Goal: Transaction & Acquisition: Purchase product/service

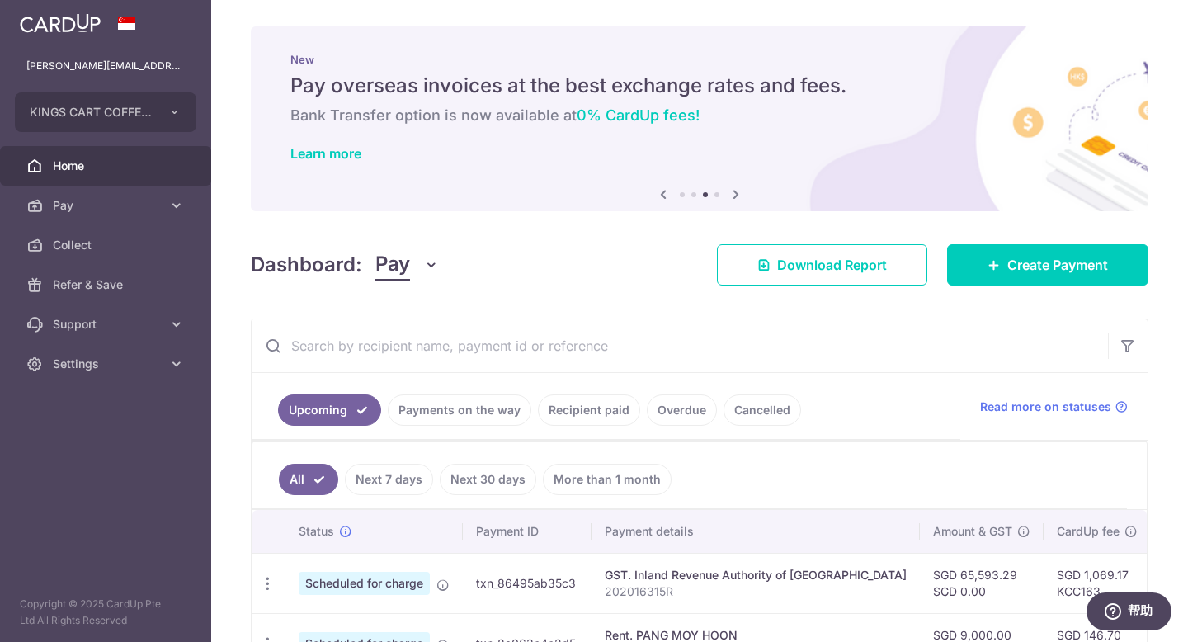
scroll to position [313, 0]
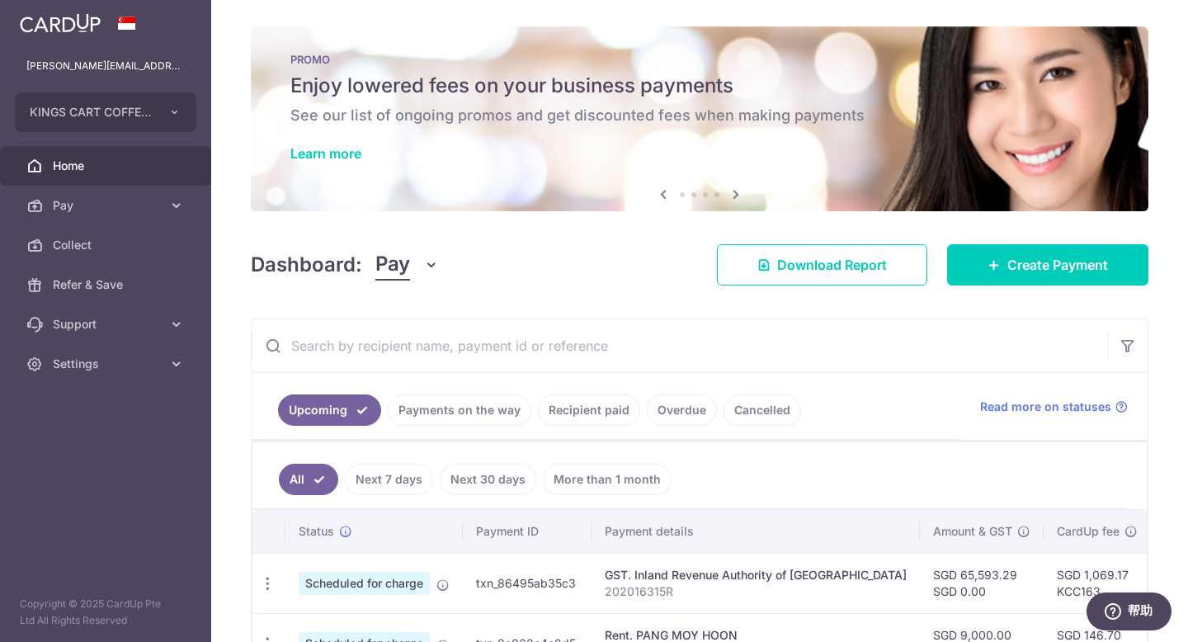
scroll to position [313, 0]
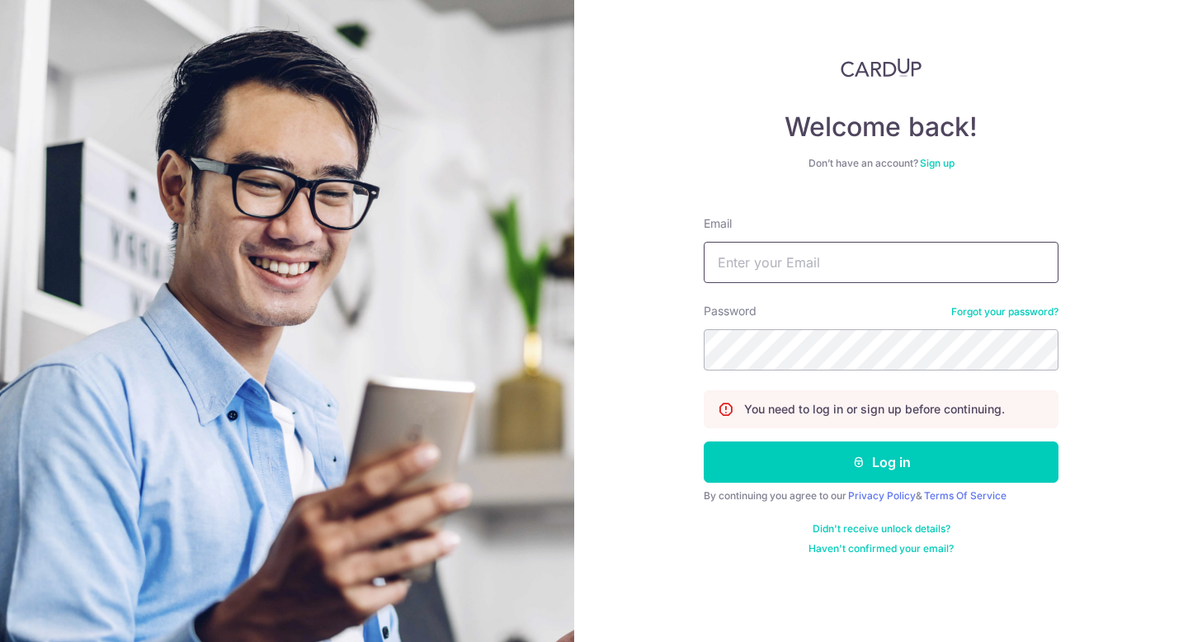
type input "[PERSON_NAME][EMAIL_ADDRESS][DOMAIN_NAME]"
drag, startPoint x: 0, startPoint y: 0, endPoint x: 600, endPoint y: 261, distance: 653.9
click at [877, 475] on button "Log in" at bounding box center [881, 461] width 355 height 41
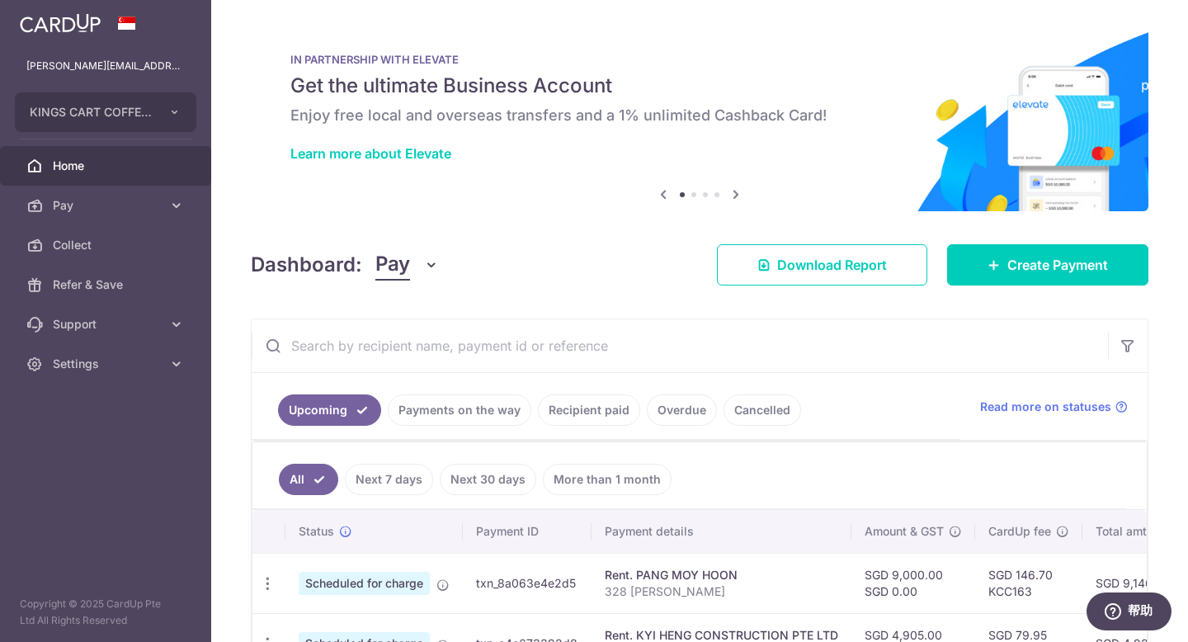
click at [808, 304] on div "× Pause Schedule Pause all future payments in this series Pause just this one p…" at bounding box center [699, 321] width 977 height 642
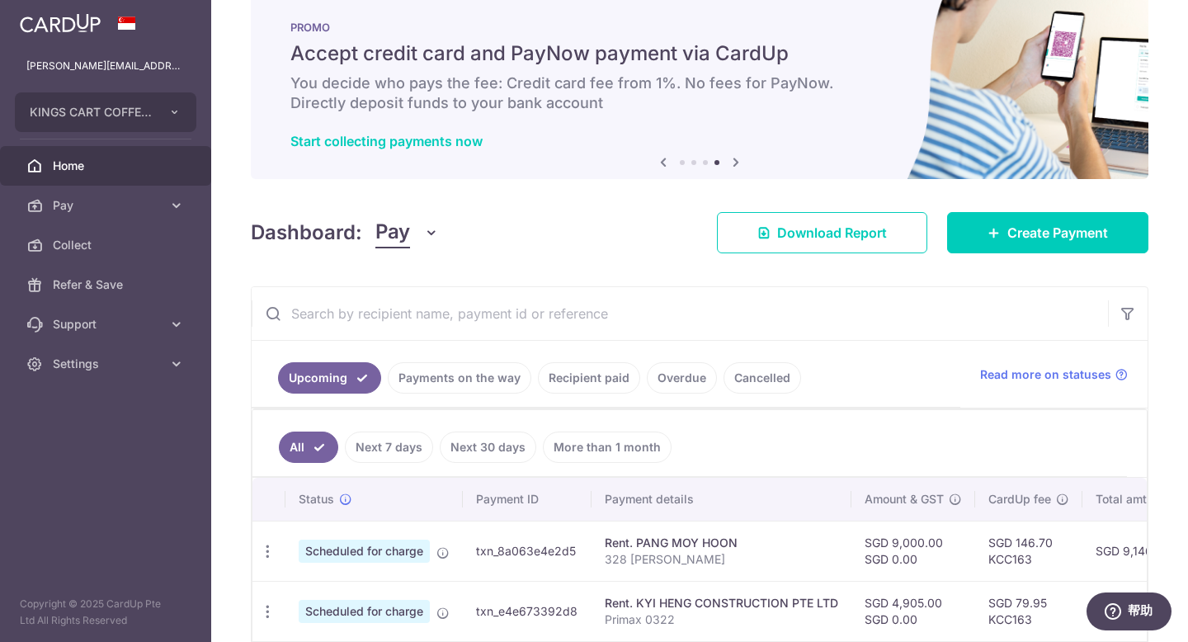
scroll to position [43, 0]
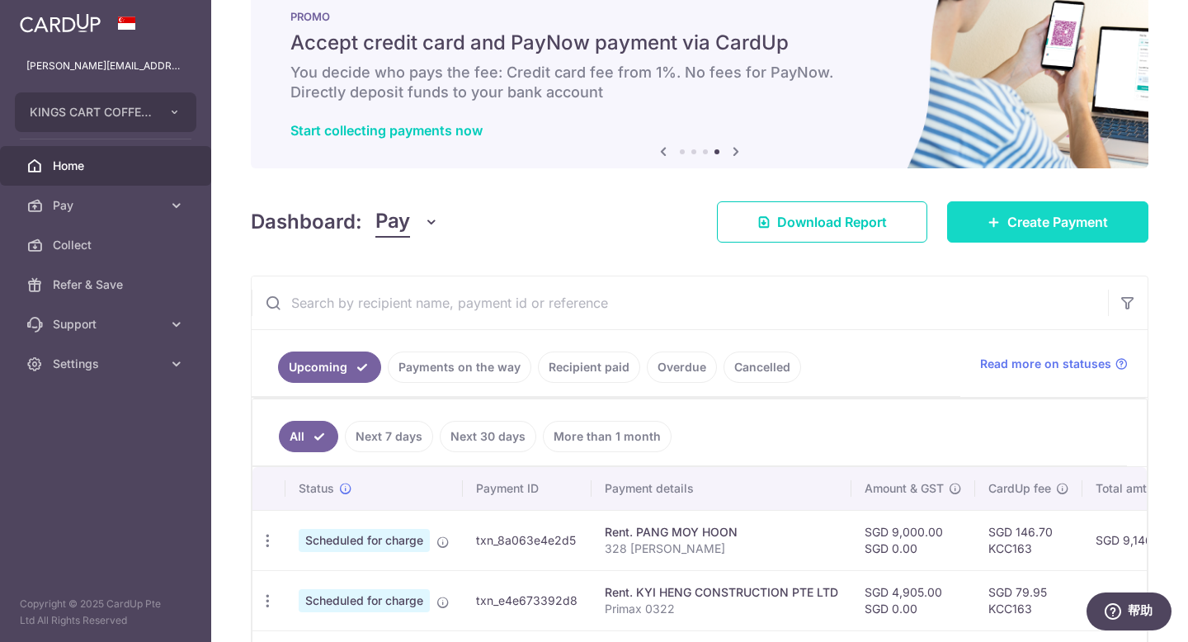
click at [1026, 232] on link "Create Payment" at bounding box center [1047, 221] width 201 height 41
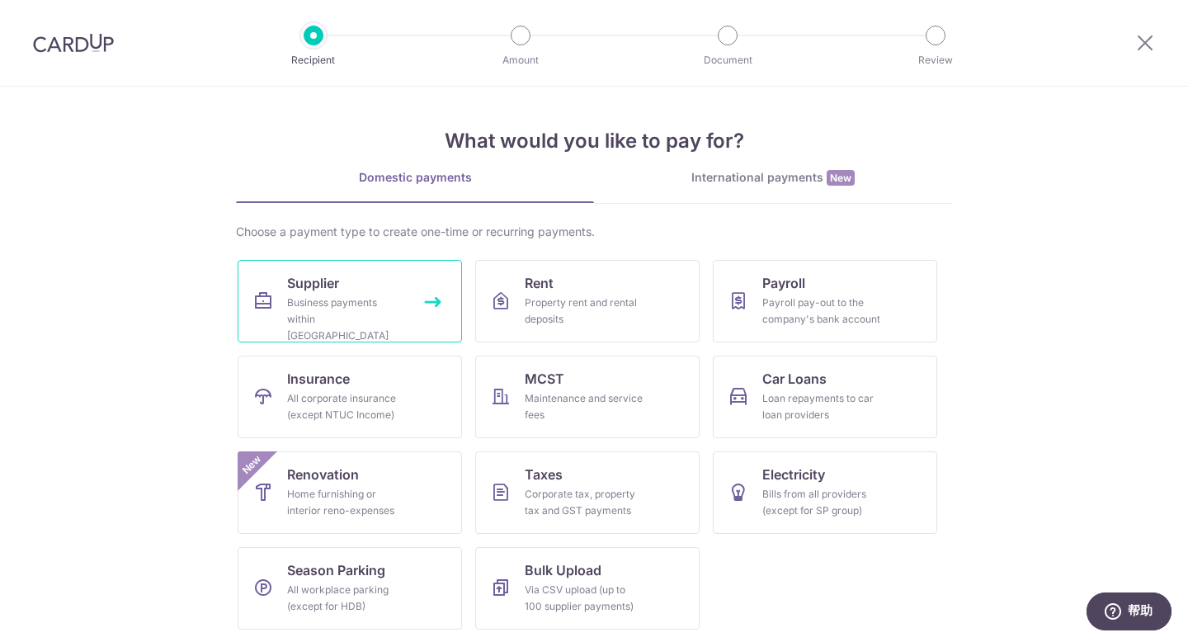
click at [299, 317] on div "Business payments within Singapore" at bounding box center [346, 318] width 119 height 49
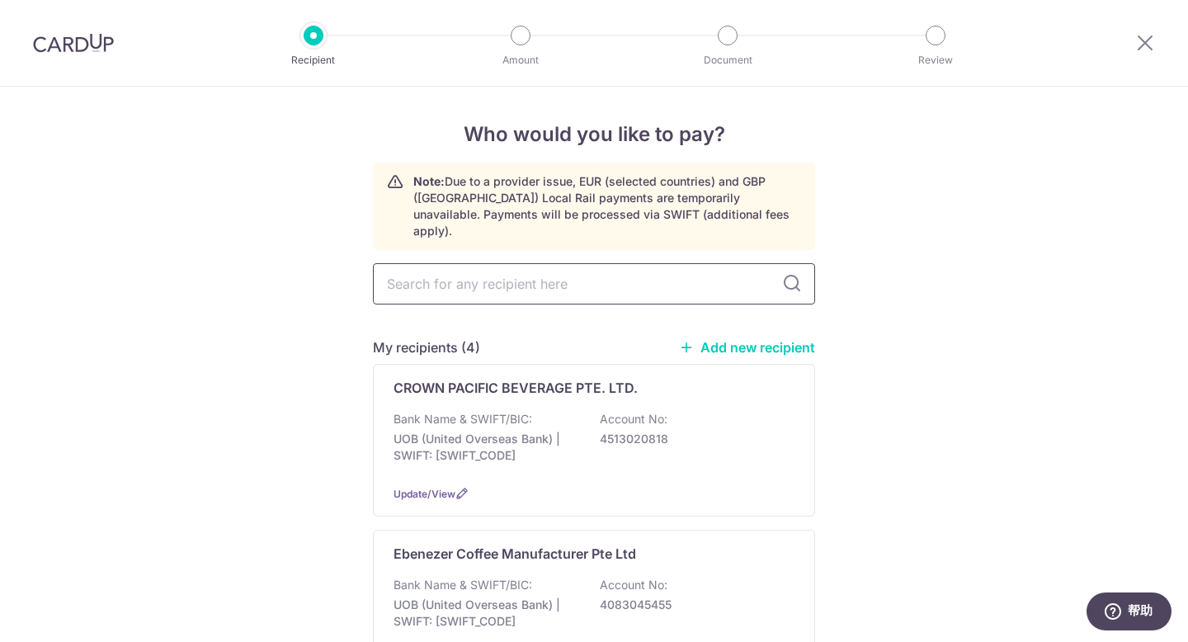
click at [483, 270] on input "text" at bounding box center [594, 283] width 442 height 41
click at [436, 263] on input "text" at bounding box center [594, 283] width 442 height 41
paste input "Bidfood Singapore Pte Ltd"
type input "Bidfood Singapore Pte Ltd"
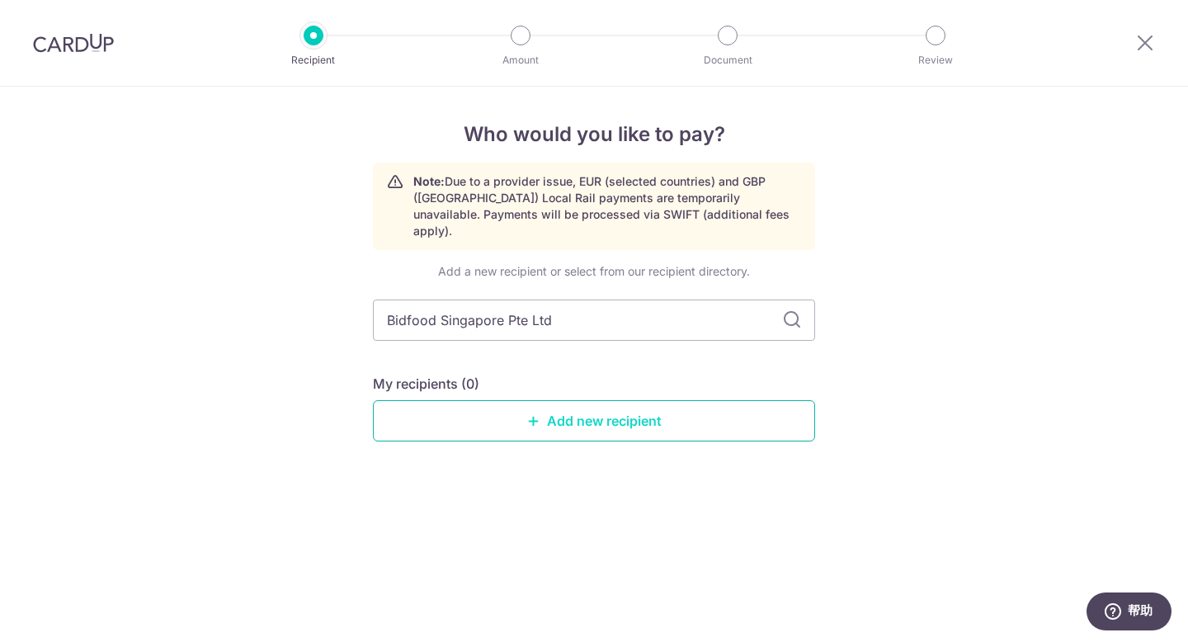
click at [758, 400] on link "Add new recipient" at bounding box center [594, 420] width 442 height 41
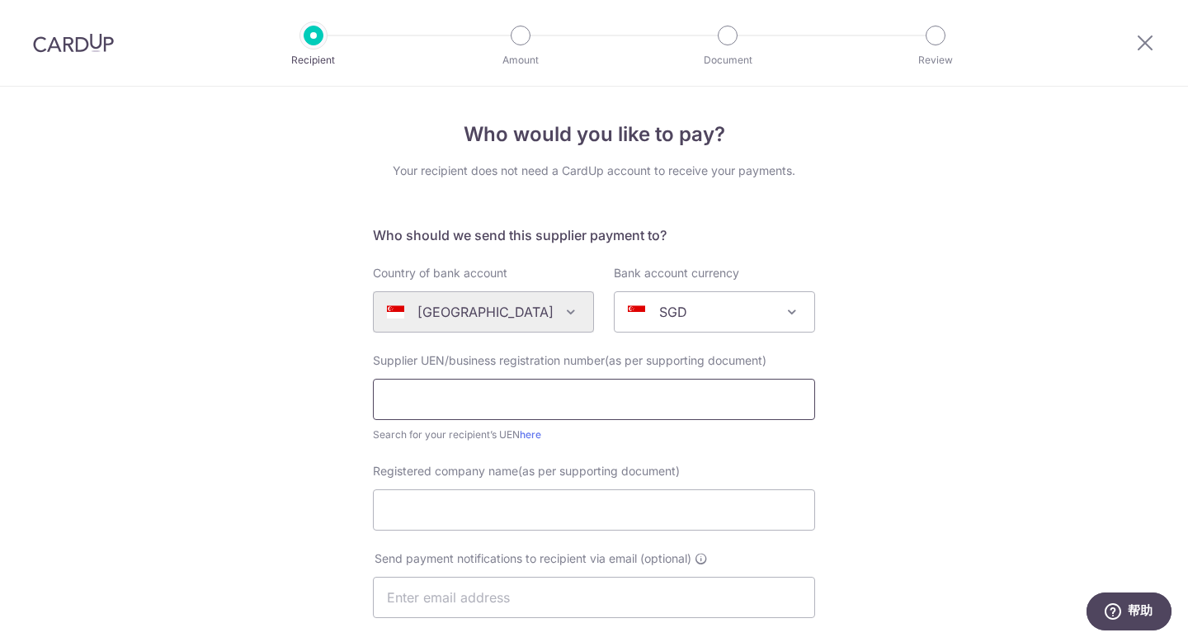
click at [531, 398] on input "text" at bounding box center [594, 399] width 442 height 41
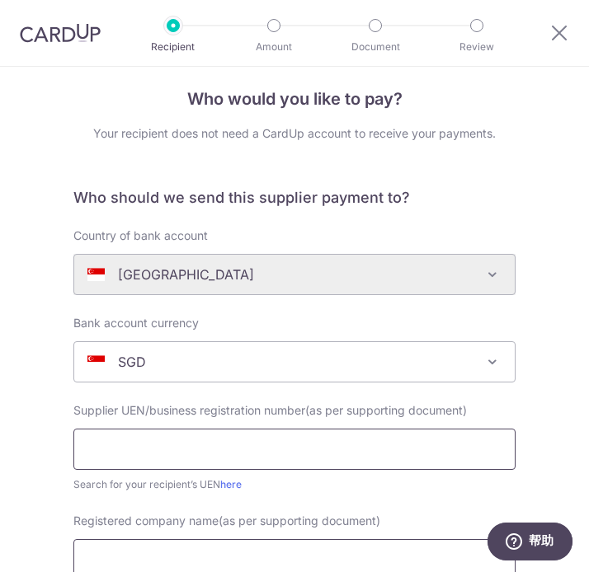
scroll to position [53, 0]
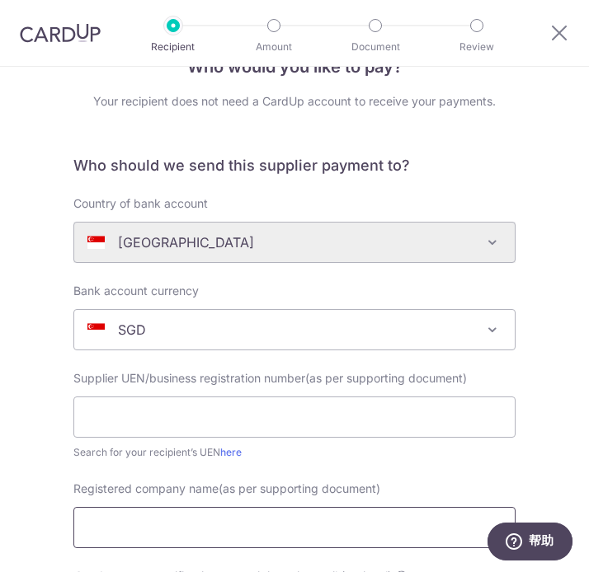
click at [250, 525] on input "Registered company name(as per supporting document)" at bounding box center [294, 527] width 442 height 41
paste input "Bidfood Singapore Pte Ltd"
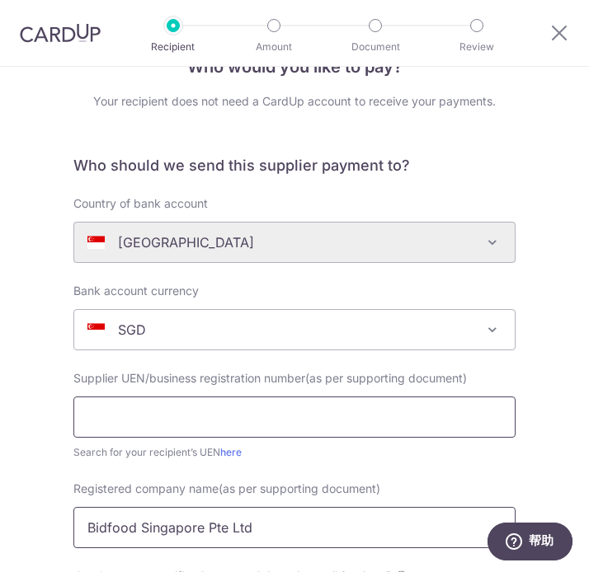
type input "Bidfood Singapore Pte Ltd"
click at [210, 406] on input "text" at bounding box center [294, 417] width 442 height 41
paste input "194800011H"
type input "194800011H"
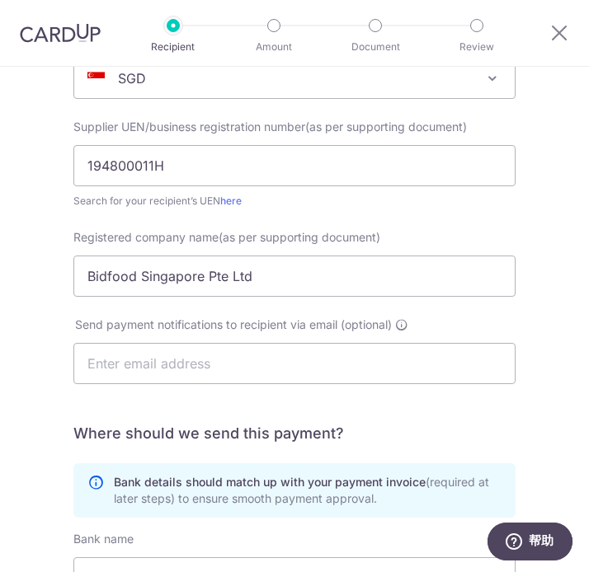
scroll to position [315, 0]
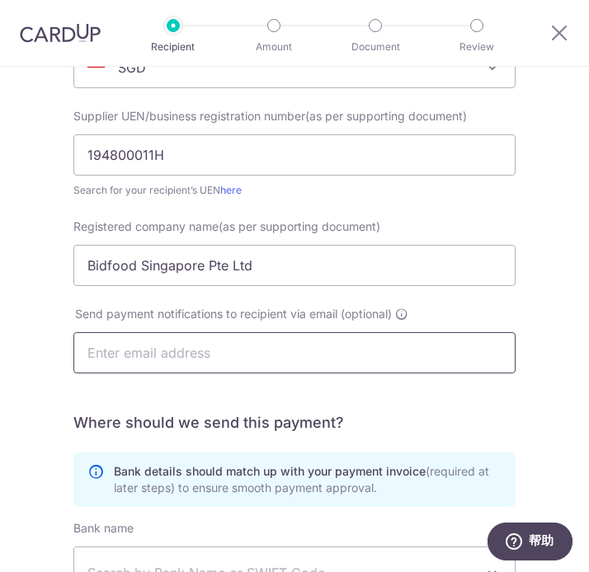
click at [205, 352] on input "text" at bounding box center [294, 352] width 442 height 41
paste input "AR_Finance@bidfood.com.sg"
type input "AR_Finance@bidfood.com.sg"
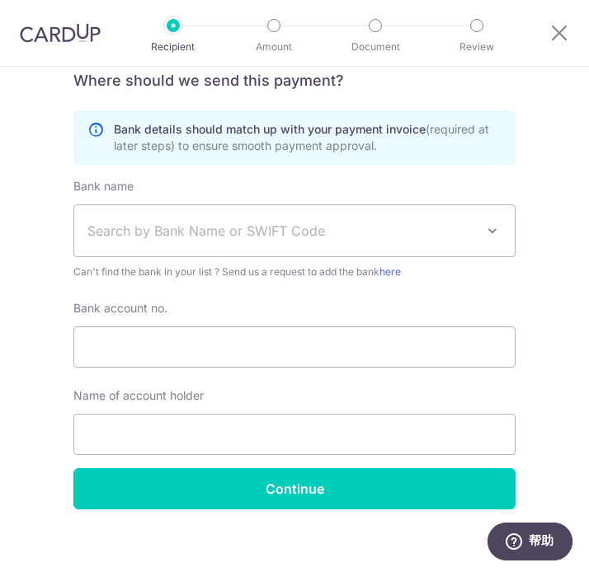
scroll to position [672, 0]
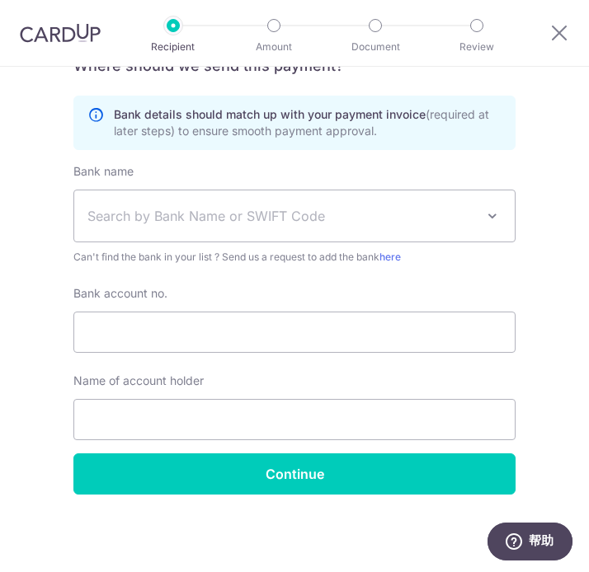
click at [422, 216] on span "Search by Bank Name or SWIFT Code" at bounding box center [281, 216] width 388 height 20
click at [383, 224] on span "Search by Bank Name or SWIFT Code" at bounding box center [281, 216] width 388 height 20
click at [216, 214] on span "Search by Bank Name or SWIFT Code" at bounding box center [281, 216] width 388 height 20
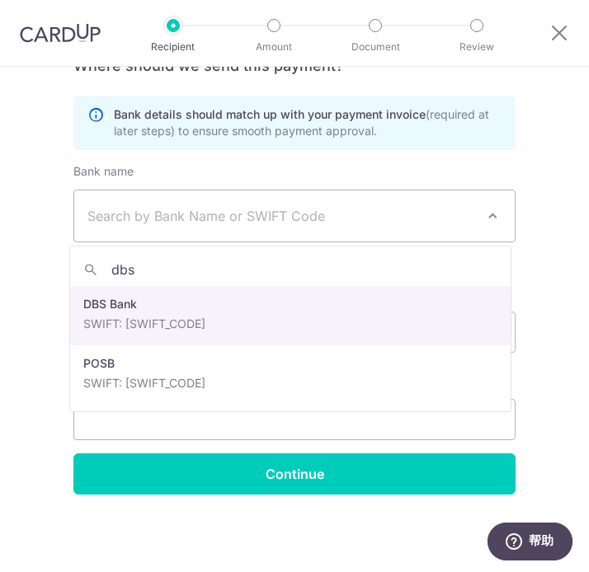
type input "dbs"
select select "6"
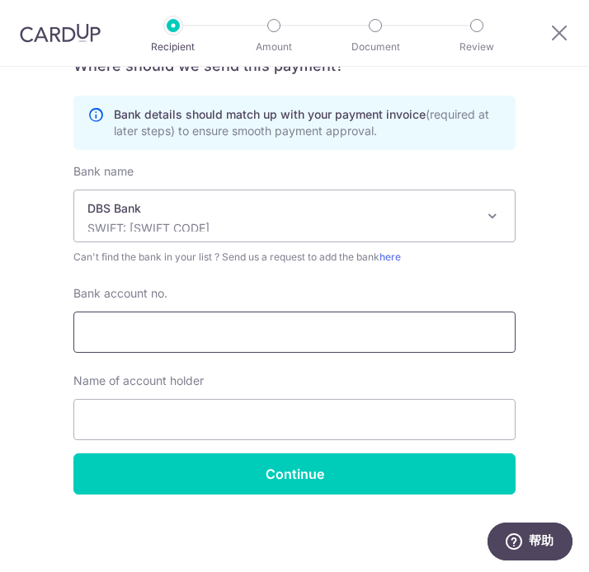
click at [139, 337] on input "Bank account no." at bounding box center [294, 332] width 442 height 41
paste input "002-900-151-3"
click at [114, 332] on input "002-900-151-3" at bounding box center [294, 332] width 442 height 41
click at [139, 333] on input "002900-151-3" at bounding box center [294, 332] width 442 height 41
click at [160, 331] on input "002900151-3" at bounding box center [294, 332] width 442 height 41
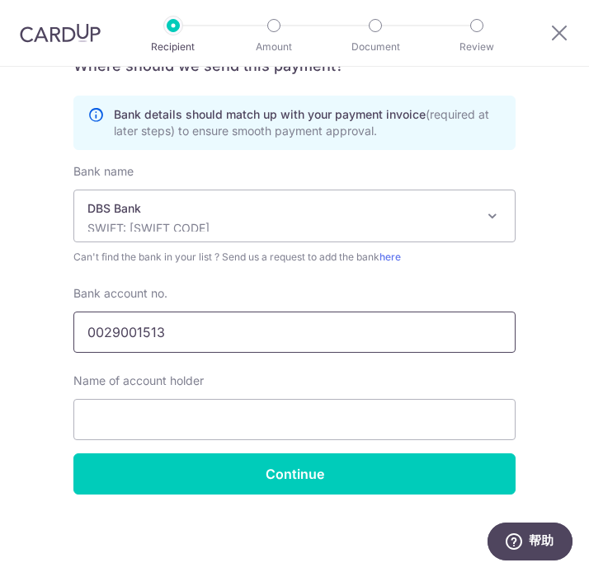
scroll to position [471, 0]
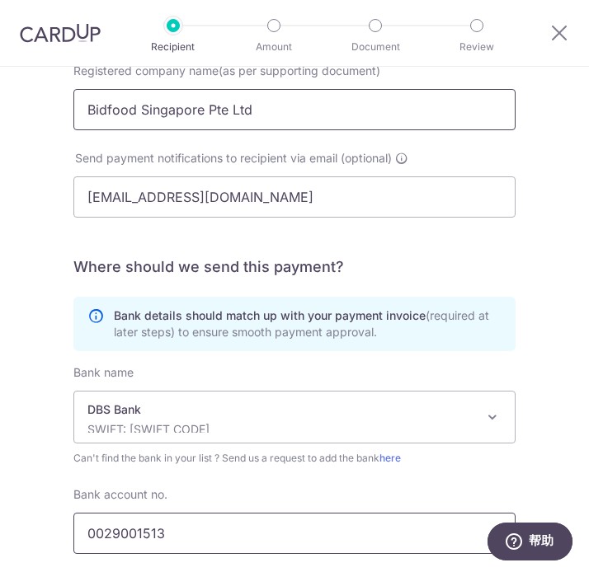
type input "0029001513"
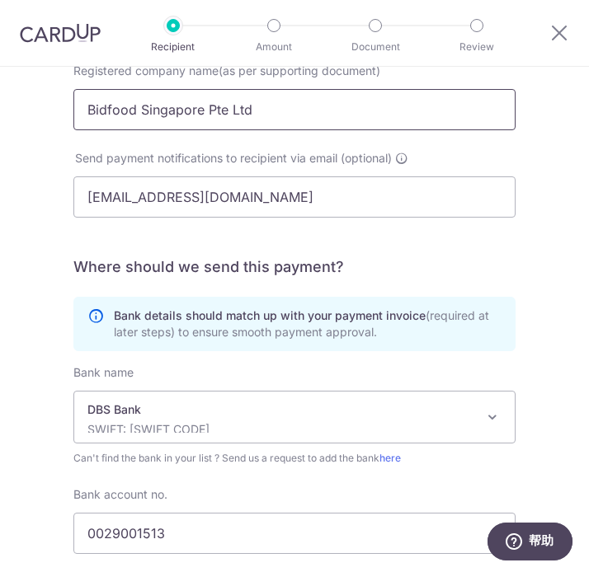
drag, startPoint x: 259, startPoint y: 111, endPoint x: 2, endPoint y: 93, distance: 257.1
click at [2, 93] on div "Who would you like to pay? Your recipient does not need a CardUp account to rec…" at bounding box center [294, 185] width 589 height 1178
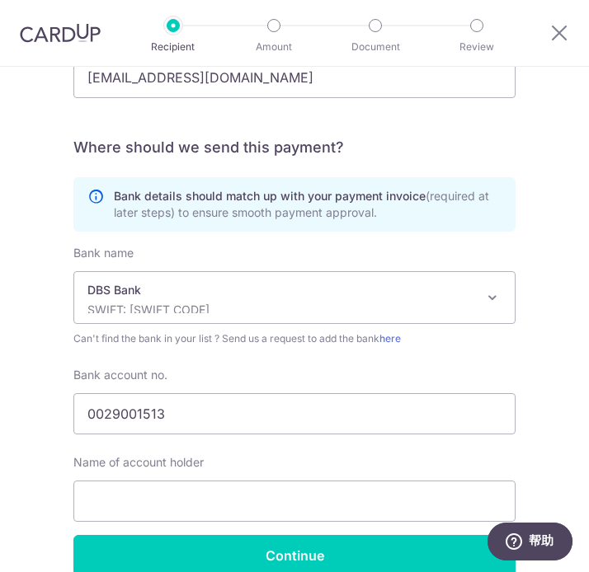
scroll to position [672, 0]
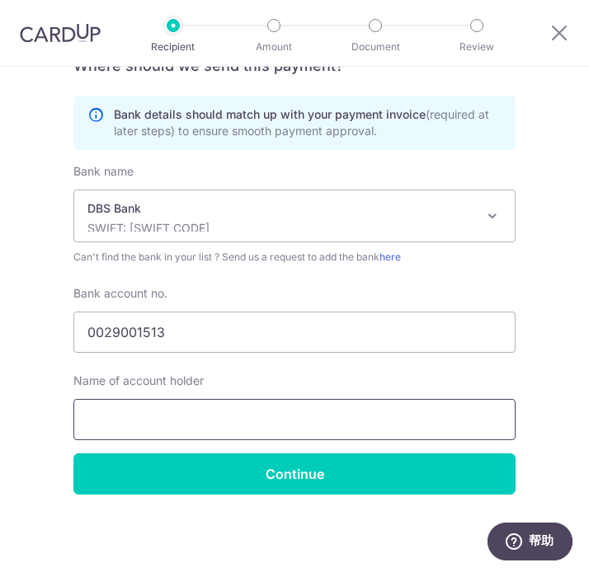
click at [261, 426] on input "text" at bounding box center [294, 419] width 442 height 41
paste input "Bidfood Singapore Pte Ltd"
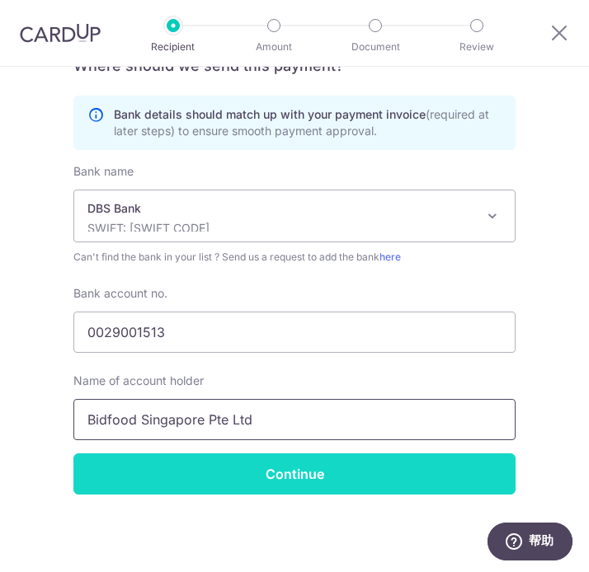
type input "Bidfood Singapore Pte Ltd"
click at [288, 483] on input "Continue" at bounding box center [294, 474] width 442 height 41
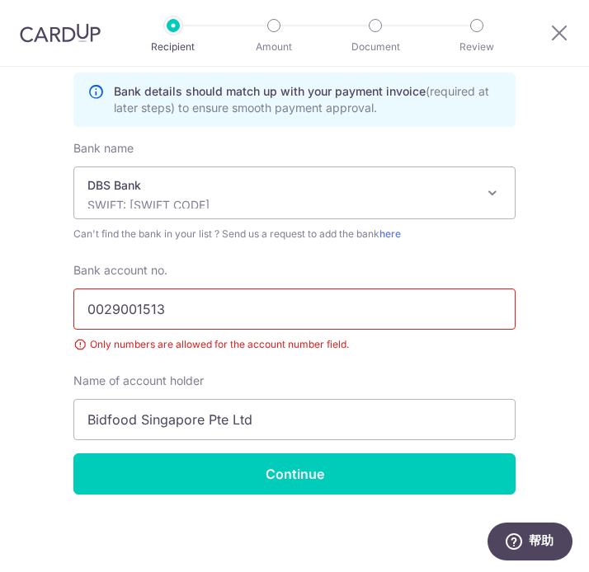
click at [356, 350] on div "Only numbers are allowed for the account number field." at bounding box center [294, 345] width 442 height 16
click at [210, 313] on input "0029001513" at bounding box center [294, 309] width 442 height 41
type input "0029001513"
click at [464, 361] on div "Bank account no. 0029001513 Only numbers are allowed for the account number fie…" at bounding box center [295, 351] width 462 height 178
click at [179, 306] on input "0029001513" at bounding box center [294, 309] width 442 height 41
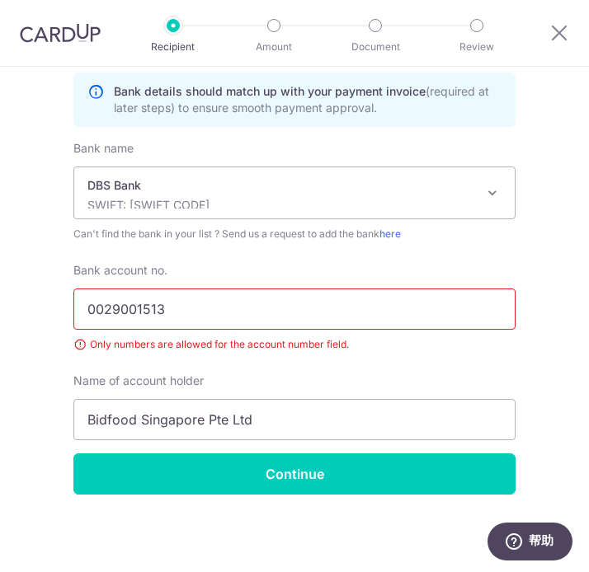
drag, startPoint x: 80, startPoint y: 311, endPoint x: 58, endPoint y: 308, distance: 22.4
drag, startPoint x: 537, startPoint y: 375, endPoint x: 483, endPoint y: 356, distance: 57.9
click at [375, 309] on input "0029001513" at bounding box center [294, 309] width 442 height 41
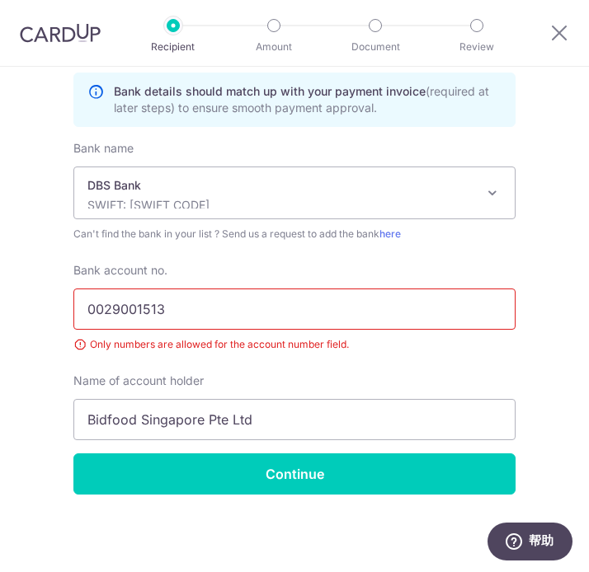
click at [367, 345] on div "Only numbers are allowed for the account number field." at bounding box center [294, 345] width 442 height 16
click at [320, 413] on input "Bidfood Singapore Pte Ltd" at bounding box center [294, 419] width 442 height 41
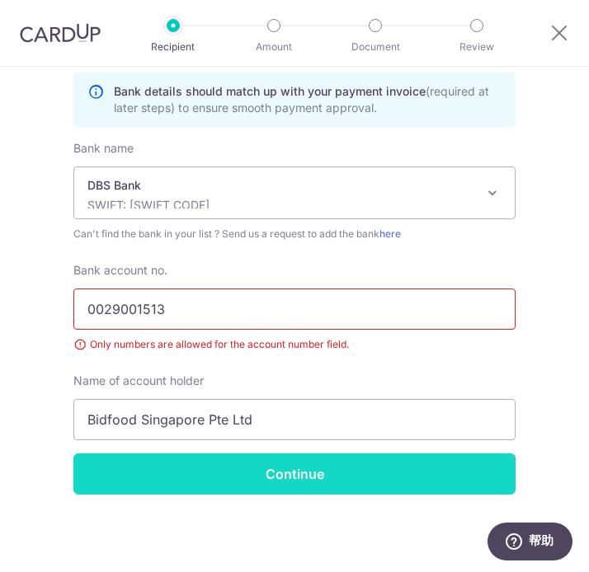
click at [307, 473] on input "Continue" at bounding box center [294, 474] width 442 height 41
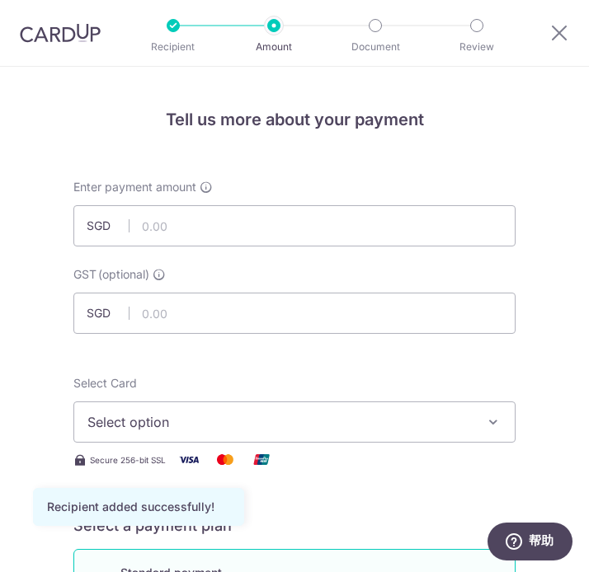
scroll to position [21, 0]
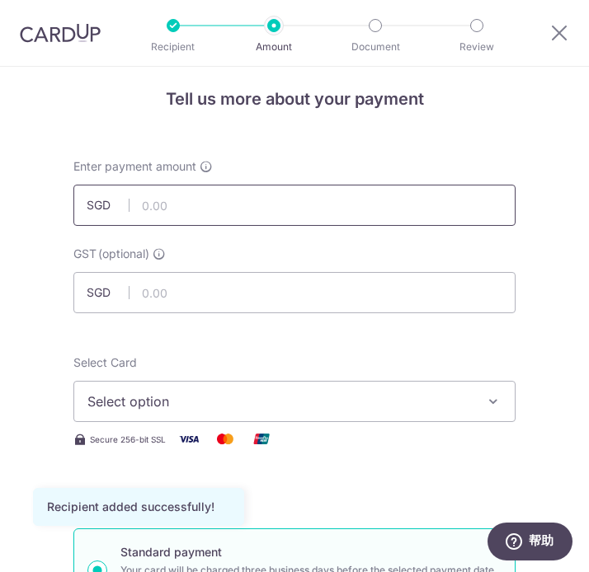
click at [191, 197] on input "text" at bounding box center [294, 205] width 442 height 41
type input "8,042.00"
click at [489, 244] on div "Enter payment amount SGD 8,042.00 8042.00 GST (optional) SGD" at bounding box center [295, 235] width 462 height 155
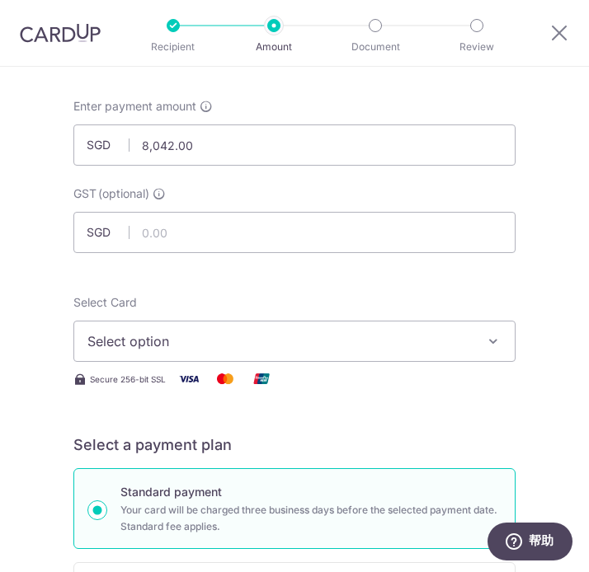
scroll to position [91, 0]
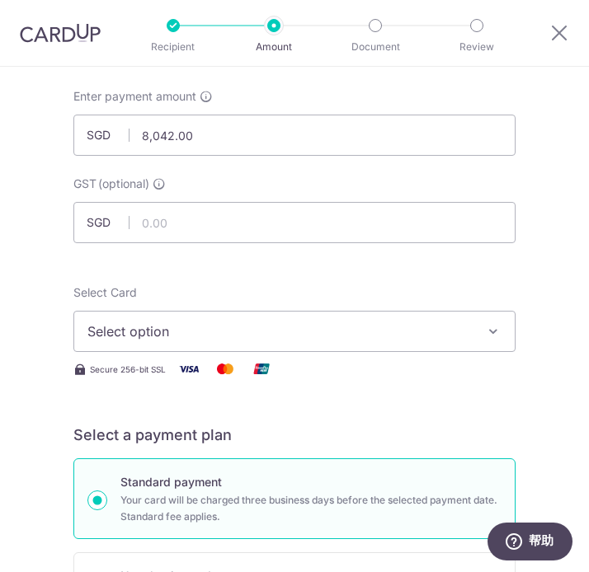
click at [436, 351] on button "Select option" at bounding box center [294, 331] width 442 height 41
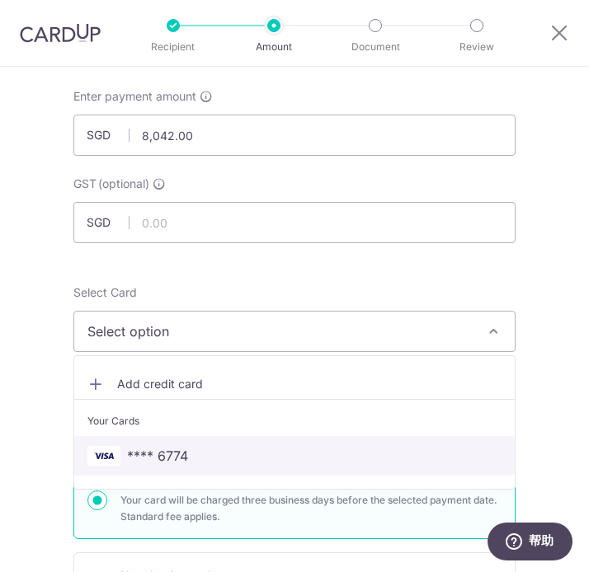
click at [153, 465] on span "**** 6774" at bounding box center [157, 456] width 61 height 20
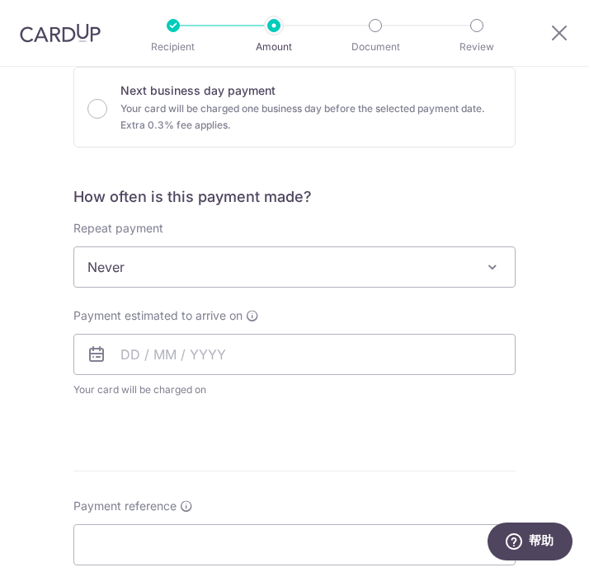
scroll to position [609, 0]
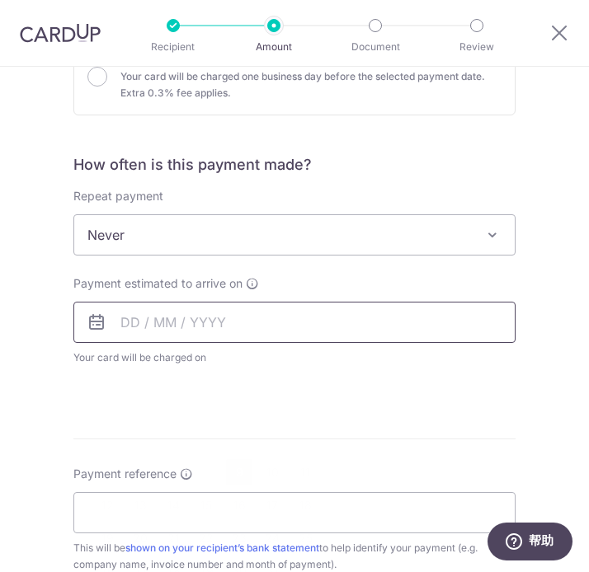
click at [210, 323] on input "text" at bounding box center [294, 322] width 442 height 41
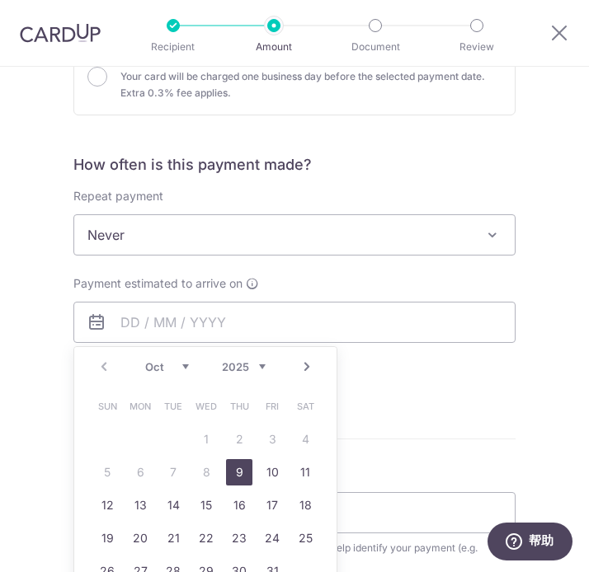
click at [233, 469] on link "9" at bounding box center [239, 472] width 26 height 26
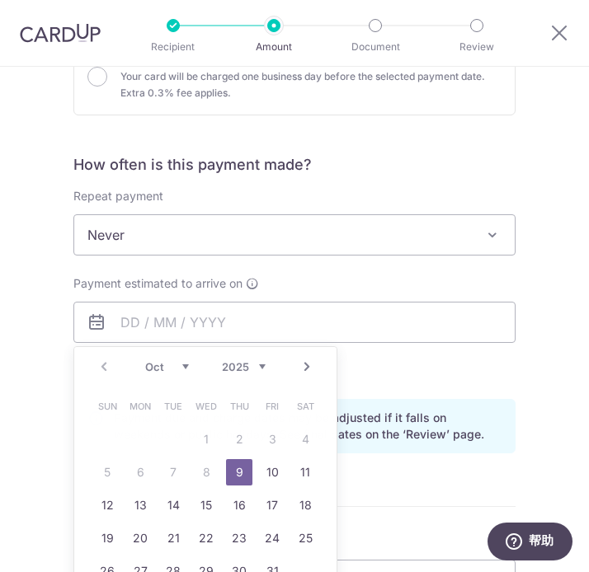
type input "09/10/2025"
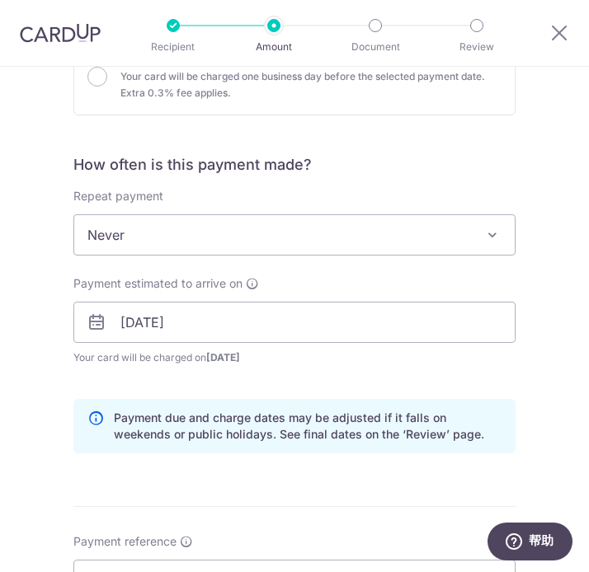
click at [426, 418] on p "Payment due and charge dates may be adjusted if it falls on weekends or public …" at bounding box center [308, 426] width 388 height 33
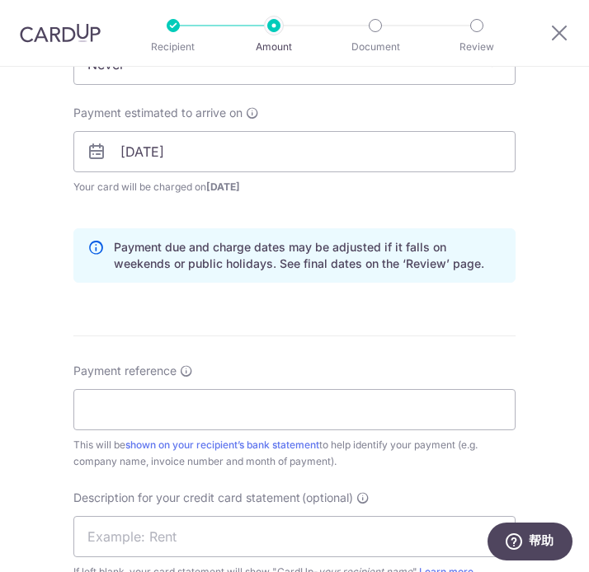
scroll to position [864, 0]
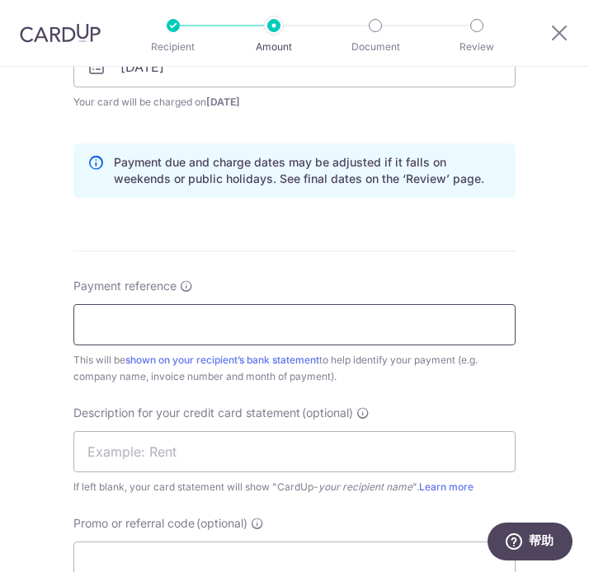
click at [440, 317] on input "Payment reference" at bounding box center [294, 324] width 442 height 41
type input "A"
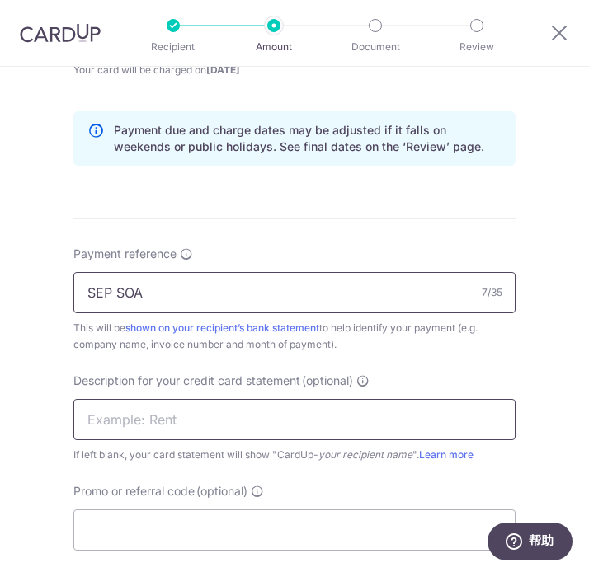
scroll to position [907, 0]
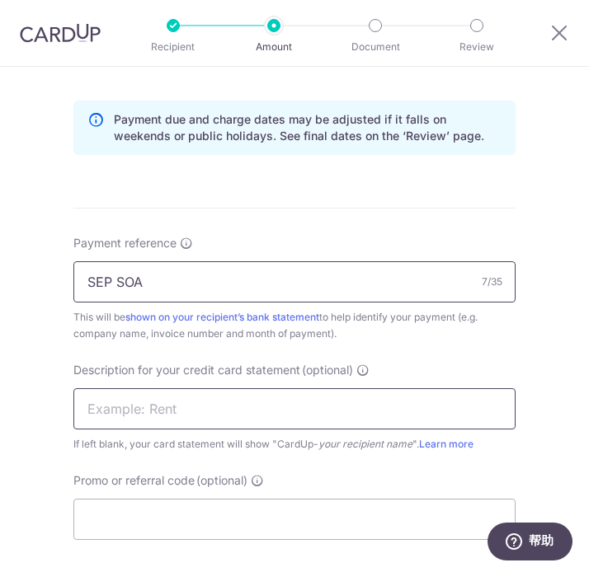
type input "SEP SOA"
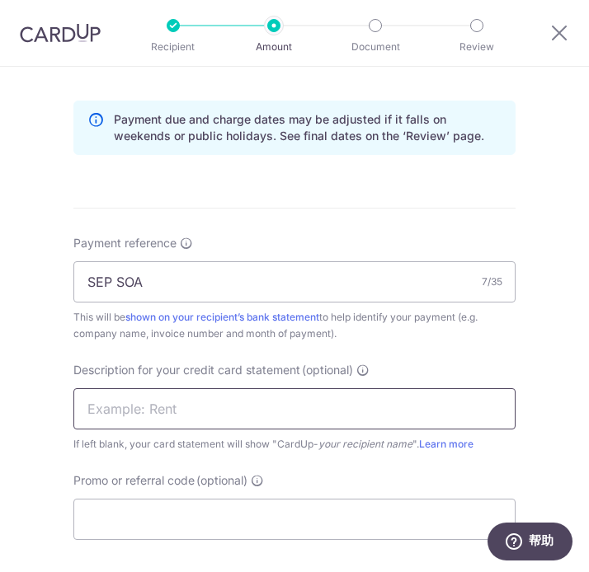
click at [195, 407] on input "text" at bounding box center [294, 409] width 442 height 41
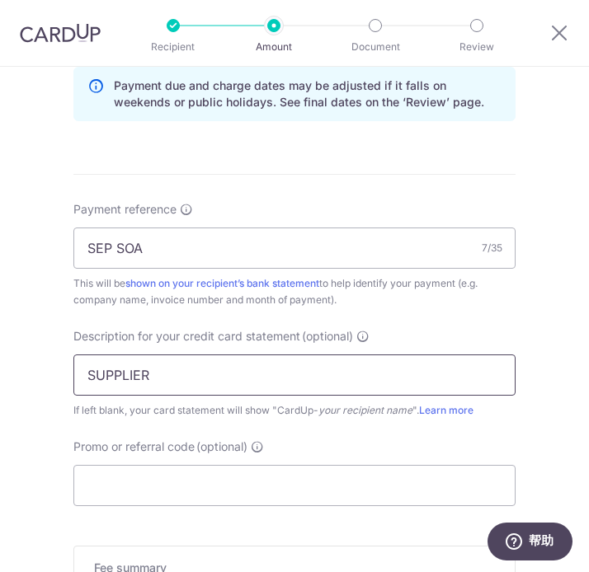
scroll to position [963, 0]
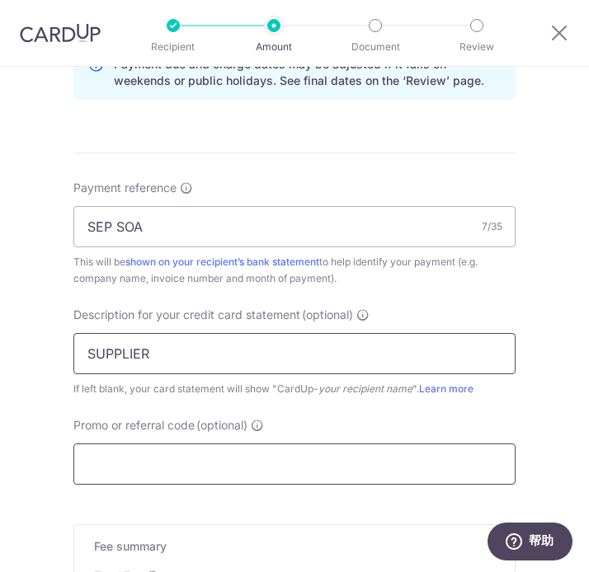
type input "SUPPLIER"
click at [167, 465] on input "Promo or referral code (optional)" at bounding box center [294, 464] width 442 height 41
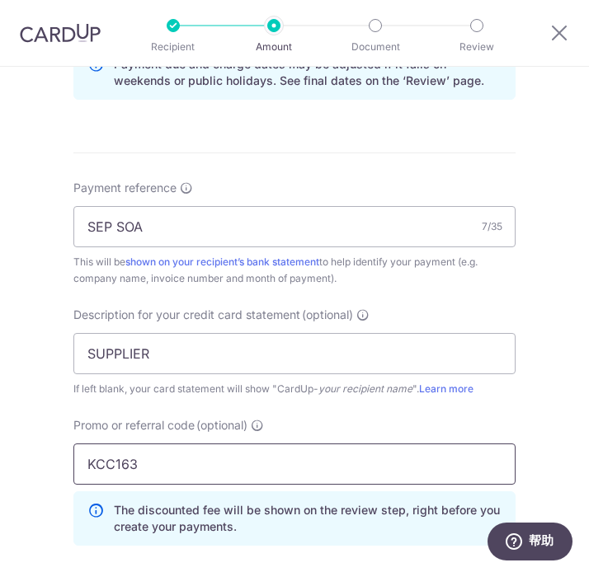
type input "KCC163"
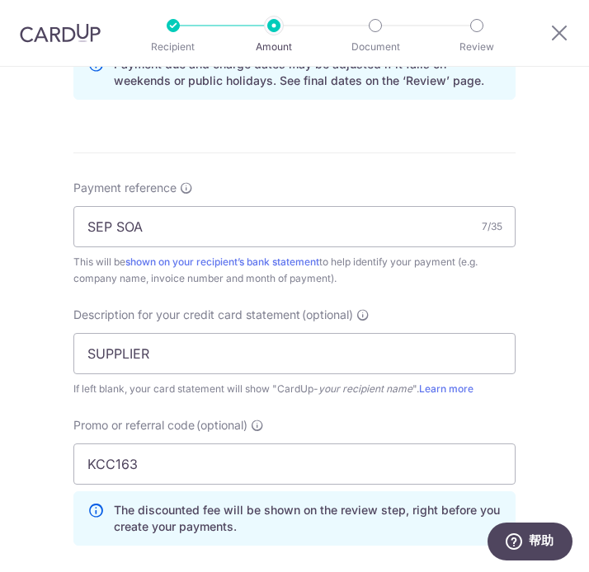
click at [500, 400] on div "Payment reference SEP SOA 7/35 This will be shown on your recipient’s bank stat…" at bounding box center [294, 369] width 442 height 379
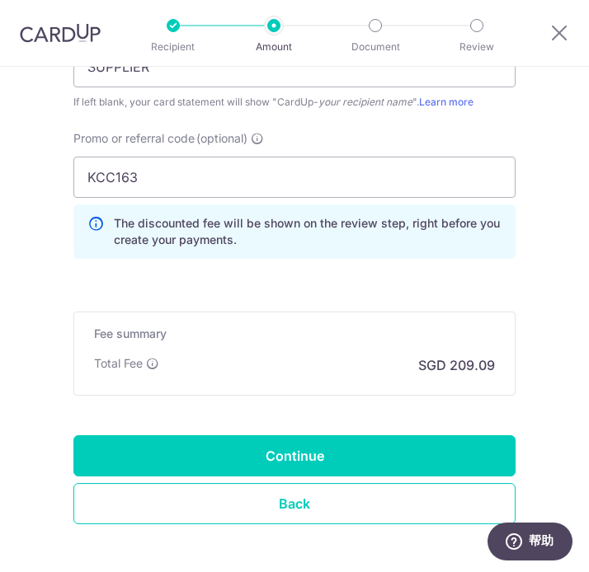
scroll to position [1260, 0]
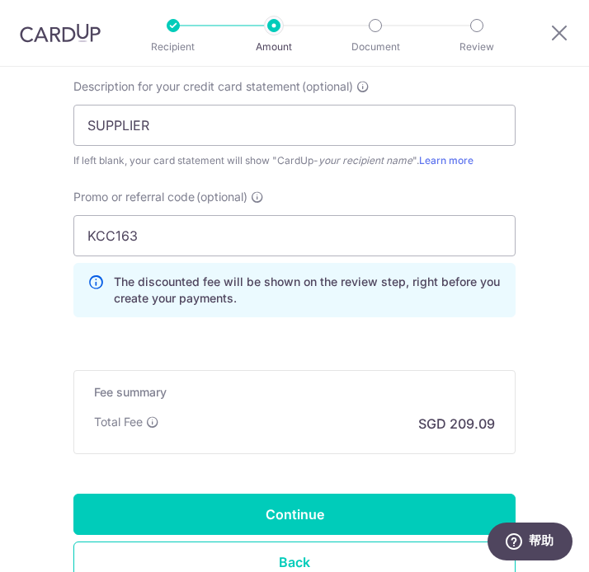
scroll to position [1319, 0]
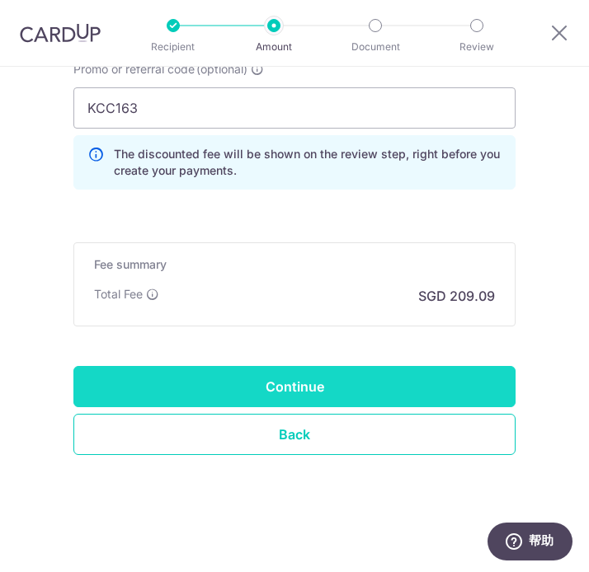
click at [408, 381] on input "Continue" at bounding box center [294, 386] width 442 height 41
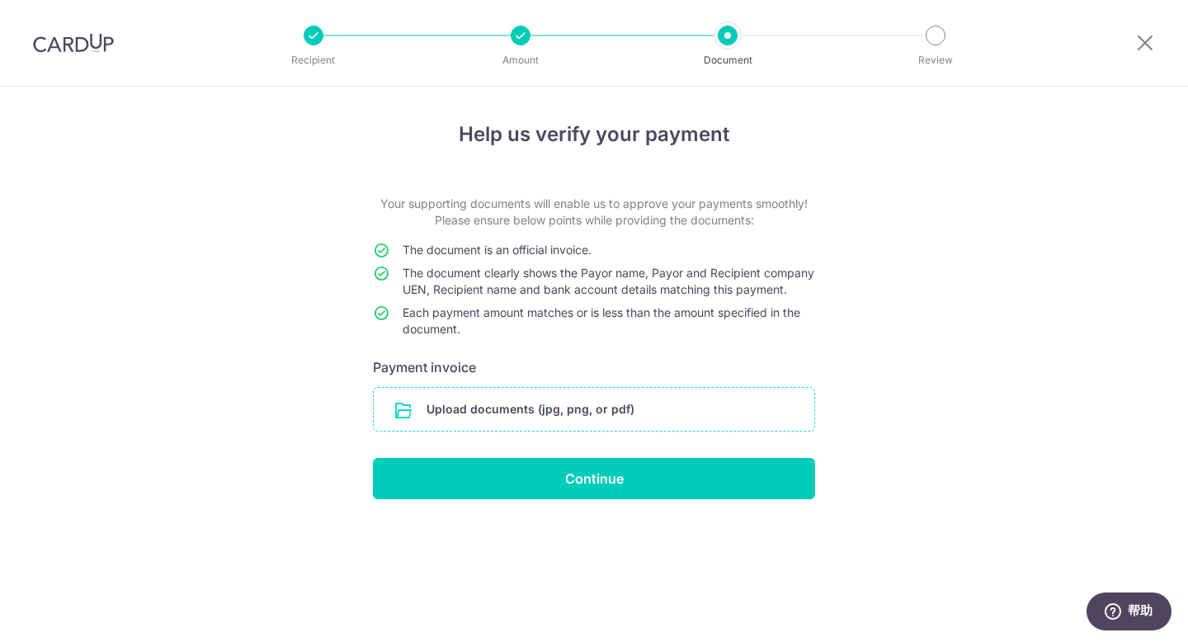
click at [588, 412] on input "file" at bounding box center [594, 409] width 440 height 43
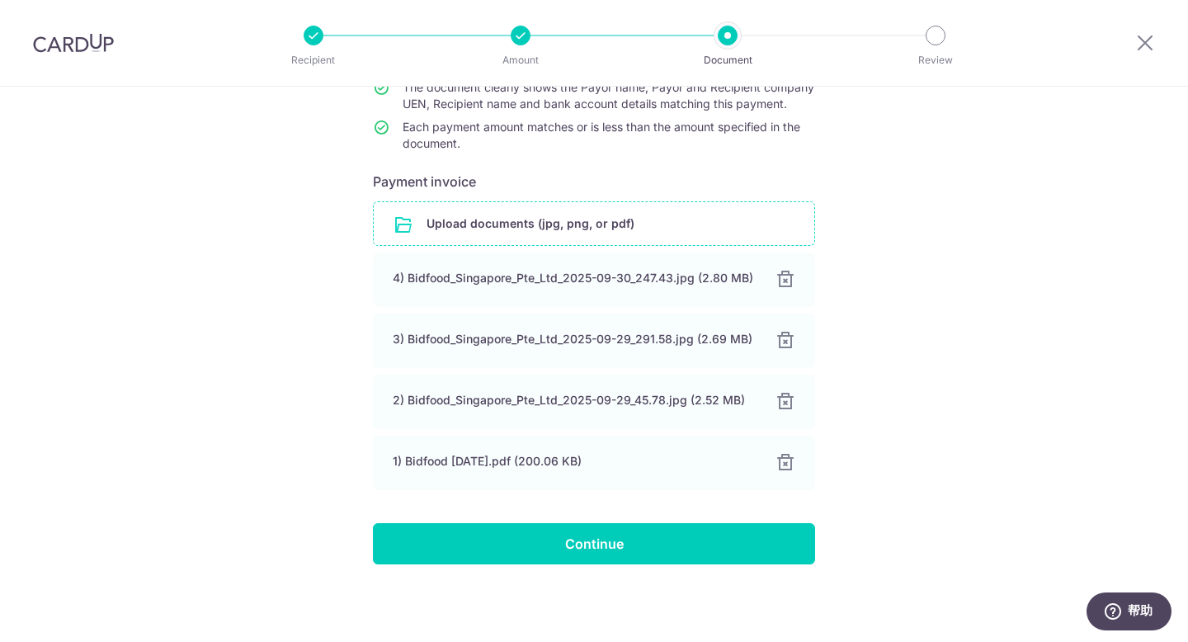
scroll to position [202, 0]
click at [588, 333] on div "Help us verify your payment Your supporting documents will enable us to approve…" at bounding box center [594, 271] width 1188 height 741
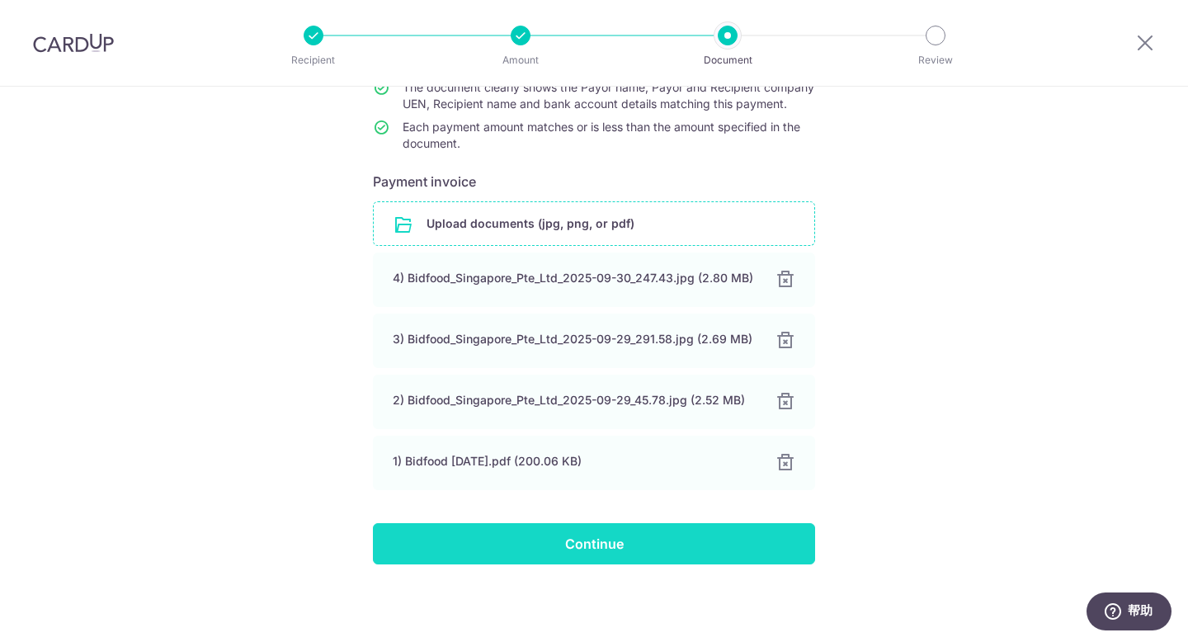
click at [588, 560] on input "Continue" at bounding box center [594, 543] width 442 height 41
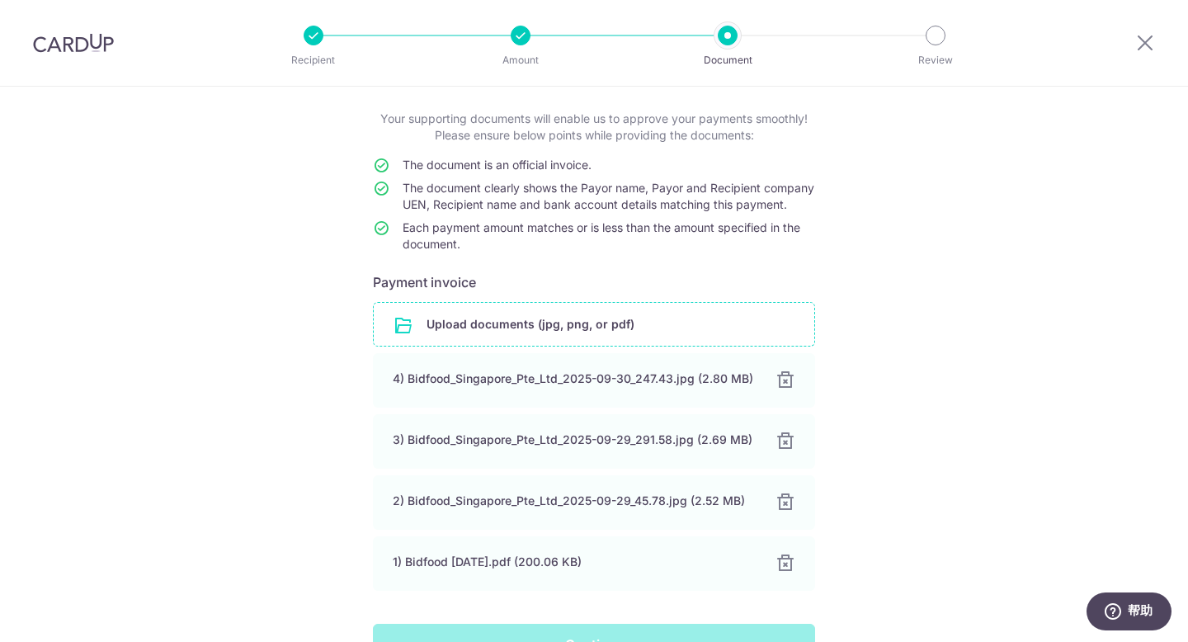
scroll to position [0, 0]
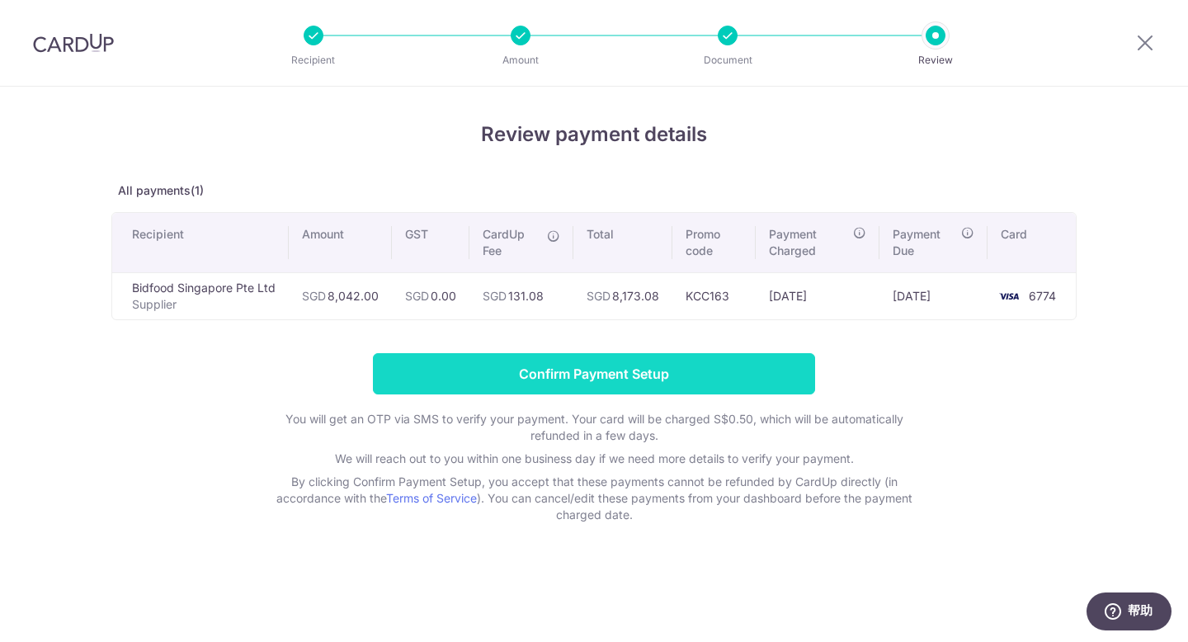
click at [672, 375] on input "Confirm Payment Setup" at bounding box center [594, 373] width 442 height 41
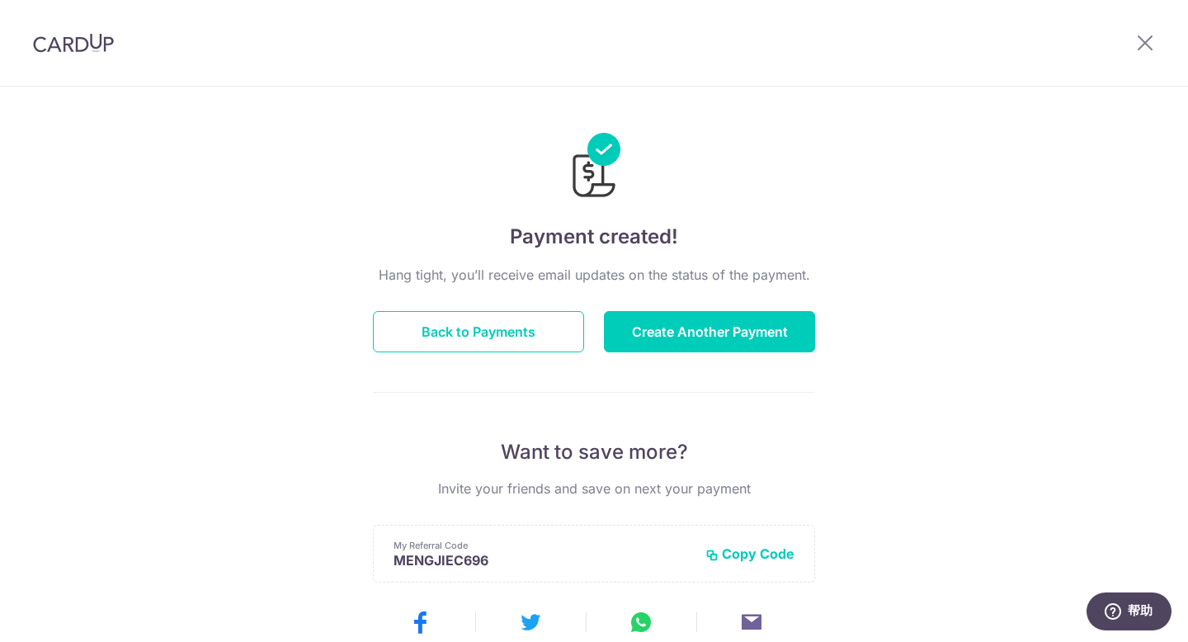
click at [1046, 186] on div "Payment created! Hang tight, you’ll receive email updates on the status of the …" at bounding box center [594, 527] width 1188 height 881
click at [714, 335] on button "Create Another Payment" at bounding box center [709, 331] width 211 height 41
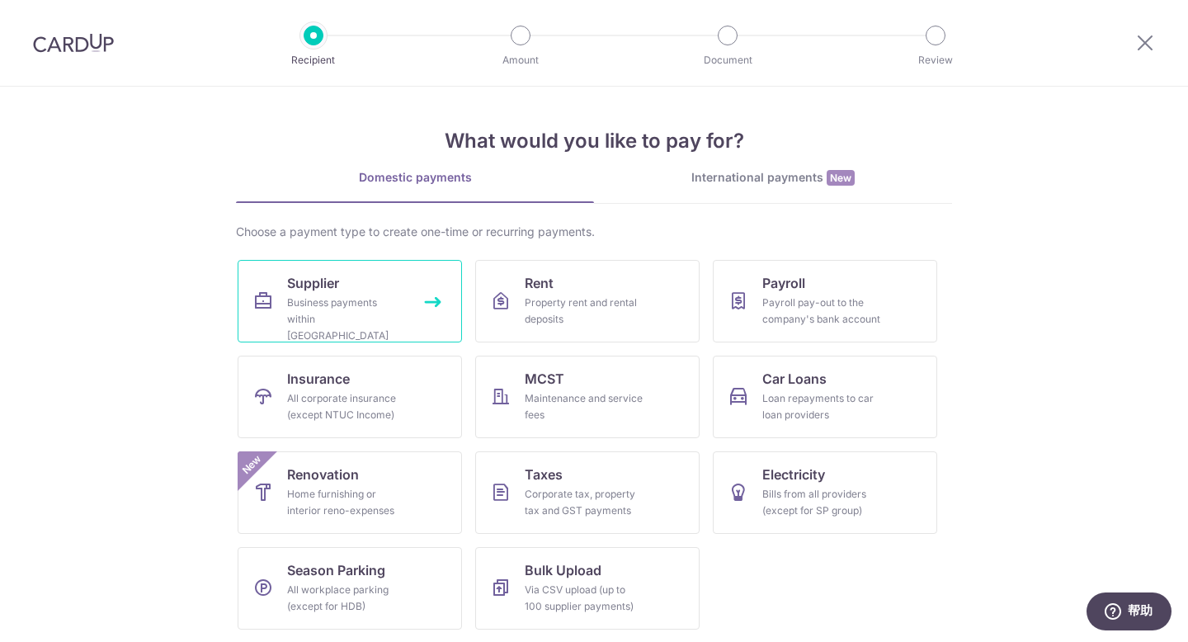
click at [363, 304] on div "Business payments within Singapore" at bounding box center [346, 318] width 119 height 49
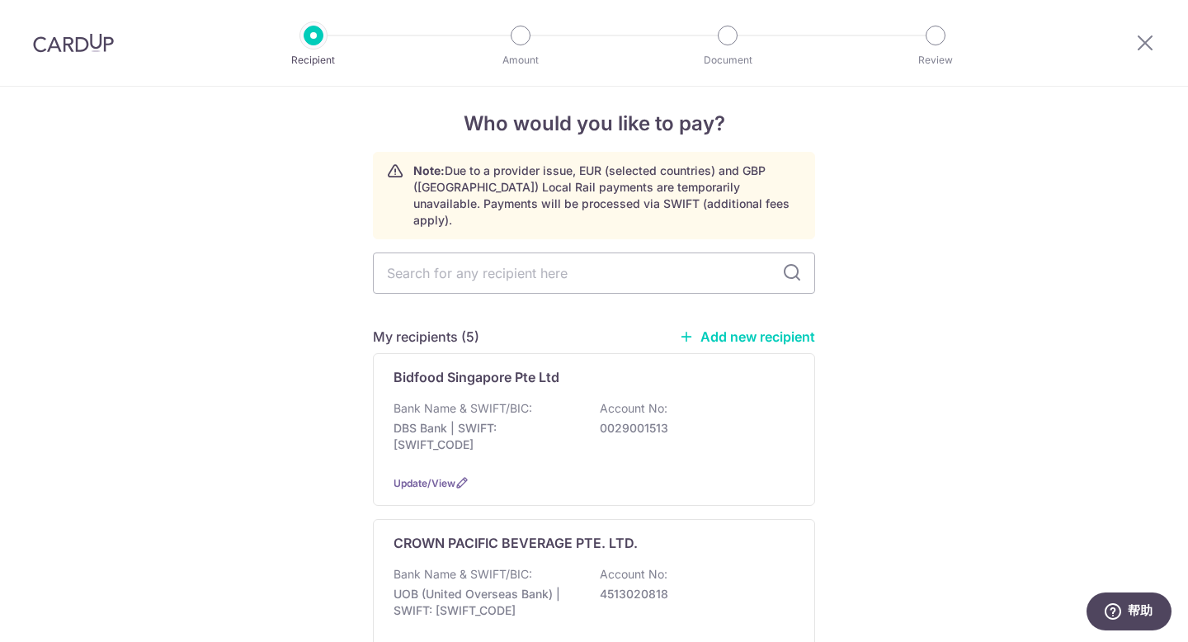
scroll to position [165, 0]
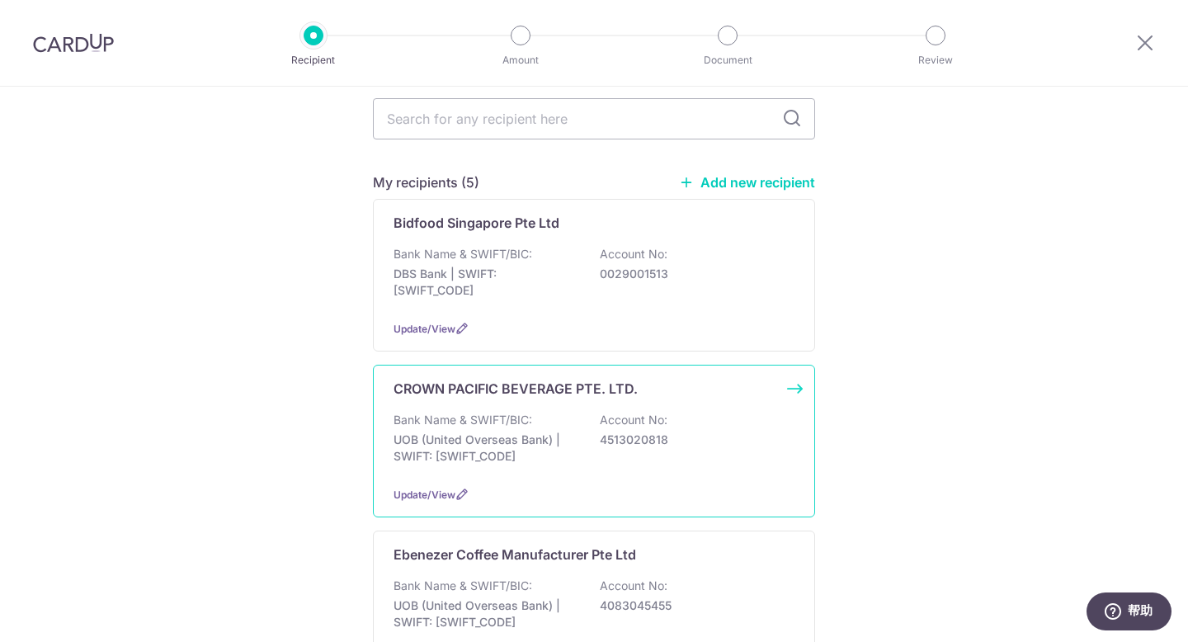
click at [659, 412] on p "Account No:" at bounding box center [634, 420] width 68 height 16
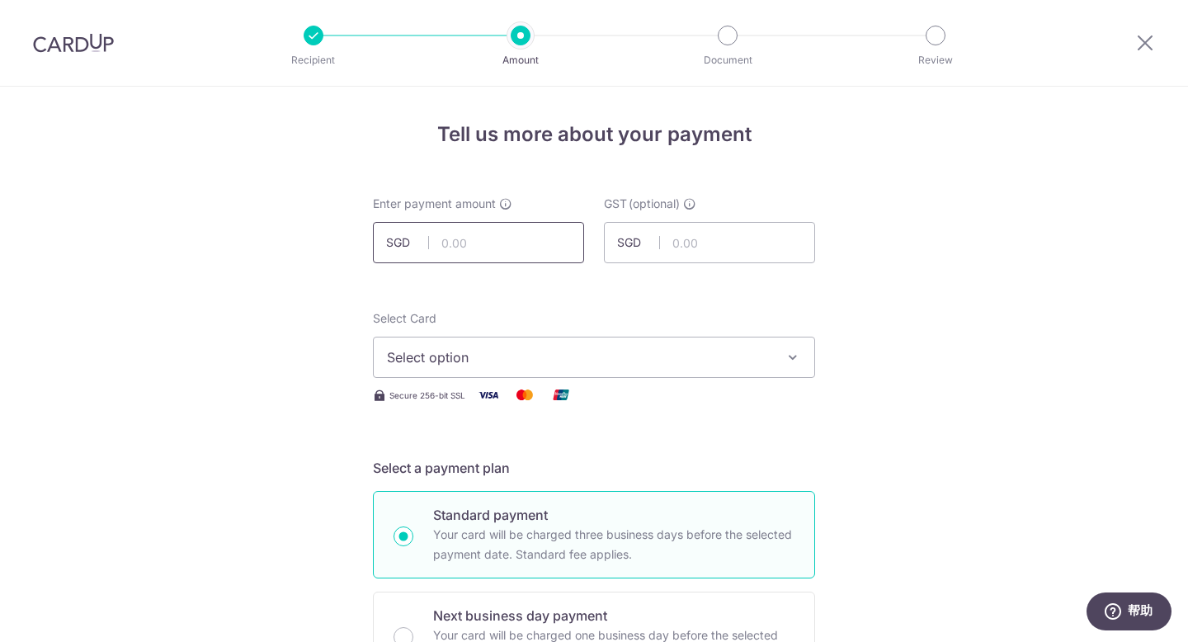
click at [447, 243] on input "text" at bounding box center [478, 242] width 211 height 41
paste input "21,444.56"
click at [450, 241] on input "21,444.56" at bounding box center [478, 242] width 211 height 41
type input "21,444.56"
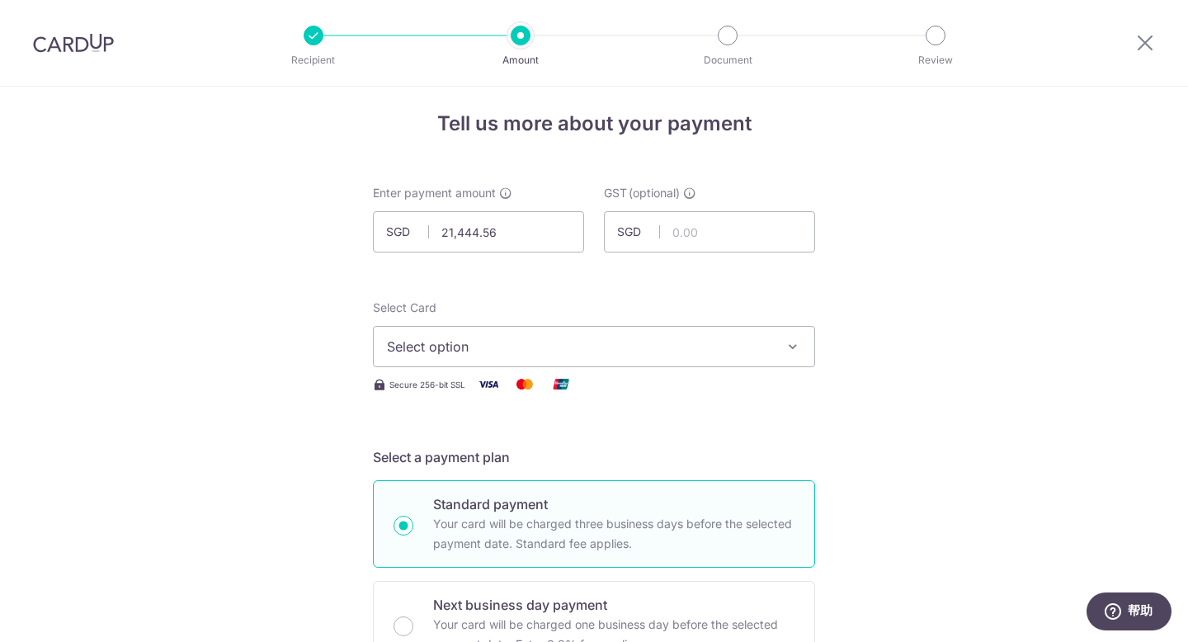
scroll to position [32, 0]
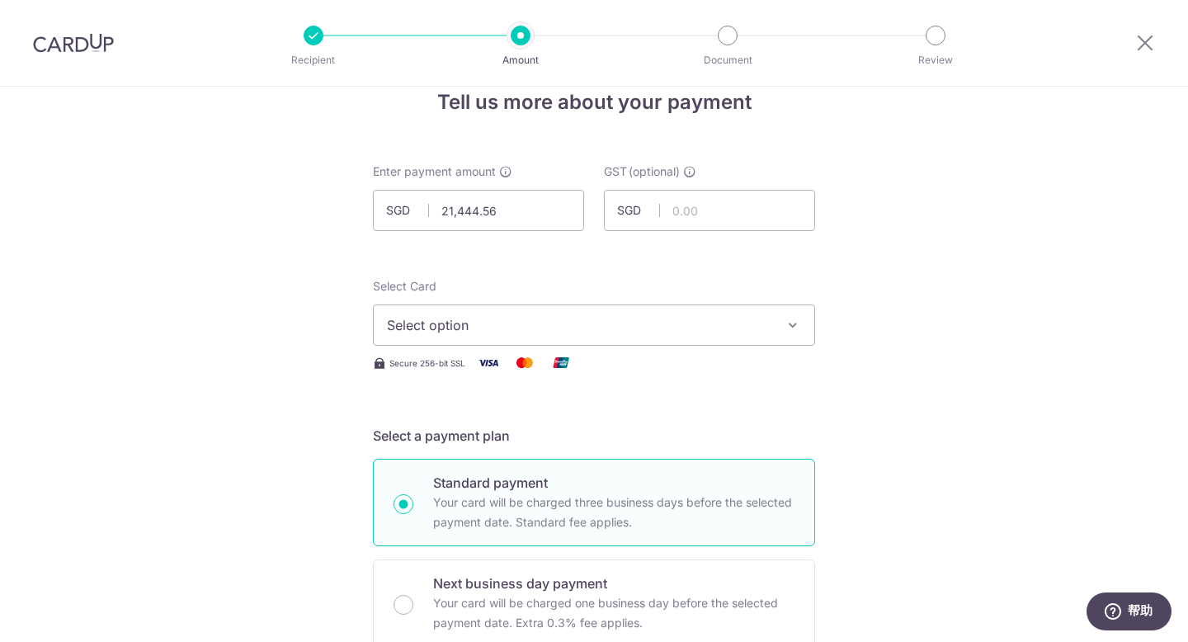
click at [787, 330] on icon "button" at bounding box center [792, 325] width 16 height 16
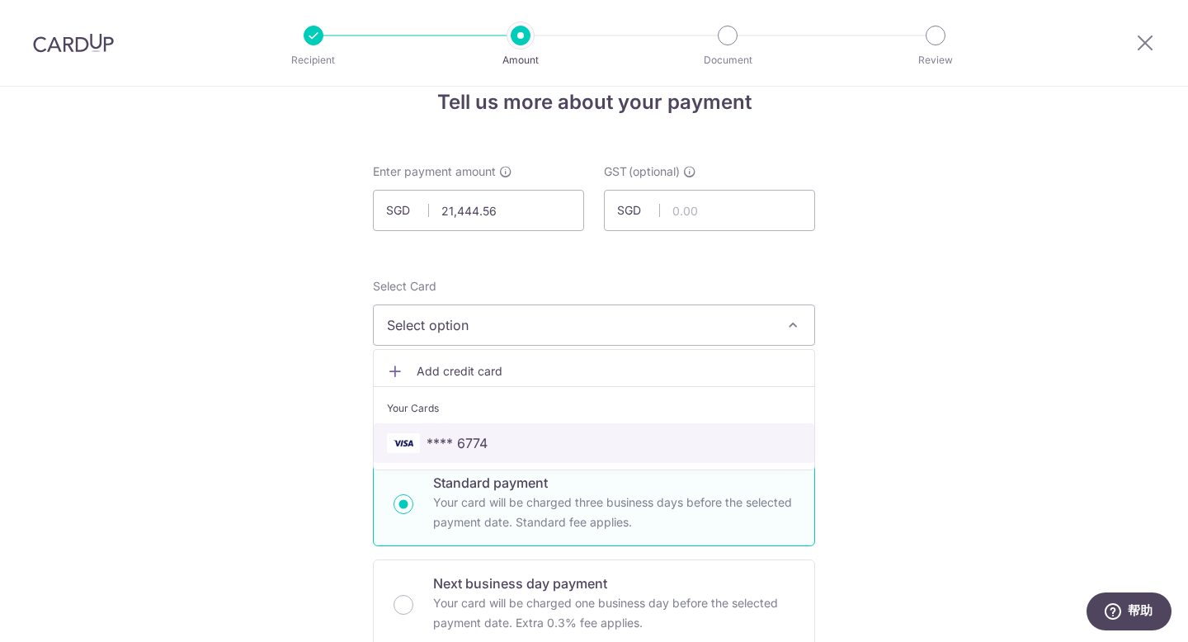
click at [464, 437] on span "**** 6774" at bounding box center [456, 443] width 61 height 20
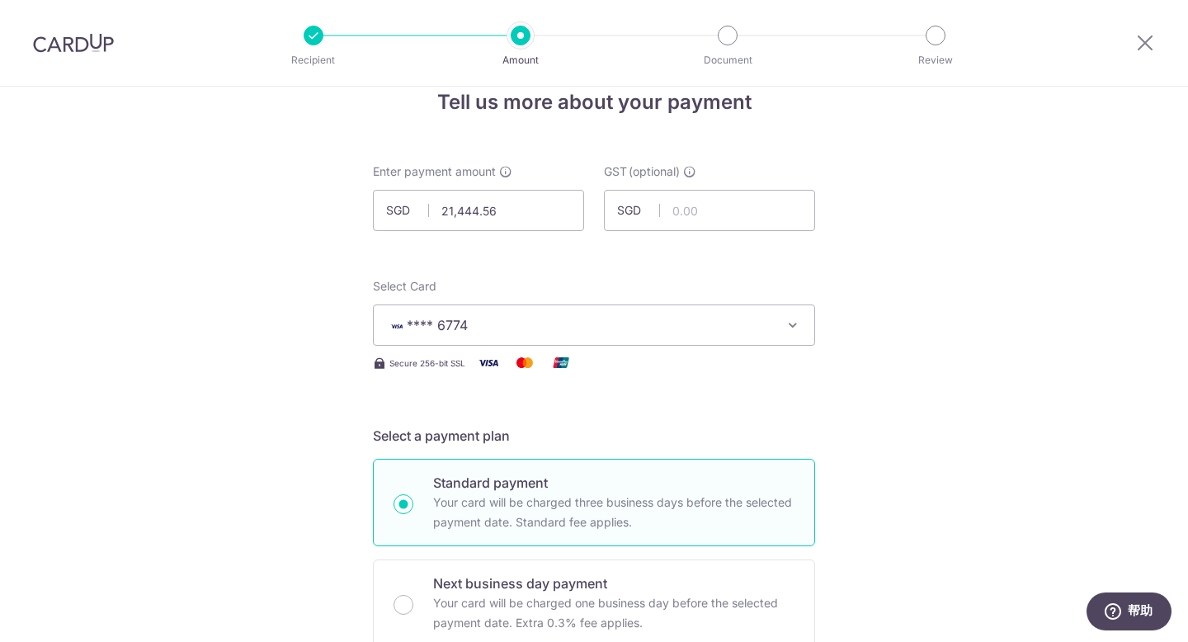
drag, startPoint x: 1041, startPoint y: 374, endPoint x: 994, endPoint y: 403, distance: 55.2
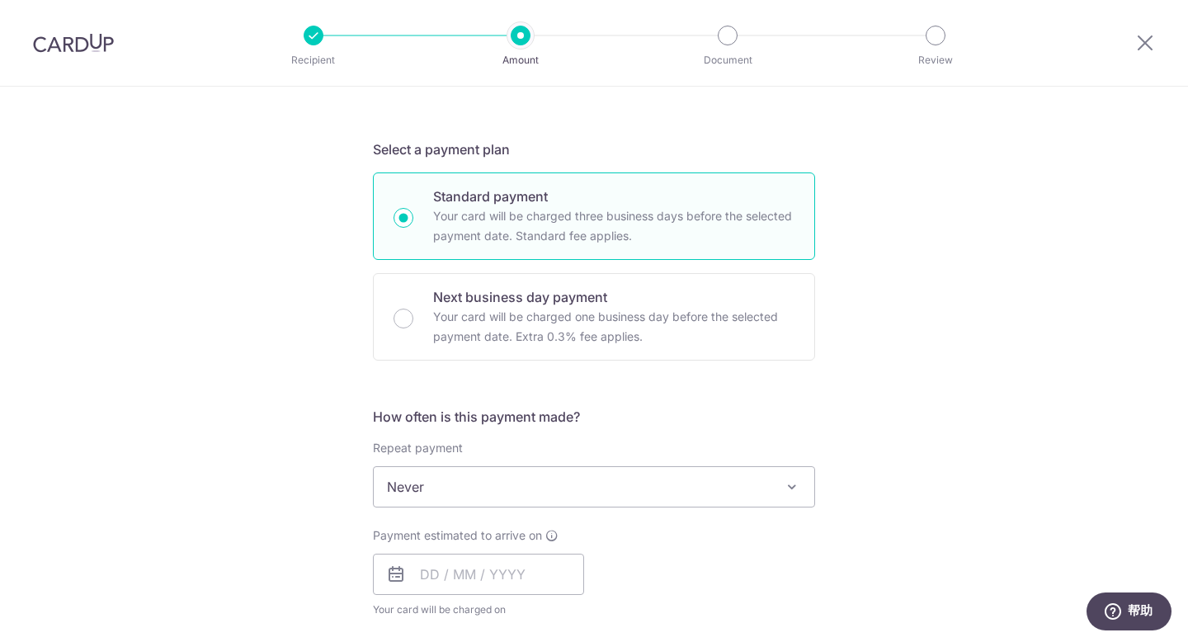
scroll to position [403, 0]
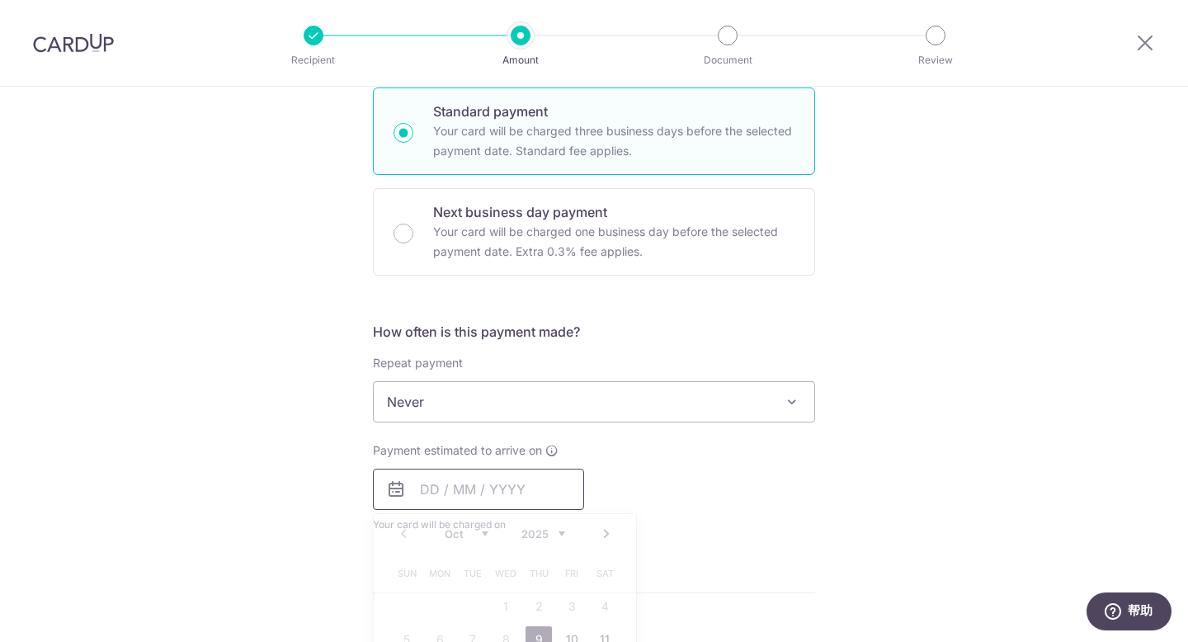
click at [525, 491] on input "text" at bounding box center [478, 489] width 211 height 41
drag, startPoint x: 538, startPoint y: 635, endPoint x: 712, endPoint y: 543, distance: 197.0
click at [538, 635] on link "9" at bounding box center [538, 639] width 26 height 26
type input "09/10/2025"
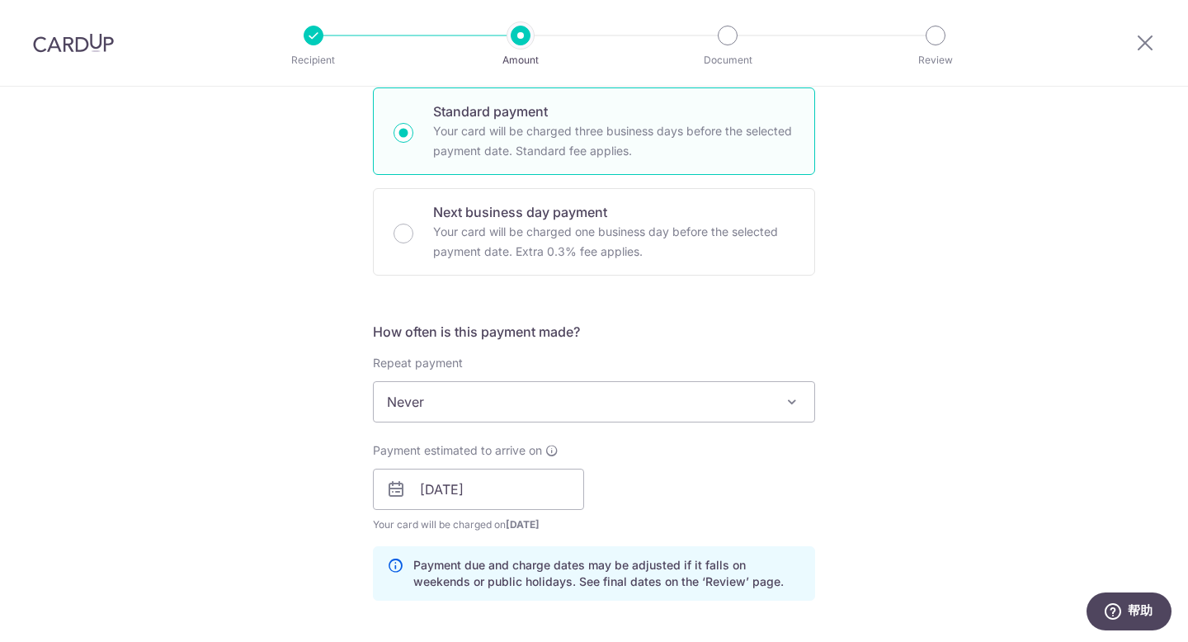
drag, startPoint x: 1112, startPoint y: 391, endPoint x: 1104, endPoint y: 393, distance: 8.6
click at [1112, 392] on div "Tell us more about your payment Enter payment amount SGD 21,444.56 21444.56 GST…" at bounding box center [594, 518] width 1188 height 1670
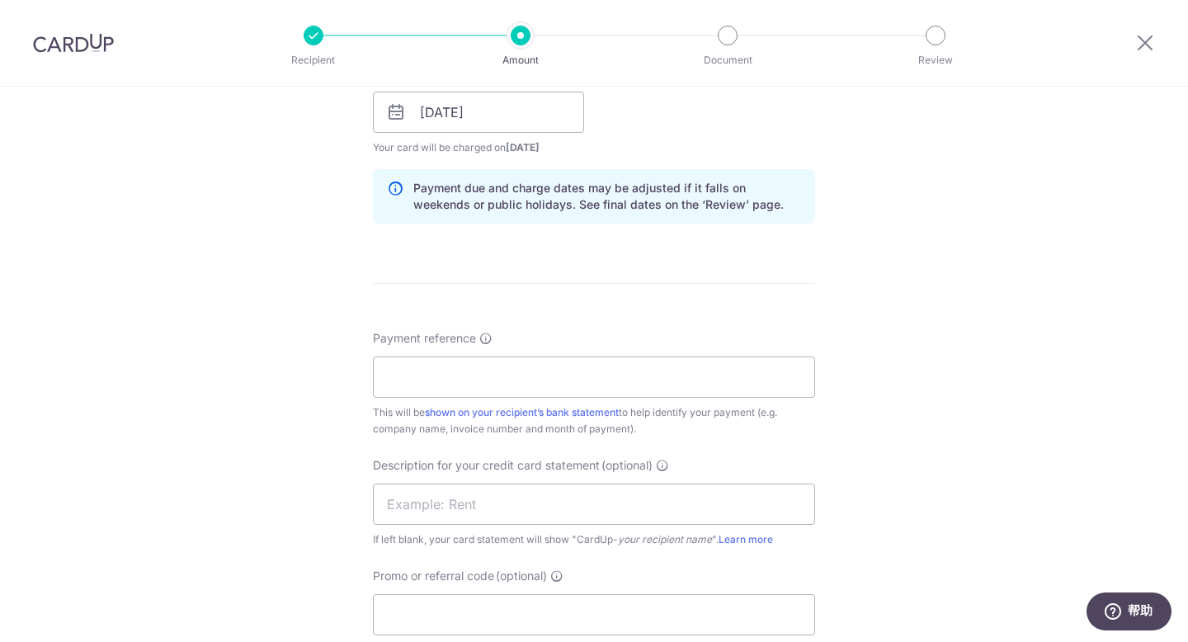
scroll to position [865, 0]
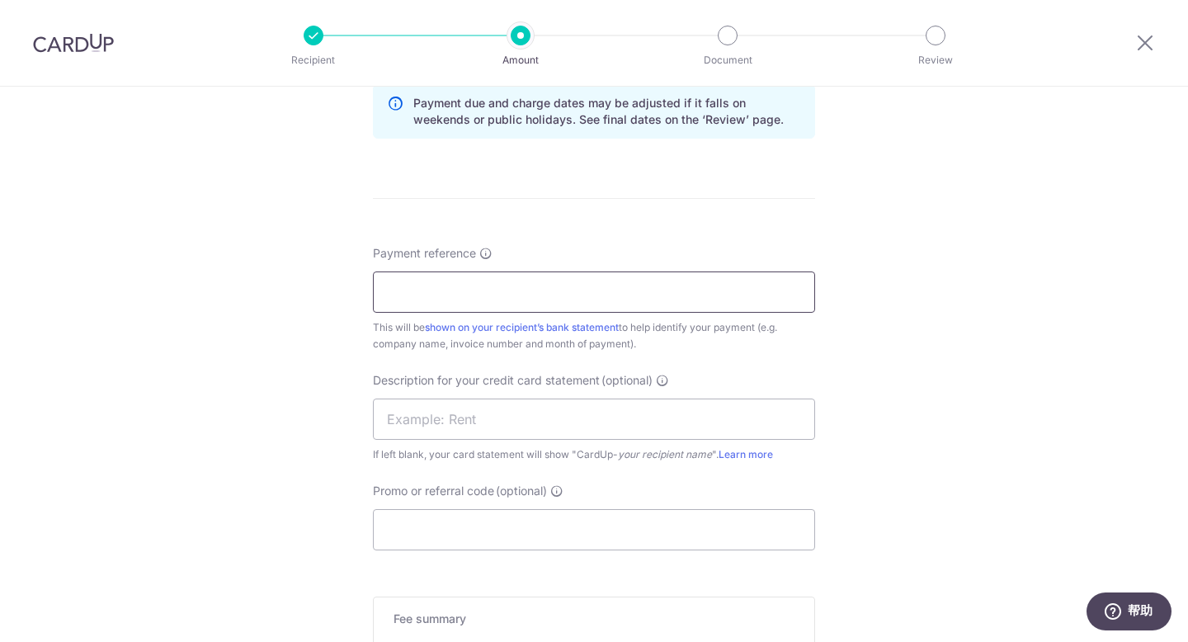
click at [553, 288] on input "Payment reference" at bounding box center [594, 291] width 442 height 41
click at [901, 301] on div "Tell us more about your payment Enter payment amount SGD 21,444.56 21444.56 GST…" at bounding box center [594, 56] width 1188 height 1670
click at [586, 299] on input "Payment reference" at bounding box center [594, 291] width 442 height 41
type input "KCC SOA SEP"
click at [944, 230] on div "Tell us more about your payment Enter payment amount SGD 21,444.56 21444.56 GST…" at bounding box center [594, 56] width 1188 height 1670
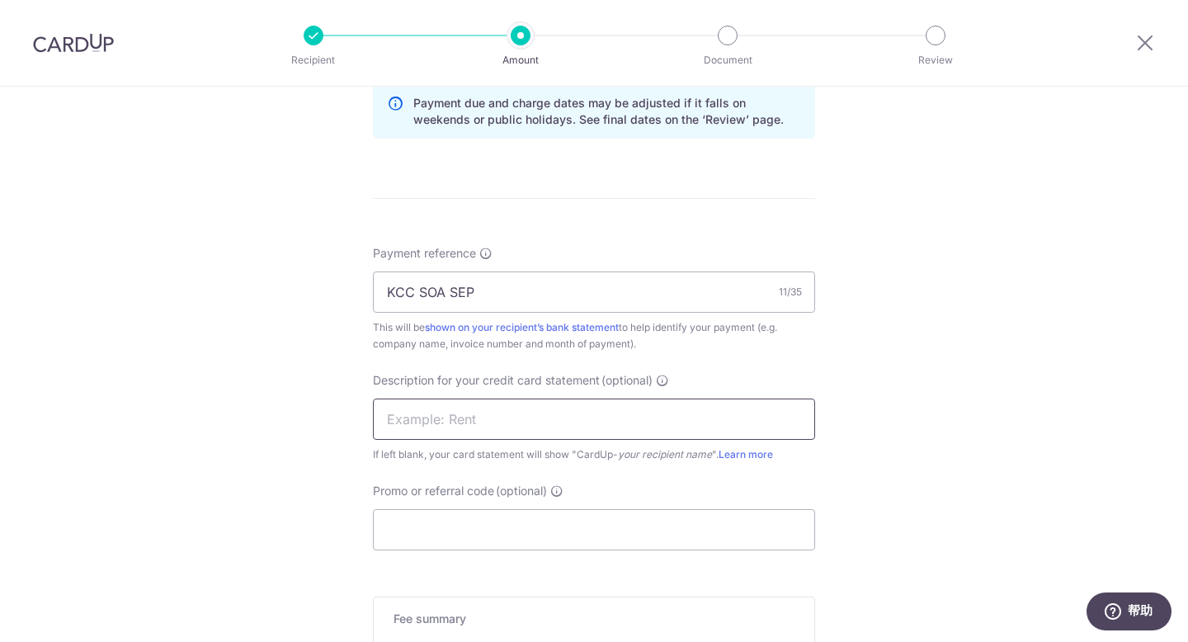
click at [476, 430] on input "text" at bounding box center [594, 418] width 442 height 41
type input "SOA MILK"
click at [1036, 403] on div "Tell us more about your payment Enter payment amount SGD 21,444.56 21444.56 GST…" at bounding box center [594, 56] width 1188 height 1670
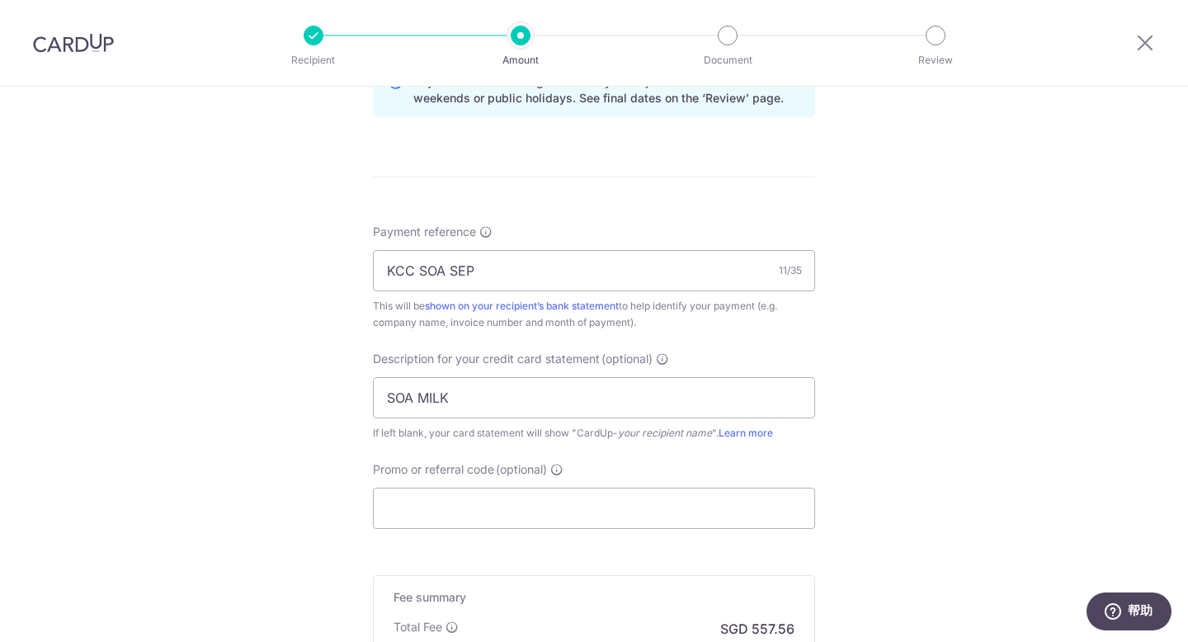
scroll to position [943, 0]
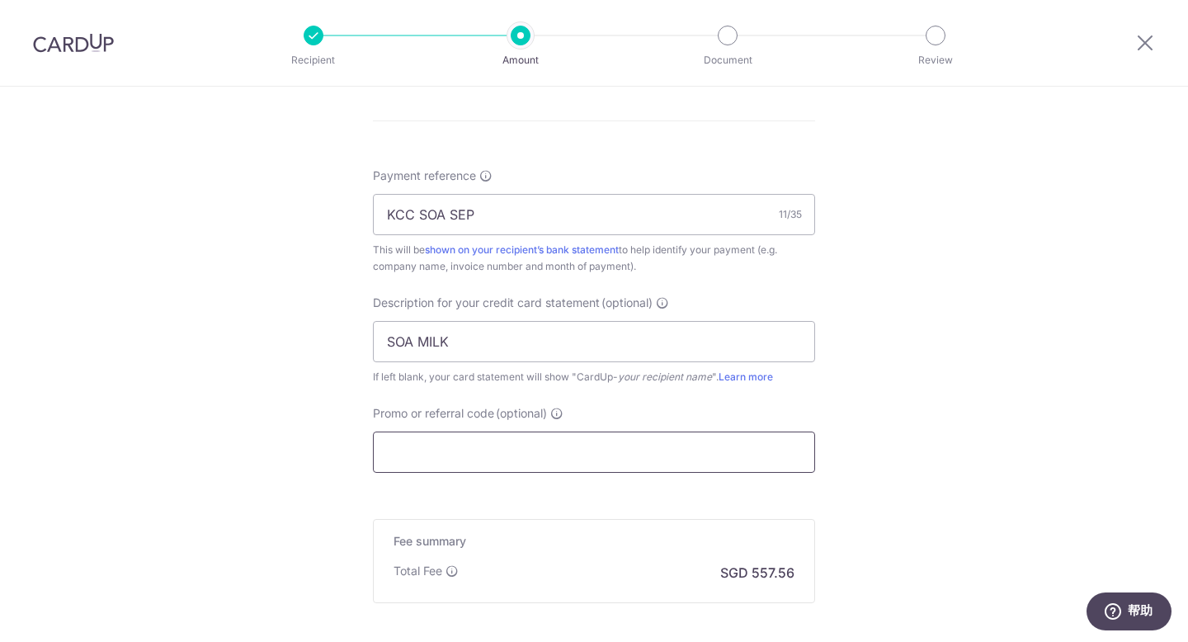
click at [739, 455] on input "Promo or referral code (optional)" at bounding box center [594, 451] width 442 height 41
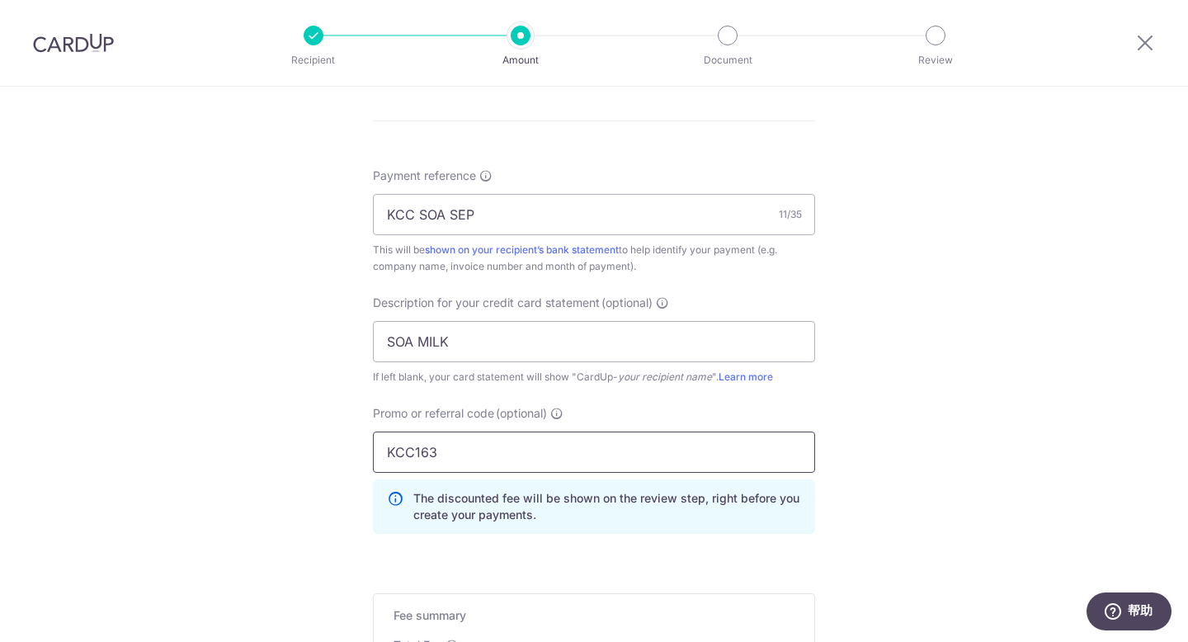
type input "KCC163"
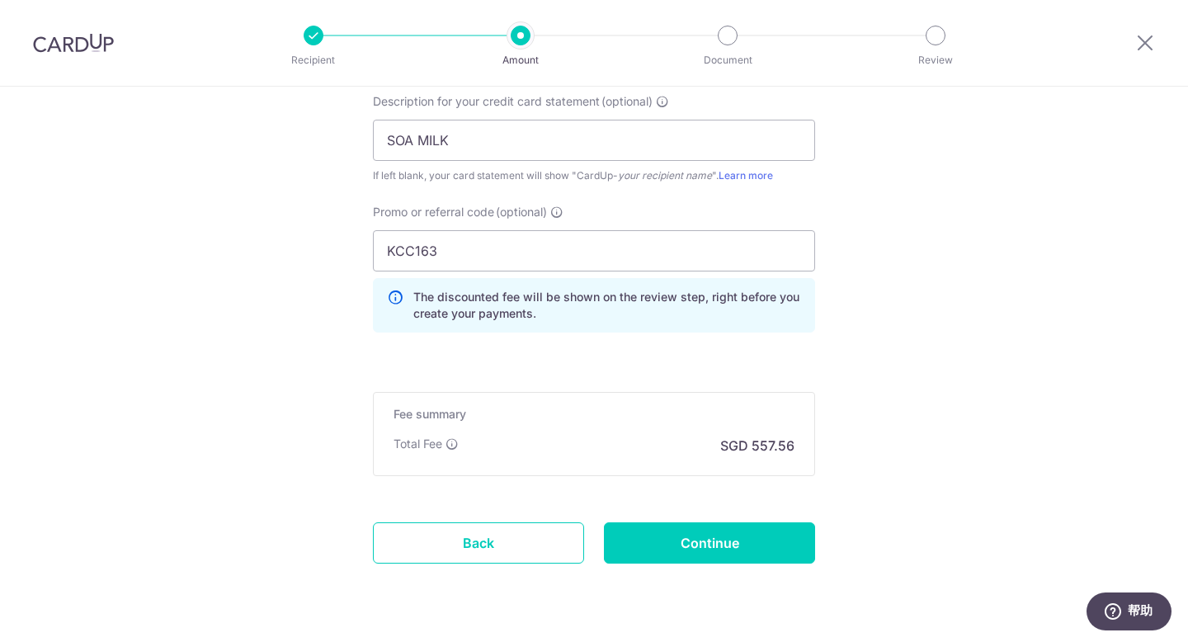
scroll to position [1189, 0]
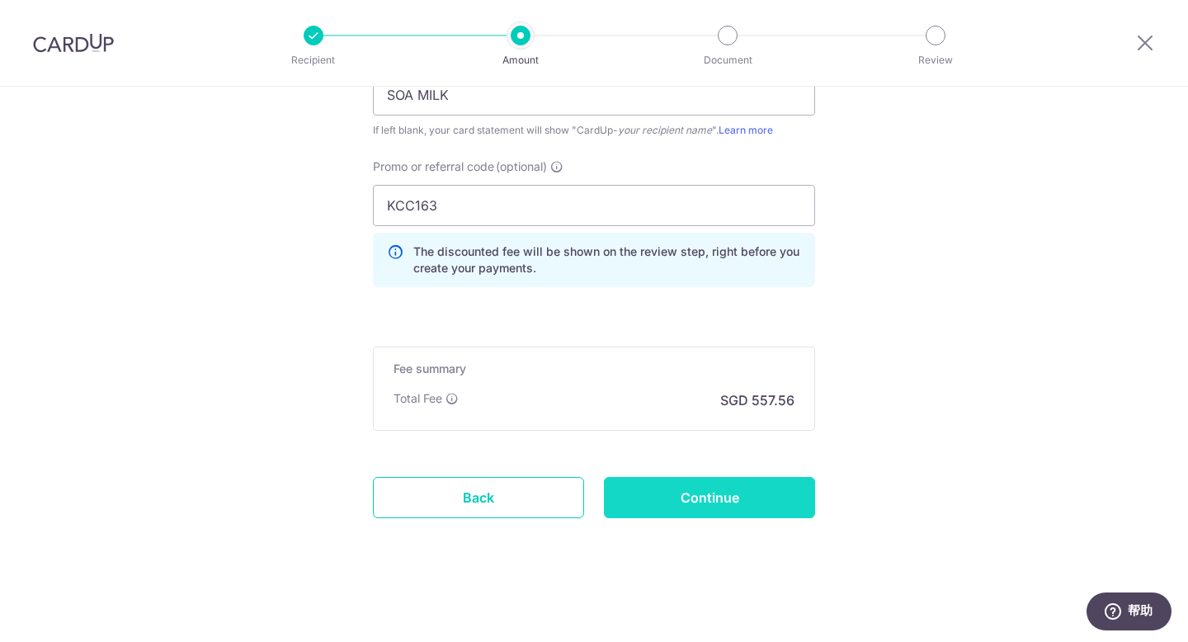
click at [768, 492] on input "Continue" at bounding box center [709, 497] width 211 height 41
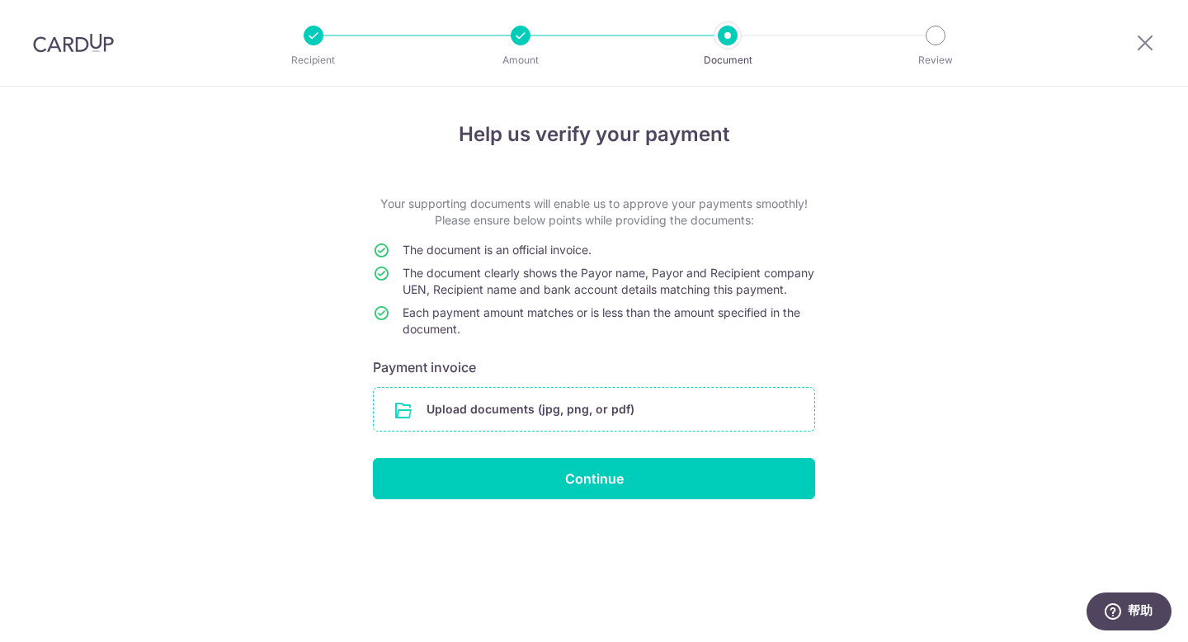
click at [637, 426] on input "file" at bounding box center [594, 409] width 440 height 43
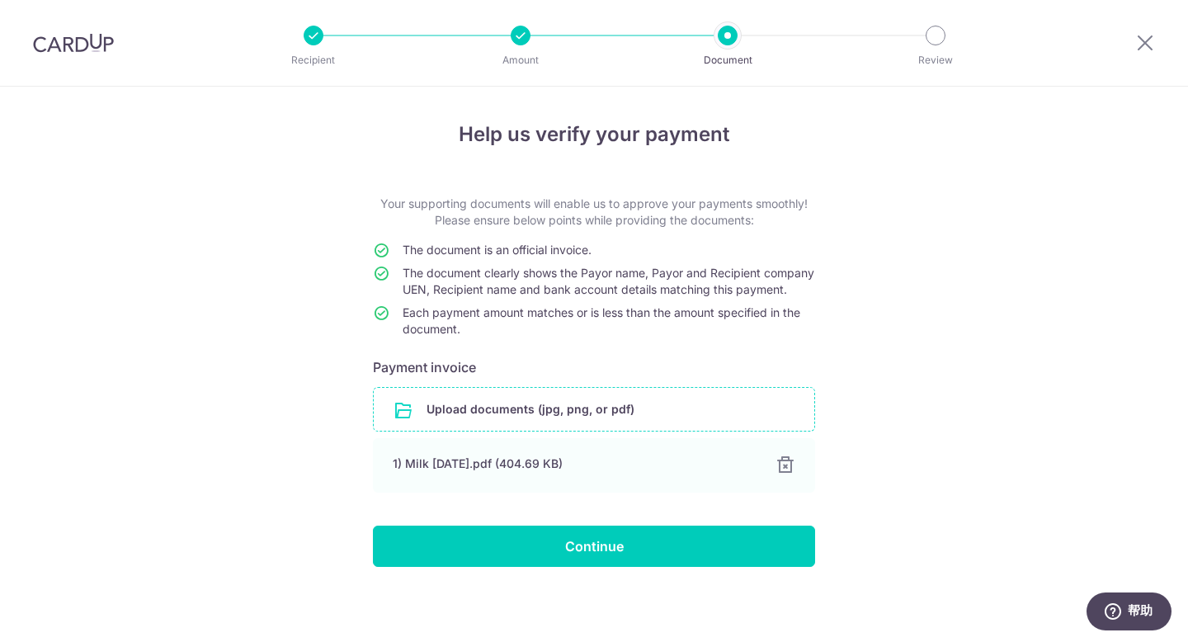
click at [902, 397] on div "Help us verify your payment Your supporting documents will enable us to approve…" at bounding box center [594, 366] width 1188 height 558
click at [991, 395] on div "Help us verify your payment Your supporting documents will enable us to approve…" at bounding box center [594, 366] width 1188 height 558
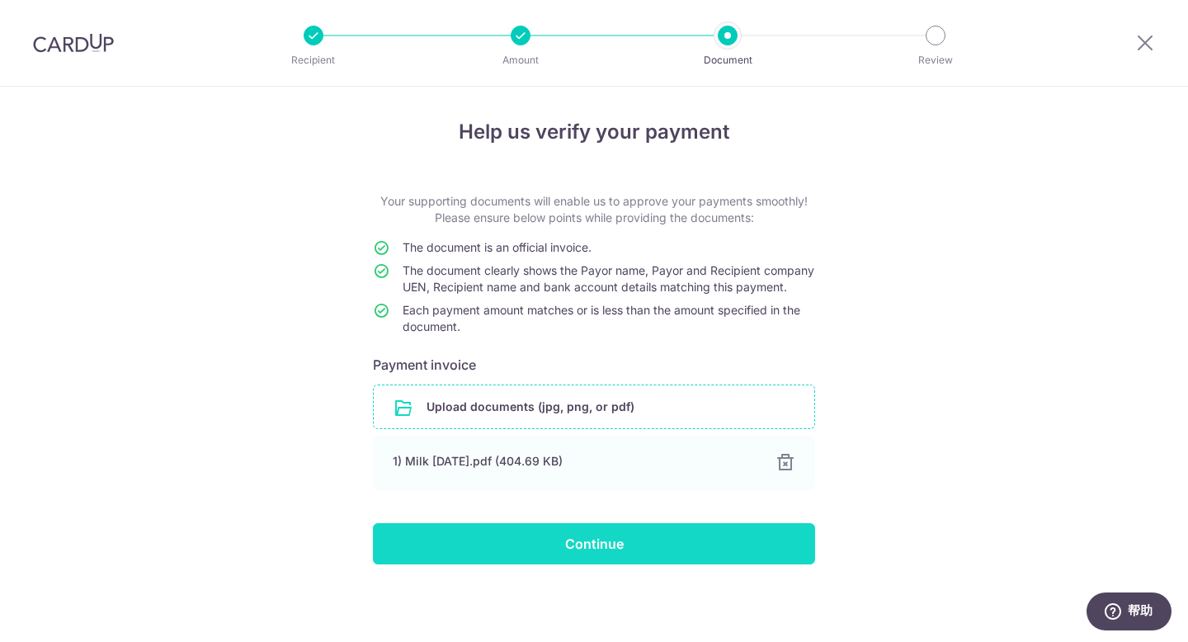
click at [631, 553] on input "Continue" at bounding box center [594, 543] width 442 height 41
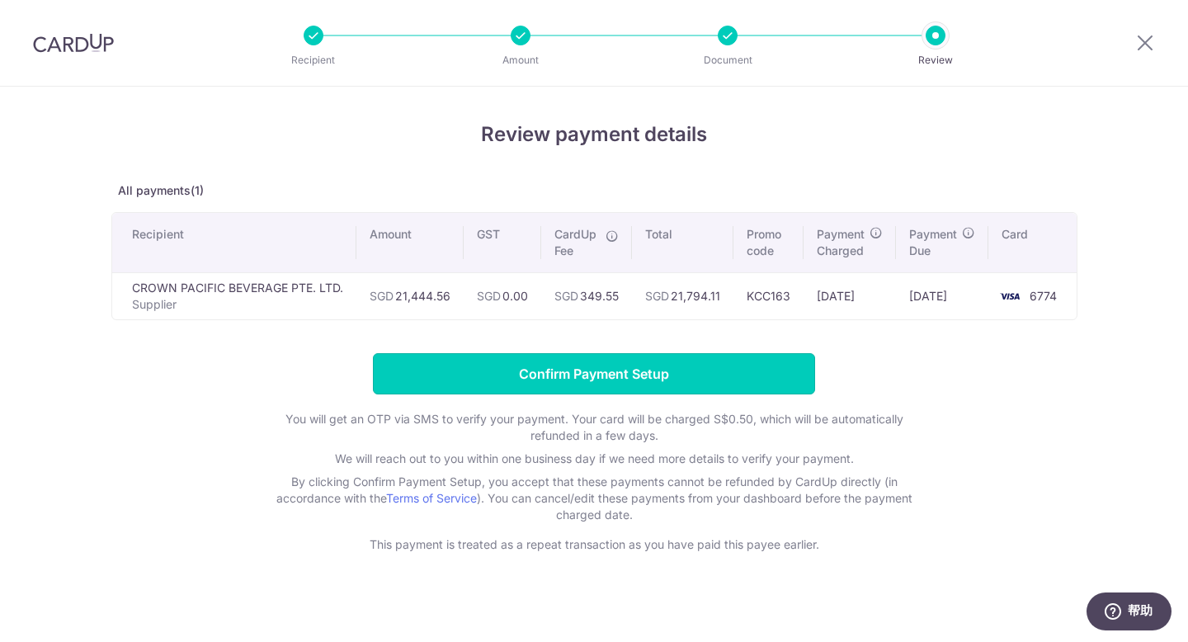
click at [780, 381] on input "Confirm Payment Setup" at bounding box center [594, 373] width 442 height 41
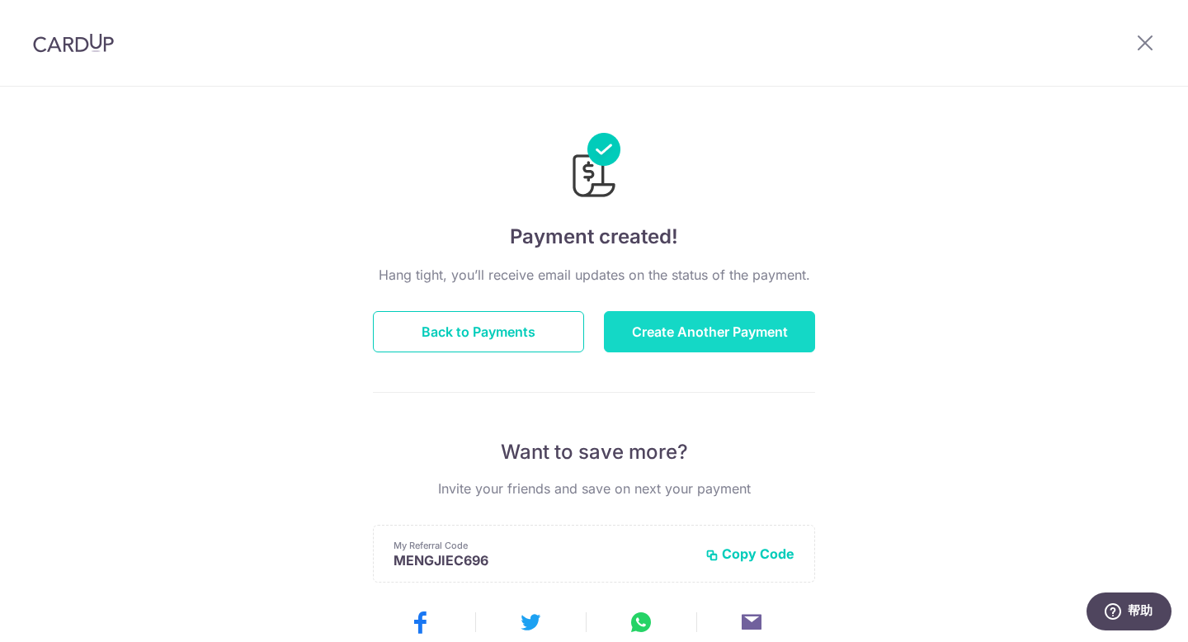
click at [766, 335] on button "Create Another Payment" at bounding box center [709, 331] width 211 height 41
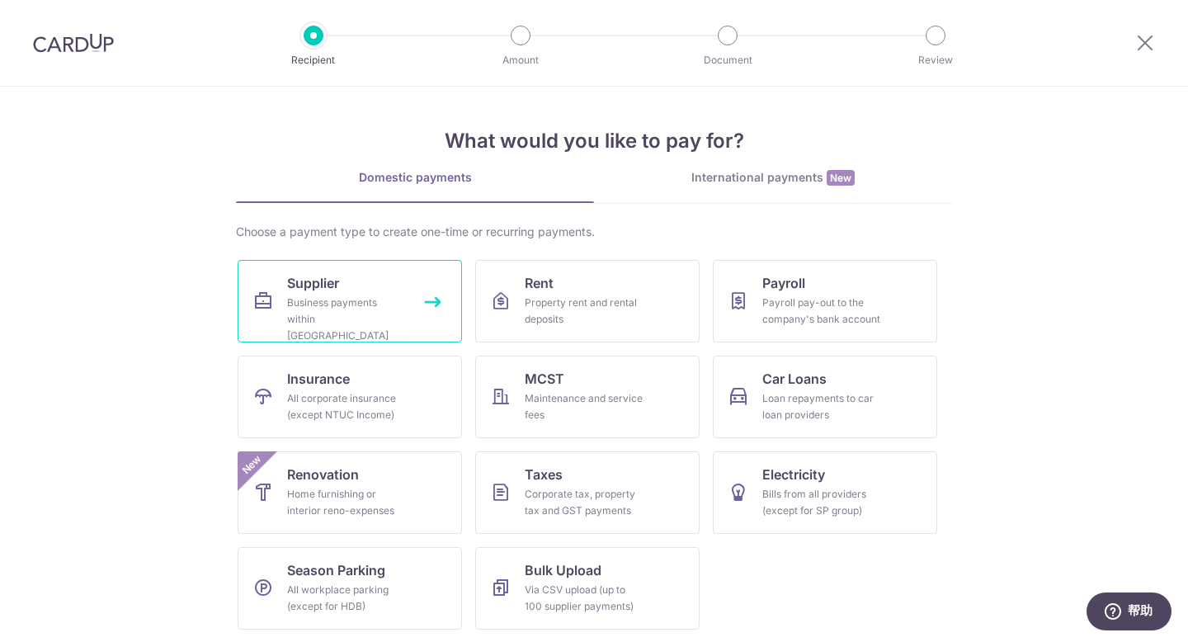
click at [338, 324] on div "Business payments within Singapore" at bounding box center [346, 318] width 119 height 49
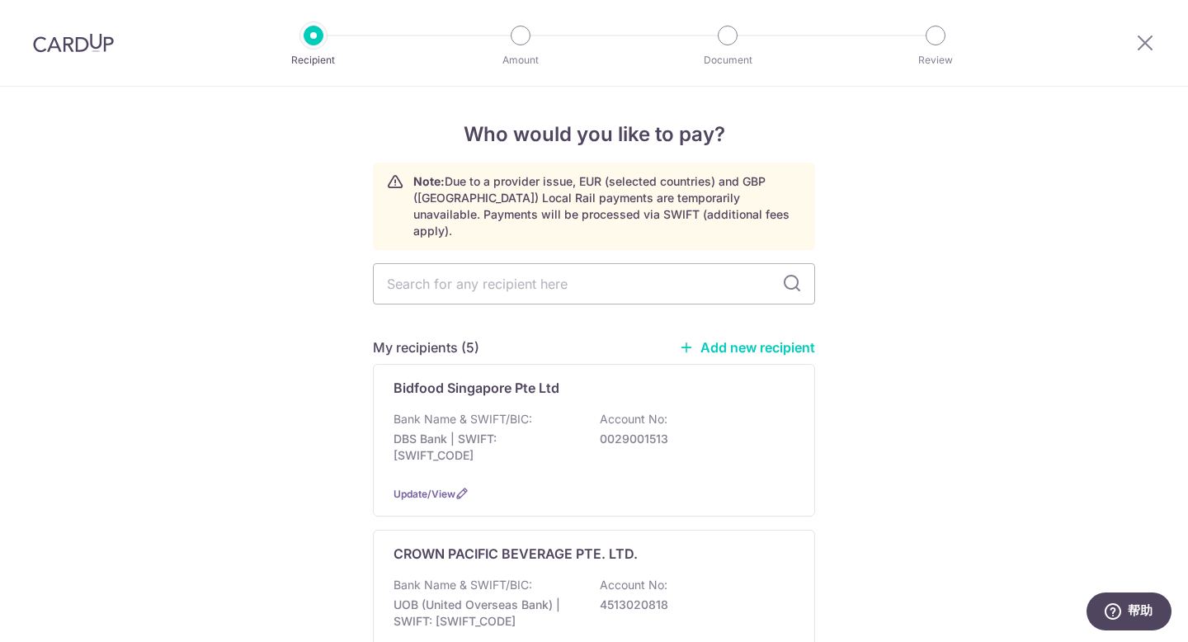
click at [686, 340] on icon at bounding box center [686, 347] width 15 height 15
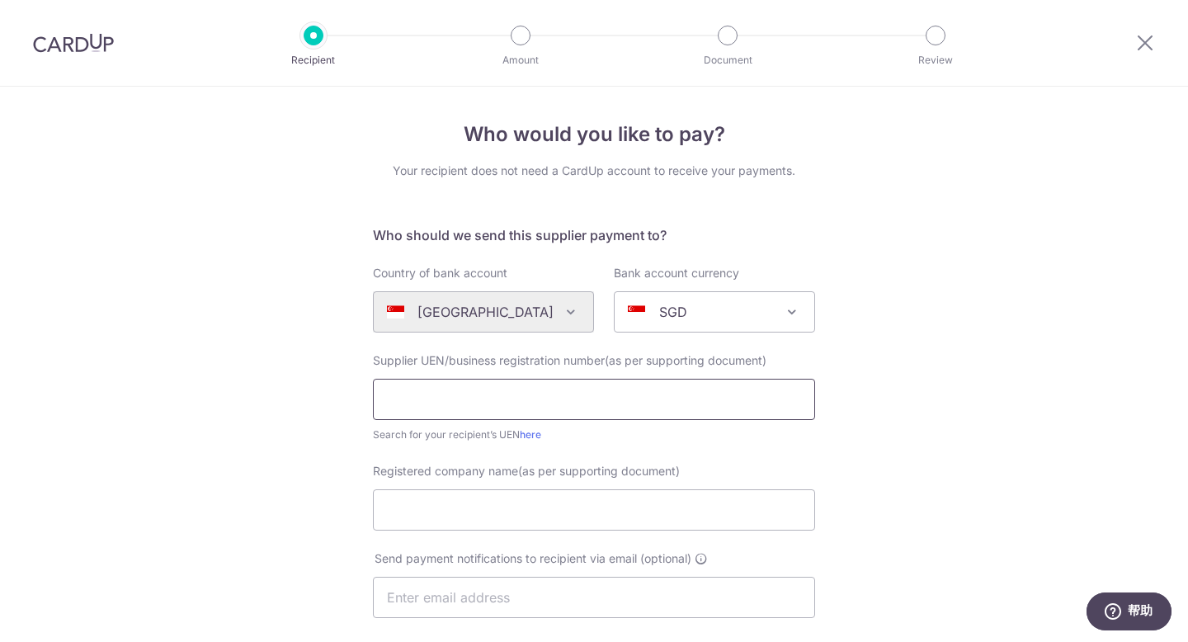
click at [506, 398] on input "text" at bounding box center [594, 399] width 442 height 41
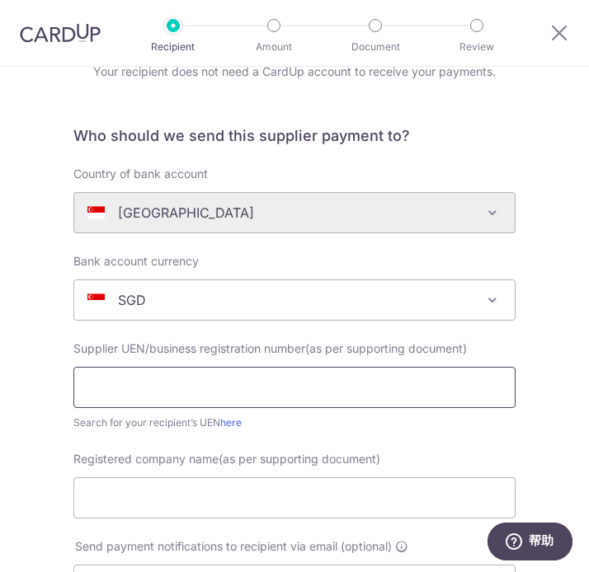
scroll to position [93, 0]
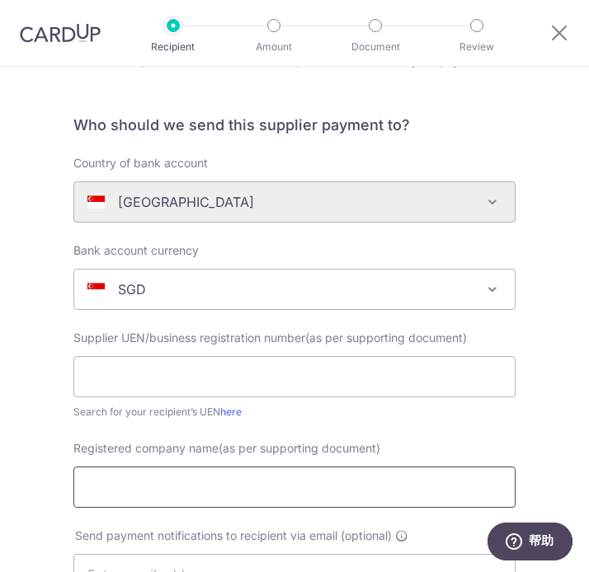
click at [193, 494] on input "Registered company name(as per supporting document)" at bounding box center [294, 487] width 442 height 41
paste input "ONG SAM BEE (1970) PTE LTD"
type input "ONG SAM BEE (1970) PTE LTD"
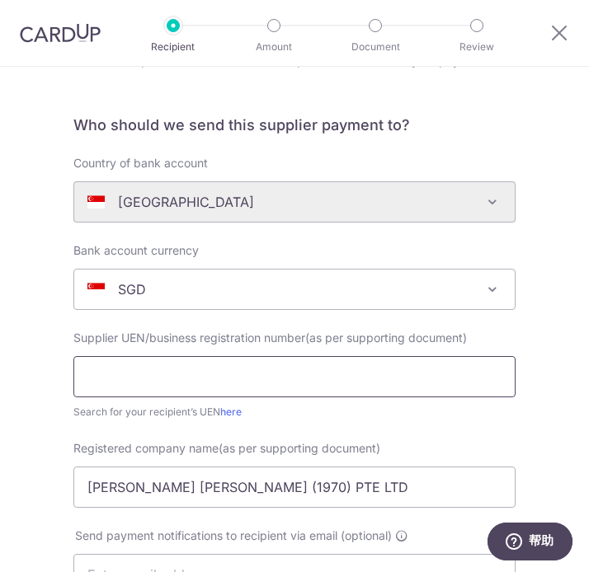
click at [172, 376] on input "text" at bounding box center [294, 376] width 442 height 41
click at [111, 374] on input "text" at bounding box center [294, 376] width 442 height 41
paste input "202347204Z"
click at [80, 378] on input "202347204Z" at bounding box center [294, 376] width 442 height 41
click at [87, 377] on input "202347204Z" at bounding box center [294, 376] width 442 height 41
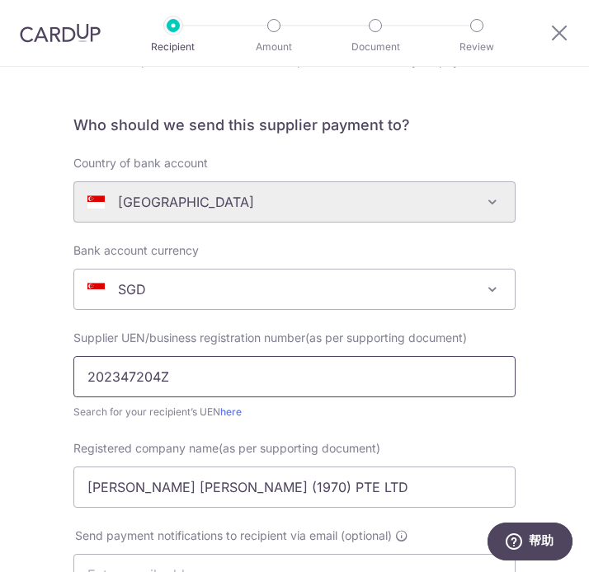
type input "202347204Z"
click at [357, 413] on div "Search for your recipient’s UEN here" at bounding box center [294, 412] width 442 height 16
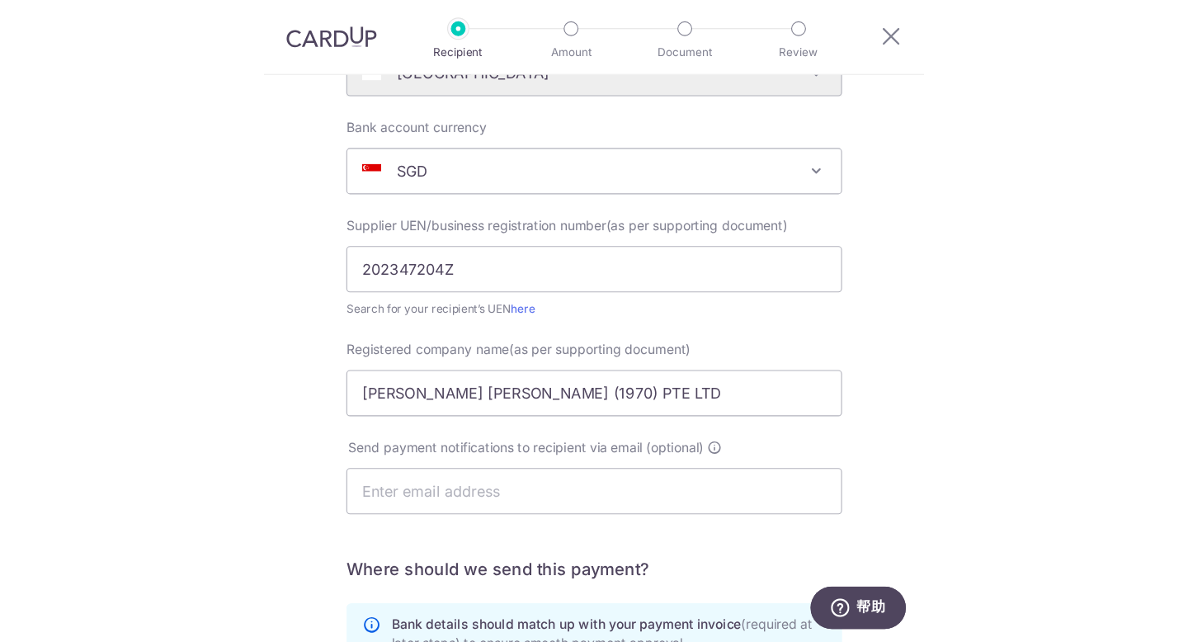
scroll to position [252, 0]
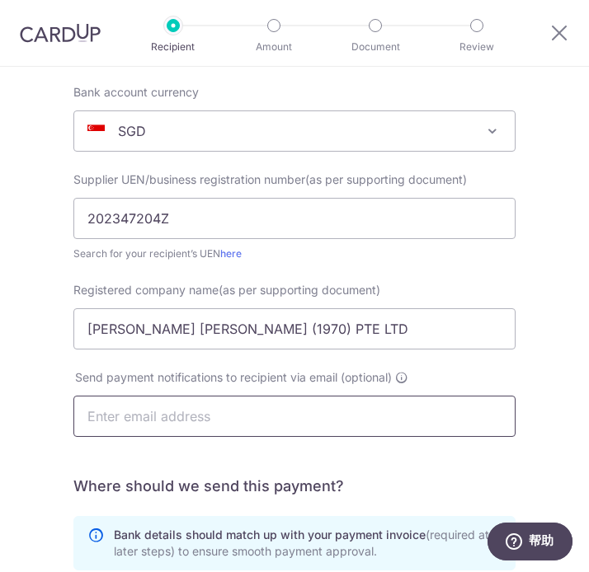
click at [419, 416] on input "text" at bounding box center [294, 416] width 442 height 41
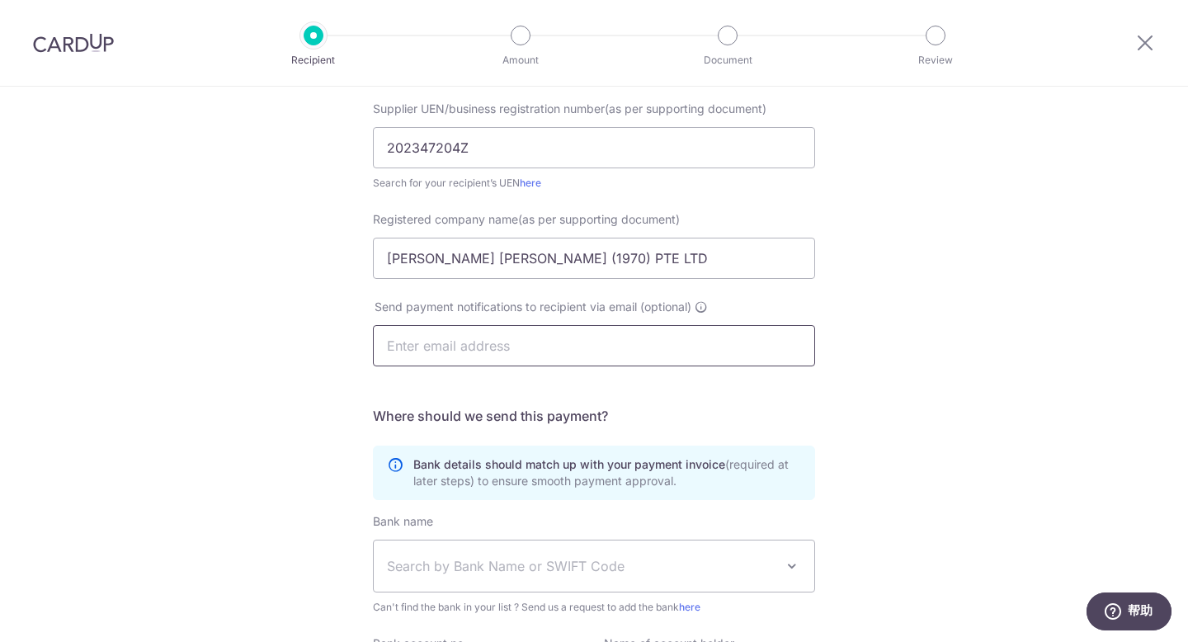
paste input "ongyunwu@gmail.com"
type input "ongyunwu@gmail.com"
click at [915, 388] on div "Who would you like to pay? Your recipient does not need a CardUp account to rec…" at bounding box center [594, 335] width 1188 height 1000
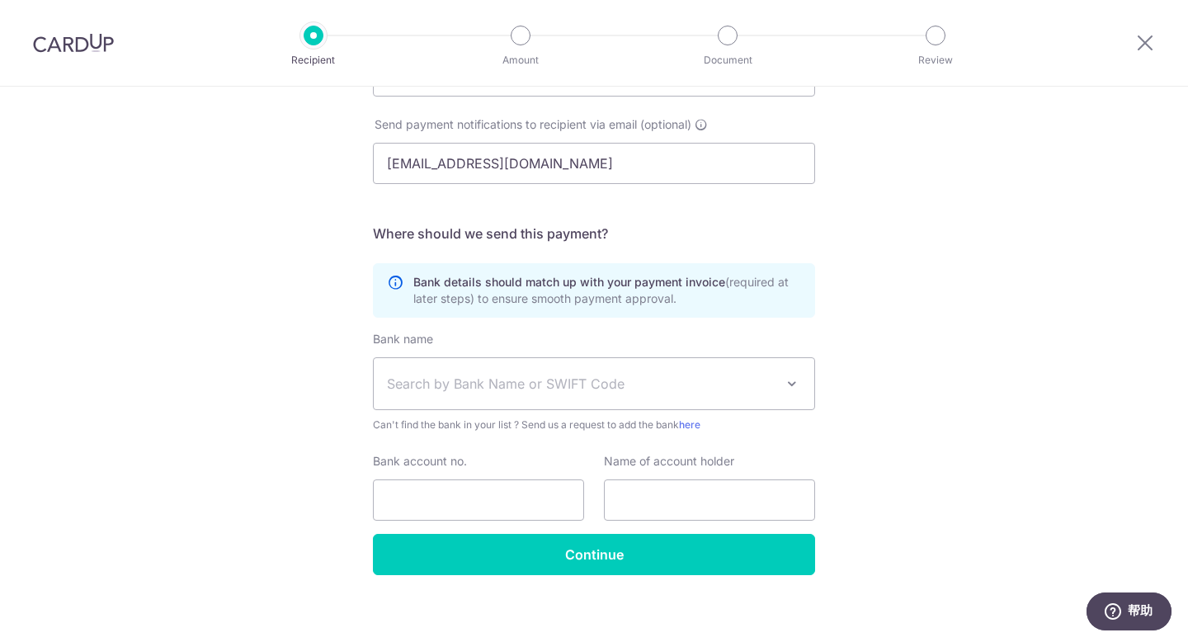
scroll to position [445, 0]
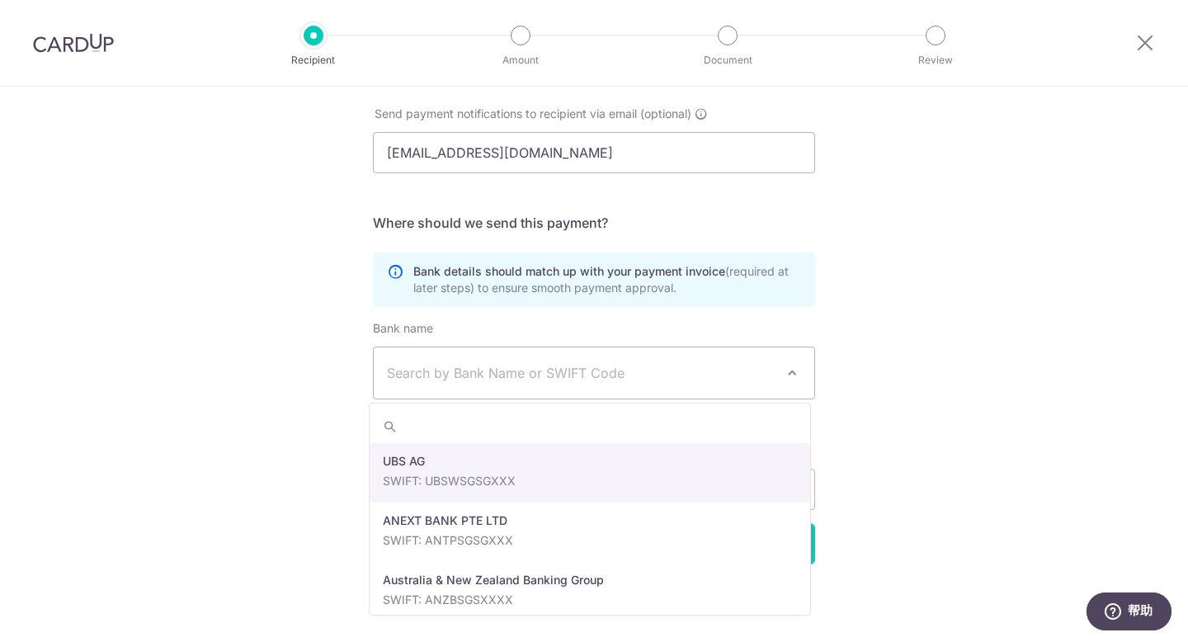
click at [718, 378] on span "Search by Bank Name or SWIFT Code" at bounding box center [581, 373] width 388 height 20
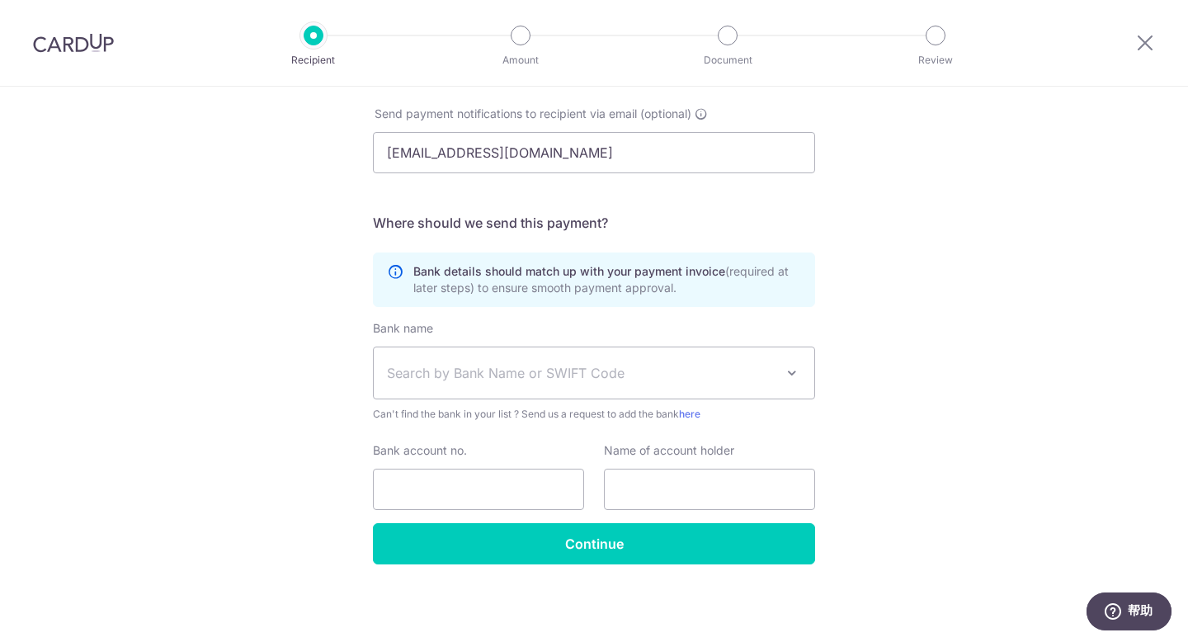
click at [496, 371] on span "Search by Bank Name or SWIFT Code" at bounding box center [581, 373] width 388 height 20
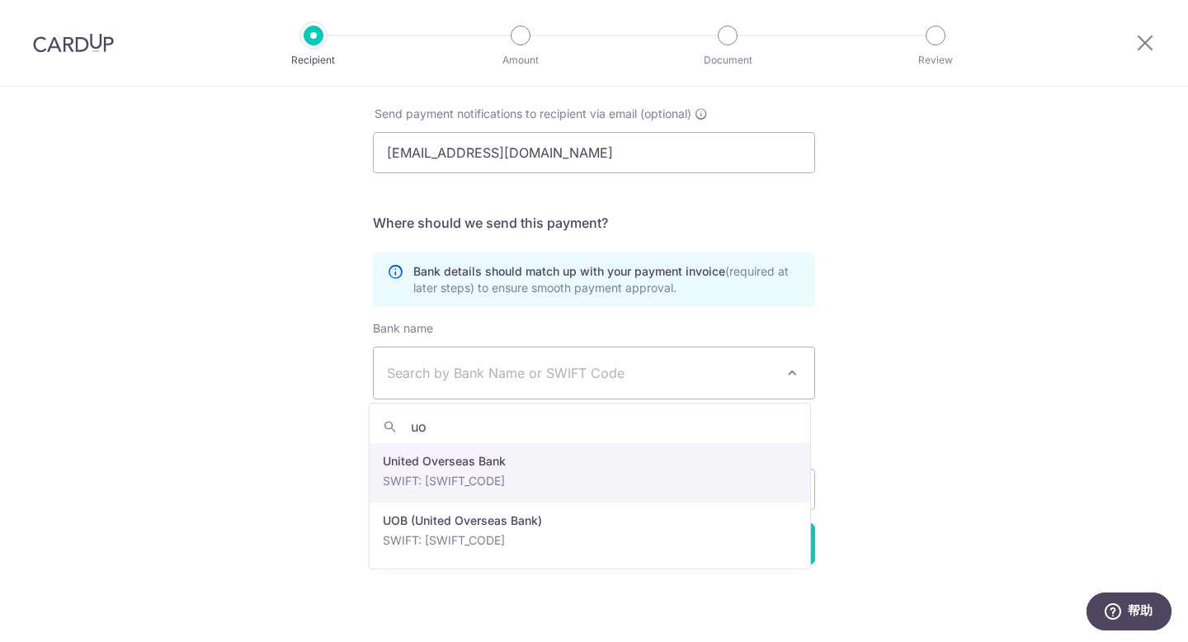
type input "uob"
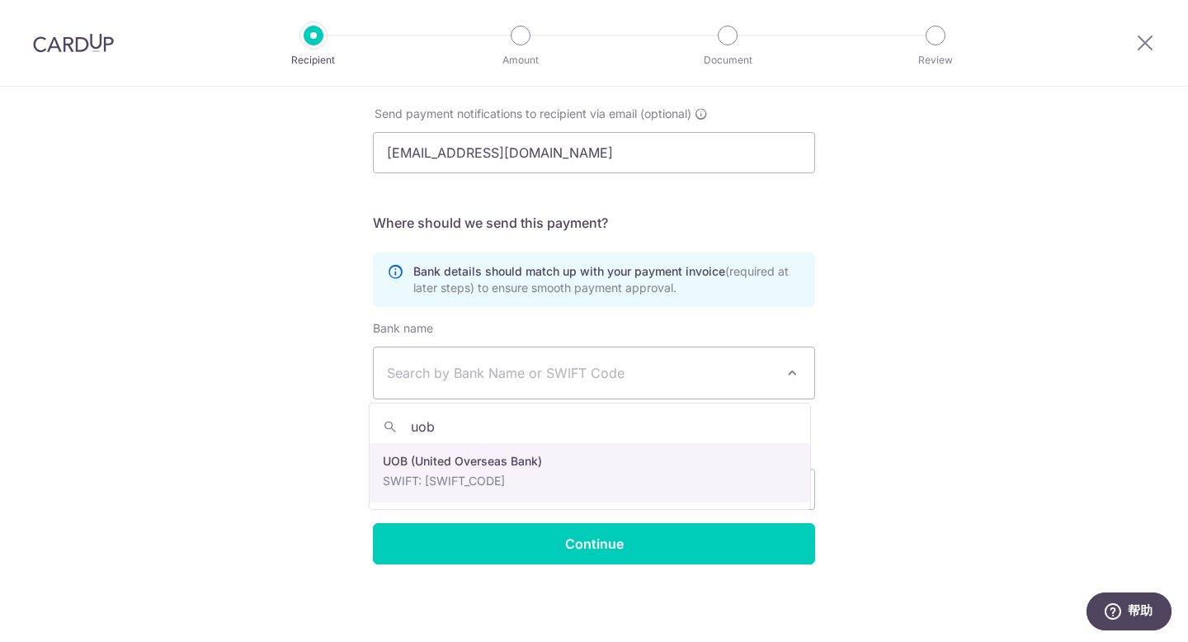
select select "18"
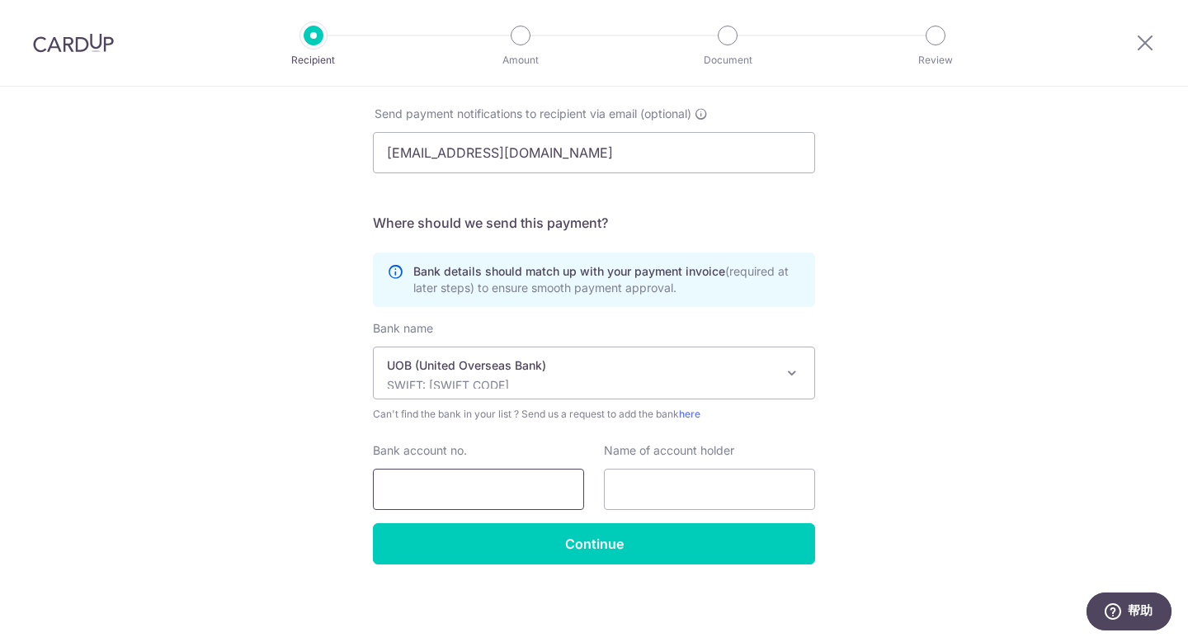
click at [517, 481] on input "Bank account no." at bounding box center [478, 489] width 211 height 41
paste input "ongyunwu@gmail.com"
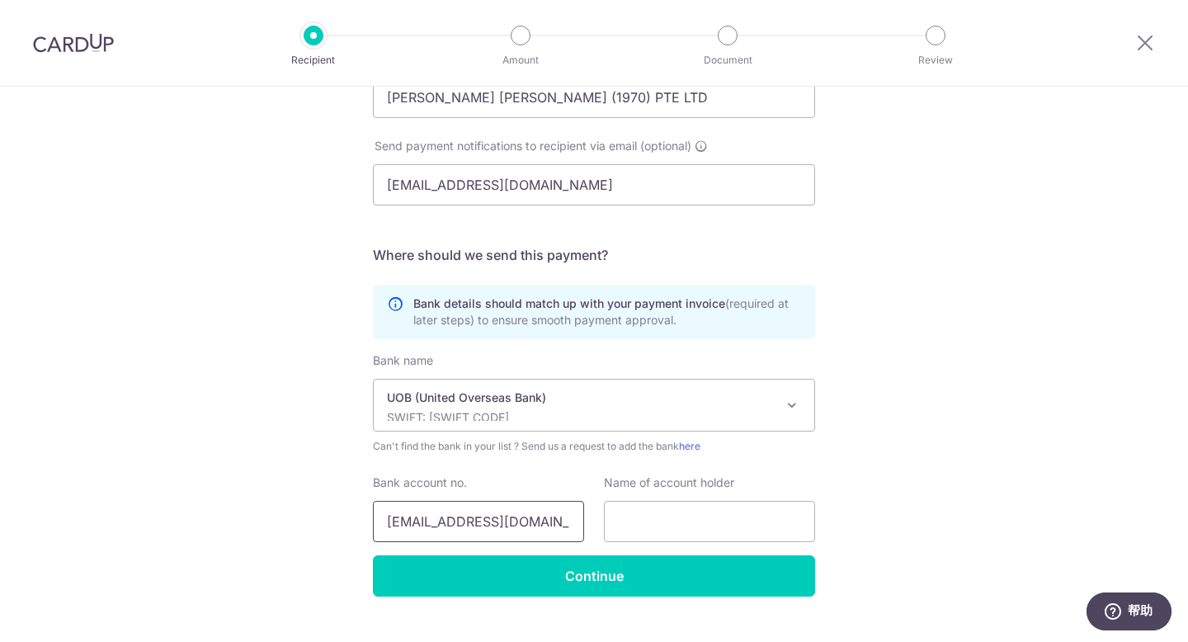
scroll to position [272, 0]
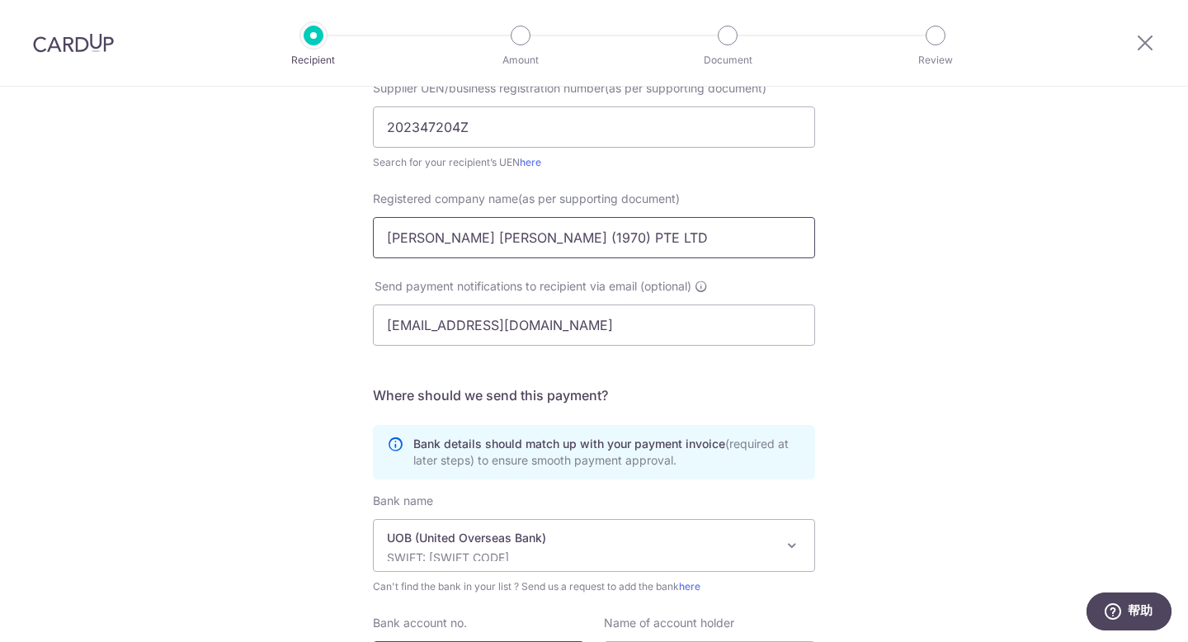
type input "ongyunwu@gmail.com"
drag, startPoint x: 588, startPoint y: 236, endPoint x: 301, endPoint y: 209, distance: 288.3
click at [301, 209] on div "Who would you like to pay? Your recipient does not need a CardUp account to rec…" at bounding box center [594, 314] width 1188 height 1000
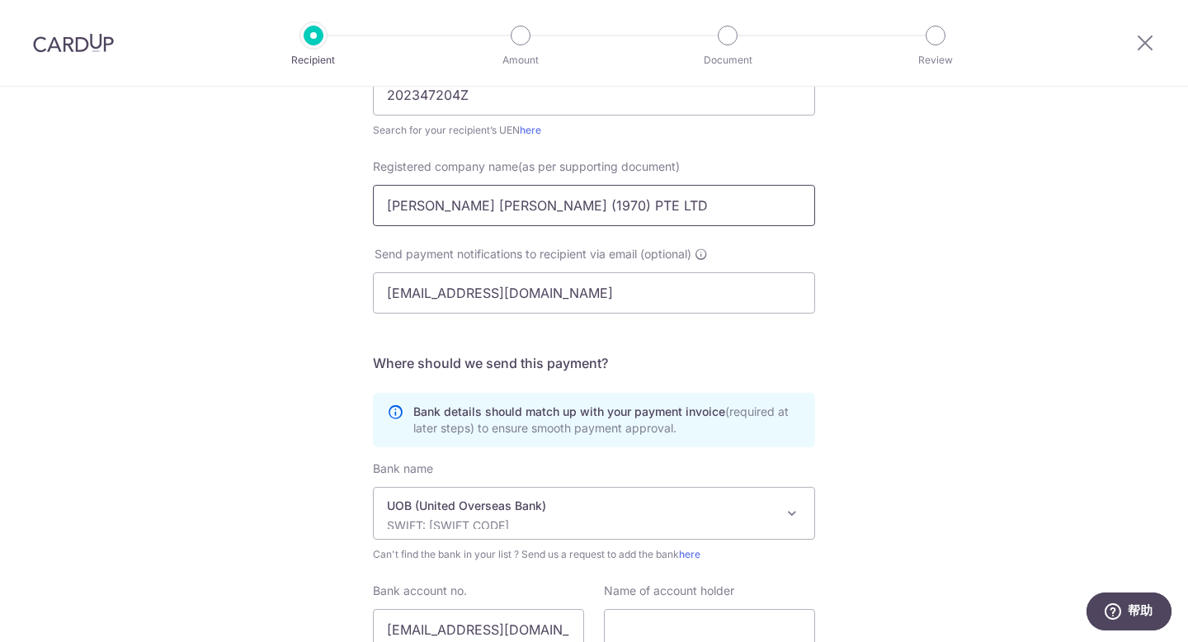
scroll to position [445, 0]
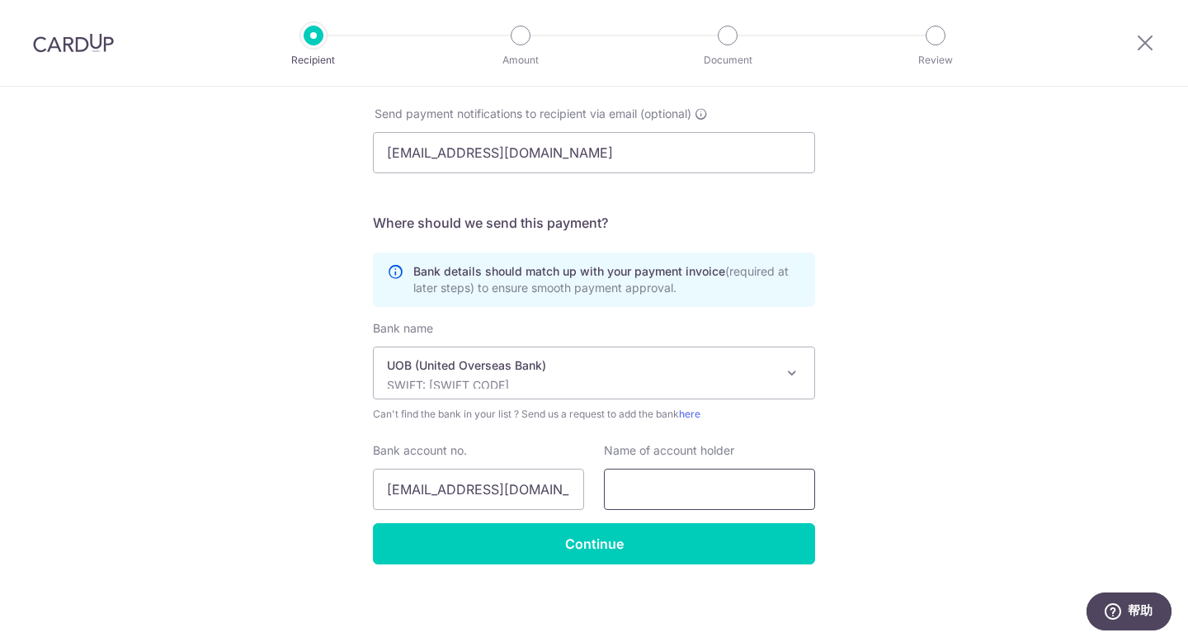
click at [673, 497] on input "text" at bounding box center [709, 489] width 211 height 41
paste input "ONG SAM BEE (1970) PTE LTD"
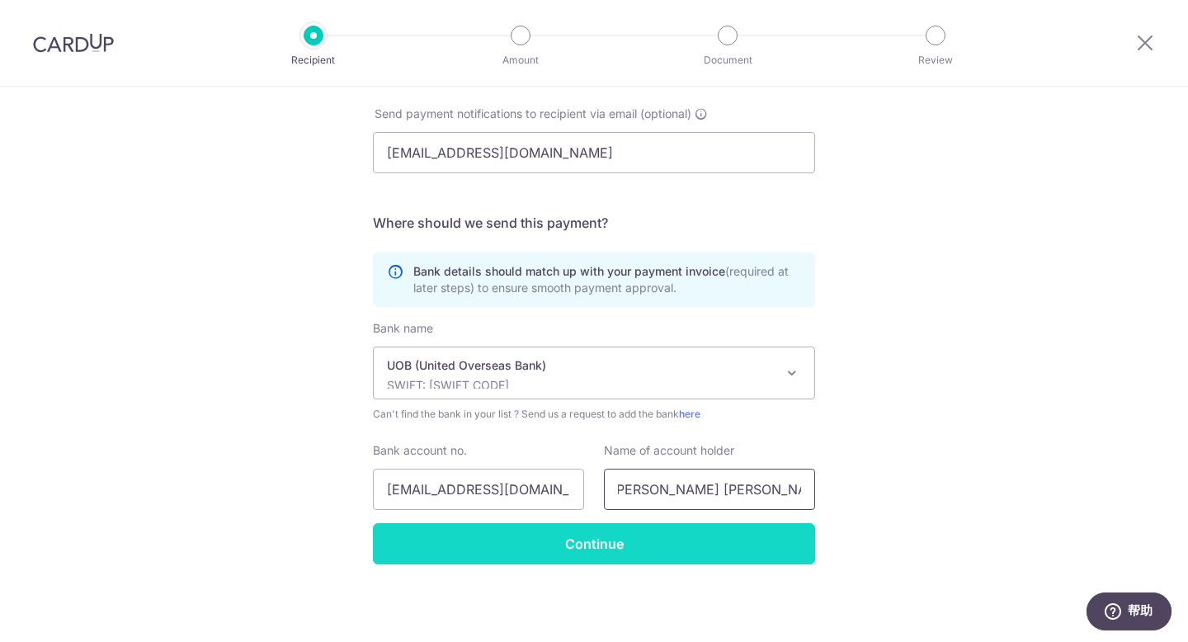
type input "ONG SAM BEE (1970) PTE LTD"
click at [596, 541] on input "Continue" at bounding box center [594, 543] width 442 height 41
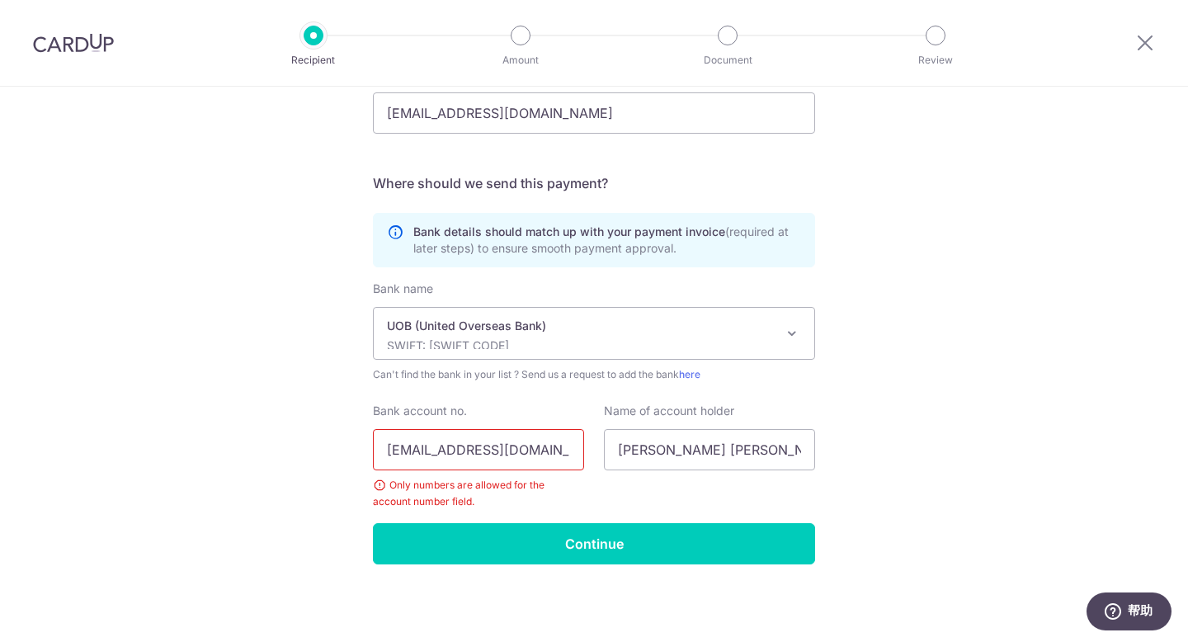
click at [550, 444] on input "[EMAIL_ADDRESS][DOMAIN_NAME]" at bounding box center [478, 449] width 211 height 41
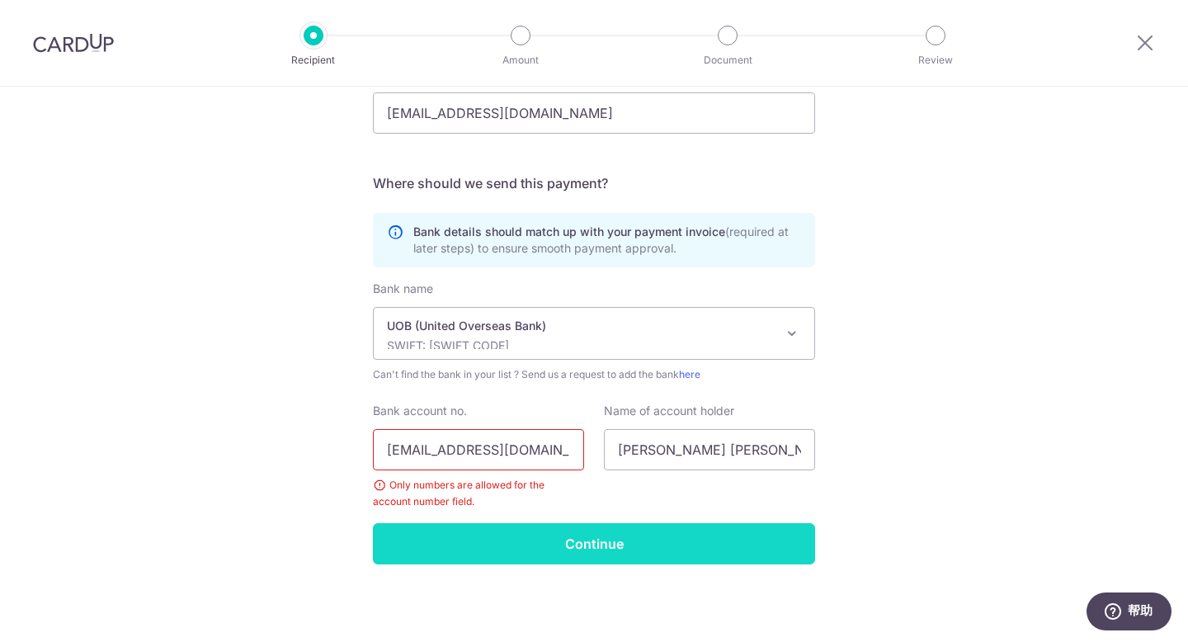
type input "[EMAIL_ADDRESS][DOMAIN_NAME]"
click at [631, 544] on input "Continue" at bounding box center [594, 543] width 442 height 41
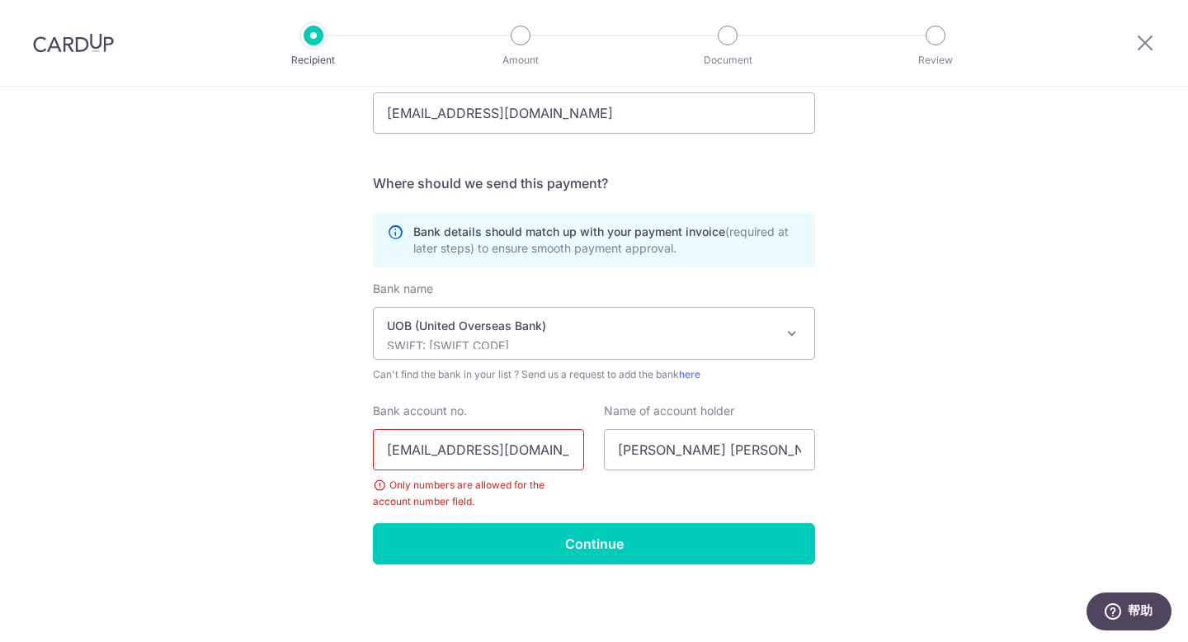
drag, startPoint x: 384, startPoint y: 447, endPoint x: 359, endPoint y: 450, distance: 25.0
click at [363, 450] on div "Bank account no. [EMAIL_ADDRESS][DOMAIN_NAME] Only numbers are allowed for the …" at bounding box center [478, 456] width 231 height 107
click at [539, 459] on input "[EMAIL_ADDRESS][DOMAIN_NAME]" at bounding box center [478, 449] width 211 height 41
drag, startPoint x: 540, startPoint y: 453, endPoint x: 327, endPoint y: 438, distance: 213.3
click at [328, 438] on div "Who would you like to pay? Your recipient does not need a CardUp account to rec…" at bounding box center [594, 121] width 1188 height 1039
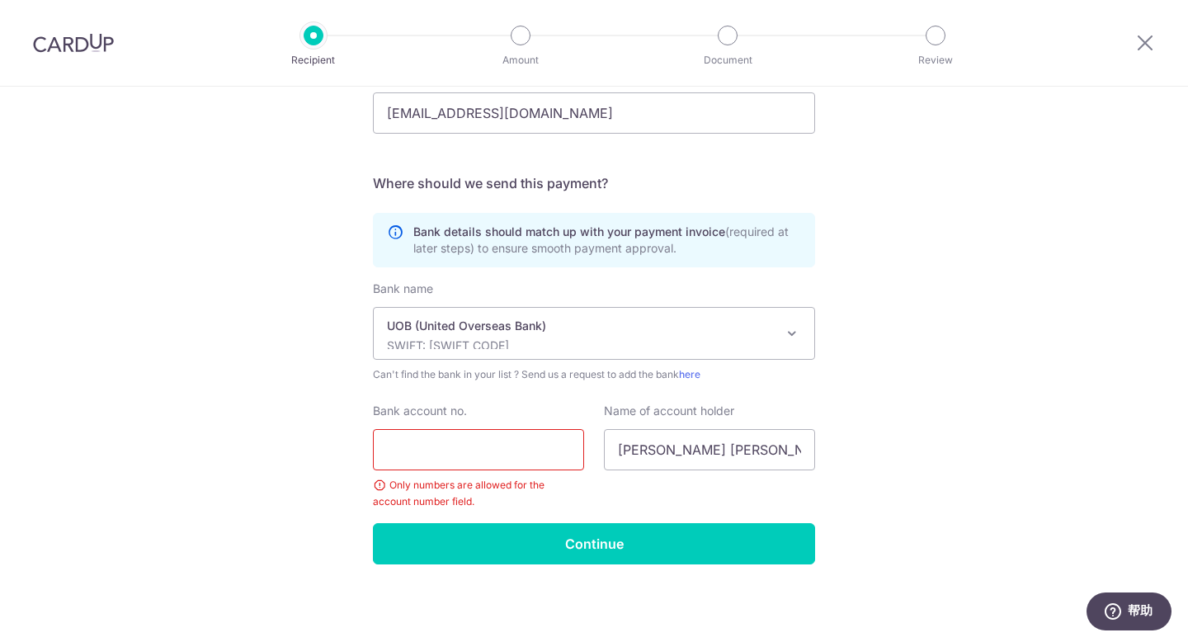
paste input "ONG SAM BEE (1970) PTE LTD"
type input "ONG SAM BEE (1970) PTE LTD"
paste input "3663282679"
type input "3663282679"
click at [610, 549] on input "Continue" at bounding box center [594, 543] width 442 height 41
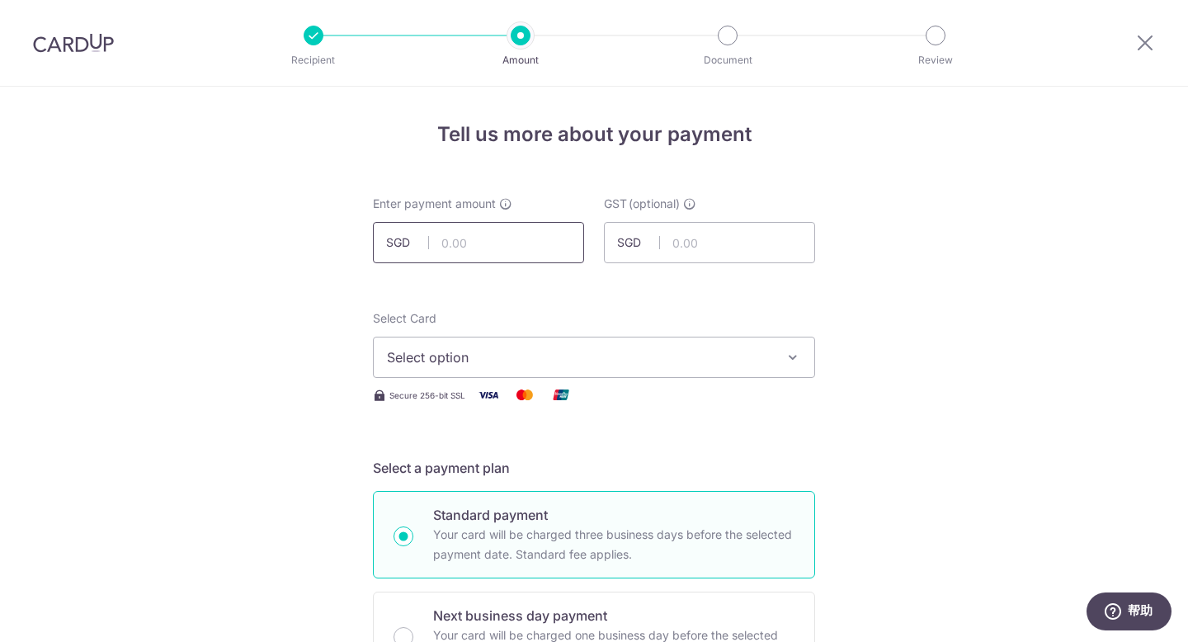
click at [453, 247] on input "text" at bounding box center [478, 242] width 211 height 41
type input "23,494.95"
click at [519, 370] on button "Select option" at bounding box center [594, 357] width 442 height 41
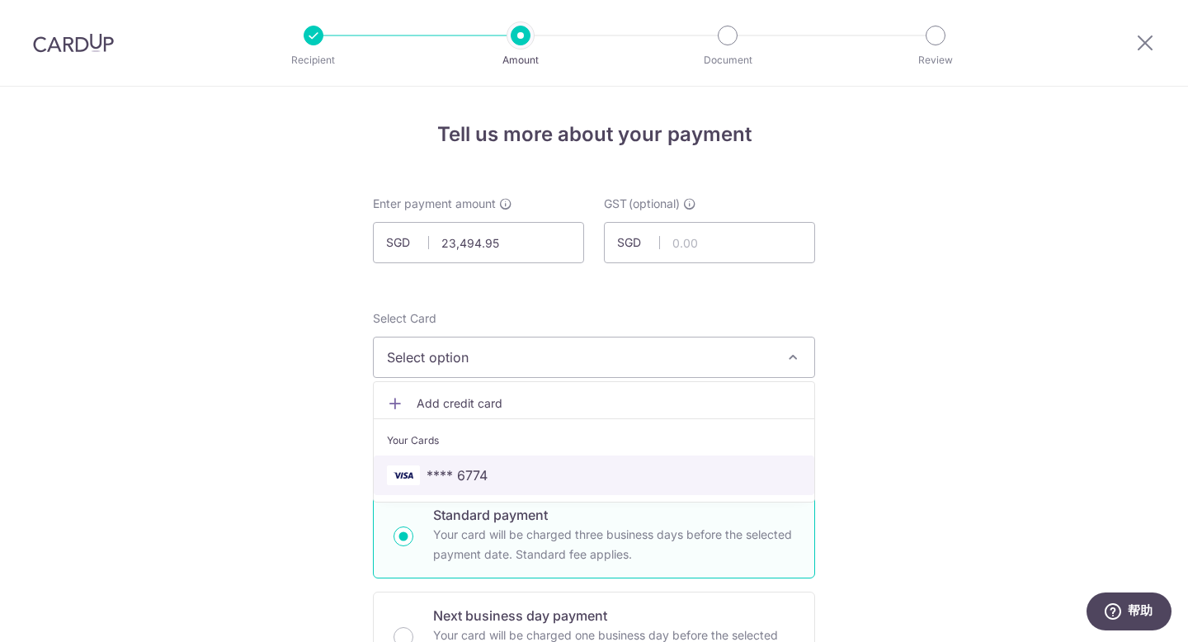
click at [466, 483] on span "**** 6774" at bounding box center [456, 475] width 61 height 20
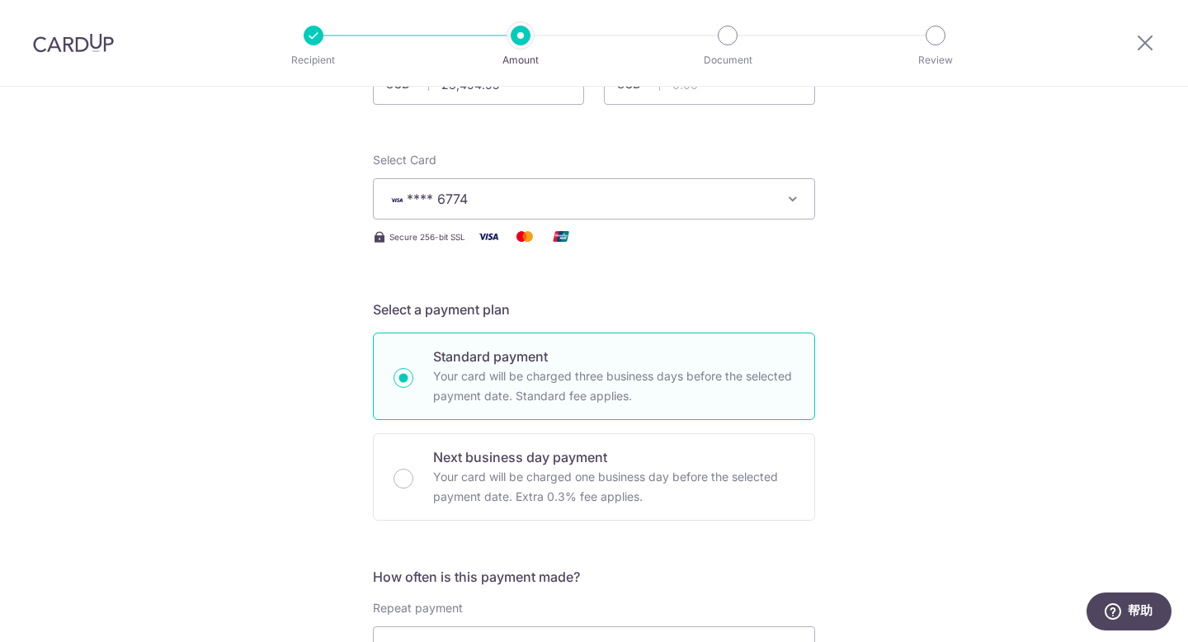
scroll to position [395, 0]
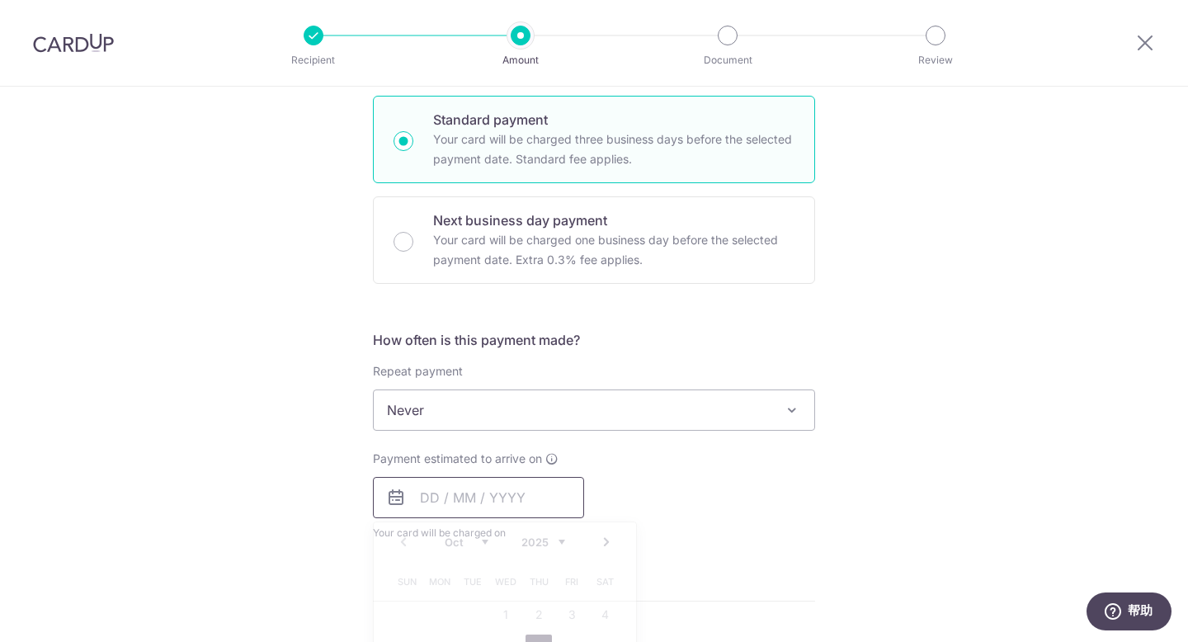
click at [501, 494] on input "text" at bounding box center [478, 497] width 211 height 41
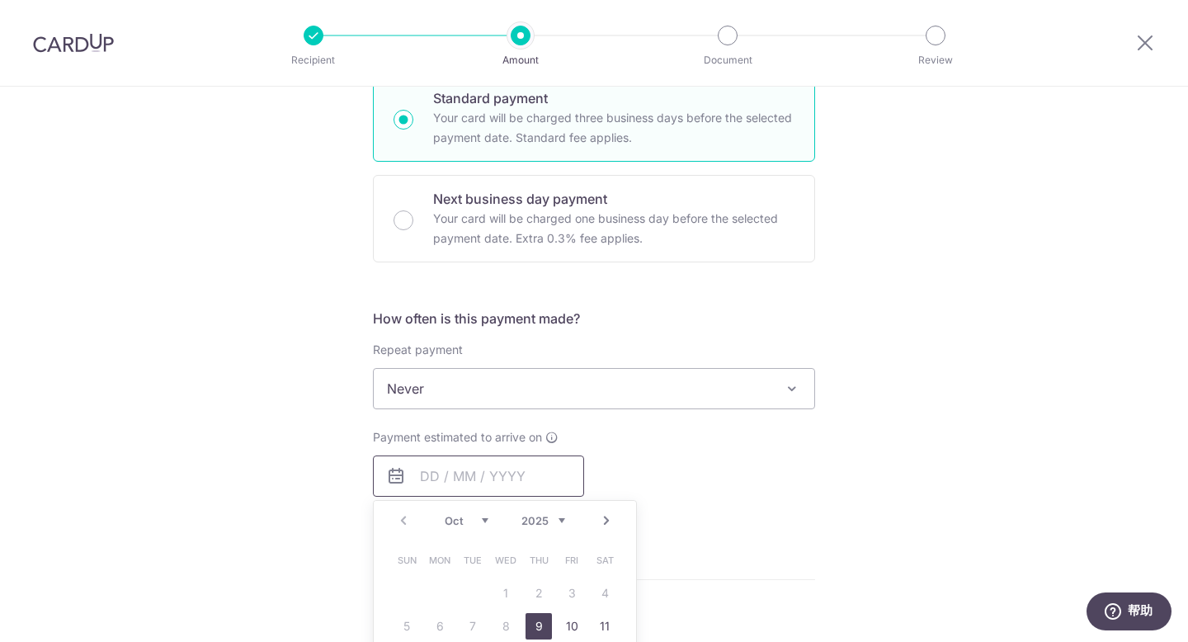
scroll to position [438, 0]
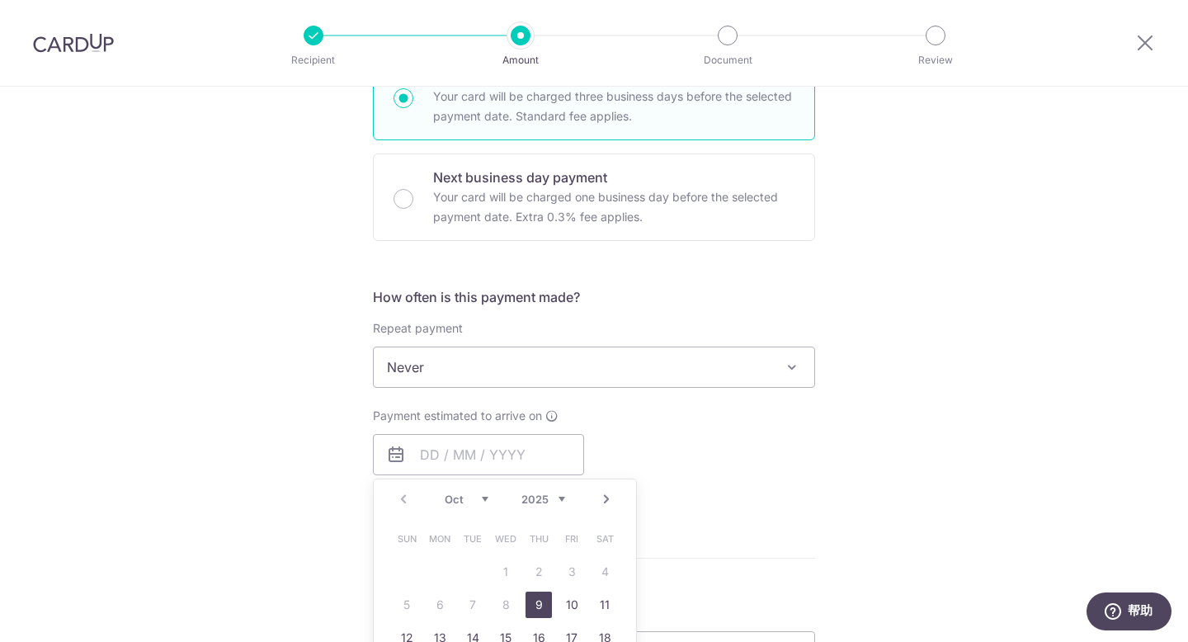
click at [536, 603] on link "9" at bounding box center [538, 604] width 26 height 26
type input "[DATE]"
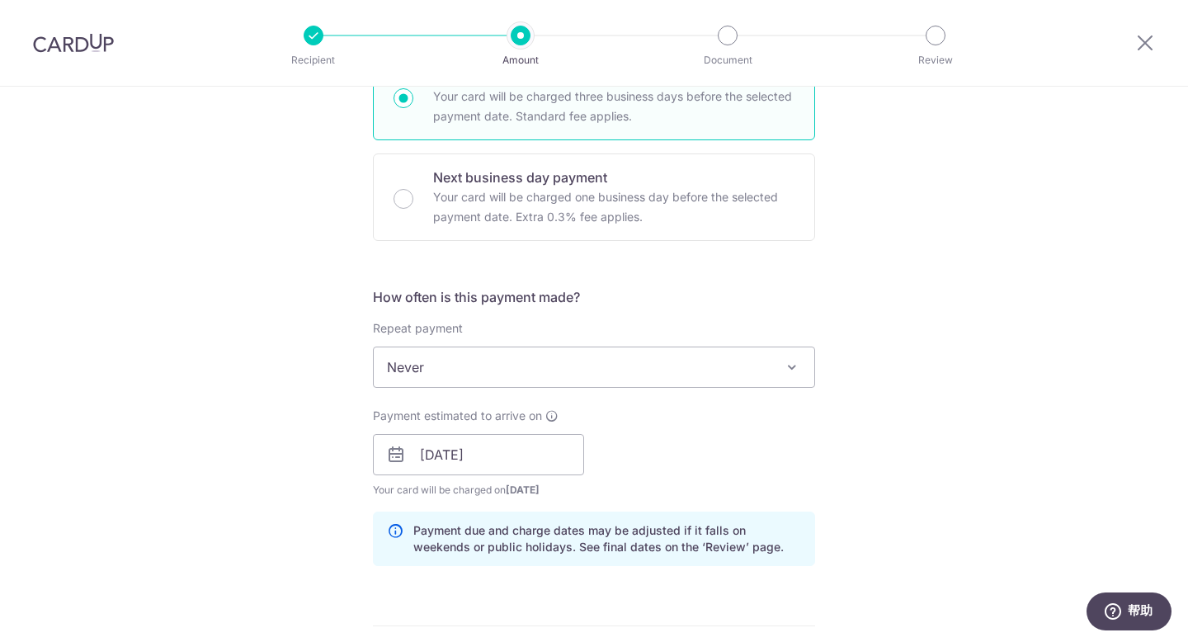
click at [944, 465] on div "Tell us more about your payment Enter payment amount SGD 23,494.95 23494.95 GST…" at bounding box center [594, 484] width 1188 height 1670
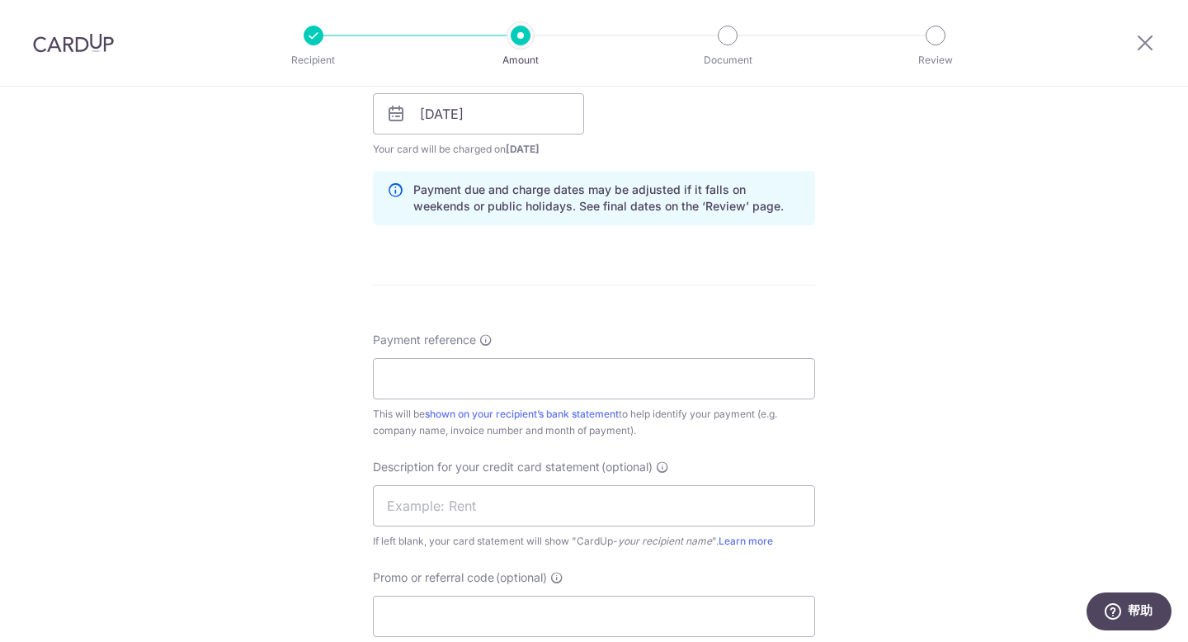
scroll to position [811, 0]
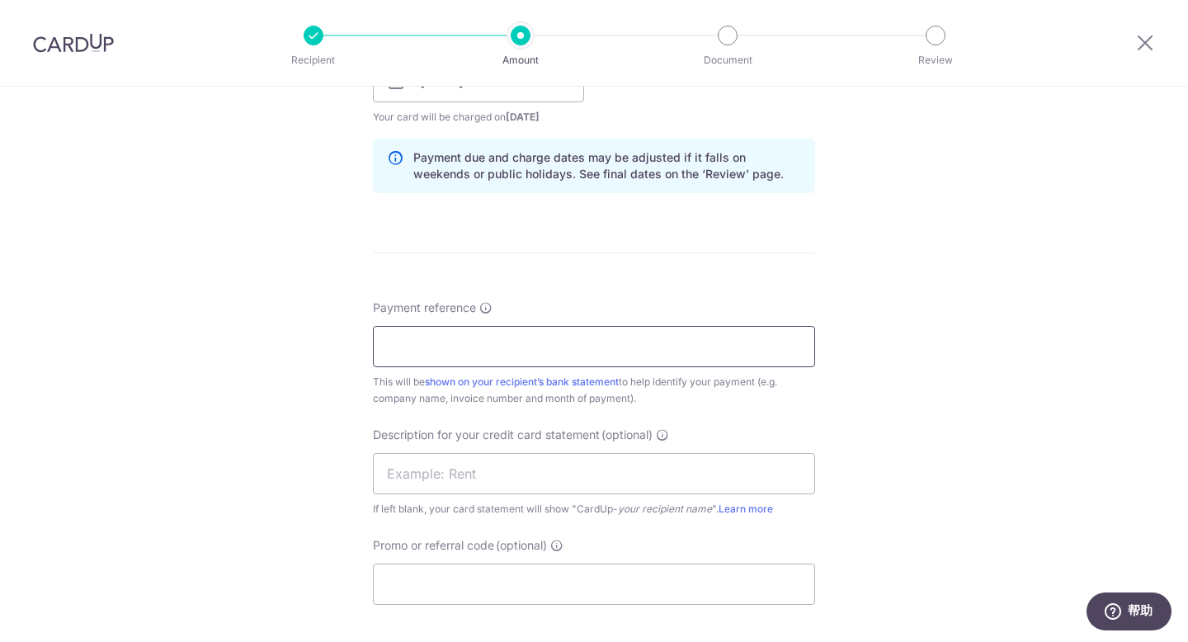
click at [714, 339] on input "Payment reference" at bounding box center [594, 346] width 442 height 41
type input "KCC SOA SEP"
click at [486, 481] on input "text" at bounding box center [594, 473] width 442 height 41
drag, startPoint x: 947, startPoint y: 415, endPoint x: 934, endPoint y: 419, distance: 13.8
click at [947, 415] on div "Tell us more about your payment Enter payment amount SGD 23,494.95 23494.95 GST…" at bounding box center [594, 111] width 1188 height 1670
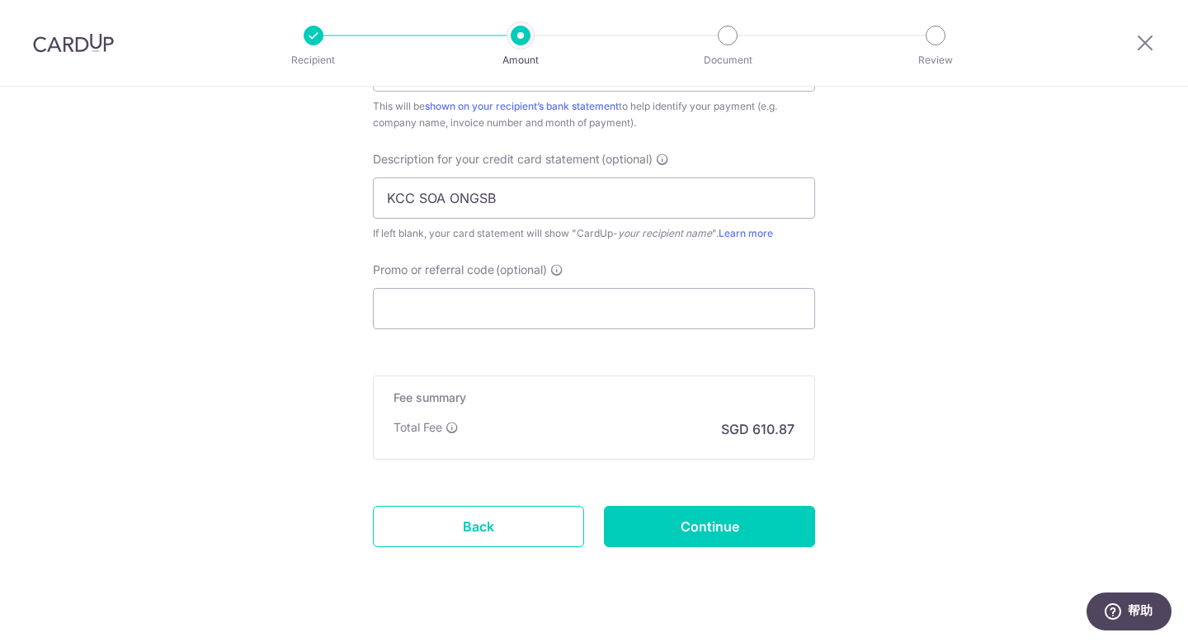
scroll to position [1115, 0]
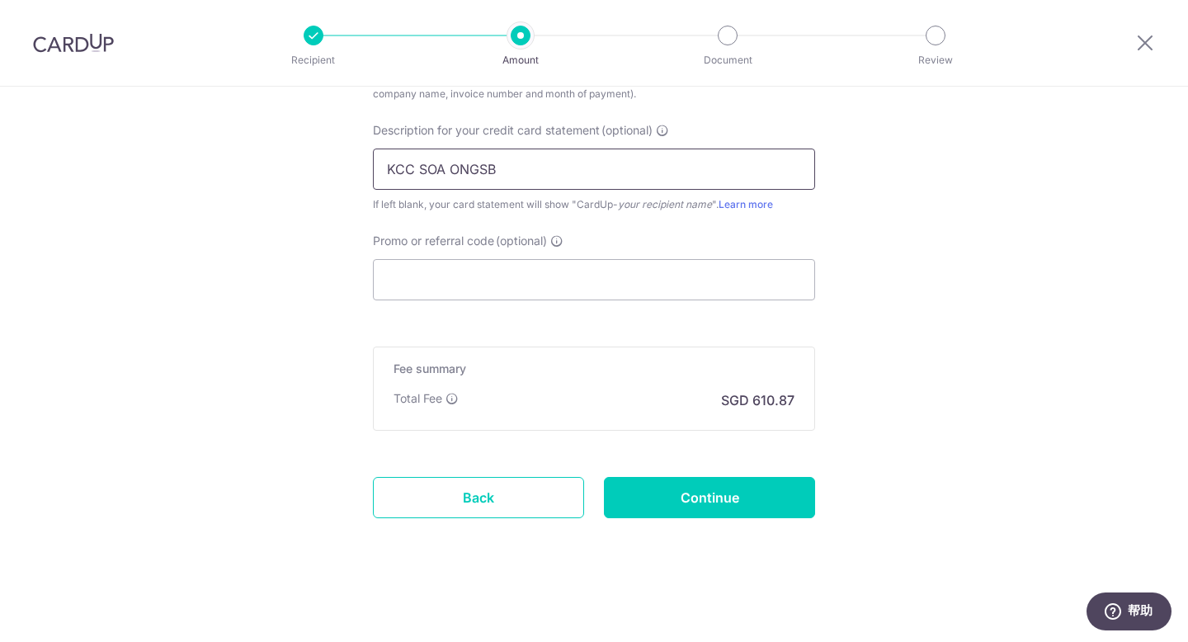
click at [617, 164] on input "KCC SOA ONGSB" at bounding box center [594, 168] width 442 height 41
type input "KCC SOA ONGSB"
click at [429, 286] on input "Promo or referral code (optional)" at bounding box center [594, 279] width 442 height 41
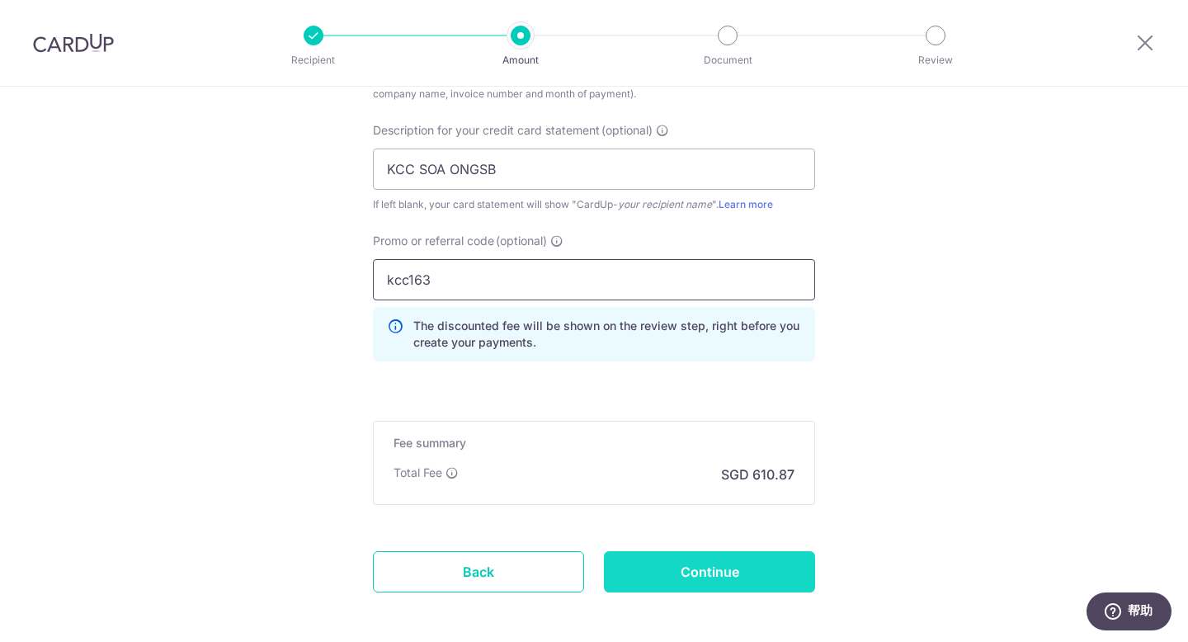
type input "kcc163"
click at [727, 561] on input "Continue" at bounding box center [709, 571] width 211 height 41
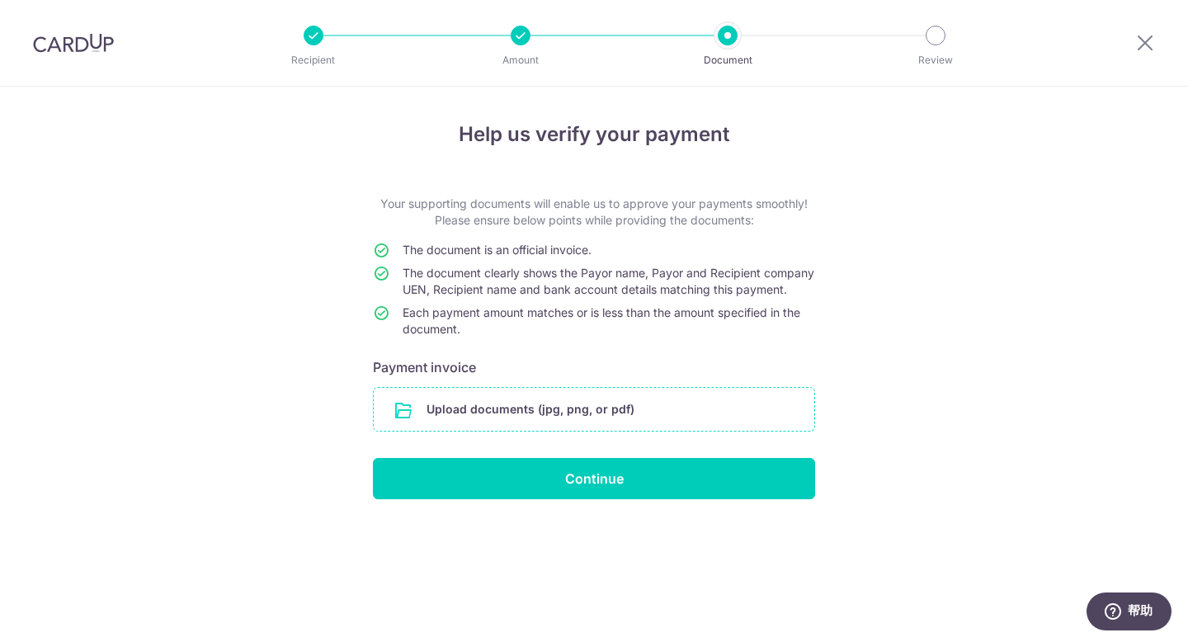
click at [558, 424] on input "file" at bounding box center [594, 409] width 440 height 43
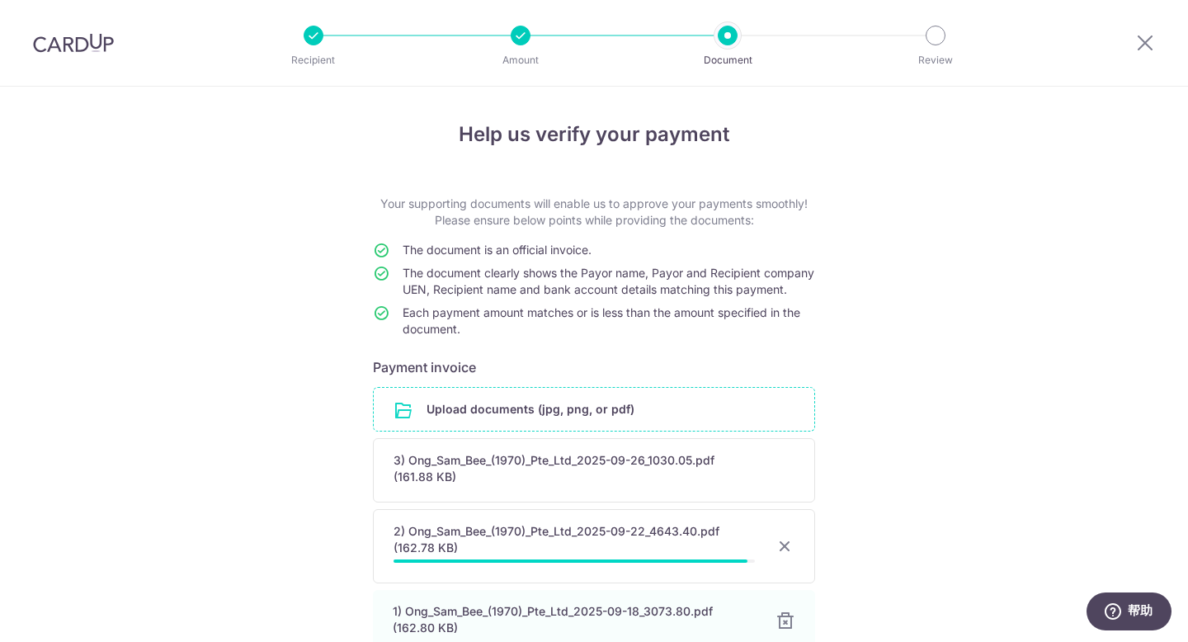
click at [595, 431] on input "file" at bounding box center [594, 409] width 440 height 43
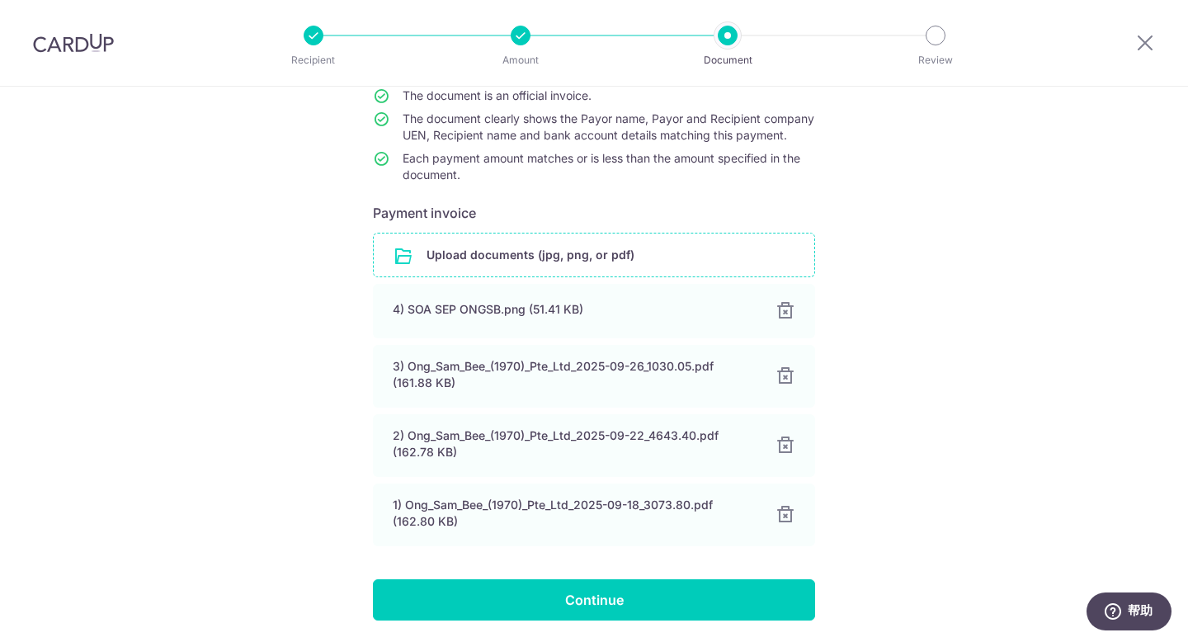
scroll to position [227, 0]
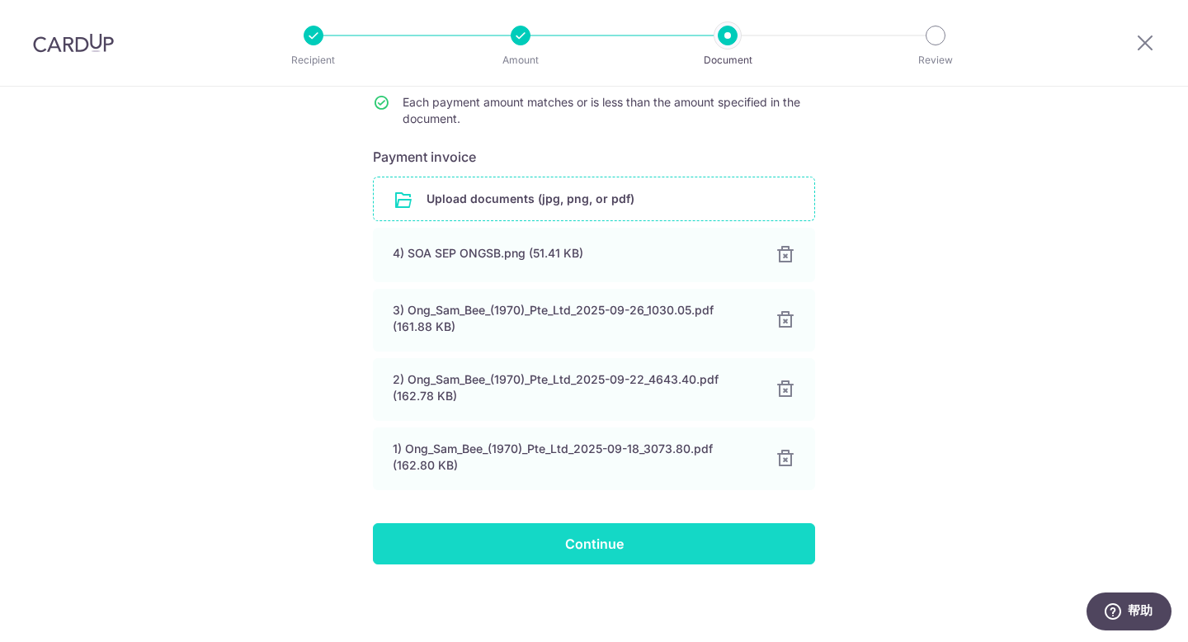
click at [674, 553] on input "Continue" at bounding box center [594, 543] width 442 height 41
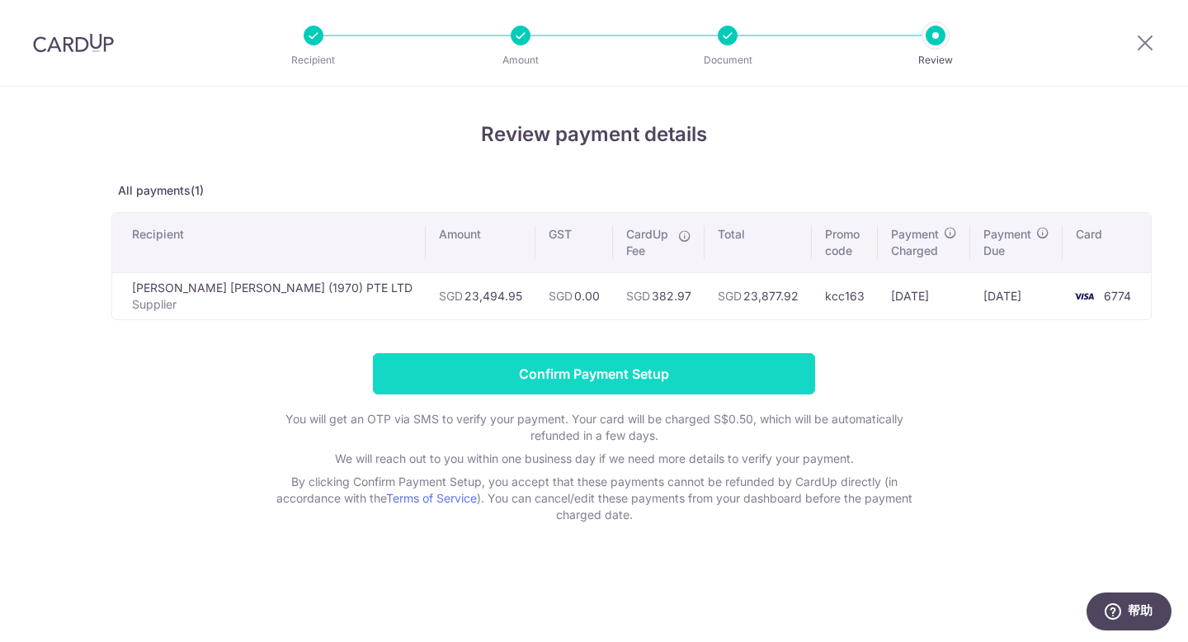
click at [746, 365] on input "Confirm Payment Setup" at bounding box center [594, 373] width 442 height 41
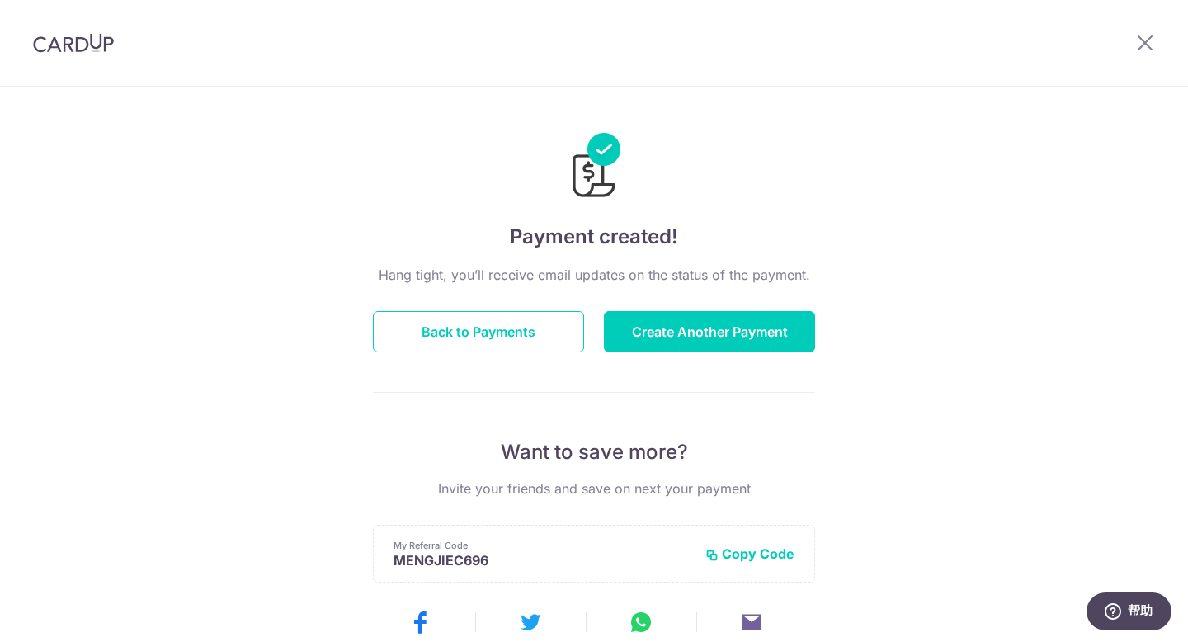
scroll to position [11, 0]
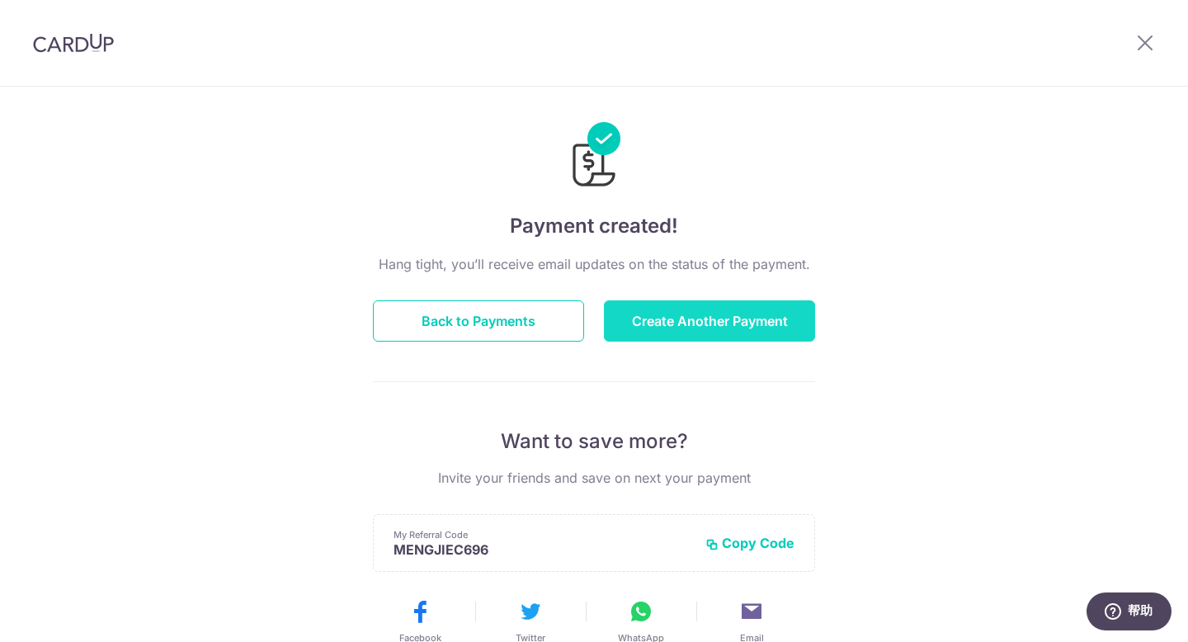
click at [756, 322] on button "Create Another Payment" at bounding box center [709, 320] width 211 height 41
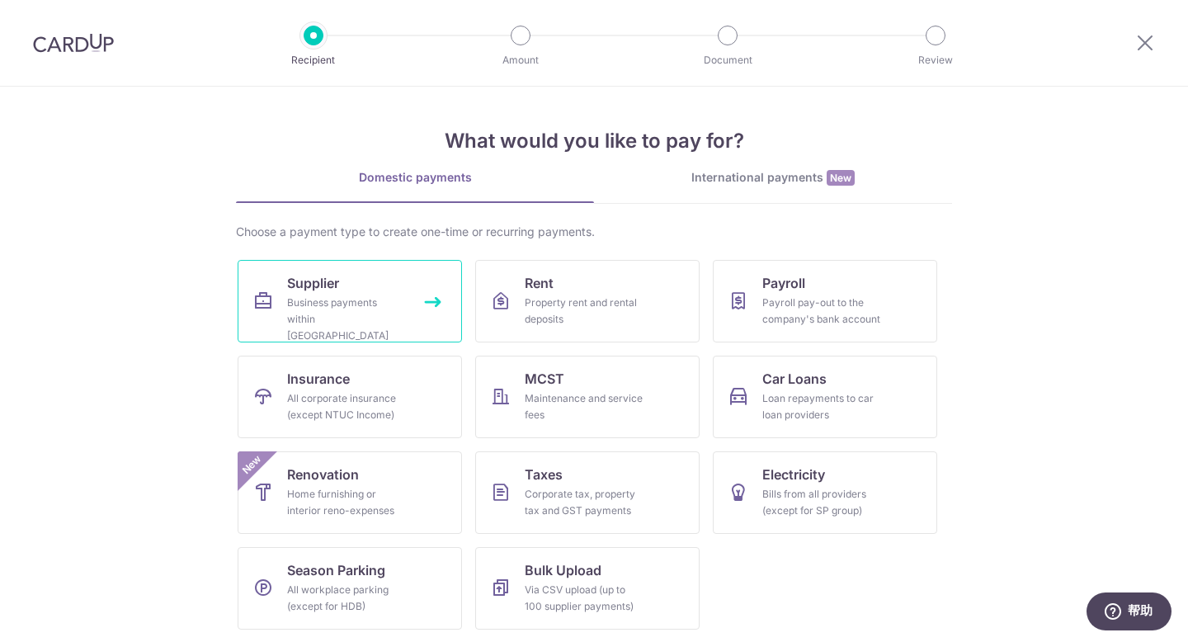
click at [359, 294] on div "Business payments within Singapore" at bounding box center [346, 318] width 119 height 49
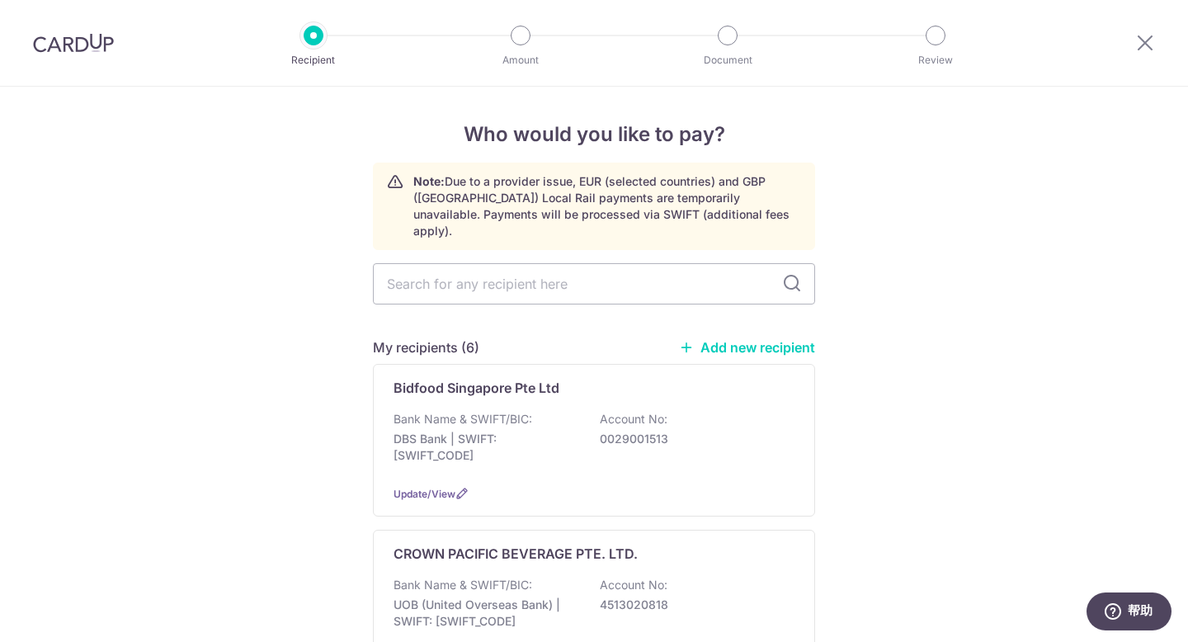
click at [763, 339] on link "Add new recipient" at bounding box center [747, 347] width 136 height 16
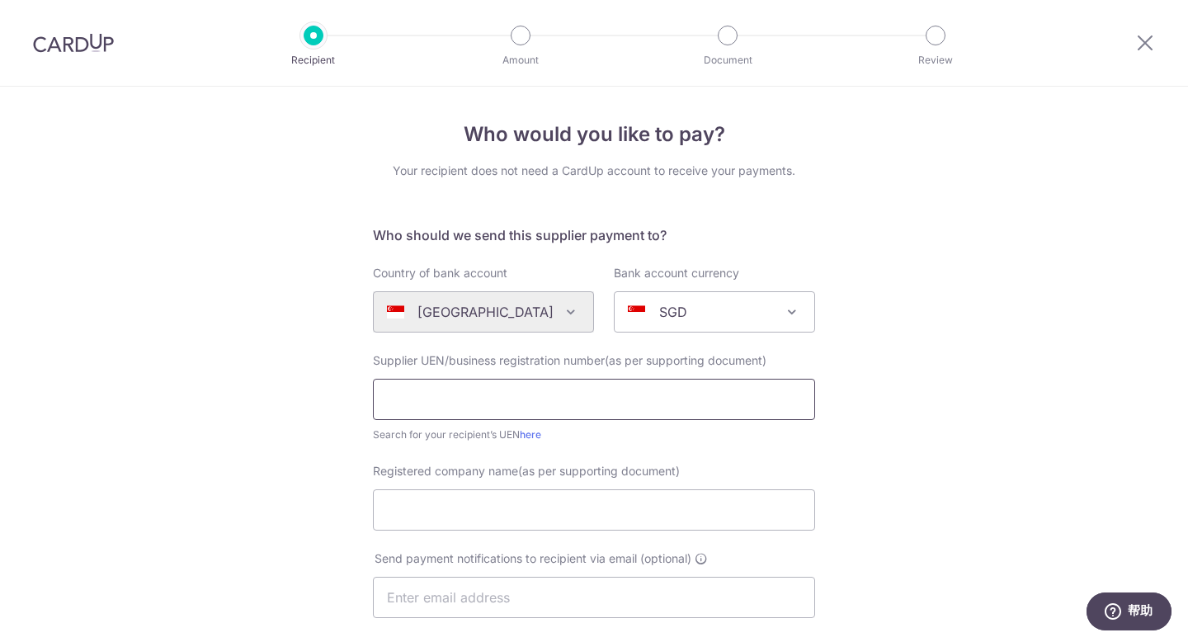
click at [451, 399] on input "text" at bounding box center [594, 399] width 442 height 41
click at [420, 511] on input "Registered company name(as per supporting document)" at bounding box center [594, 509] width 442 height 41
paste input "TOPSELLER PTE LTD"
type input "TOPSELLER PTE LTD"
drag, startPoint x: 438, startPoint y: 406, endPoint x: 424, endPoint y: 402, distance: 14.6
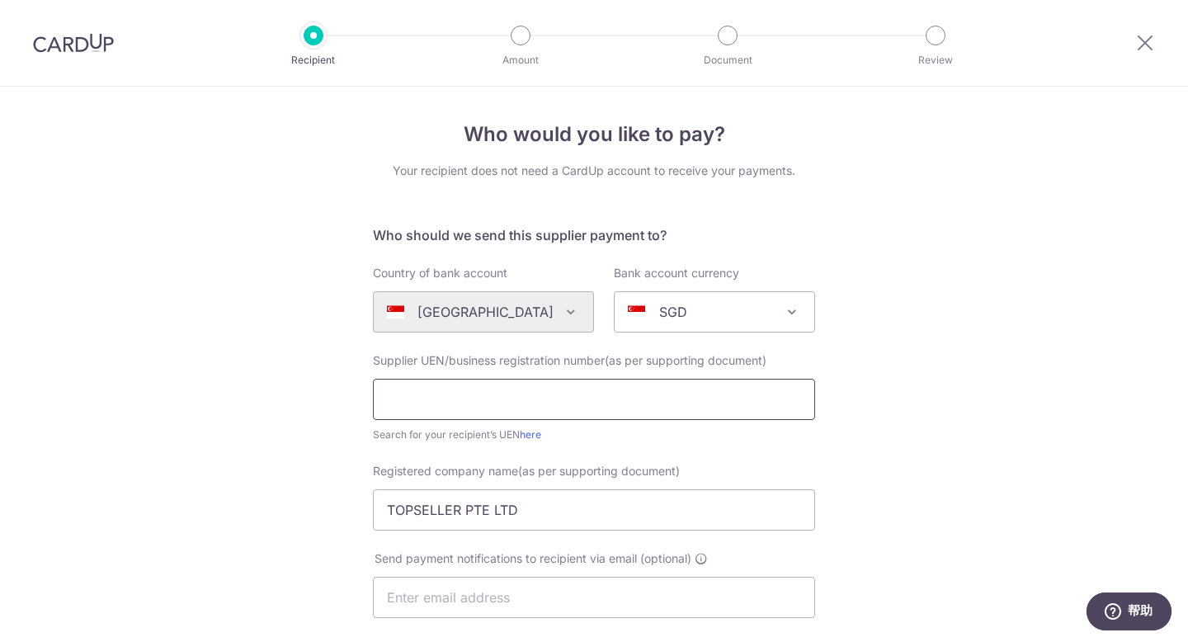
click at [438, 406] on input "text" at bounding box center [594, 399] width 442 height 41
paste input "197701362R"
type input "197701362R"
click at [879, 428] on div "Who would you like to pay? Your recipient does not need a CardUp account to rec…" at bounding box center [594, 587] width 1188 height 1000
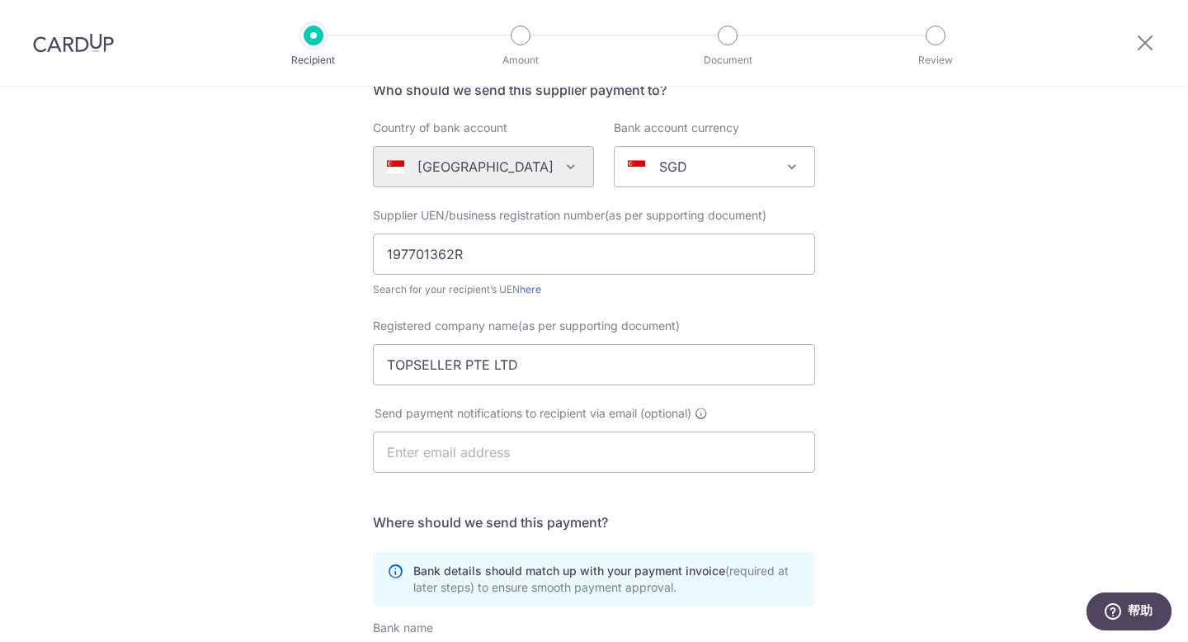
scroll to position [156, 0]
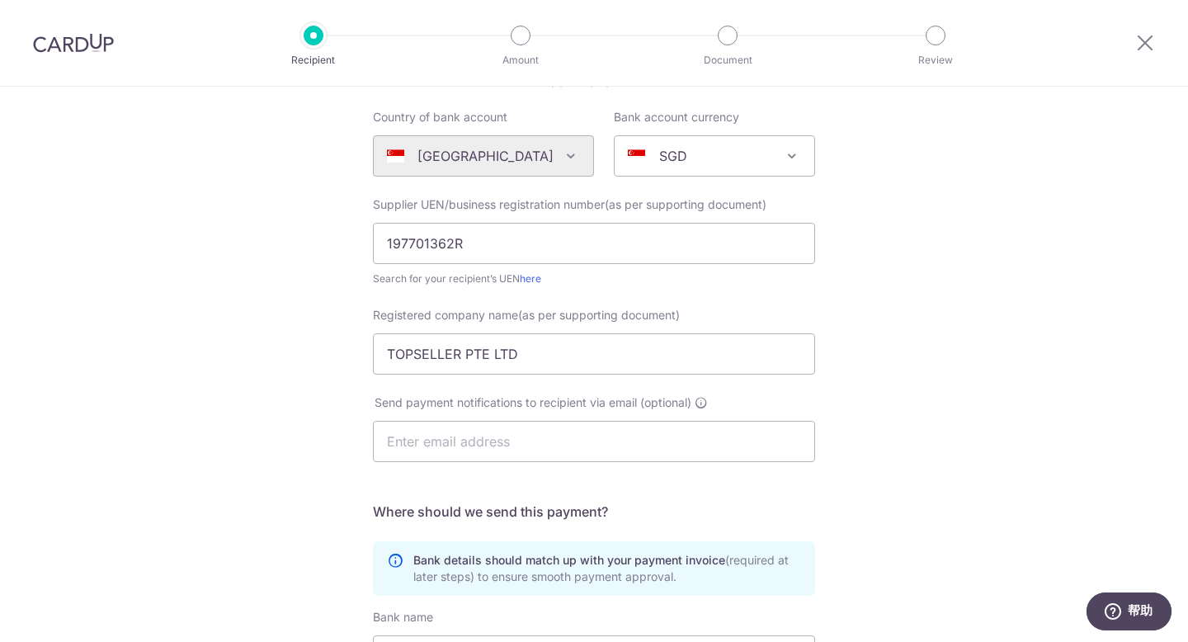
click at [885, 382] on div "Who would you like to pay? Your recipient does not need a CardUp account to rec…" at bounding box center [594, 431] width 1188 height 1000
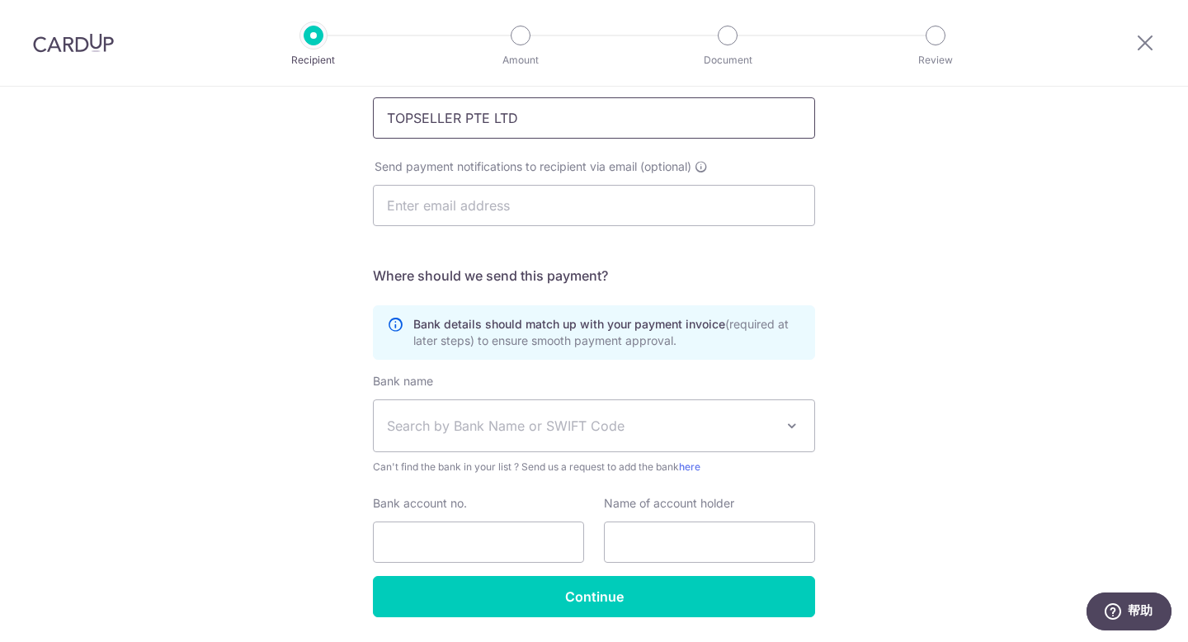
scroll to position [316, 0]
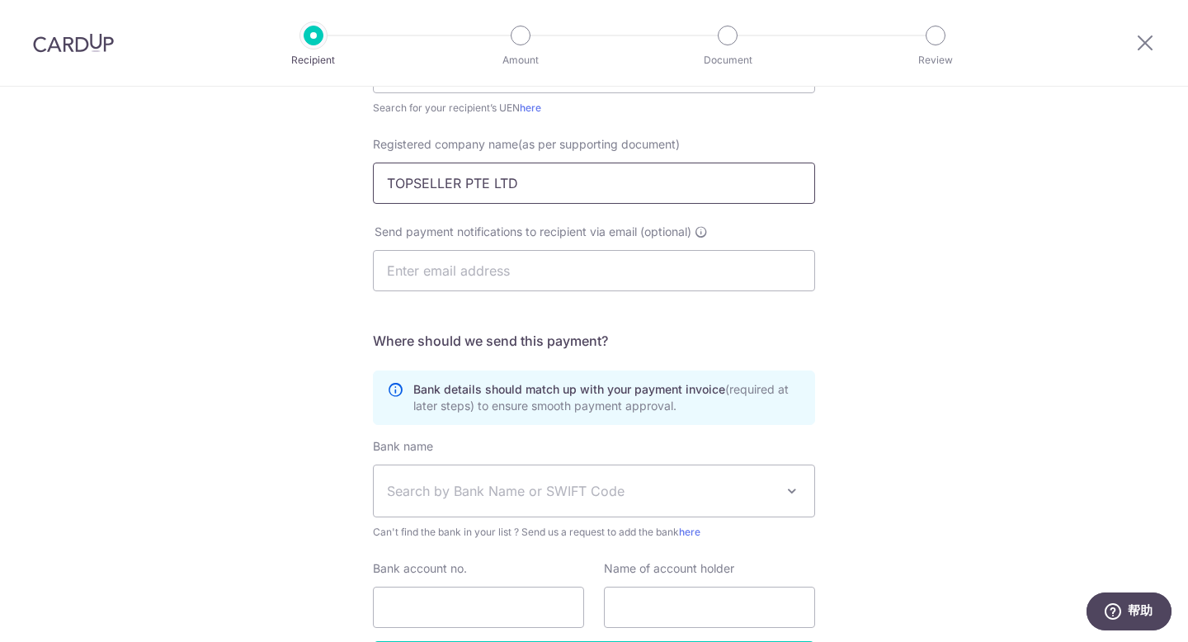
drag, startPoint x: 573, startPoint y: 111, endPoint x: 323, endPoint y: 87, distance: 251.0
click at [323, 87] on div "Who would you like to pay? Your recipient does not need a CardUp account to rec…" at bounding box center [594, 260] width 1188 height 1000
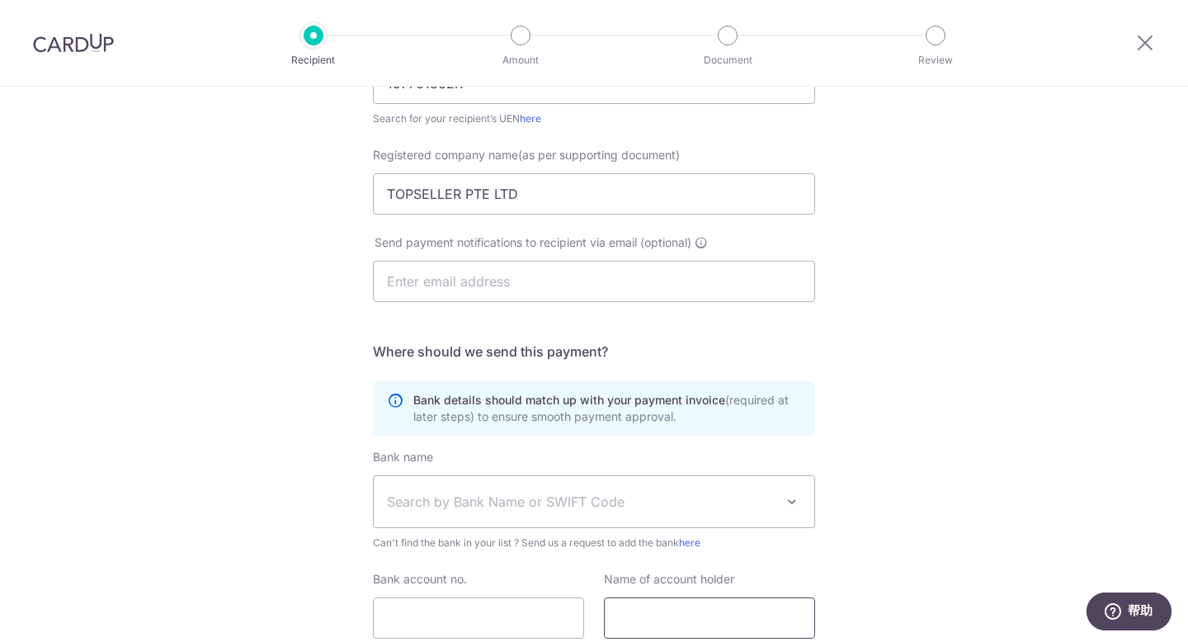
click at [672, 618] on input "text" at bounding box center [709, 617] width 211 height 41
paste input "TOPSELLER PTE LTD"
type input "TOPSELLER PTE LTD"
click at [1108, 520] on div "Who would you like to pay? Your recipient does not need a CardUp account to rec…" at bounding box center [594, 271] width 1188 height 1000
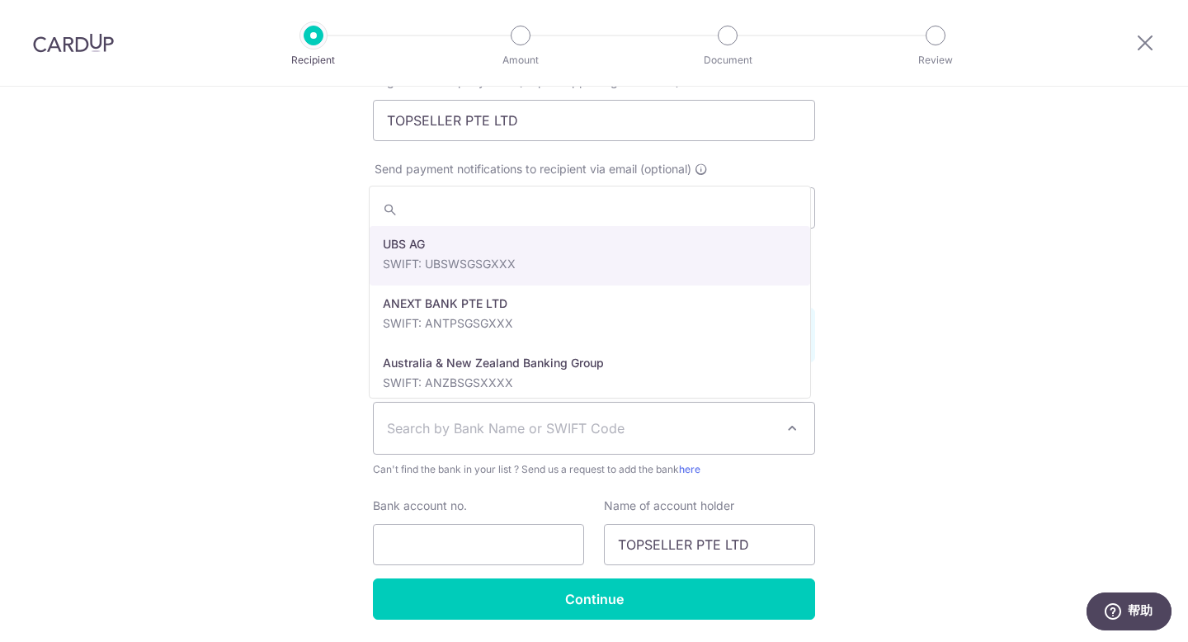
click at [483, 435] on span "Search by Bank Name or SWIFT Code" at bounding box center [581, 428] width 388 height 20
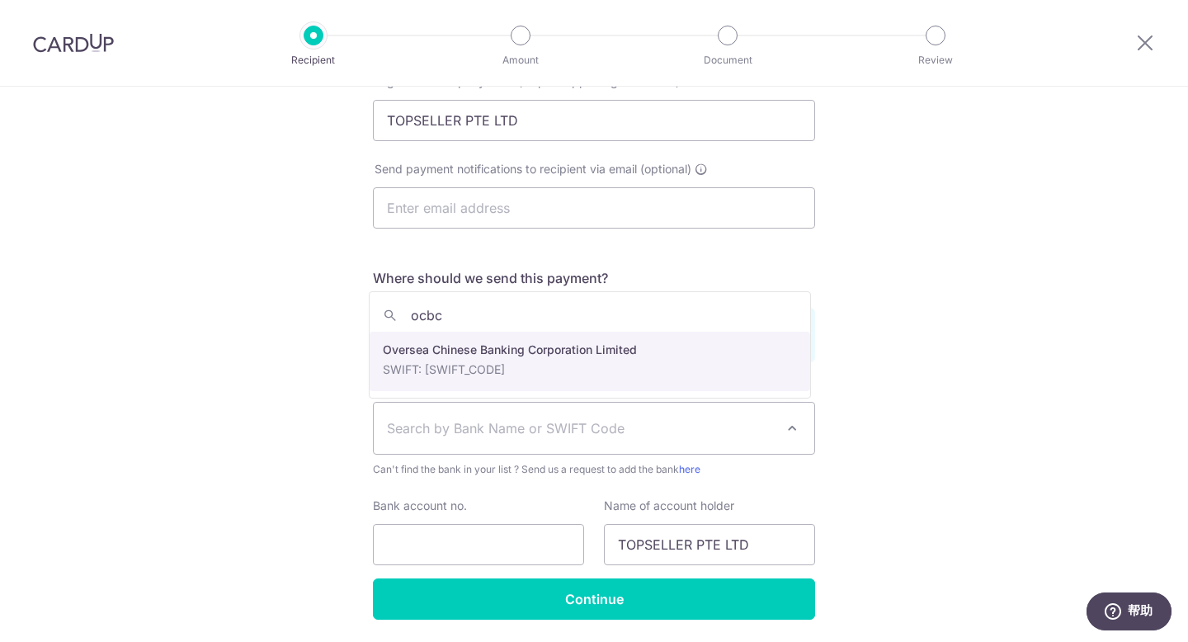
type input "ocbc"
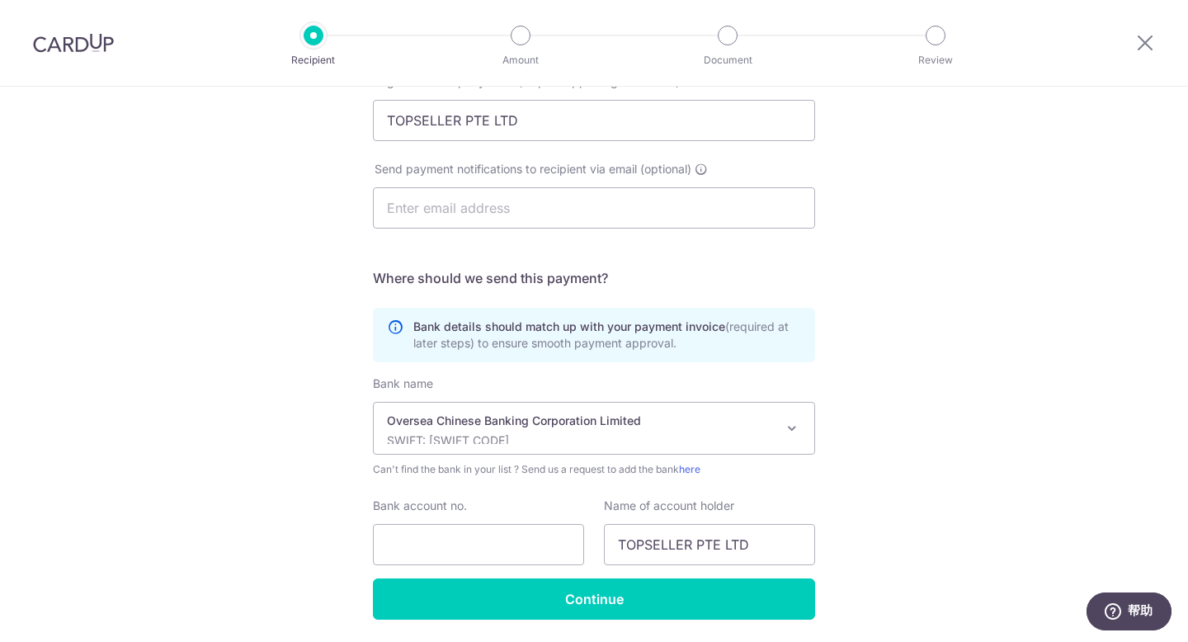
select select "12"
click at [503, 555] on input "Bank account no." at bounding box center [478, 544] width 211 height 41
paste input "601776297001"
type input "601776297001"
click at [897, 413] on div "Who would you like to pay? Your recipient does not need a CardUp account to rec…" at bounding box center [594, 197] width 1188 height 1000
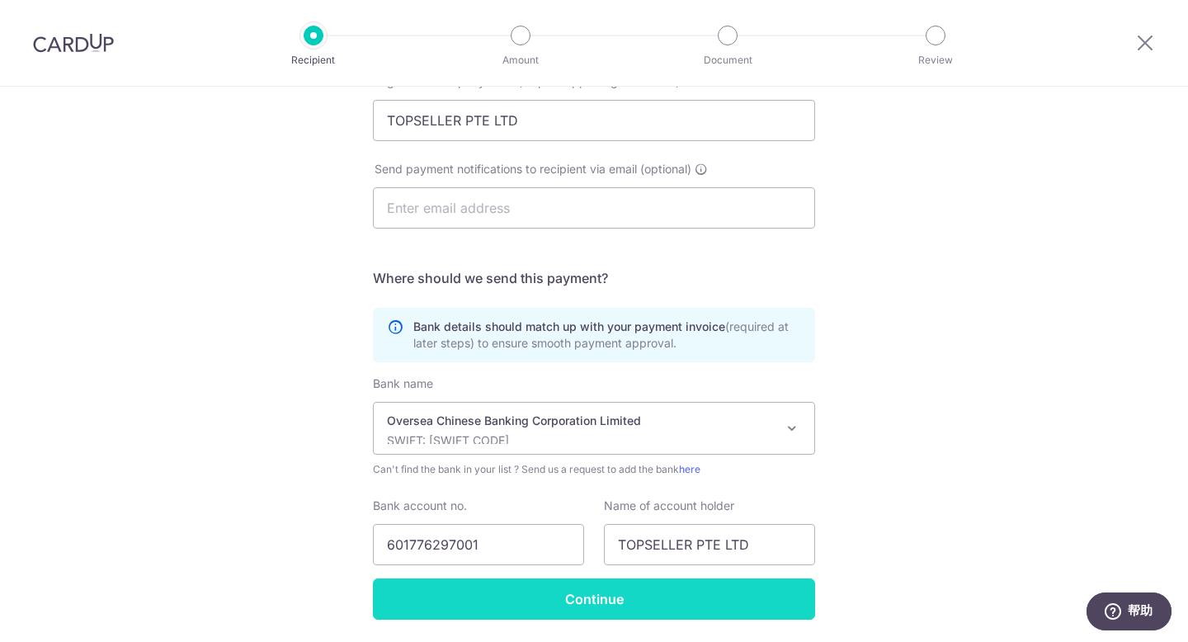
click at [643, 610] on input "Continue" at bounding box center [594, 598] width 442 height 41
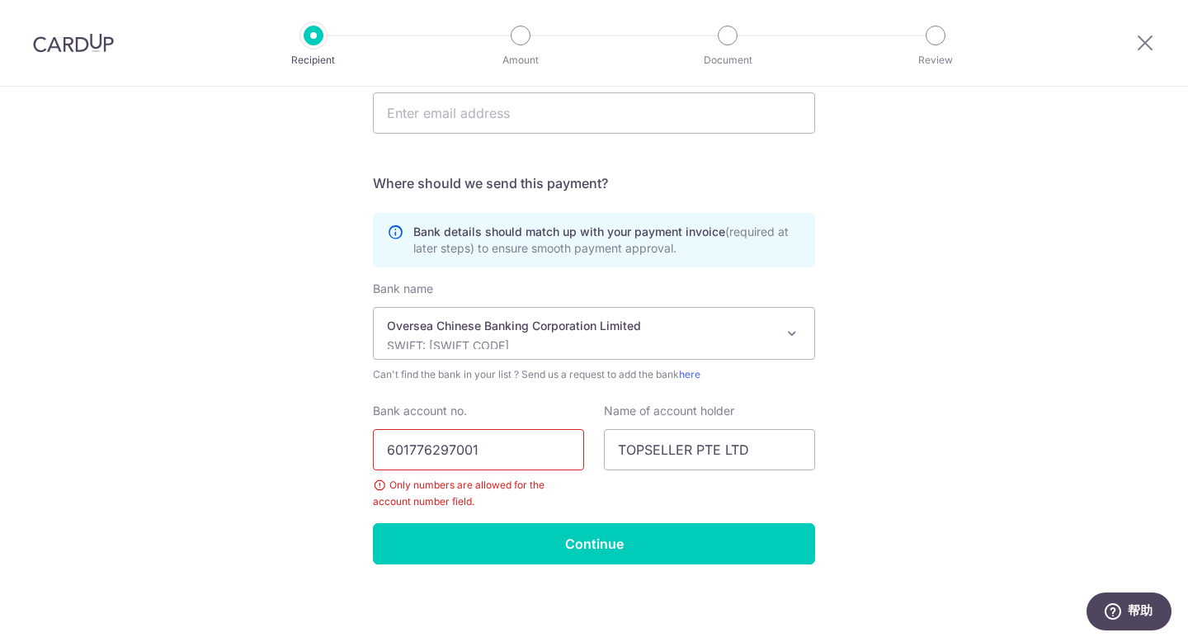
click at [544, 442] on input "601776297001" at bounding box center [478, 449] width 211 height 41
drag, startPoint x: 387, startPoint y: 450, endPoint x: 354, endPoint y: 447, distance: 33.1
click at [354, 447] on div "Who would you like to pay? Your recipient does not need a CardUp account to rec…" at bounding box center [594, 121] width 1188 height 1039
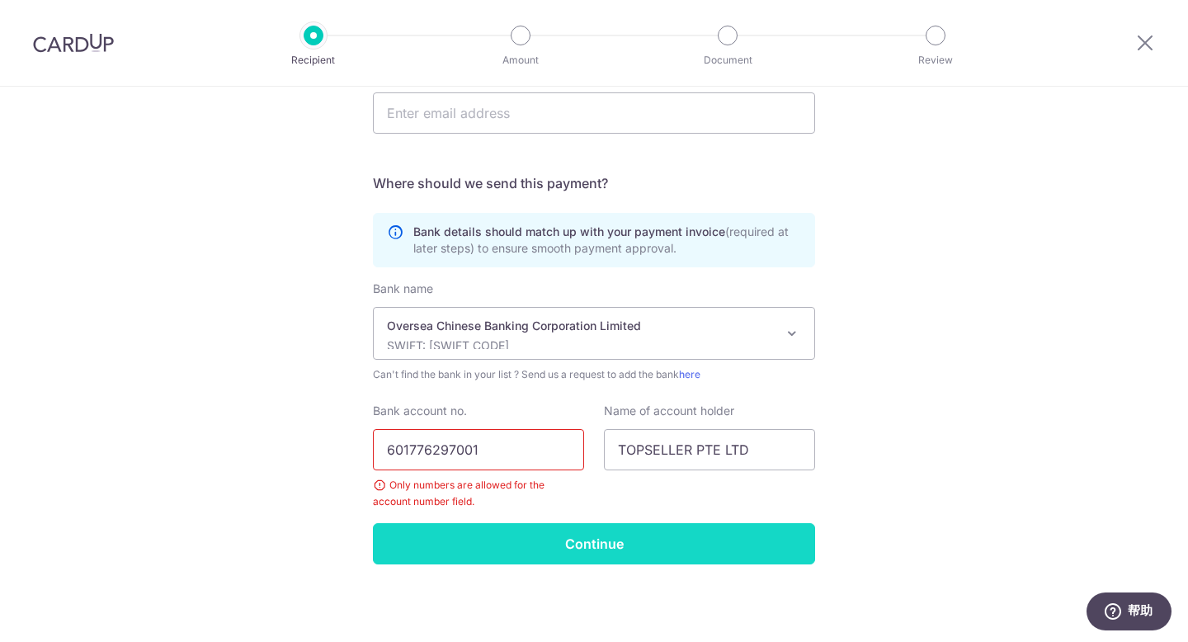
type input "601776297001"
click at [714, 556] on input "Continue" at bounding box center [594, 543] width 442 height 41
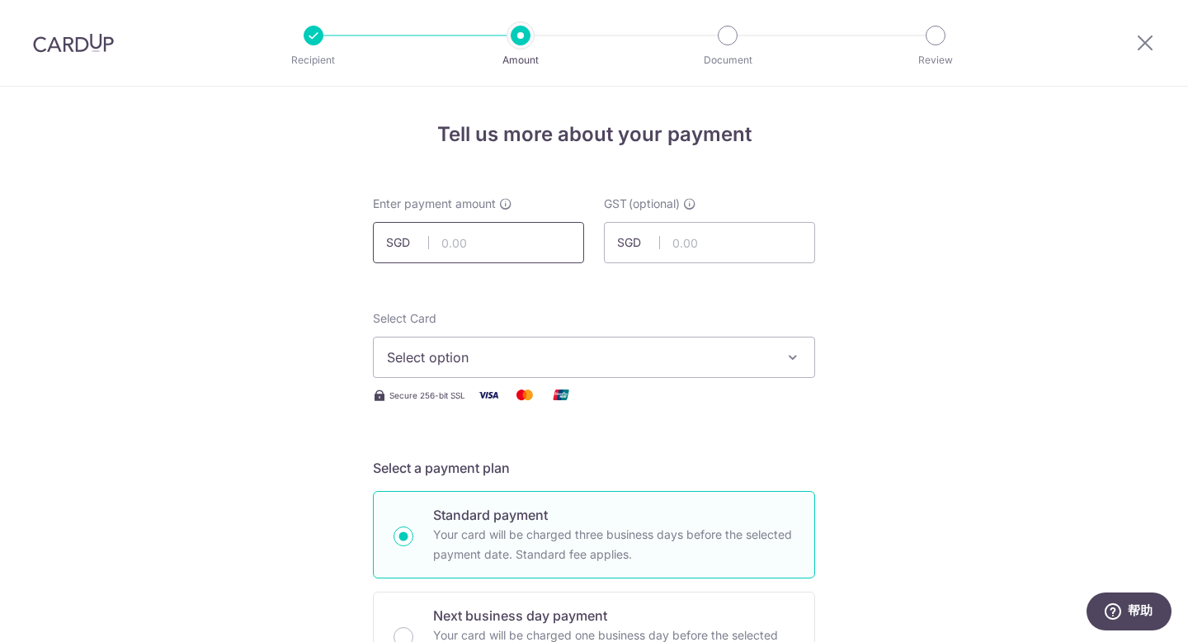
click at [479, 240] on input "text" at bounding box center [478, 242] width 211 height 41
paste input "11,628.12"
drag, startPoint x: 466, startPoint y: 245, endPoint x: 933, endPoint y: 343, distance: 477.1
type input "11,628.12"
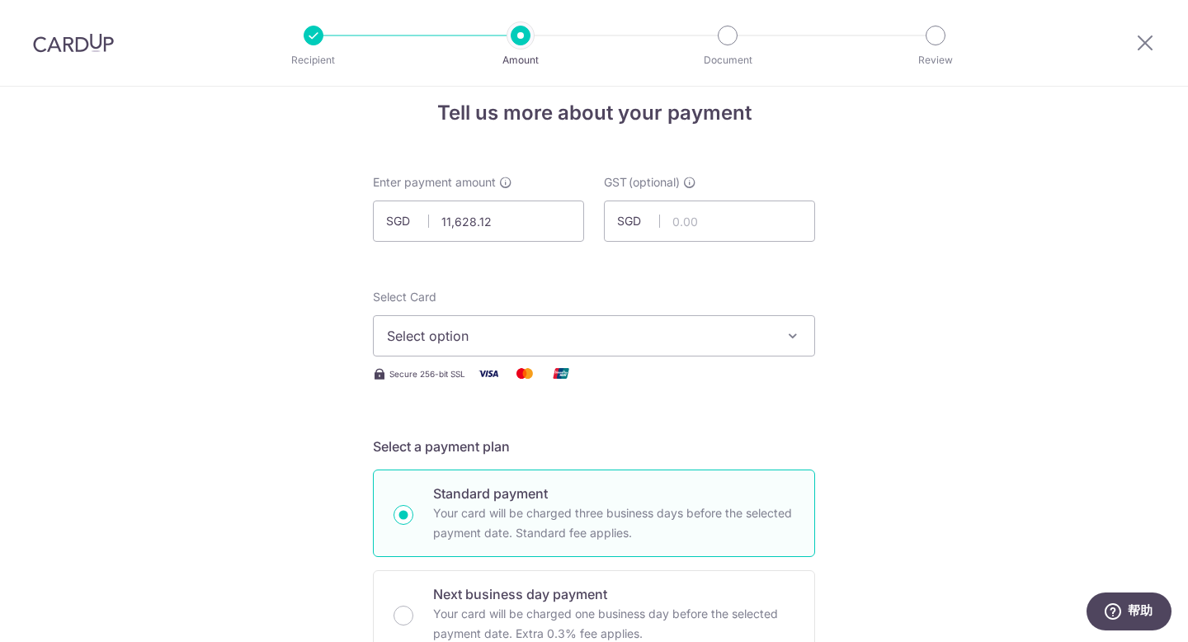
scroll to position [32, 0]
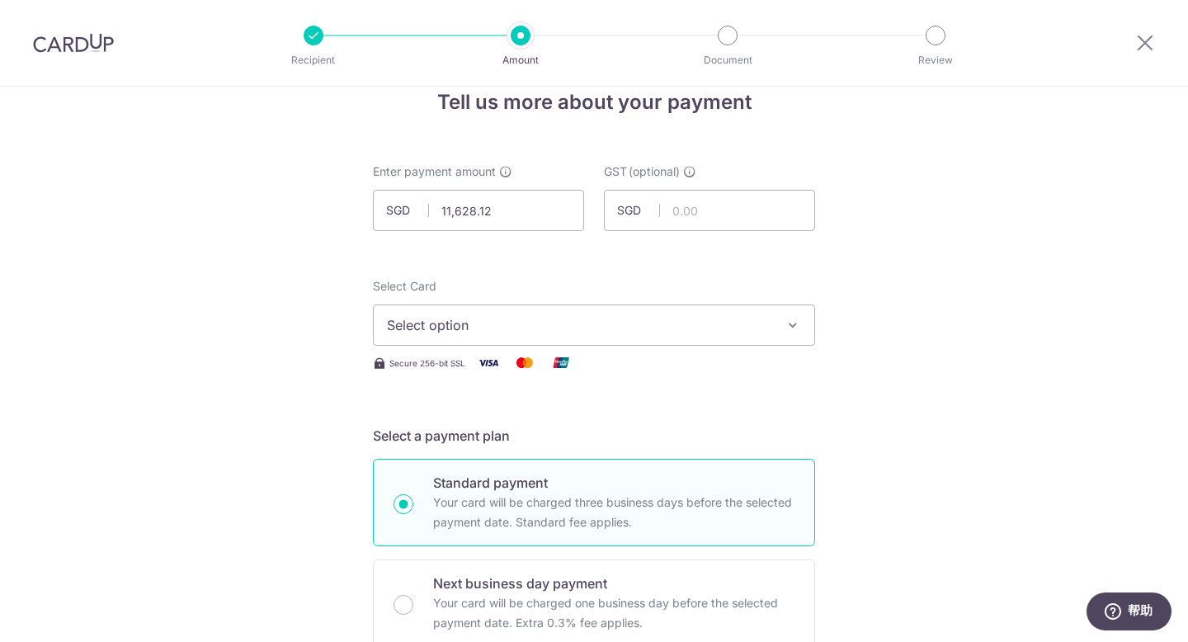
click at [730, 330] on span "Select option" at bounding box center [579, 325] width 384 height 20
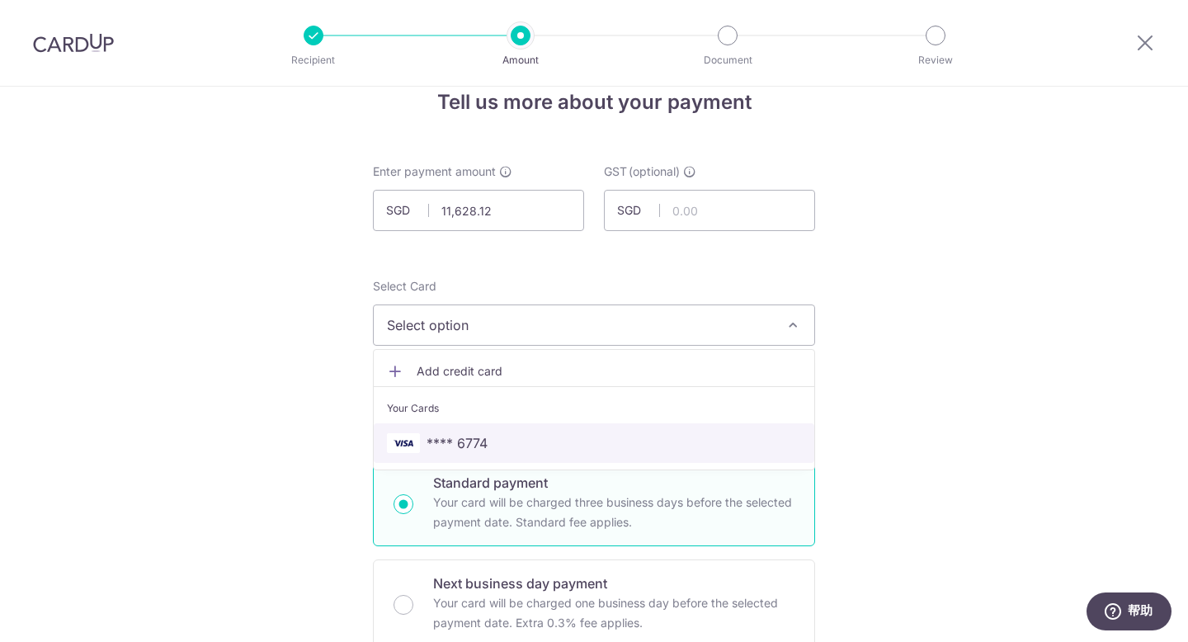
drag, startPoint x: 450, startPoint y: 436, endPoint x: 480, endPoint y: 431, distance: 30.1
click at [450, 436] on span "**** 6774" at bounding box center [456, 443] width 61 height 20
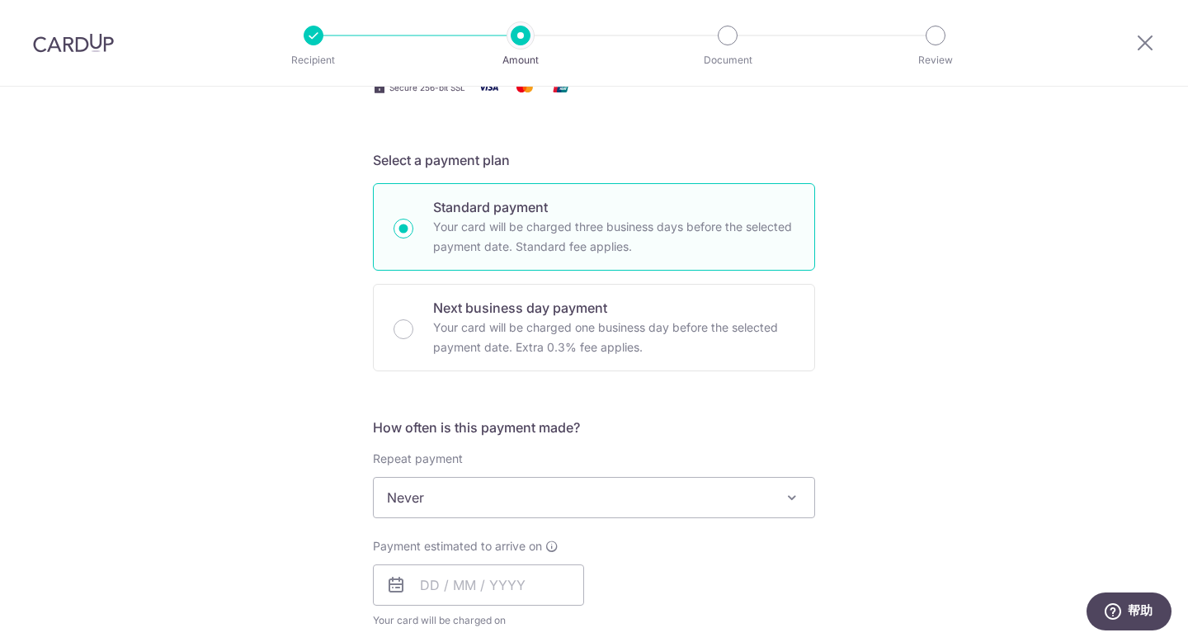
scroll to position [477, 0]
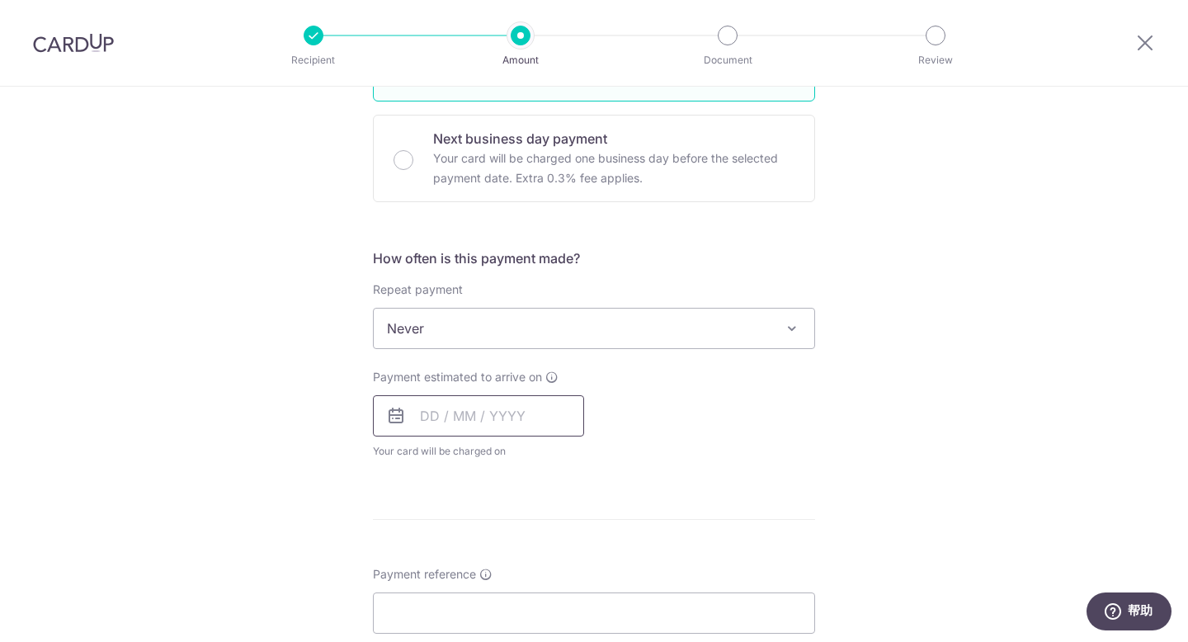
click at [471, 407] on input "text" at bounding box center [478, 415] width 211 height 41
click at [527, 563] on link "9" at bounding box center [538, 566] width 26 height 26
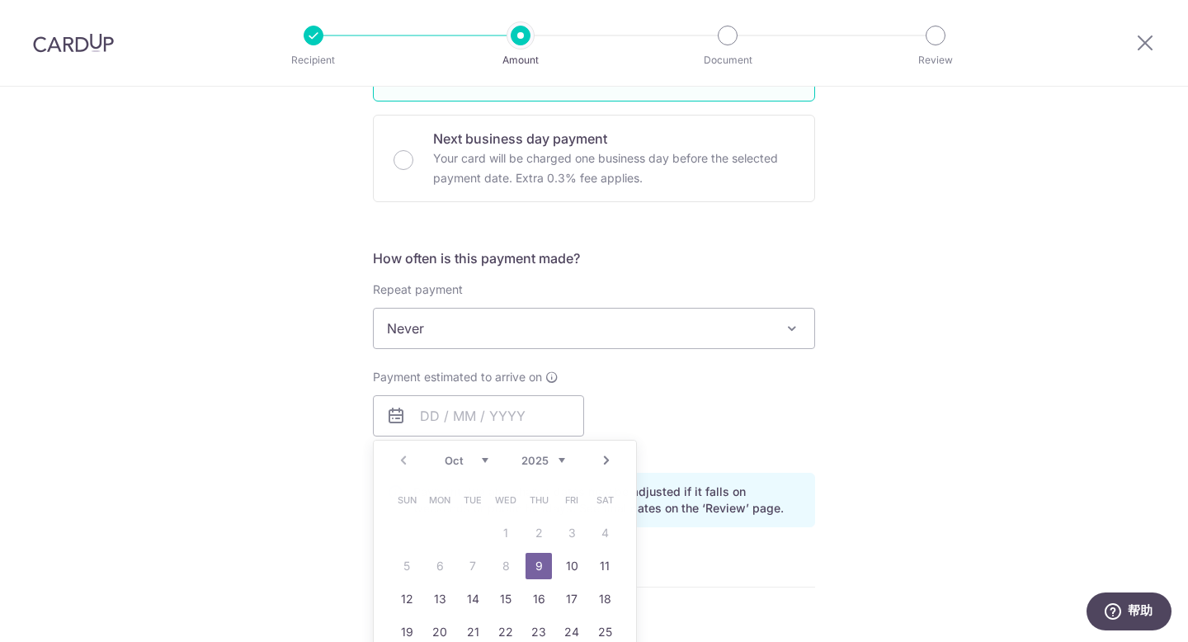
type input "[DATE]"
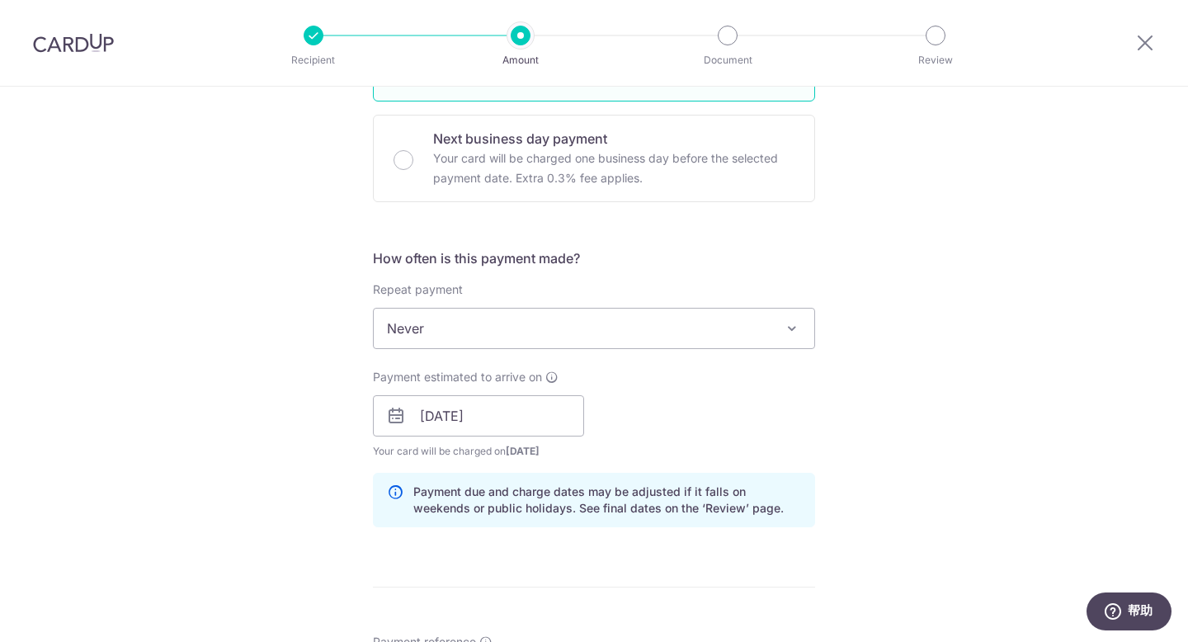
click at [892, 442] on div "Tell us more about your payment Enter payment amount SGD 11,628.12 11628.12 GST…" at bounding box center [594, 445] width 1188 height 1670
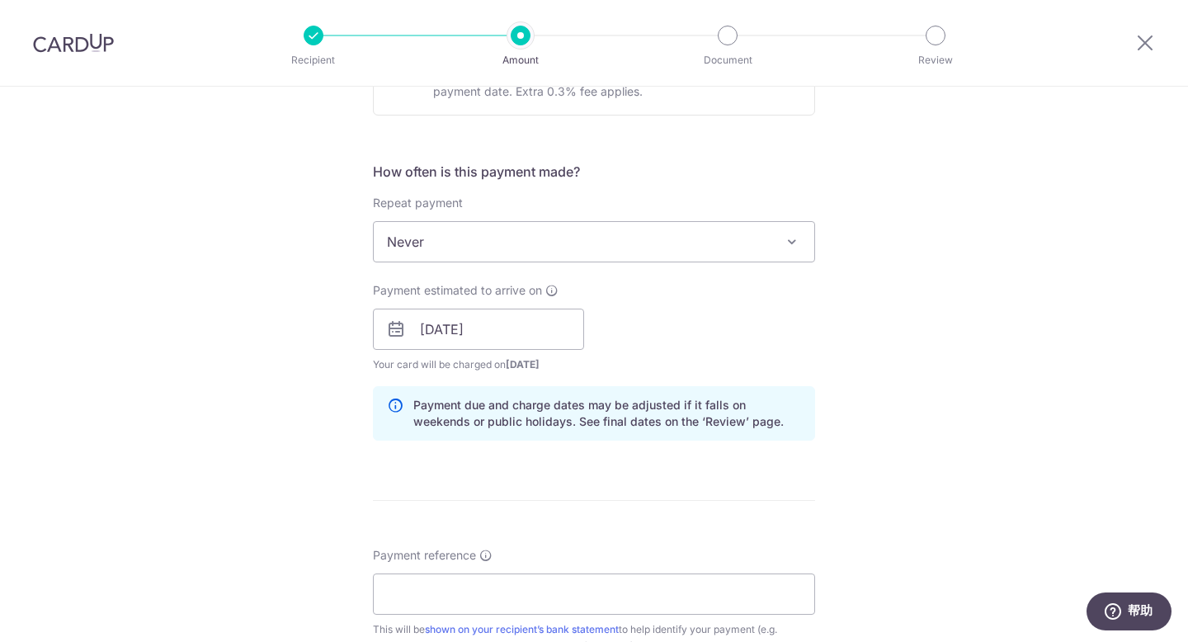
scroll to position [829, 0]
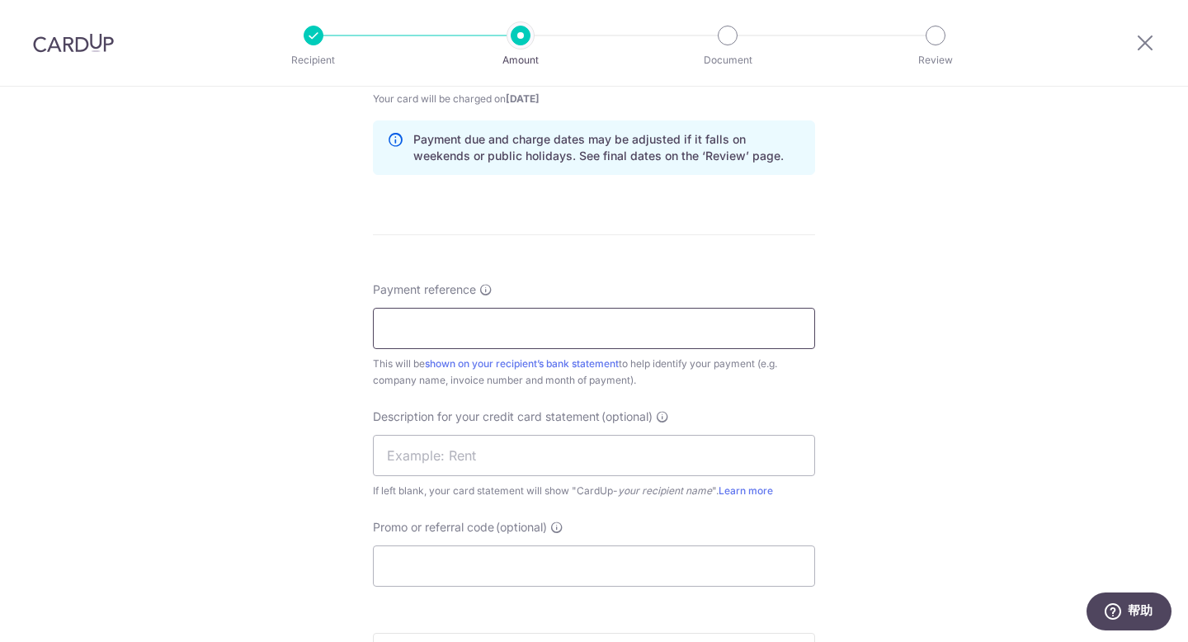
click at [701, 344] on input "Payment reference" at bounding box center [594, 328] width 442 height 41
type input "KCC SOA SEP"
click at [530, 451] on input "text" at bounding box center [594, 455] width 442 height 41
click at [534, 452] on input "text" at bounding box center [594, 455] width 442 height 41
type input "SOA OATMILK"
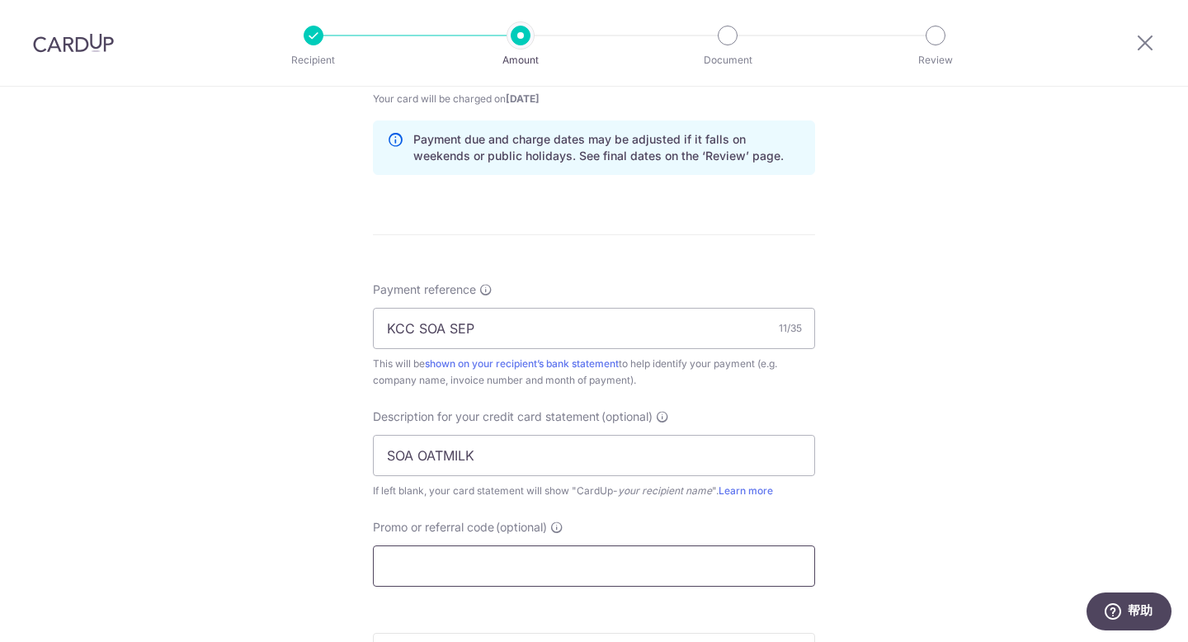
click at [690, 558] on input "Promo or referral code (optional)" at bounding box center [594, 565] width 442 height 41
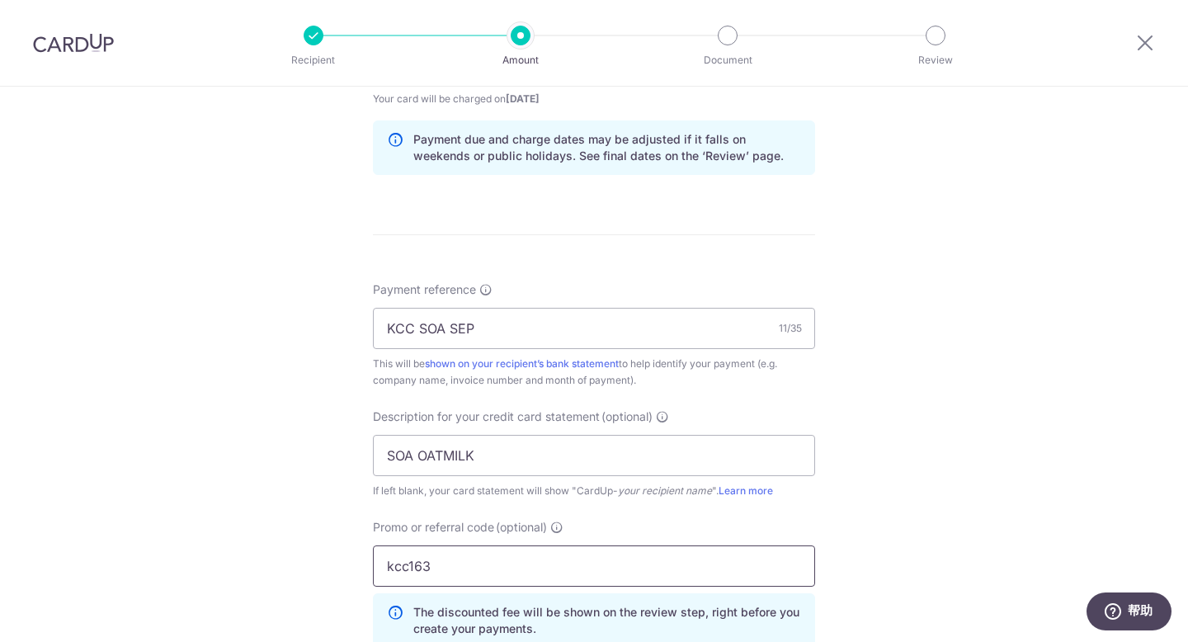
type input "kcc163"
click at [1049, 463] on div "Tell us more about your payment Enter payment amount SGD 11,628.12 11628.12 GST…" at bounding box center [594, 130] width 1188 height 1745
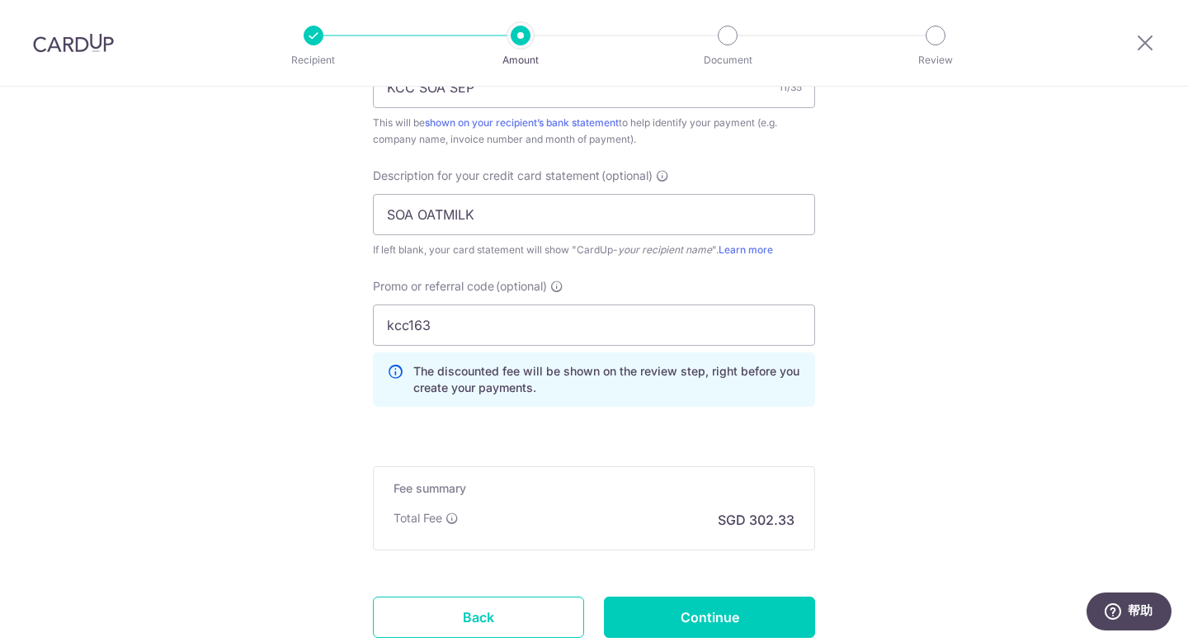
scroll to position [1102, 0]
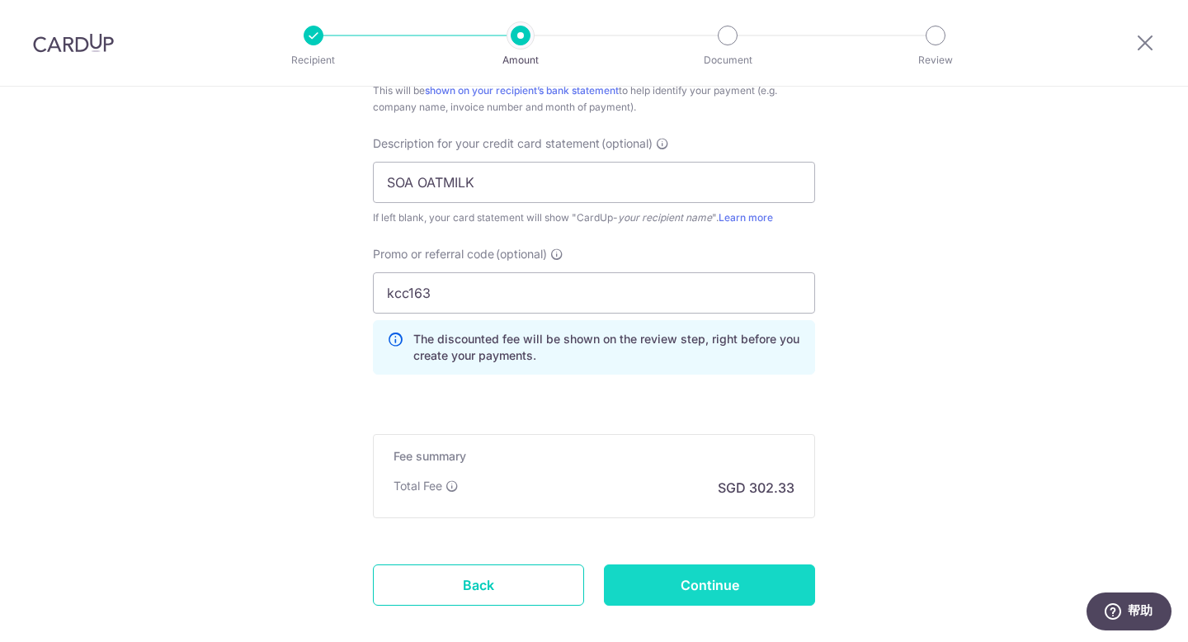
click at [699, 592] on input "Continue" at bounding box center [709, 584] width 211 height 41
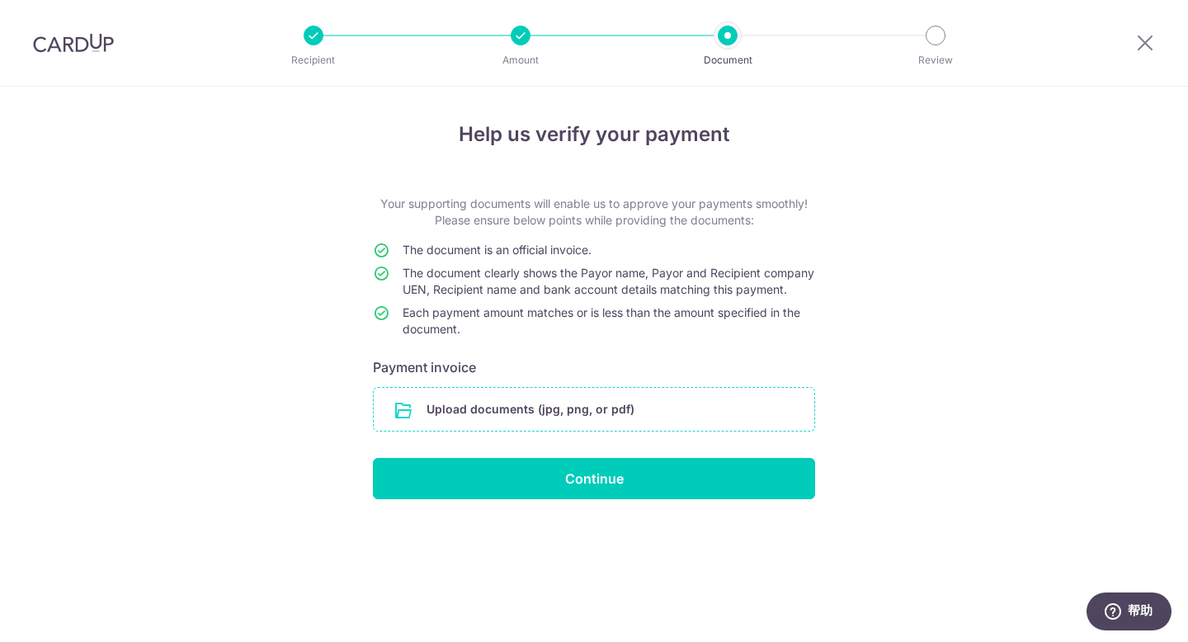
click at [573, 431] on input "file" at bounding box center [594, 409] width 440 height 43
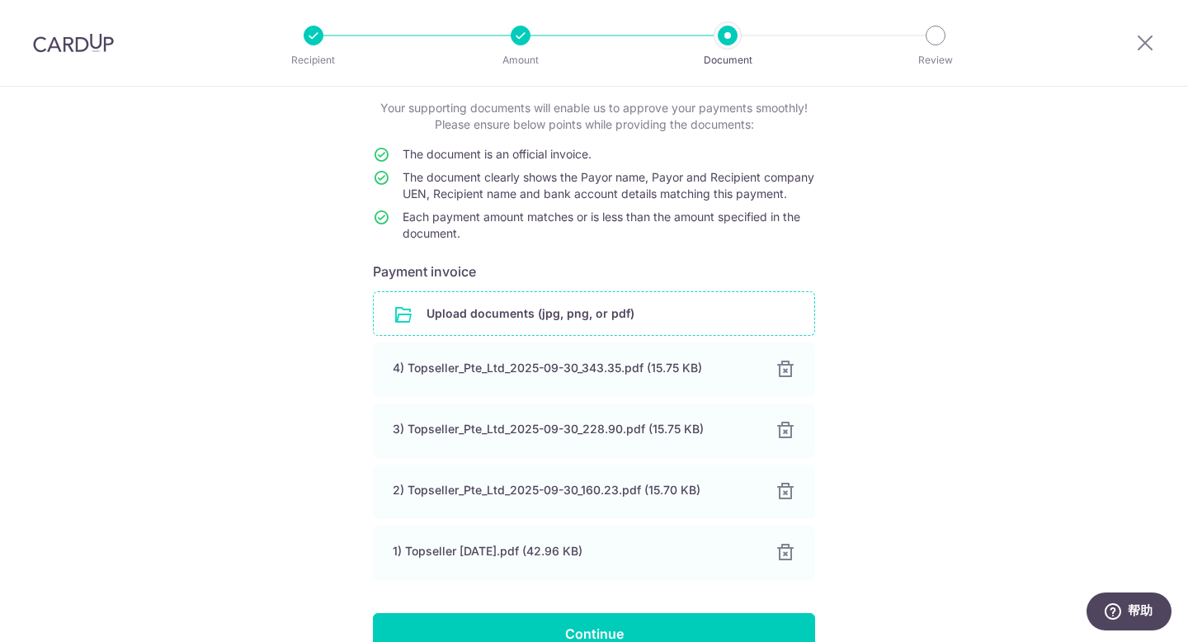
scroll to position [202, 0]
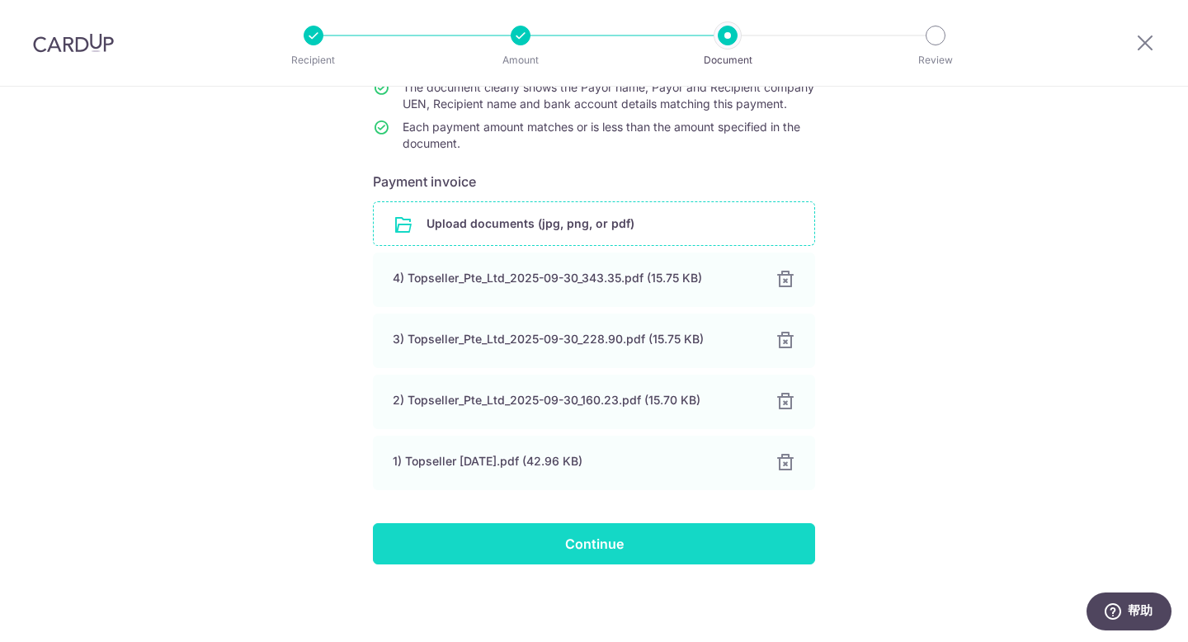
click at [756, 539] on input "Continue" at bounding box center [594, 543] width 442 height 41
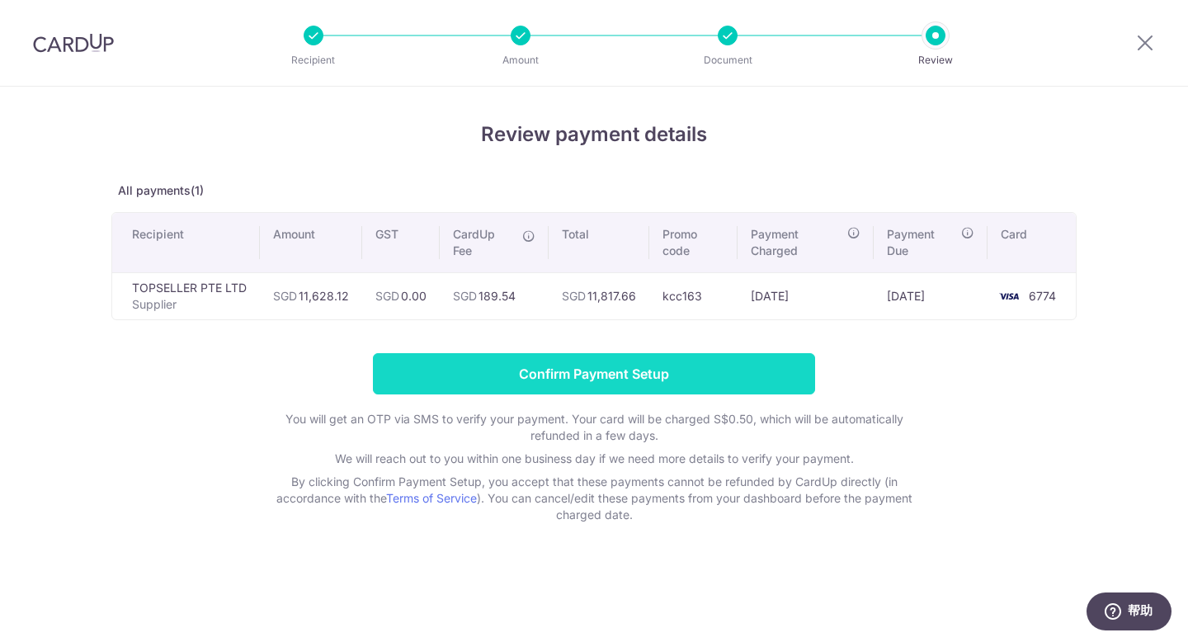
click at [653, 371] on input "Confirm Payment Setup" at bounding box center [594, 373] width 442 height 41
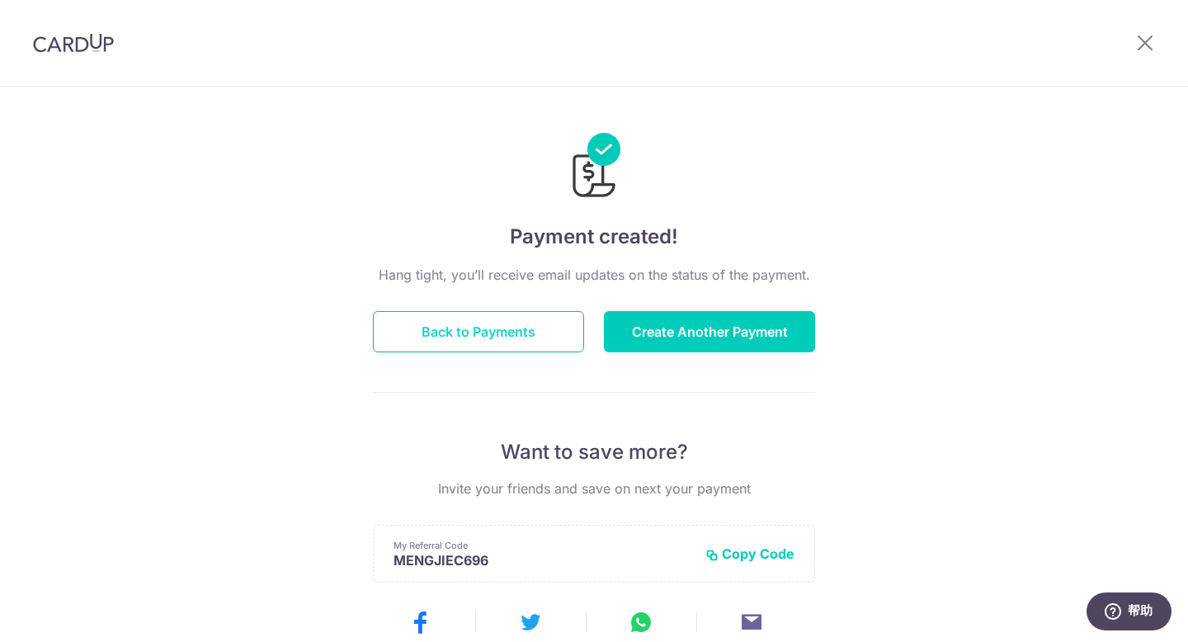
click at [487, 324] on button "Back to Payments" at bounding box center [478, 331] width 211 height 41
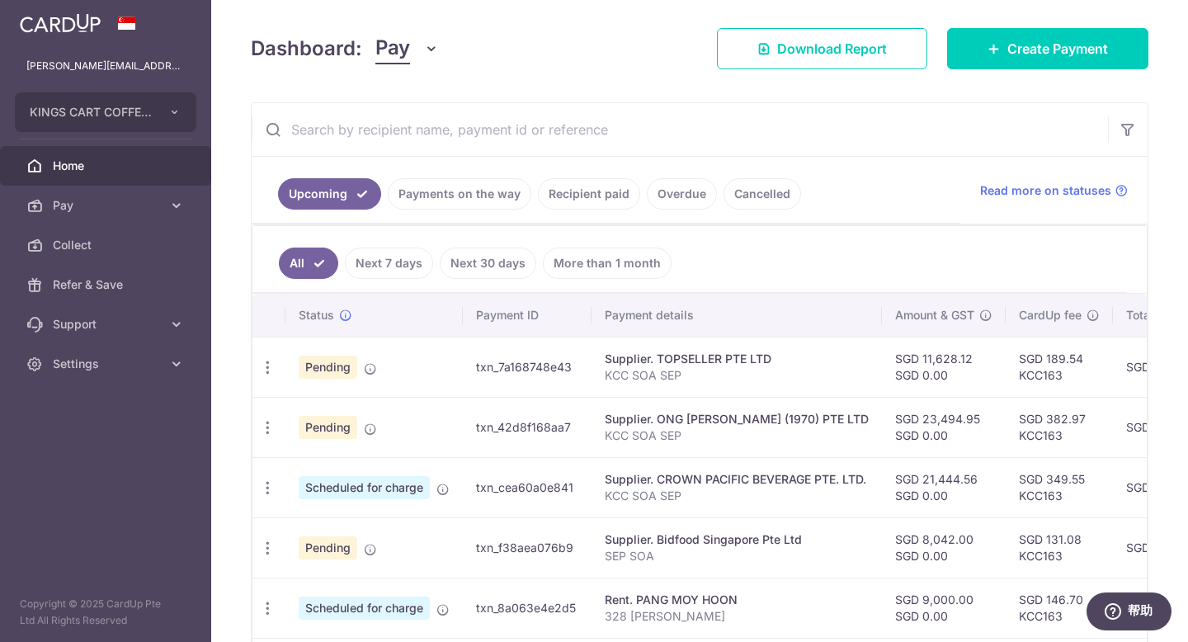
scroll to position [227, 0]
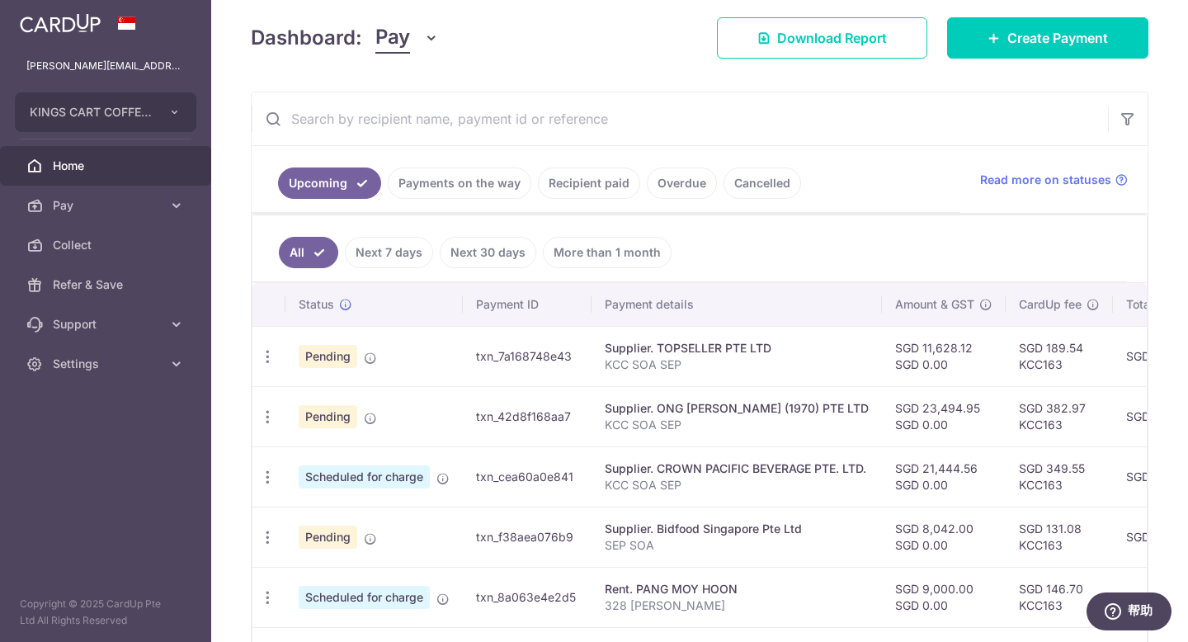
click at [383, 261] on link "Next 7 days" at bounding box center [389, 252] width 88 height 31
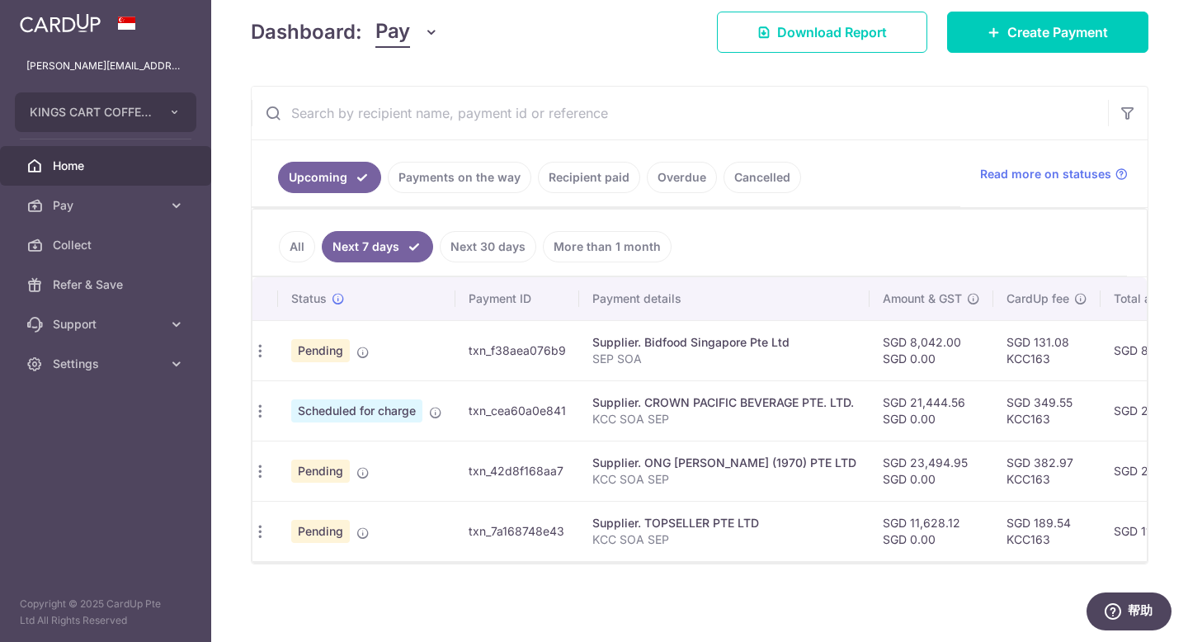
scroll to position [0, 0]
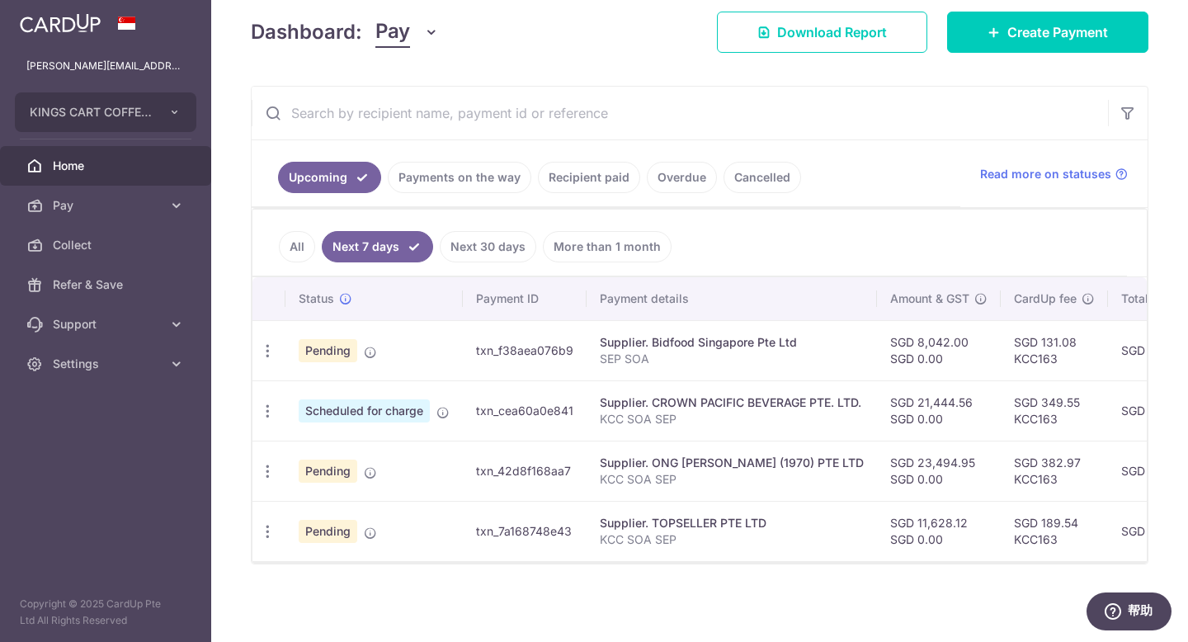
click at [860, 351] on p "SEP SOA" at bounding box center [732, 359] width 264 height 16
click at [324, 342] on span "Pending" at bounding box center [328, 350] width 59 height 23
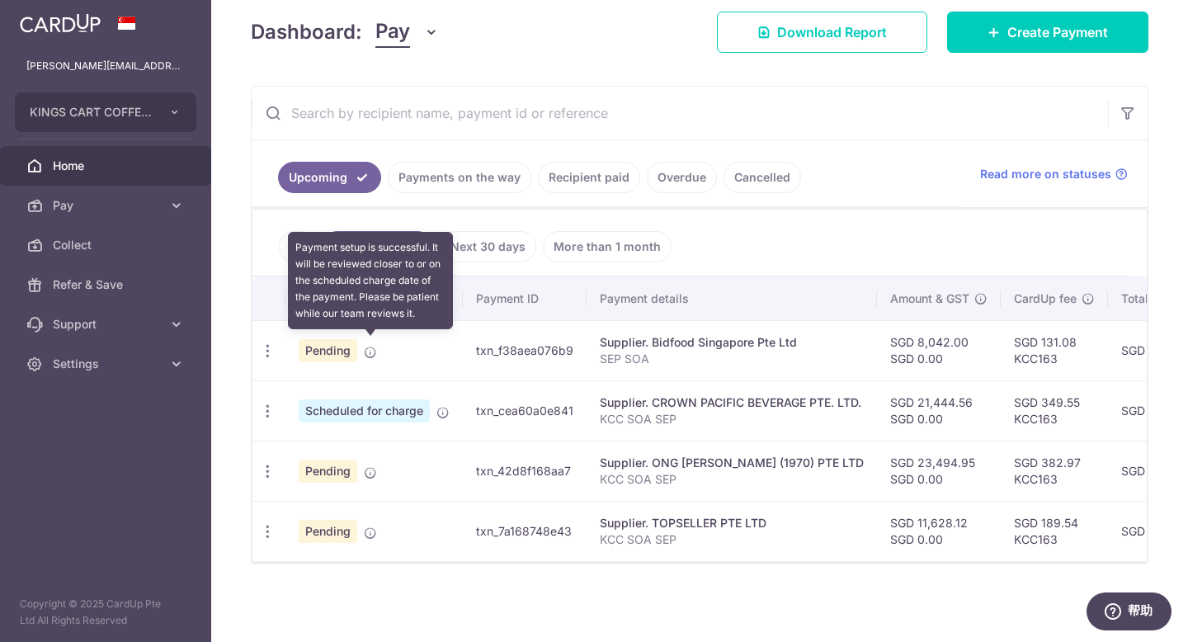
click at [374, 348] on icon at bounding box center [370, 352] width 13 height 13
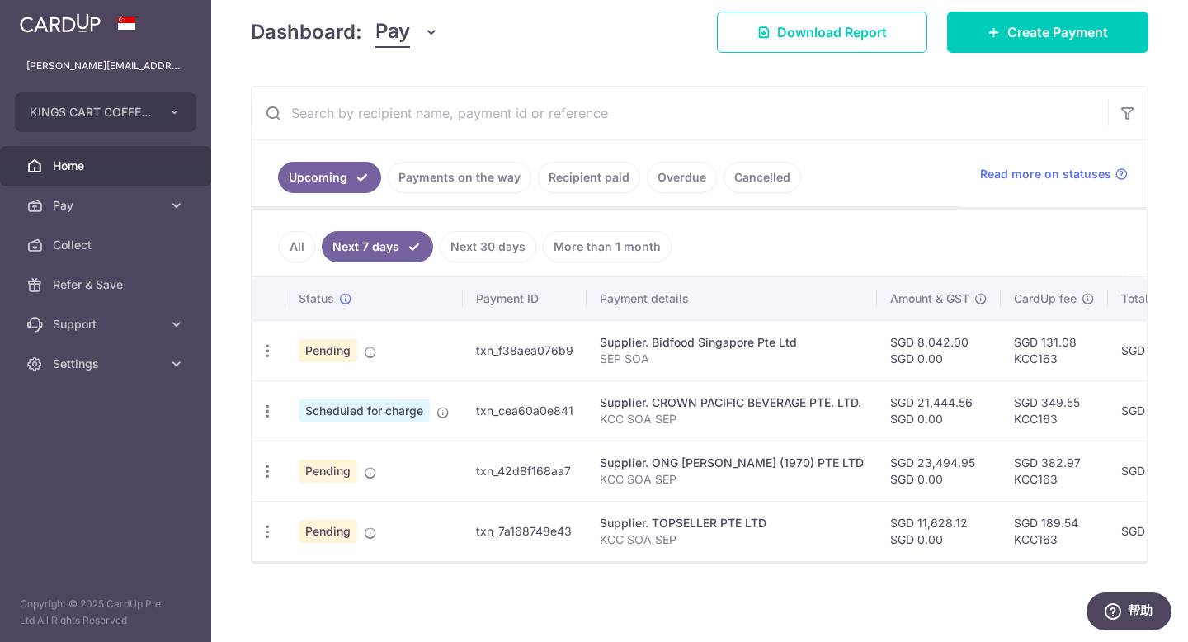
scroll to position [0, 404]
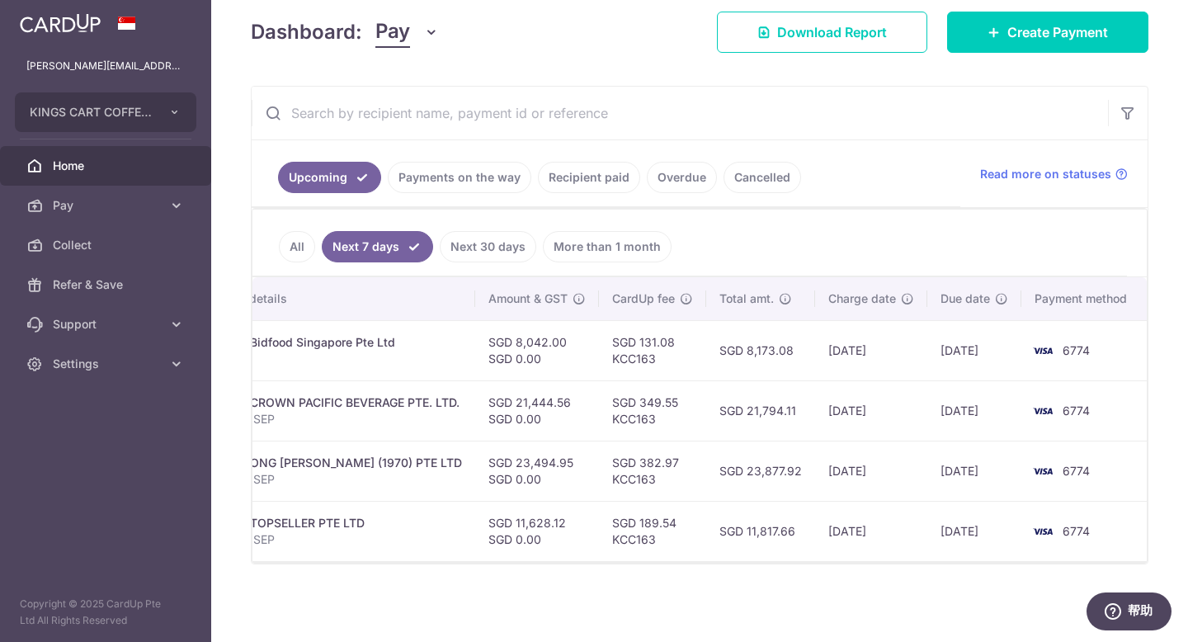
click at [1027, 341] on img at bounding box center [1042, 351] width 33 height 20
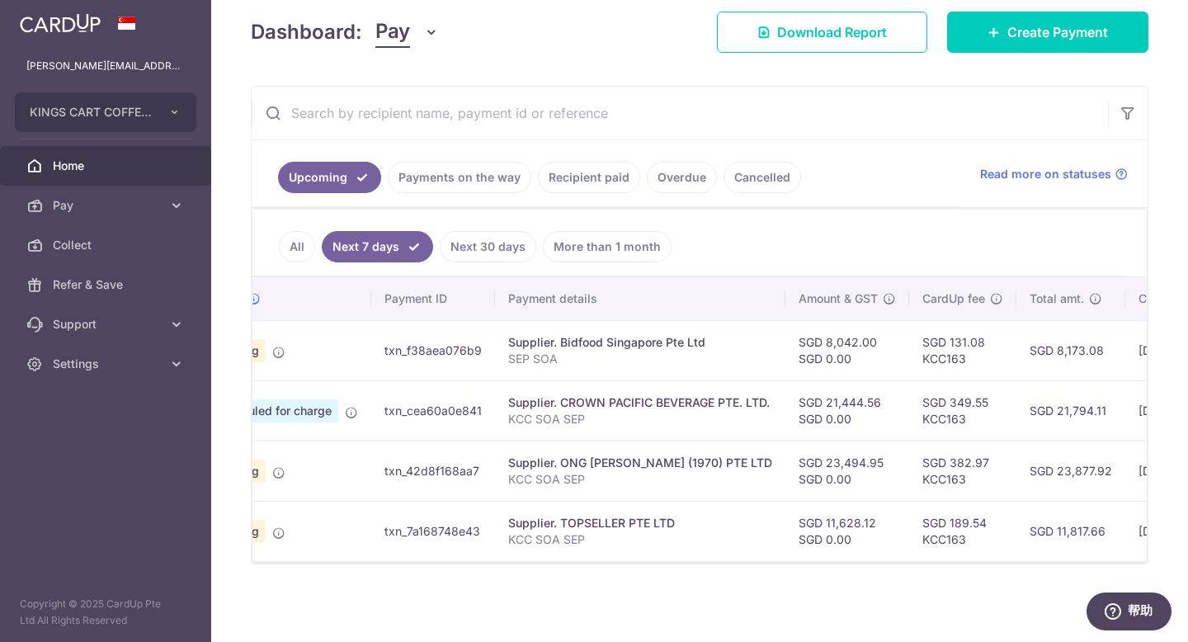
scroll to position [0, 0]
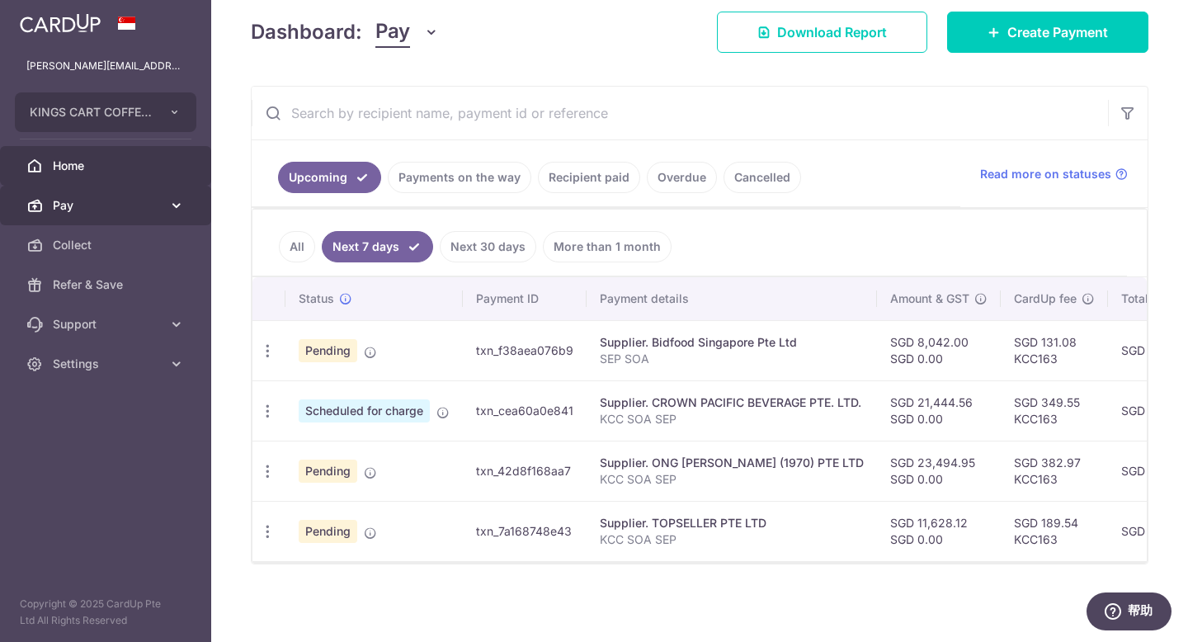
click at [78, 210] on span "Pay" at bounding box center [107, 205] width 109 height 16
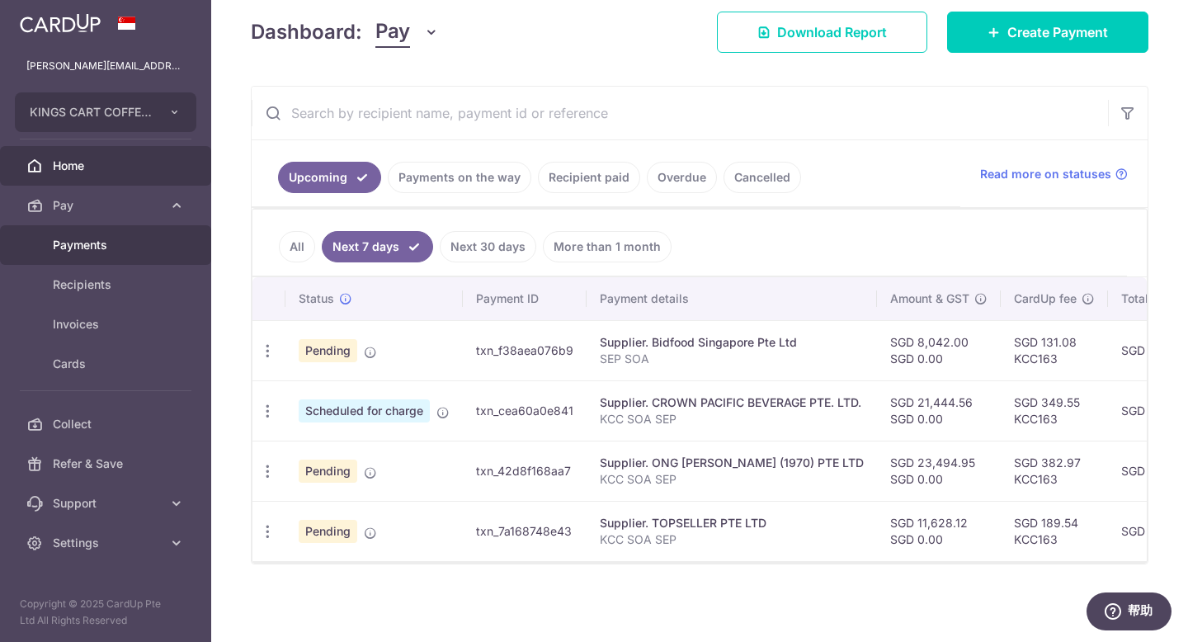
click at [83, 253] on link "Payments" at bounding box center [105, 245] width 211 height 40
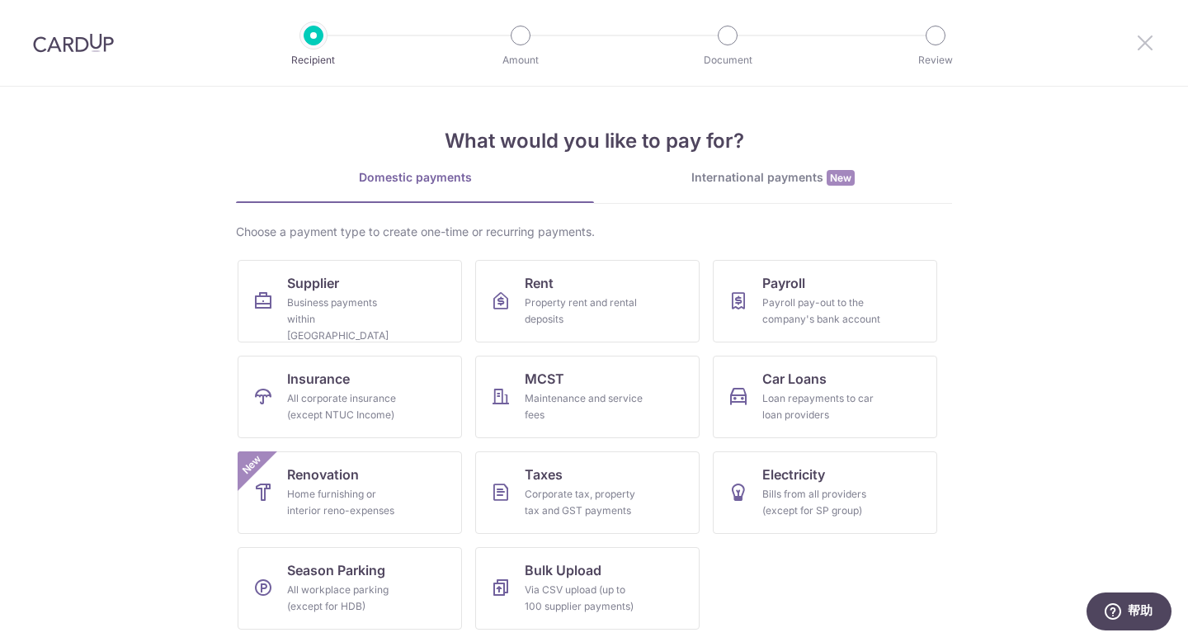
click at [1138, 48] on icon at bounding box center [1145, 42] width 20 height 21
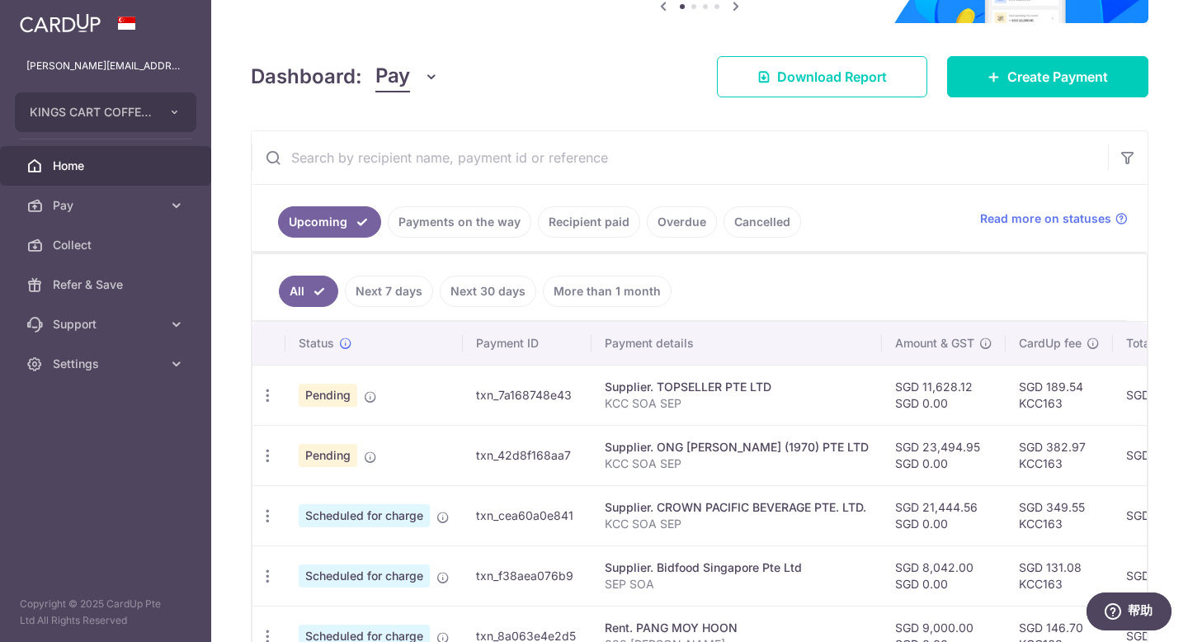
scroll to position [134, 0]
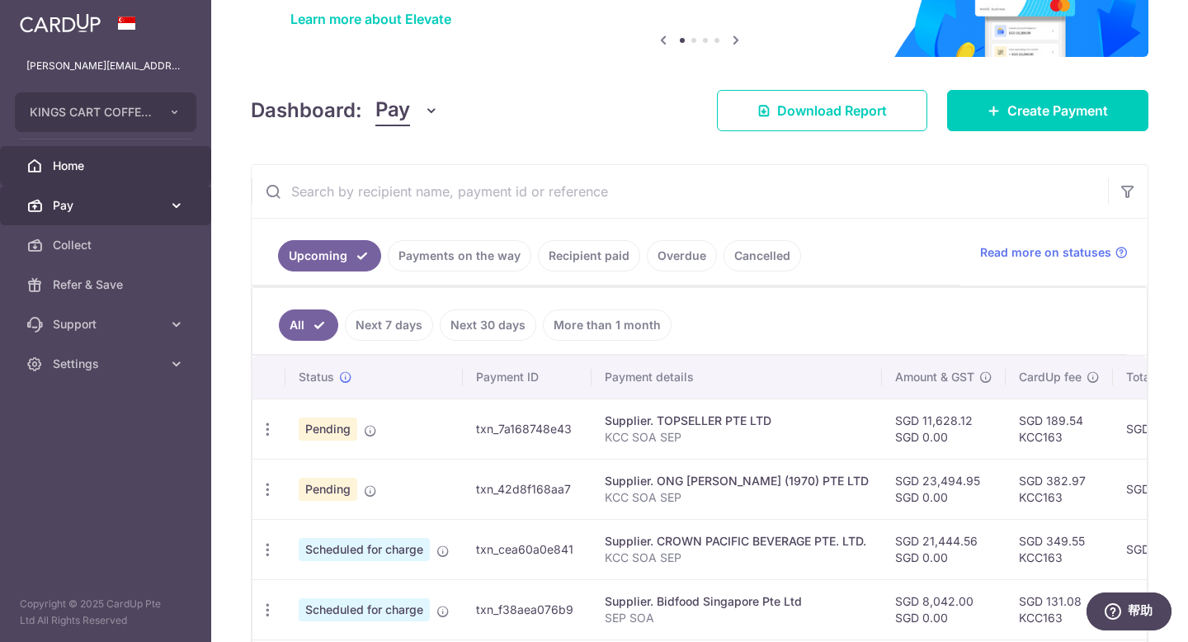
click at [97, 191] on link "Pay" at bounding box center [105, 206] width 211 height 40
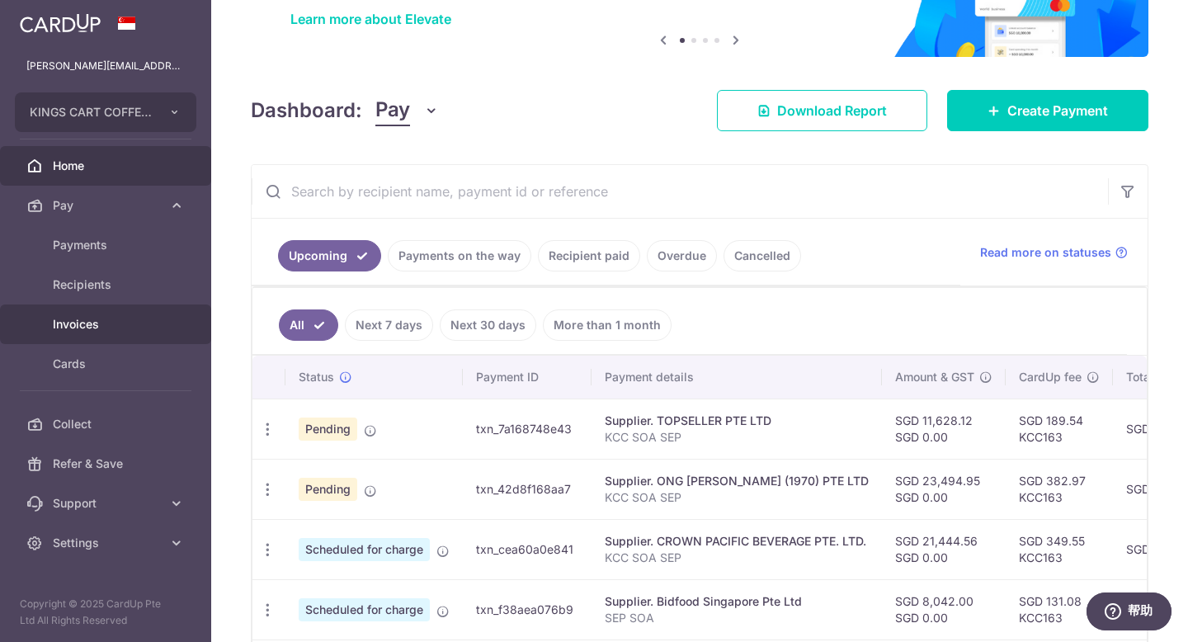
click at [53, 316] on span "Invoices" at bounding box center [107, 324] width 109 height 16
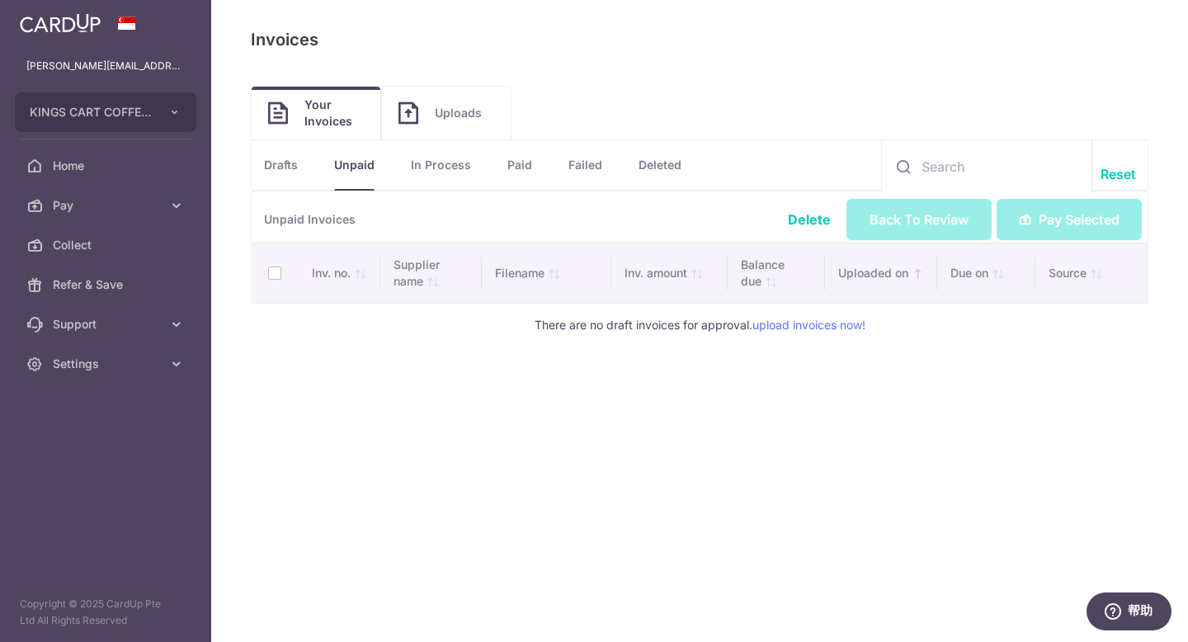
click at [456, 170] on link "In Process" at bounding box center [441, 164] width 60 height 49
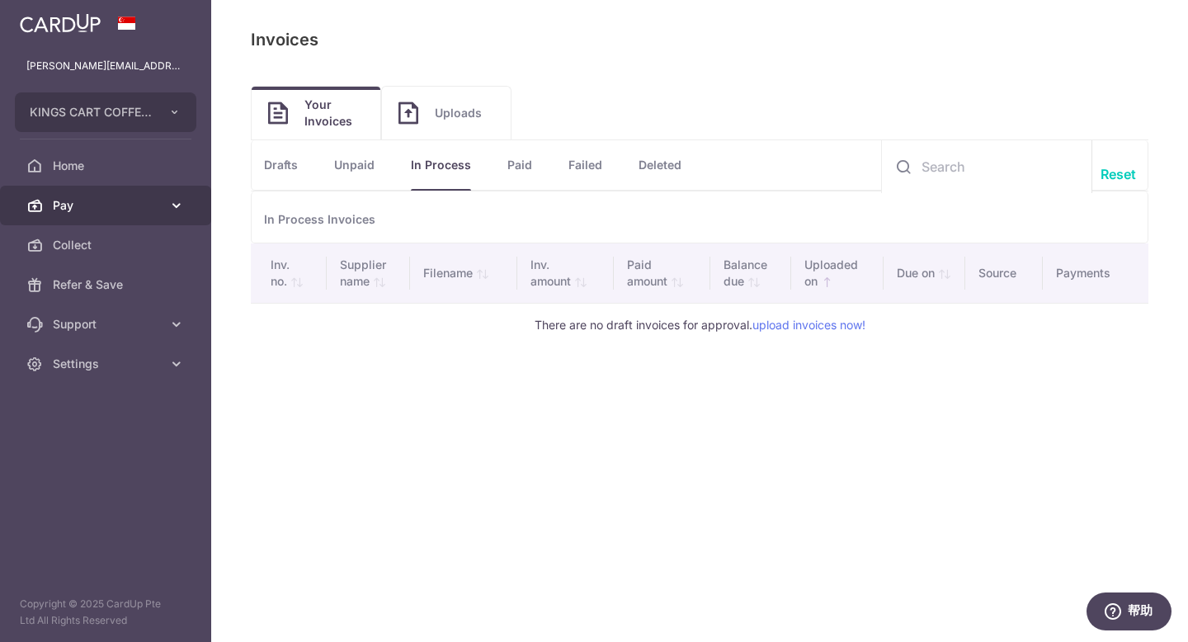
click at [98, 215] on link "Pay" at bounding box center [105, 206] width 211 height 40
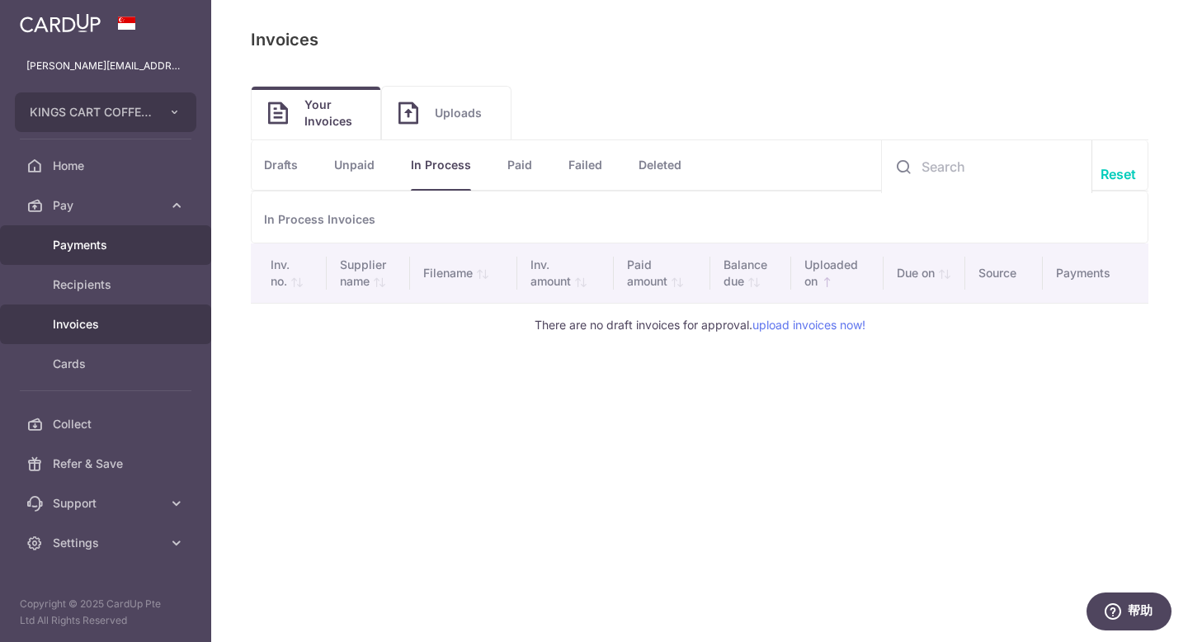
click at [102, 246] on span "Payments" at bounding box center [107, 245] width 109 height 16
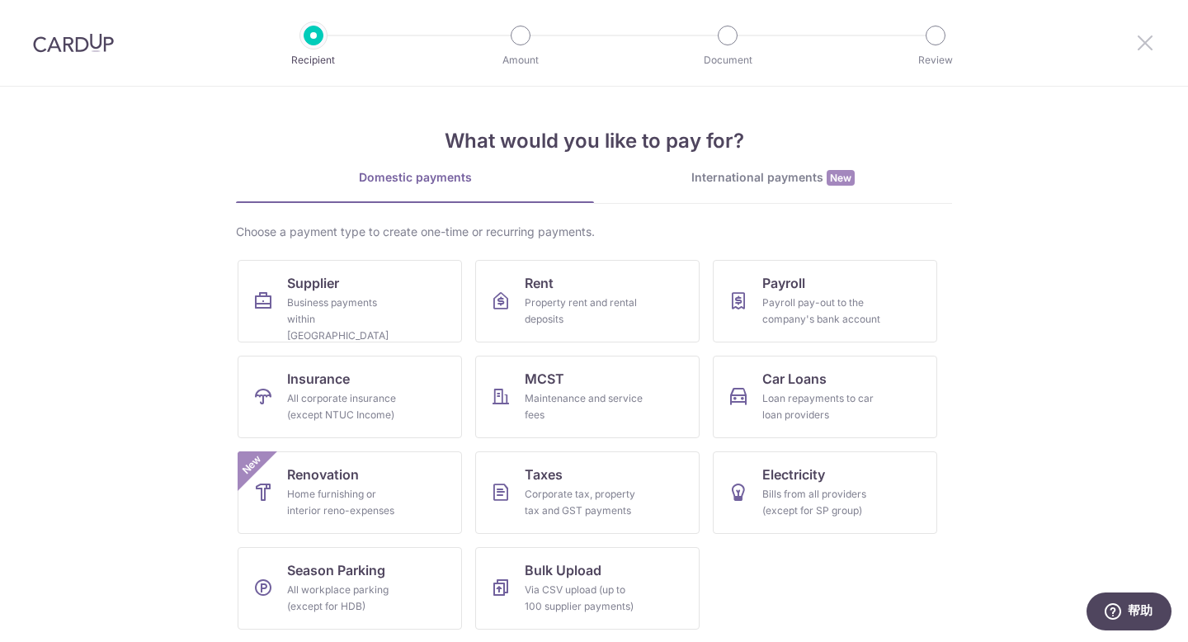
click at [1135, 49] on icon at bounding box center [1145, 42] width 20 height 21
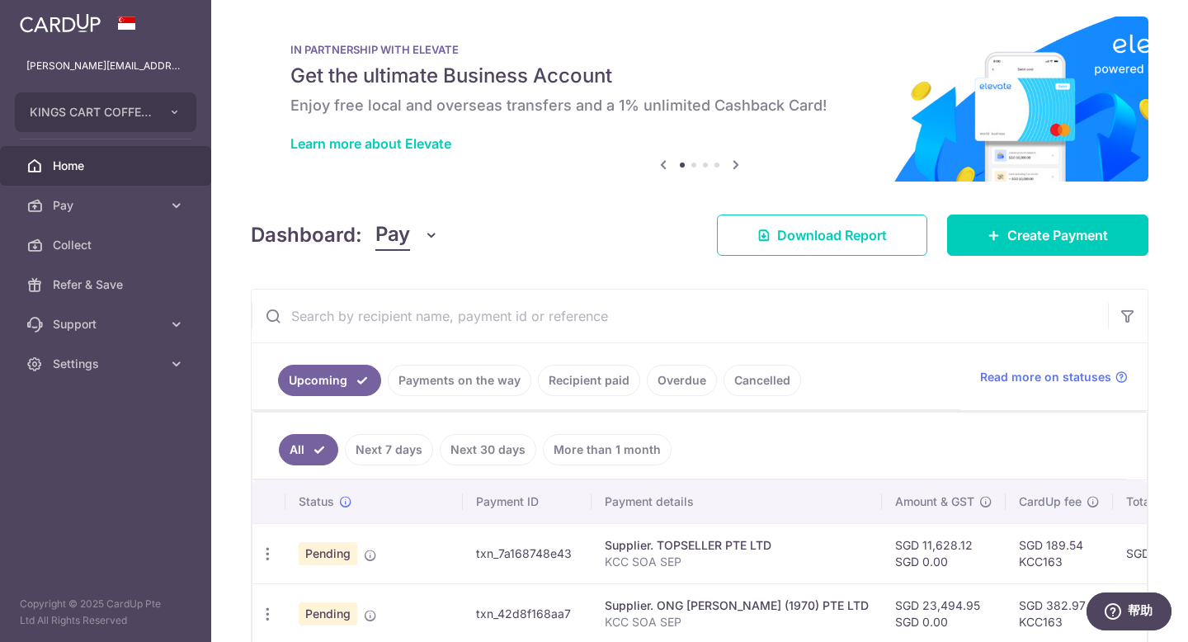
scroll to position [68, 0]
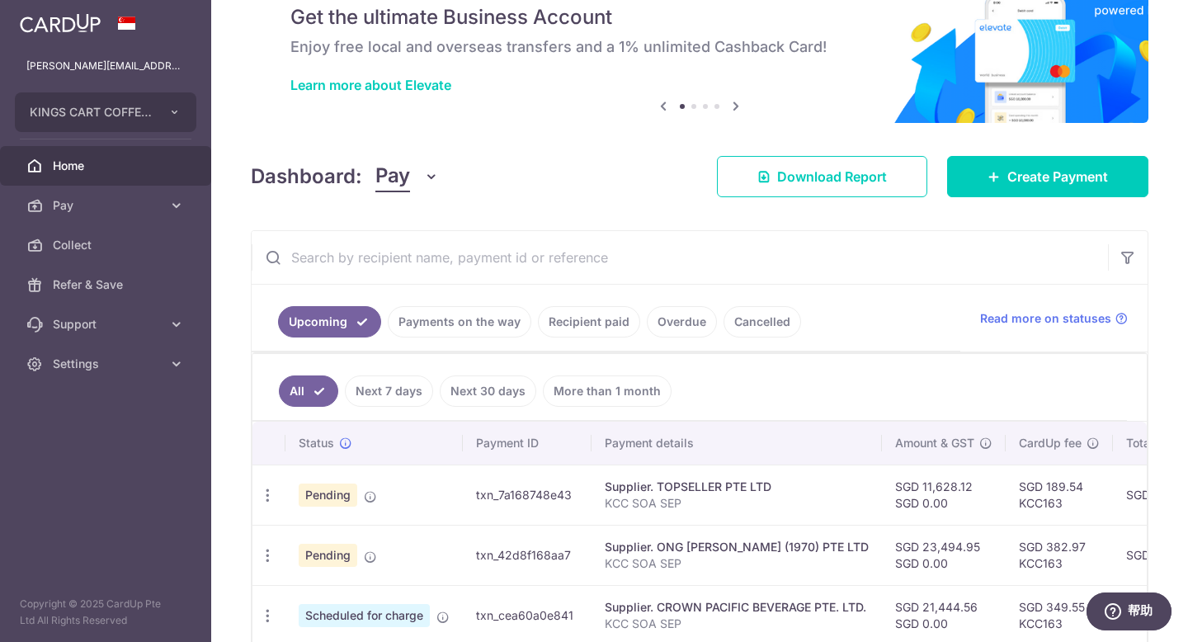
click at [938, 492] on td "SGD 11,628.12 SGD 0.00" at bounding box center [944, 494] width 124 height 60
click at [937, 492] on td "SGD 11,628.12 SGD 0.00" at bounding box center [944, 494] width 124 height 60
click at [897, 336] on ul "Upcoming Payments on the way Recipient paid Overdue Cancelled" at bounding box center [606, 318] width 709 height 67
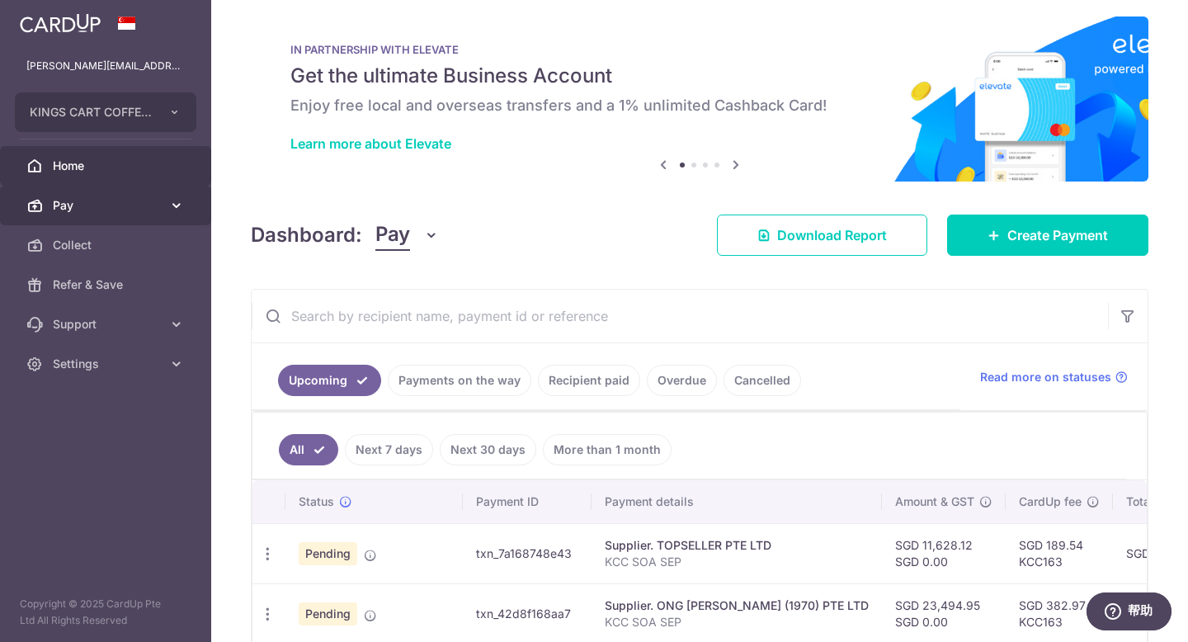
click at [116, 197] on span "Pay" at bounding box center [107, 205] width 109 height 16
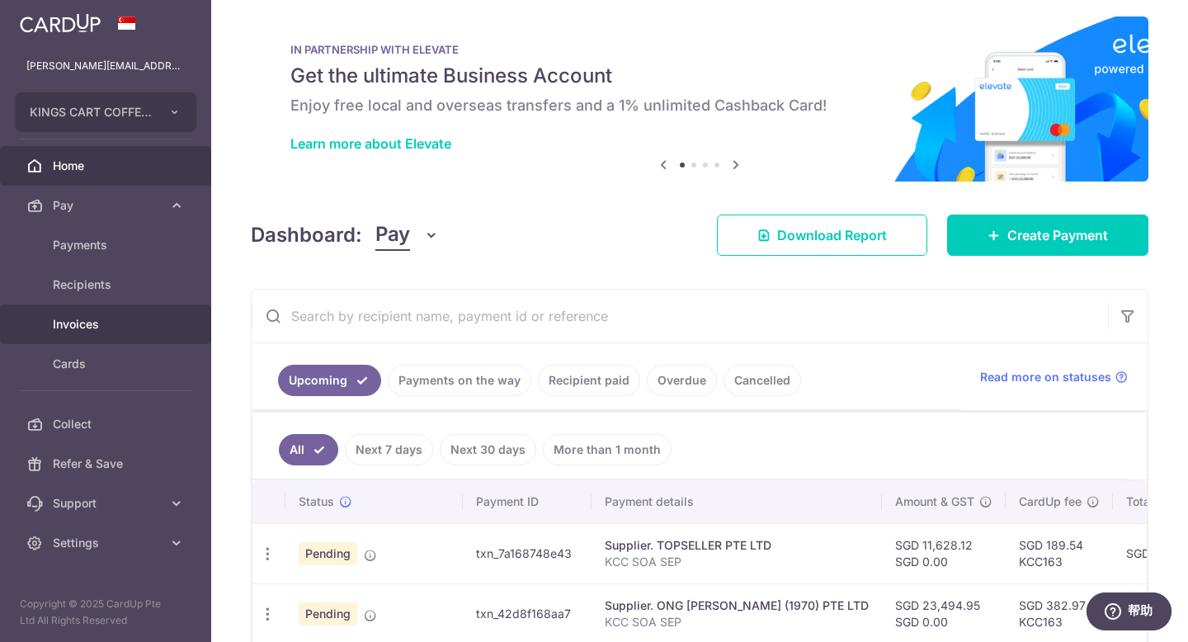
click at [66, 327] on span "Invoices" at bounding box center [107, 324] width 109 height 16
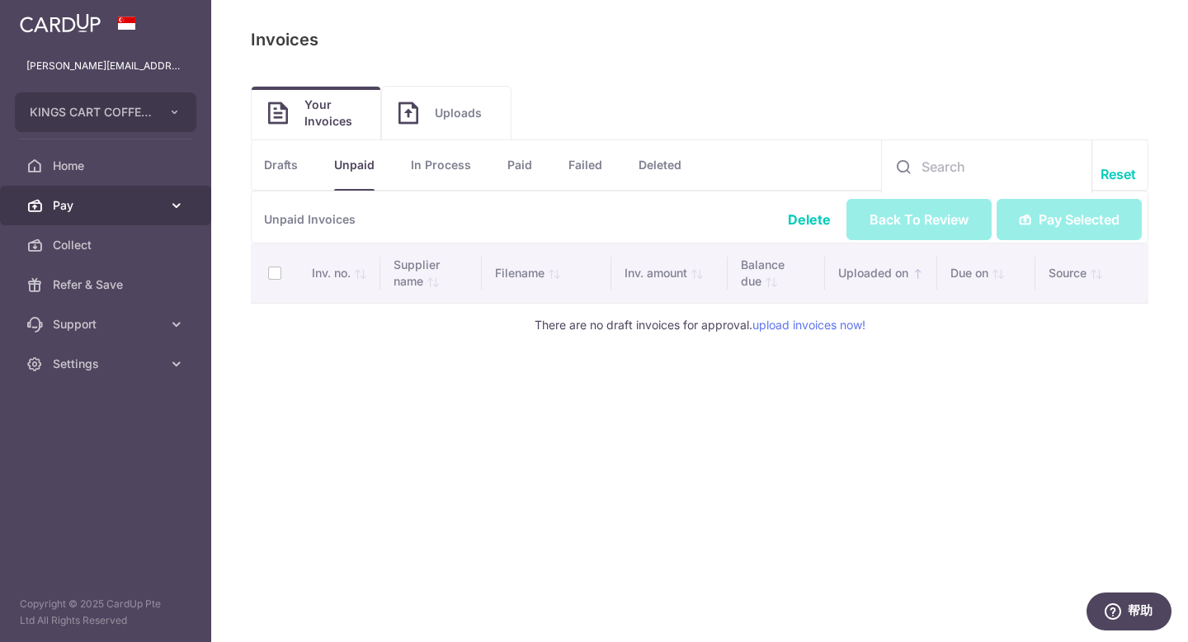
click at [102, 201] on span "Pay" at bounding box center [107, 205] width 109 height 16
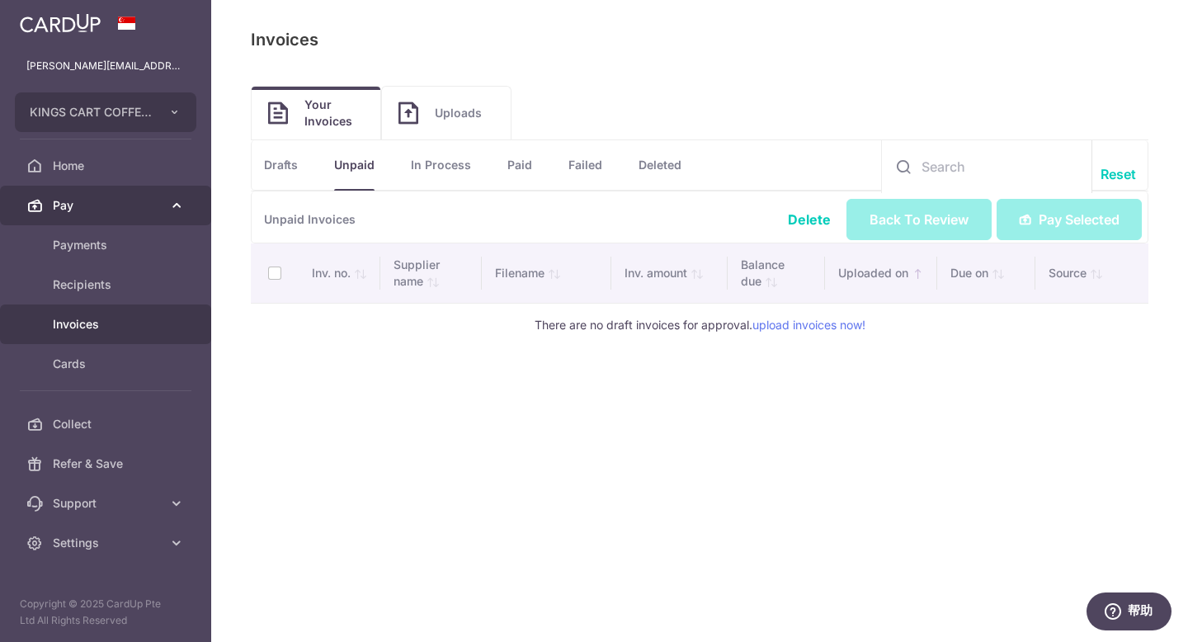
click at [102, 202] on span "Pay" at bounding box center [107, 205] width 109 height 16
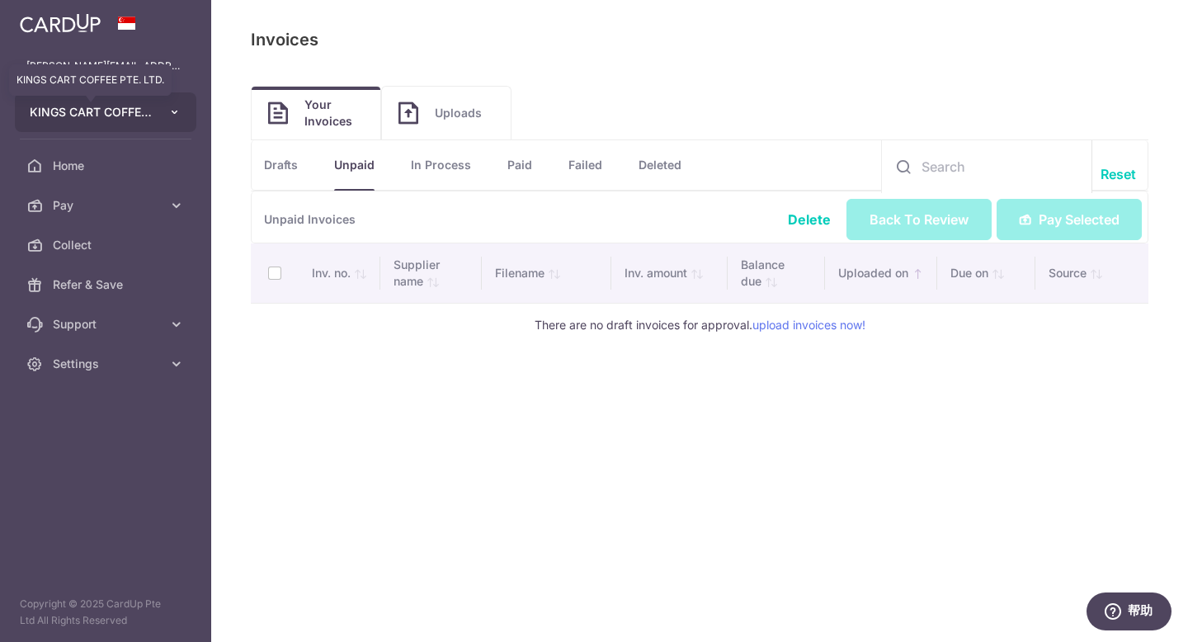
click at [121, 108] on span "KINGS CART COFFEE PTE. LTD." at bounding box center [91, 112] width 122 height 16
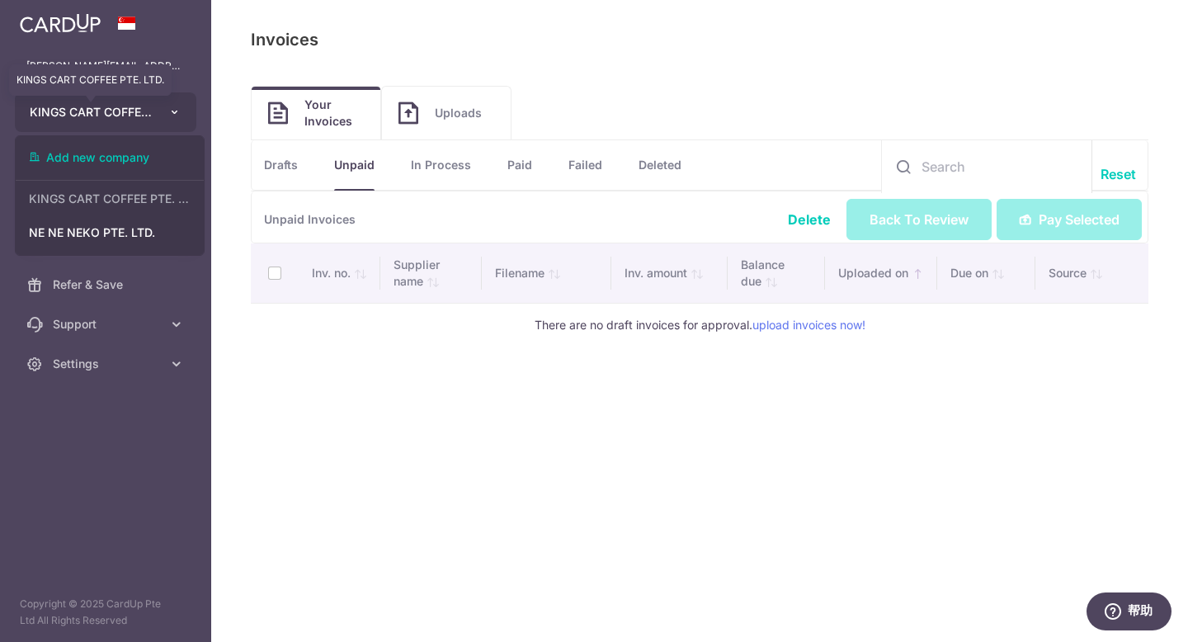
click at [121, 108] on span "KINGS CART COFFEE PTE. LTD." at bounding box center [91, 112] width 122 height 16
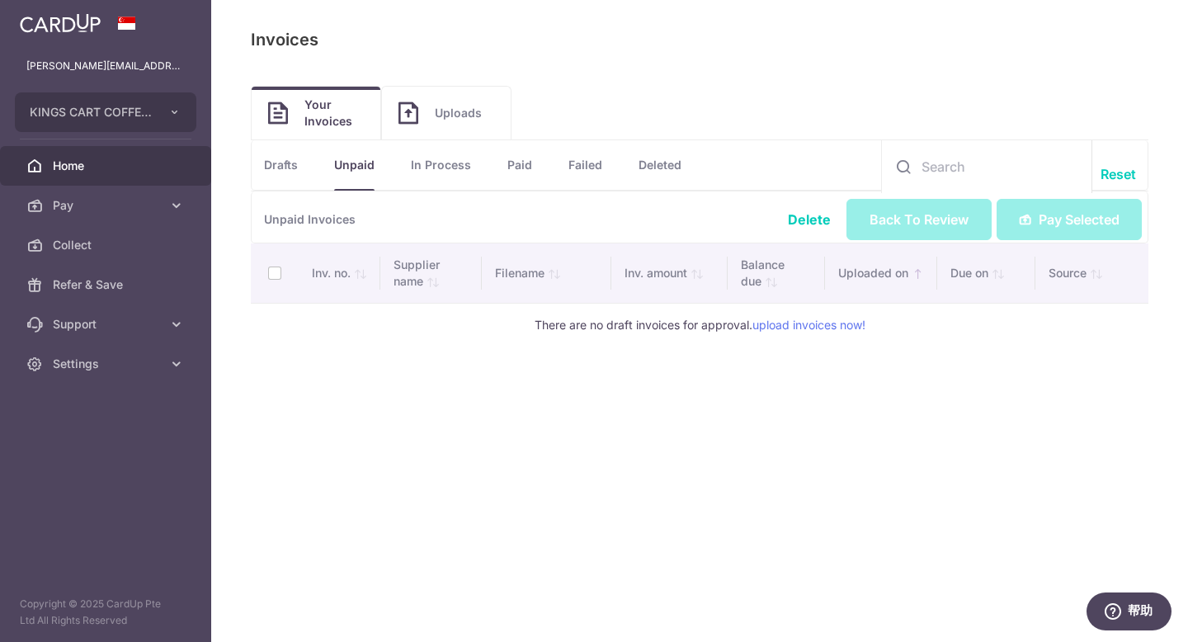
click at [113, 159] on span "Home" at bounding box center [107, 166] width 109 height 16
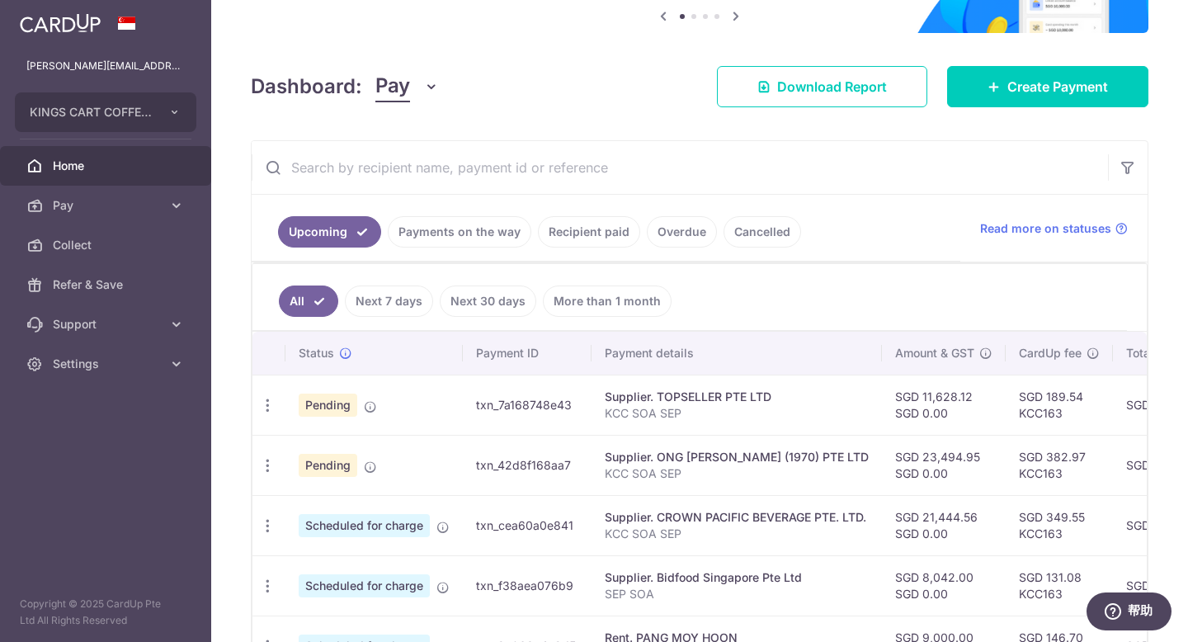
scroll to position [200, 0]
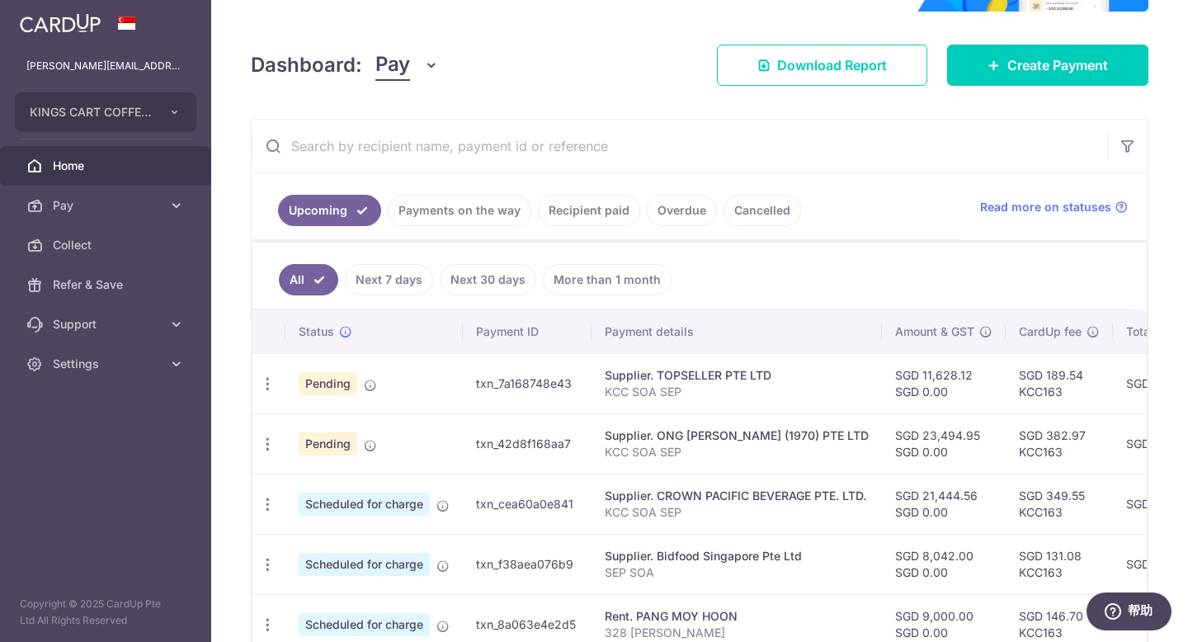
click at [370, 283] on link "Next 7 days" at bounding box center [389, 279] width 88 height 31
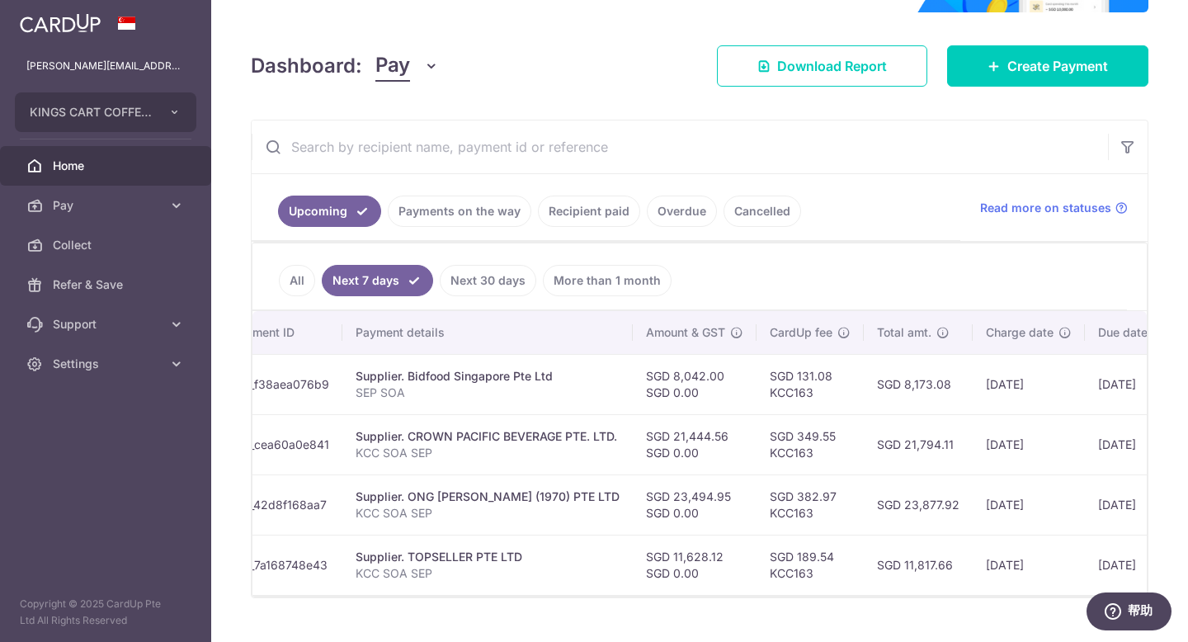
scroll to position [0, 404]
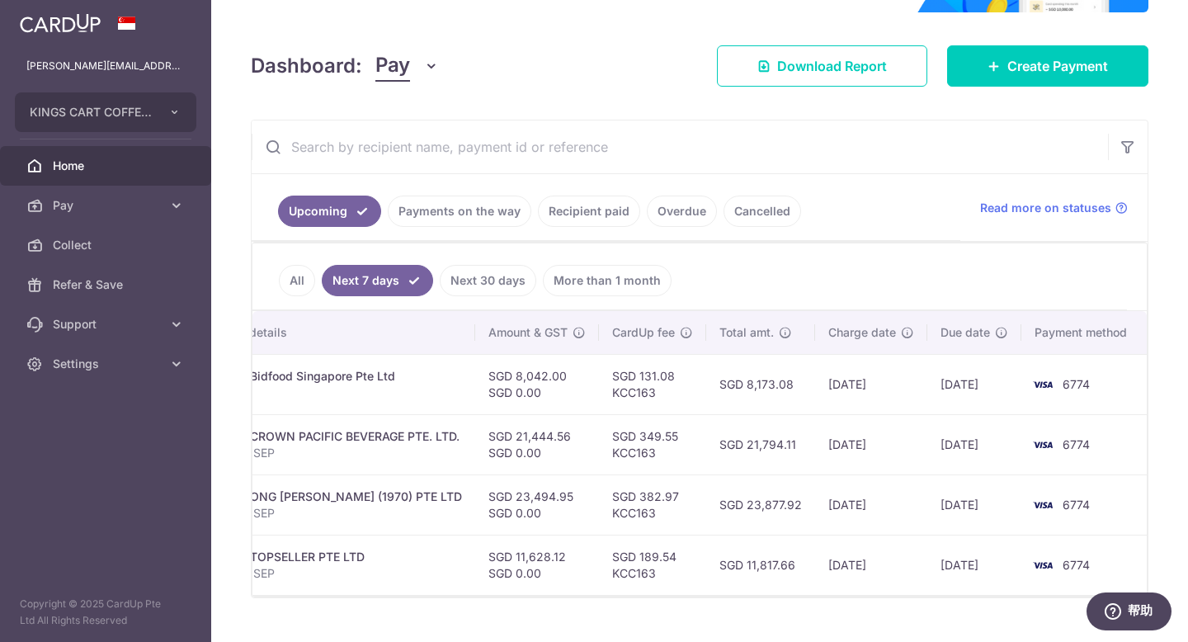
click at [808, 391] on td "SGD 8,173.08" at bounding box center [760, 384] width 109 height 60
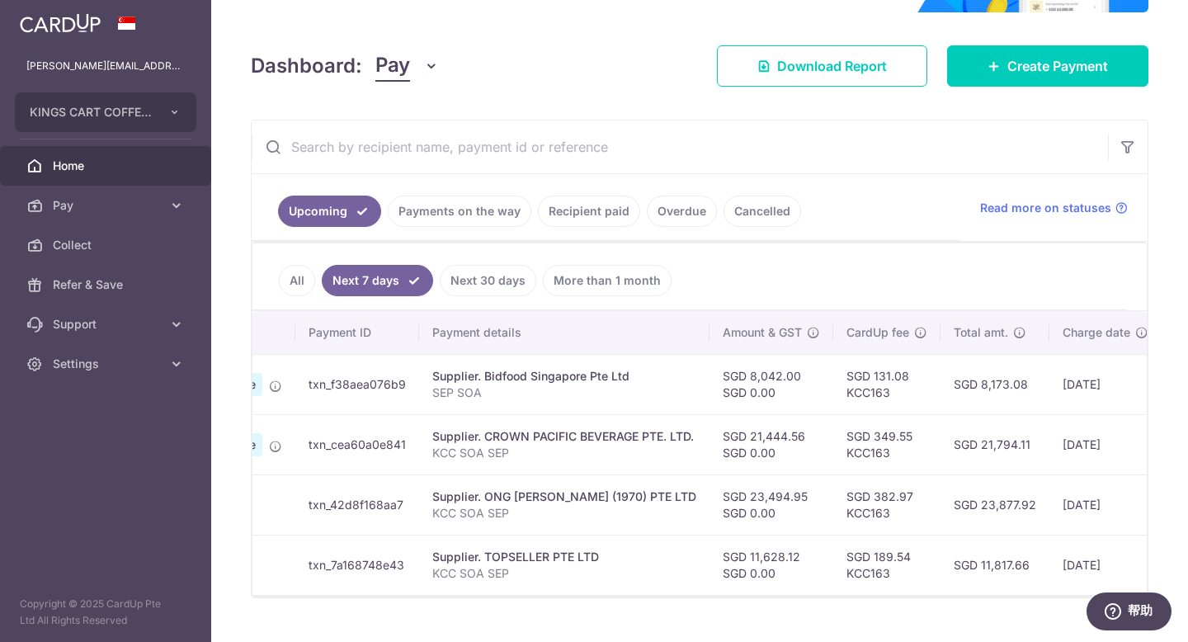
scroll to position [0, 157]
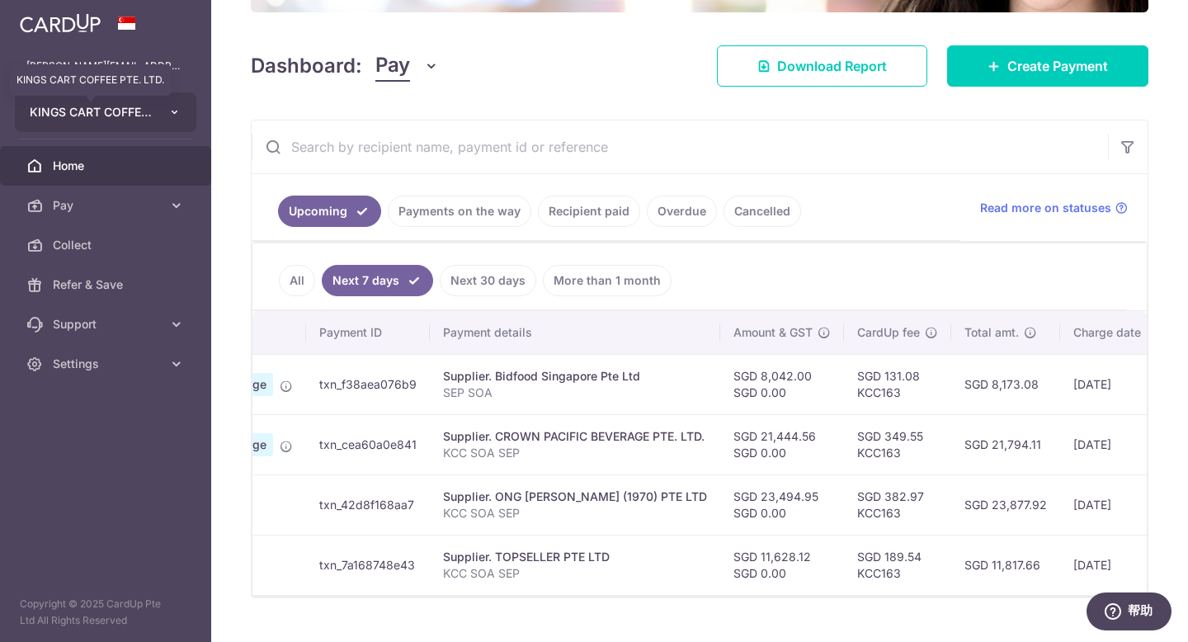
click at [92, 113] on span "KINGS CART COFFEE PTE. LTD." at bounding box center [91, 112] width 122 height 16
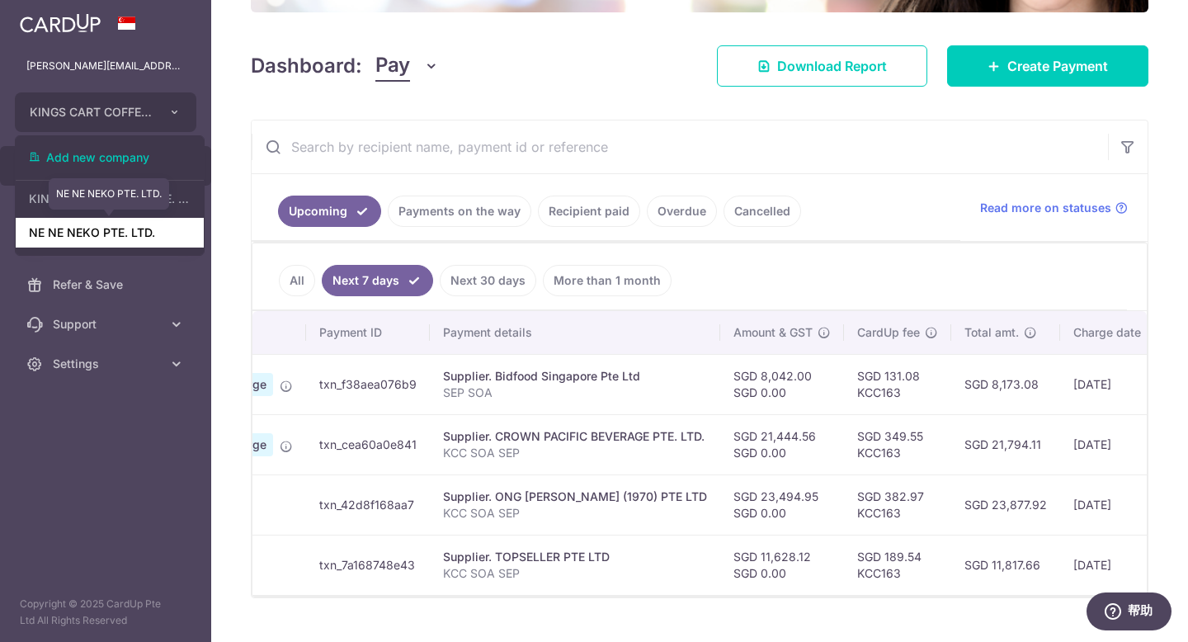
click at [134, 228] on link "NE NE NEKO PTE. LTD." at bounding box center [110, 233] width 188 height 30
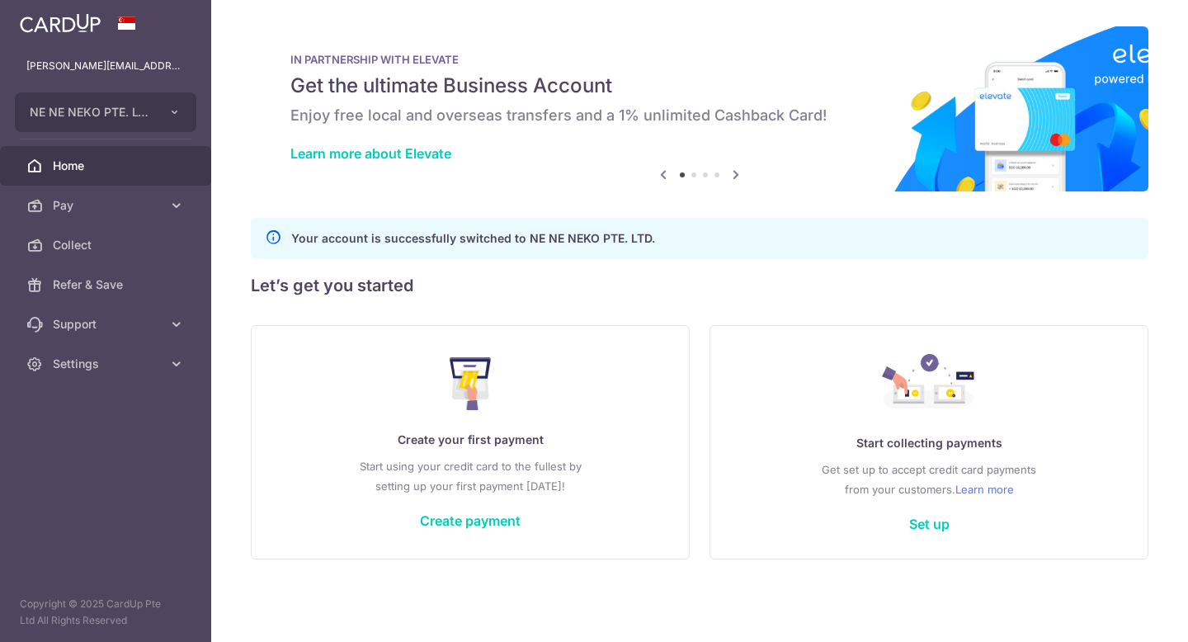
scroll to position [0, 0]
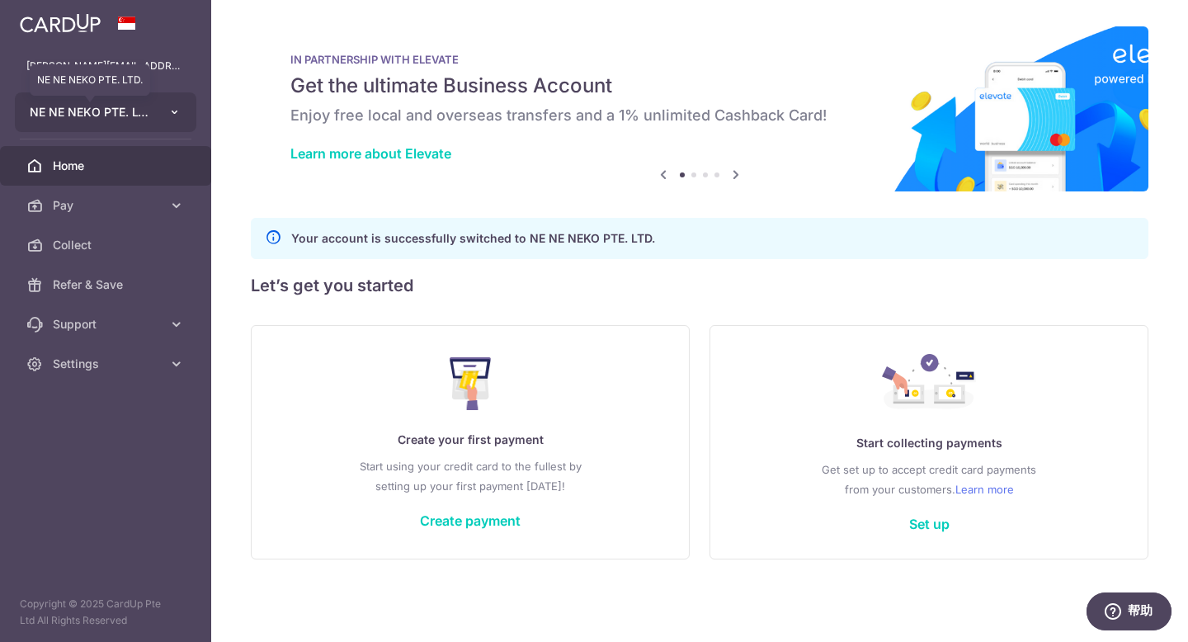
click at [77, 111] on span "NE NE NEKO PTE. LTD." at bounding box center [91, 112] width 122 height 16
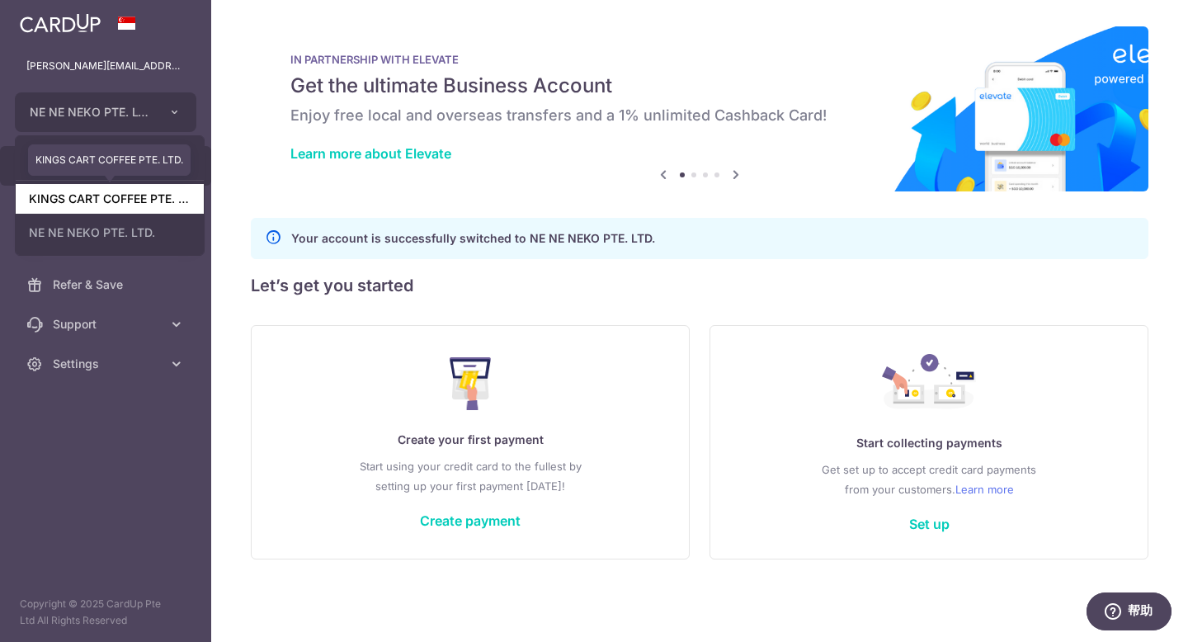
click at [130, 204] on link "KINGS CART COFFEE PTE. LTD." at bounding box center [110, 199] width 188 height 30
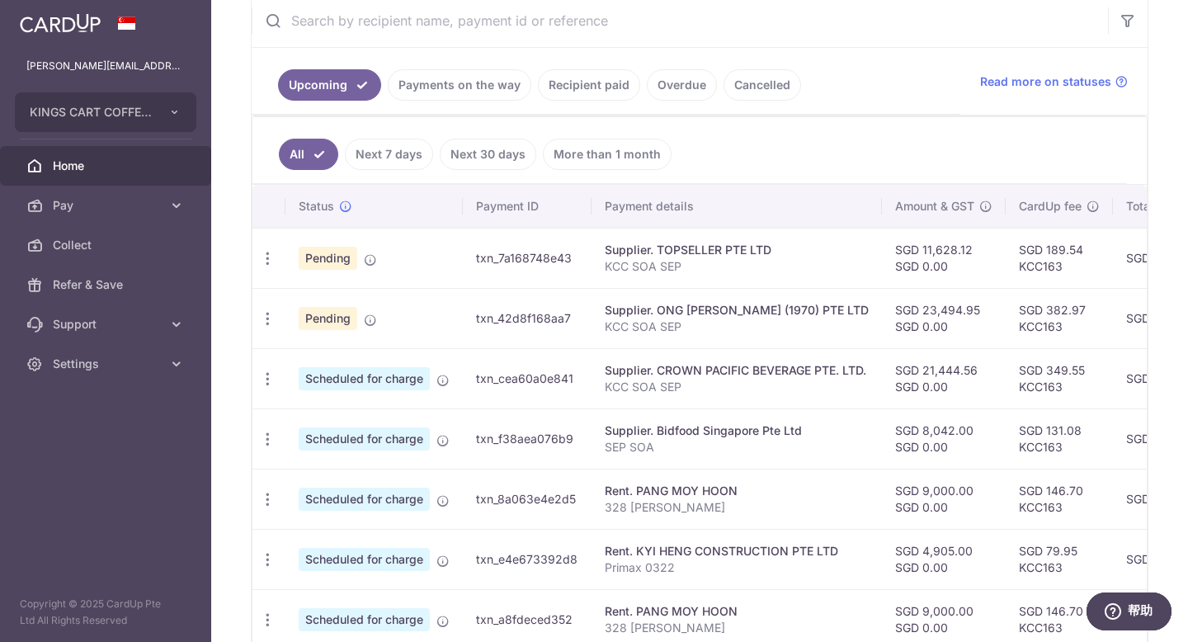
scroll to position [677, 0]
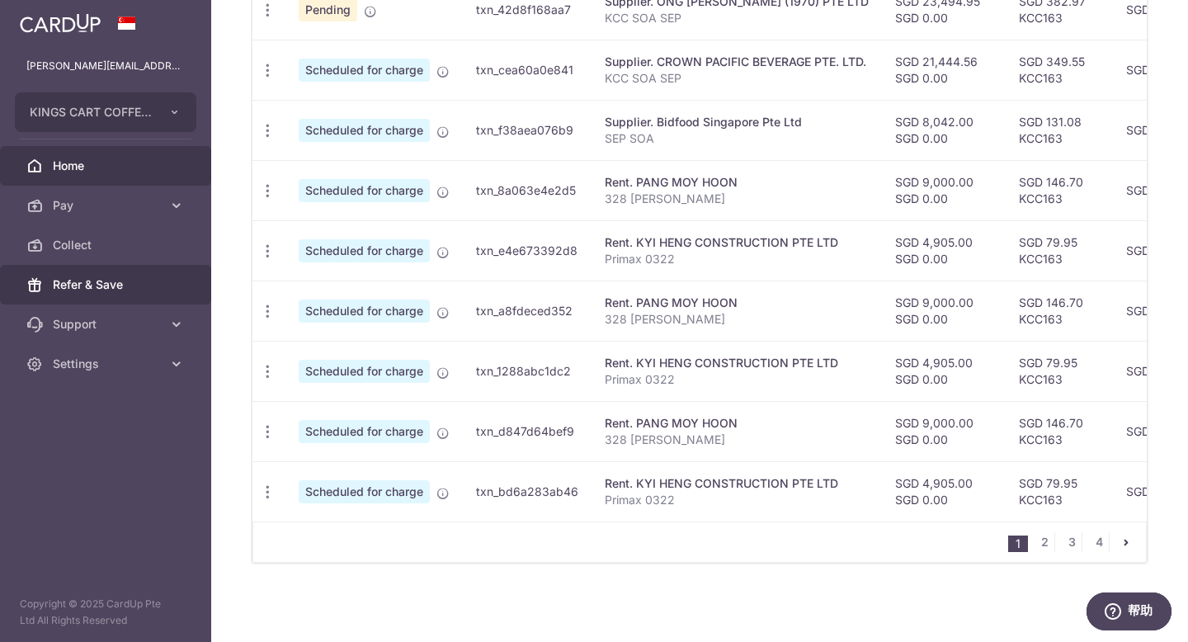
click at [100, 285] on span "Refer & Save" at bounding box center [107, 284] width 109 height 16
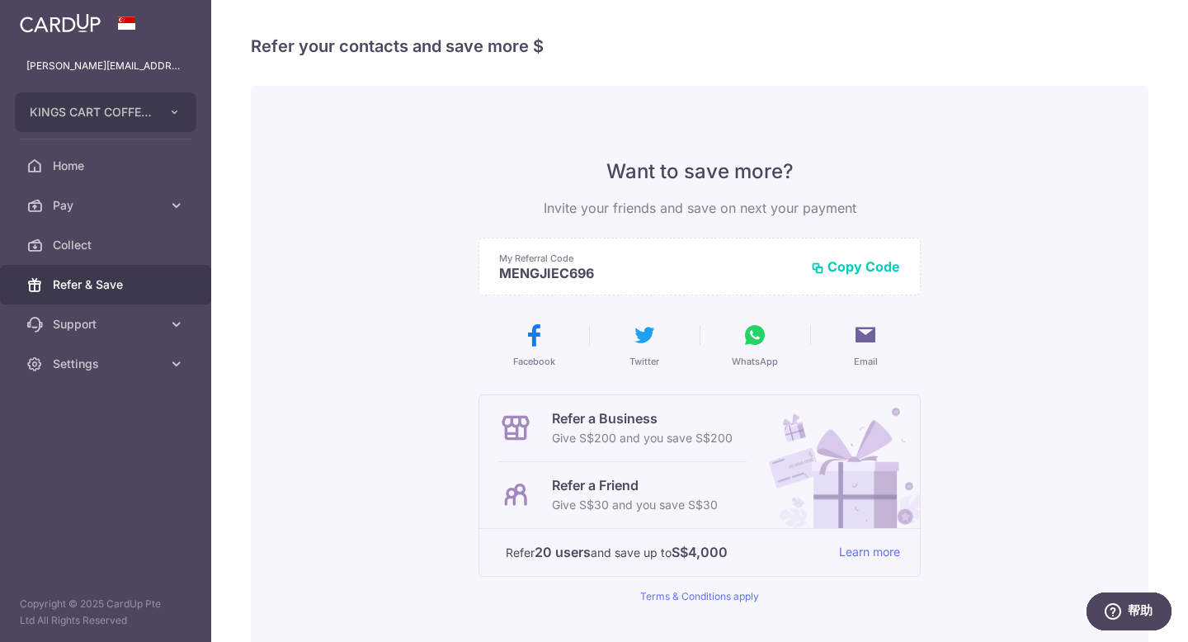
click at [850, 264] on button "Copy Code" at bounding box center [855, 266] width 89 height 16
click at [125, 114] on span "KINGS CART COFFEE PTE. LTD." at bounding box center [91, 112] width 122 height 16
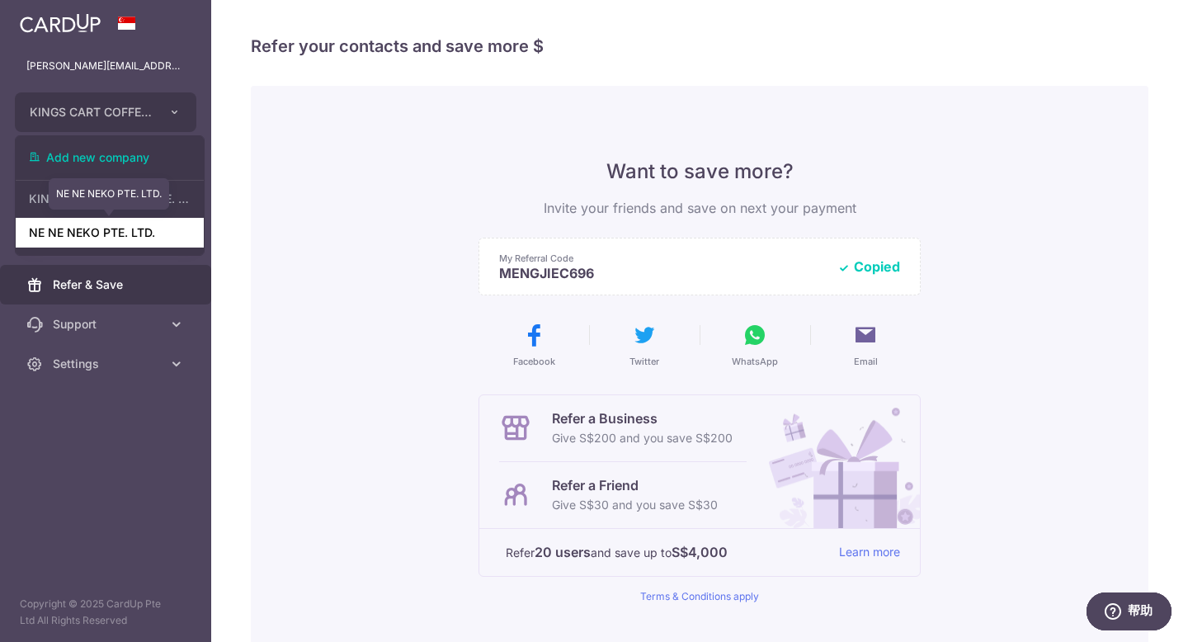
click at [90, 229] on link "NE NE NEKO PTE. LTD." at bounding box center [110, 233] width 188 height 30
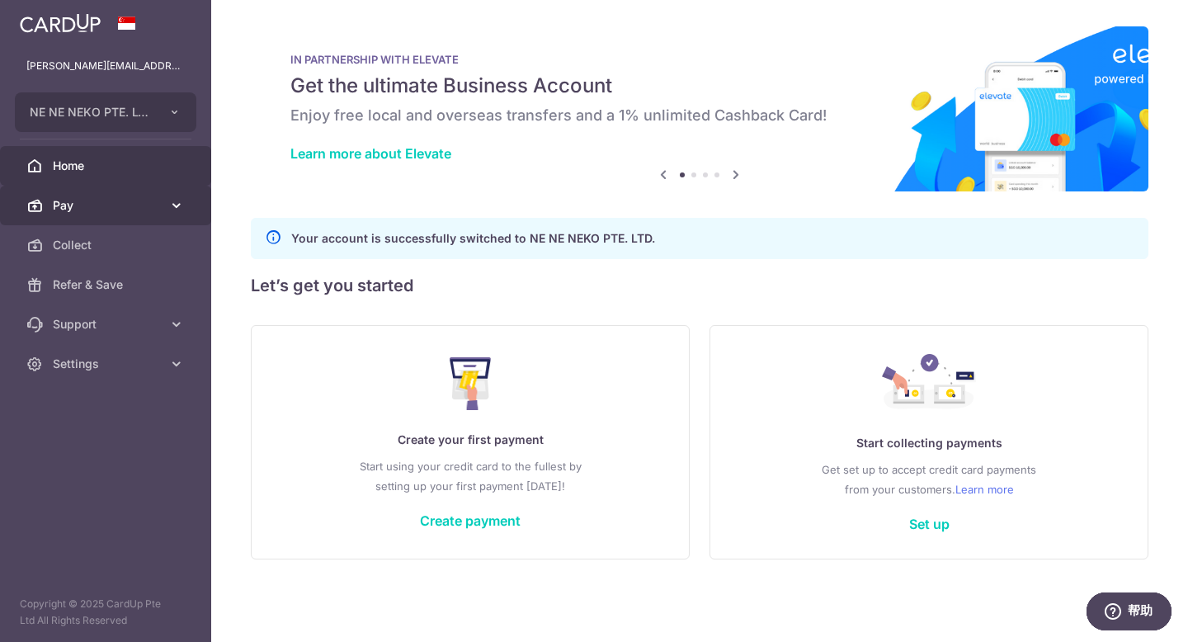
click at [79, 214] on link "Pay" at bounding box center [105, 206] width 211 height 40
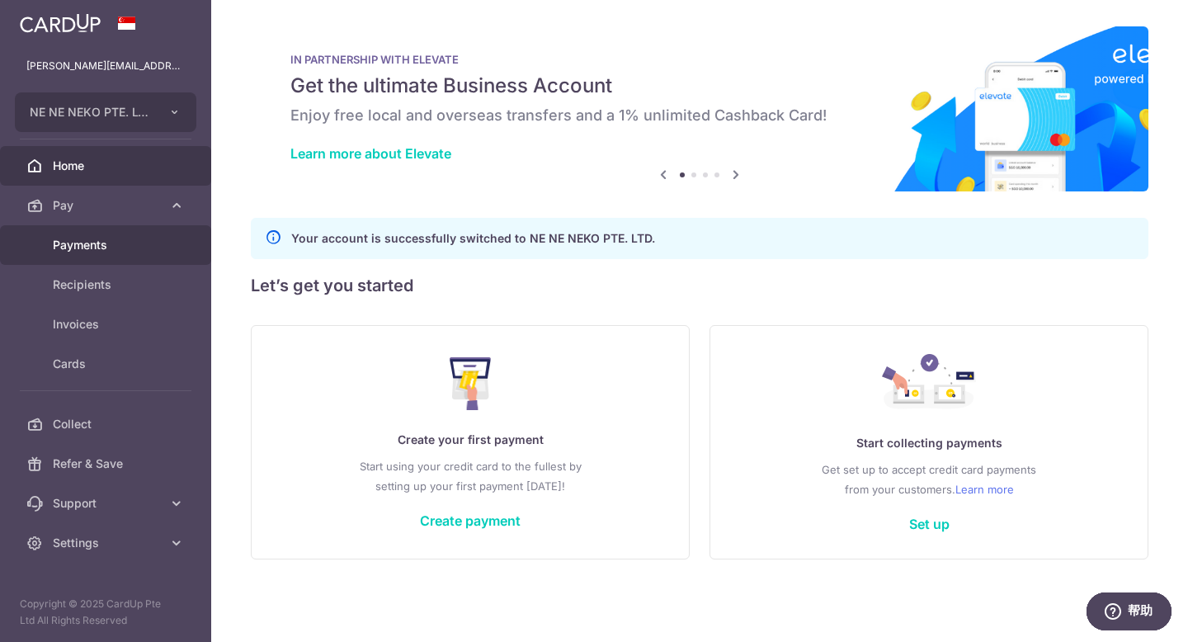
click at [87, 252] on span "Payments" at bounding box center [107, 245] width 109 height 16
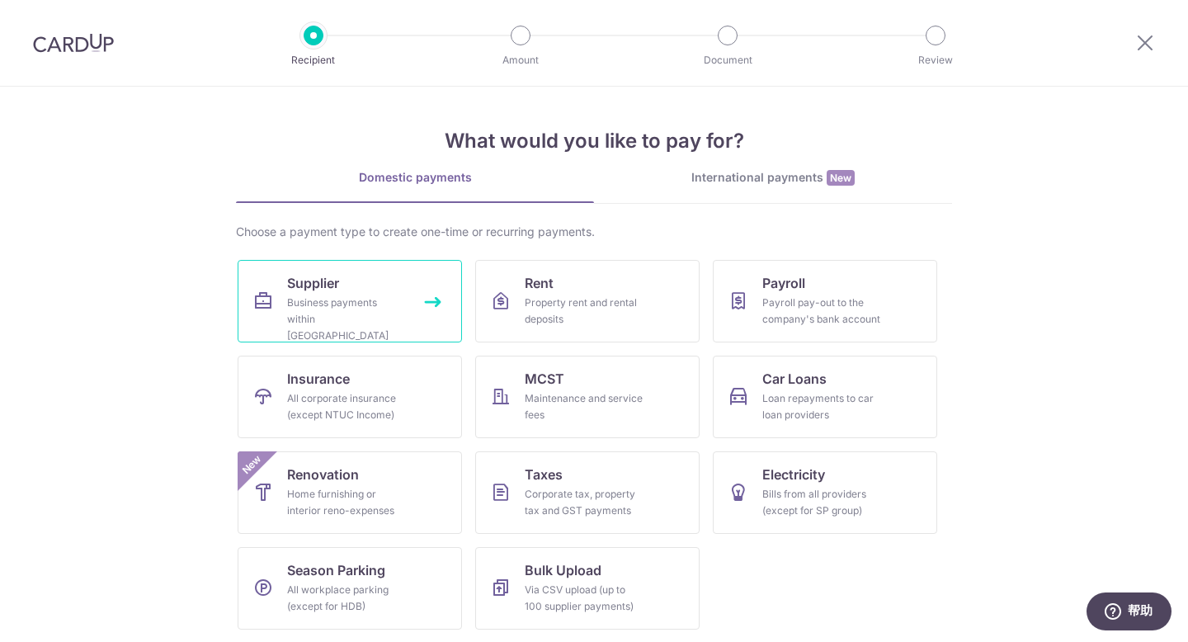
click at [332, 302] on div "Business payments within [GEOGRAPHIC_DATA]" at bounding box center [346, 318] width 119 height 49
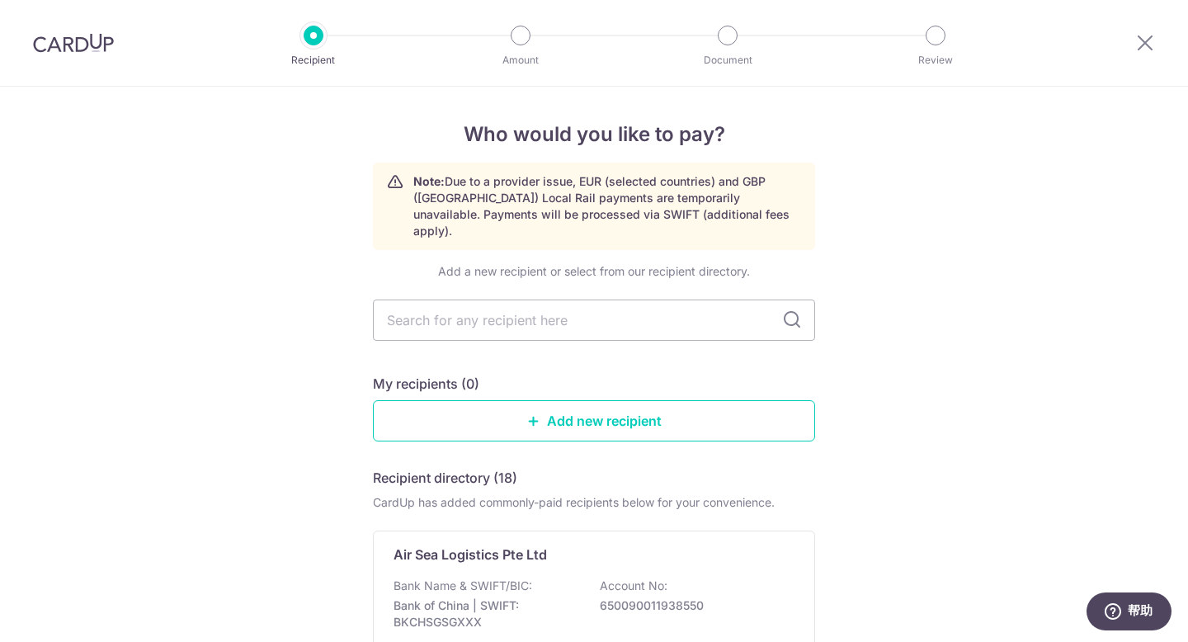
click at [638, 313] on input "text" at bounding box center [594, 319] width 442 height 41
click at [695, 408] on link "Add new recipient" at bounding box center [594, 420] width 442 height 41
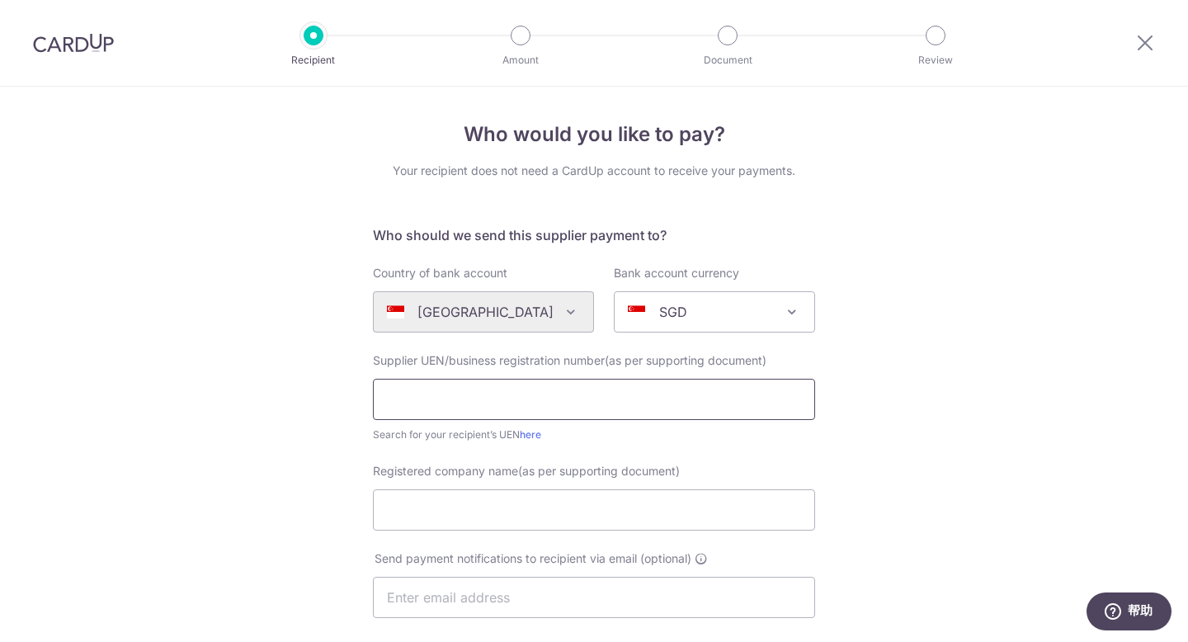
click at [706, 394] on input "text" at bounding box center [594, 399] width 442 height 41
click at [916, 322] on div "Who would you like to pay? Your recipient does not need a CardUp account to rec…" at bounding box center [594, 587] width 1188 height 1000
click at [1142, 37] on icon at bounding box center [1145, 42] width 20 height 21
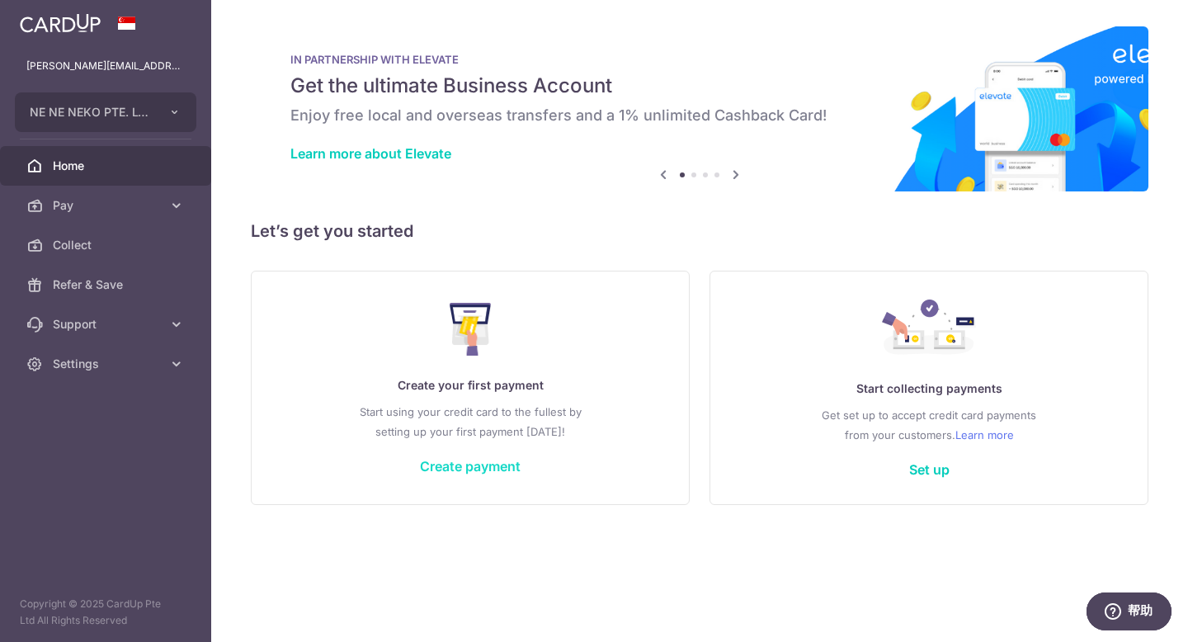
click at [448, 459] on link "Create payment" at bounding box center [470, 466] width 101 height 16
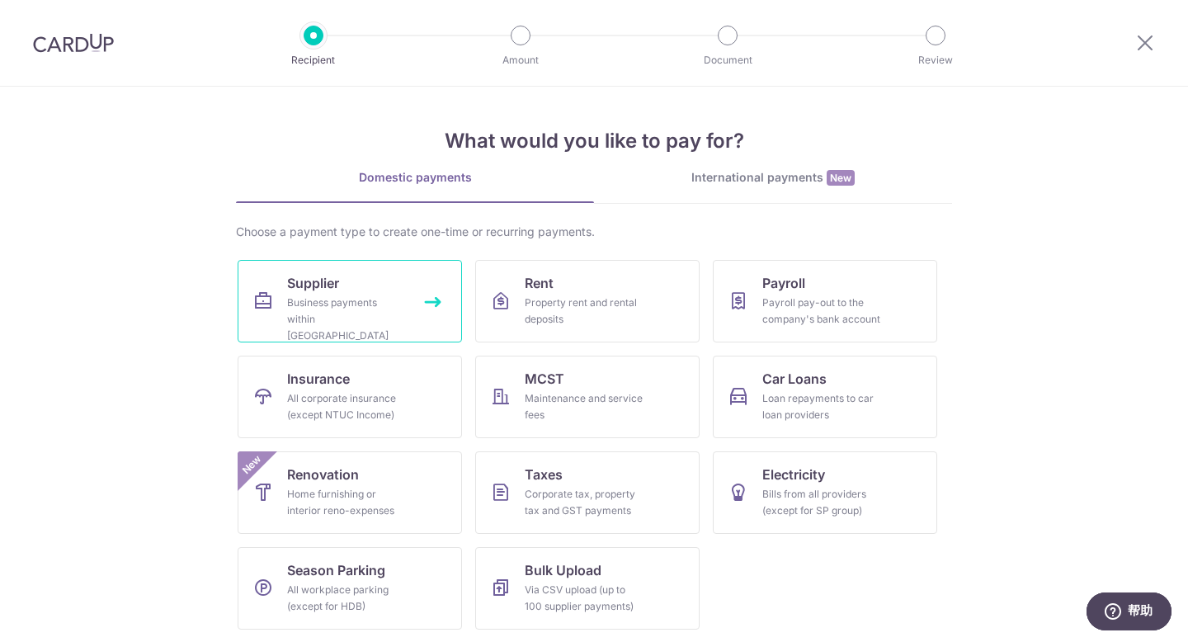
click at [323, 275] on span "Supplier" at bounding box center [313, 283] width 52 height 20
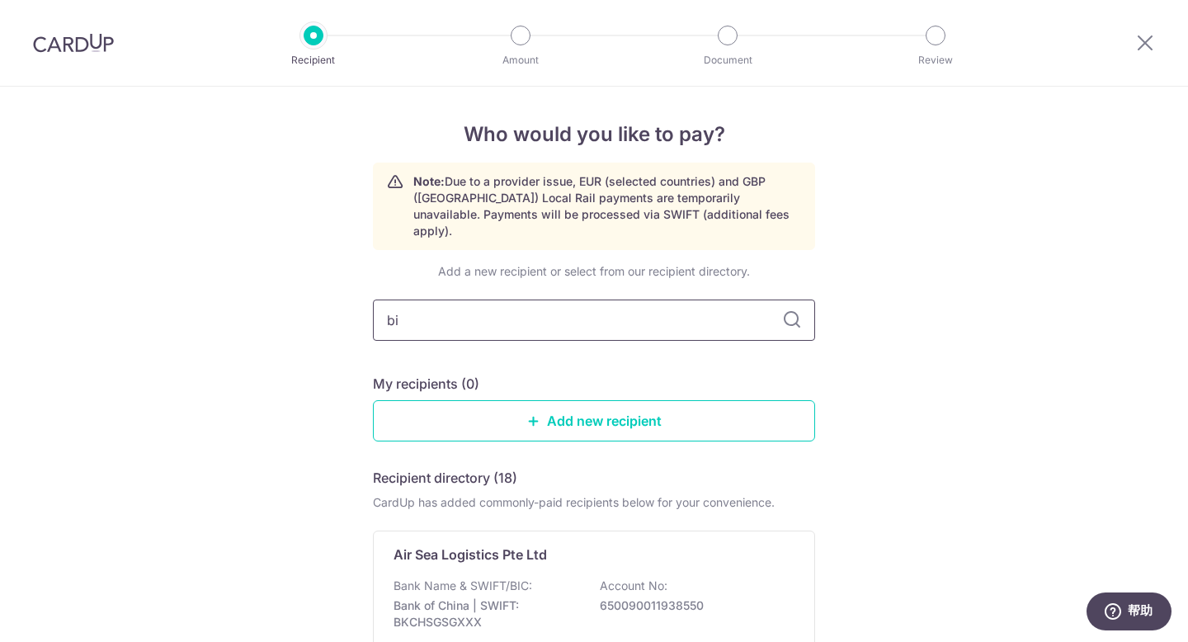
type input "bid"
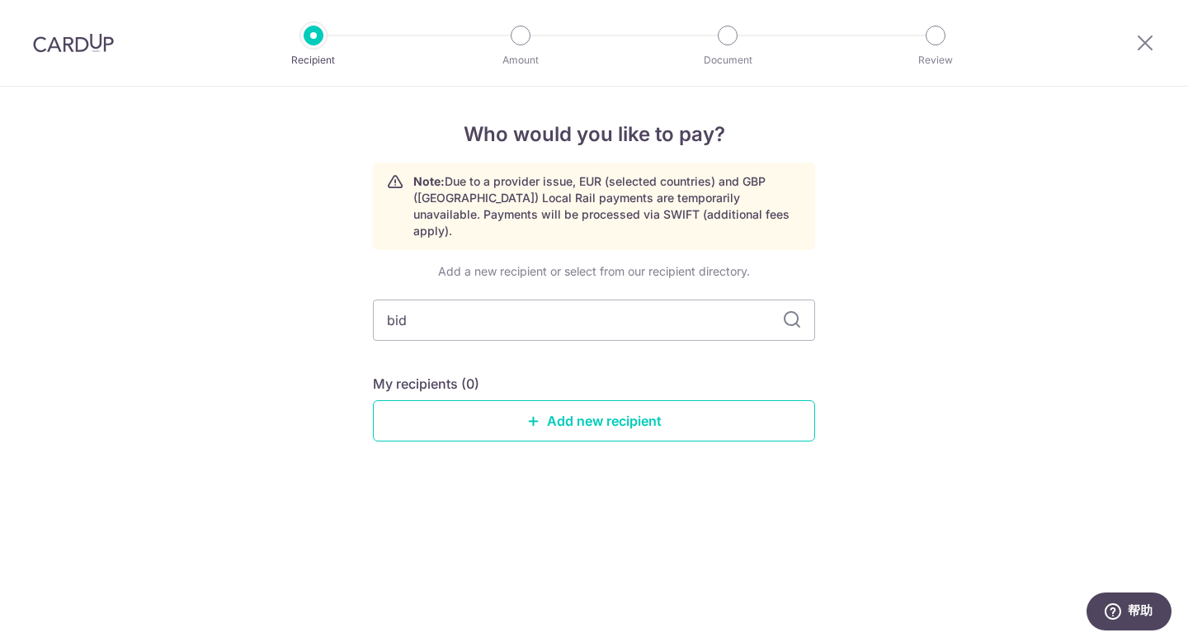
click at [525, 352] on div "Add a new recipient or select from our recipient directory. bid My recipients (…" at bounding box center [594, 365] width 442 height 205
click at [687, 304] on input "bid" at bounding box center [594, 319] width 442 height 41
type input "Bidfood Singapore Pte Ltd"
click at [549, 348] on div "Add a new recipient or select from our recipient directory. Bidfood Singapore P…" at bounding box center [594, 365] width 442 height 205
click at [797, 310] on icon at bounding box center [792, 320] width 20 height 20
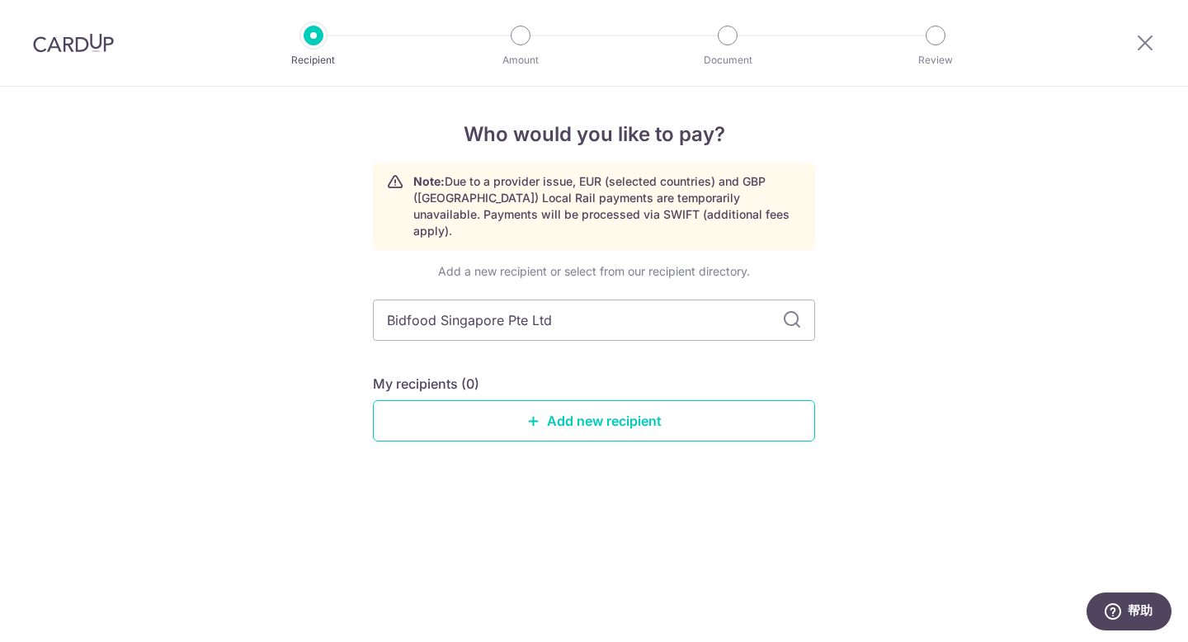
click at [797, 310] on icon at bounding box center [792, 320] width 20 height 20
click at [700, 305] on input "Bidfood Singapore Pte Ltd" at bounding box center [594, 319] width 442 height 41
click at [950, 224] on div "Who would you like to pay? Note: Due to a provider issue, EUR (selected countri…" at bounding box center [594, 364] width 1188 height 555
drag, startPoint x: 616, startPoint y: 310, endPoint x: 218, endPoint y: 280, distance: 399.6
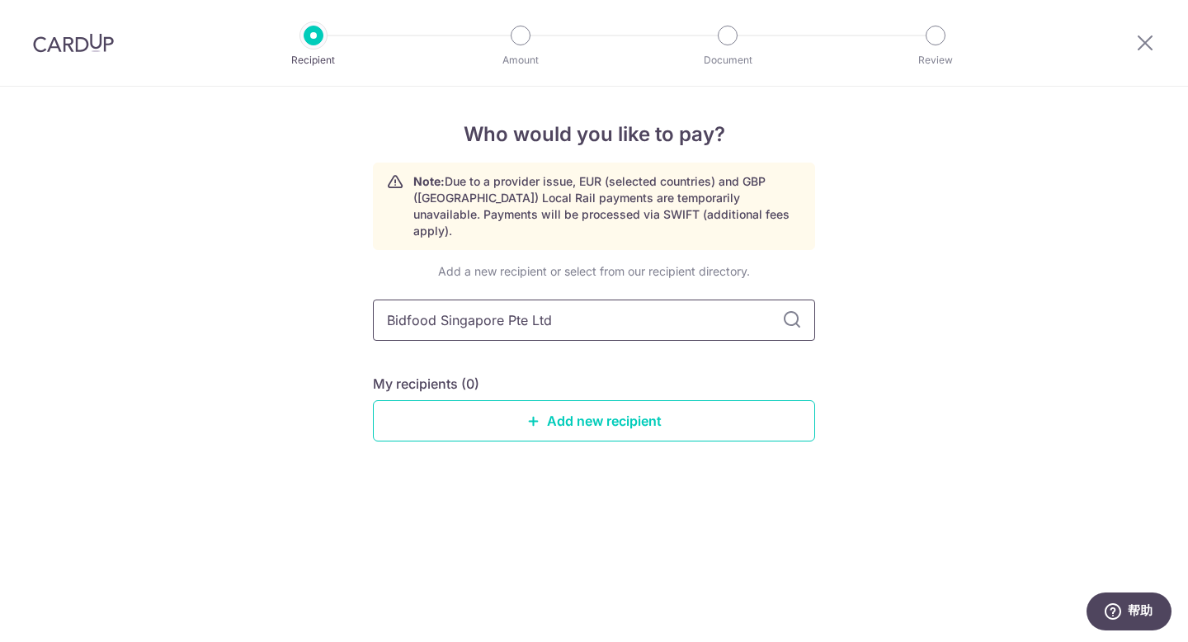
click at [218, 280] on div "Who would you like to pay? Note: Due to a provider issue, EUR (selected countri…" at bounding box center [594, 364] width 1188 height 555
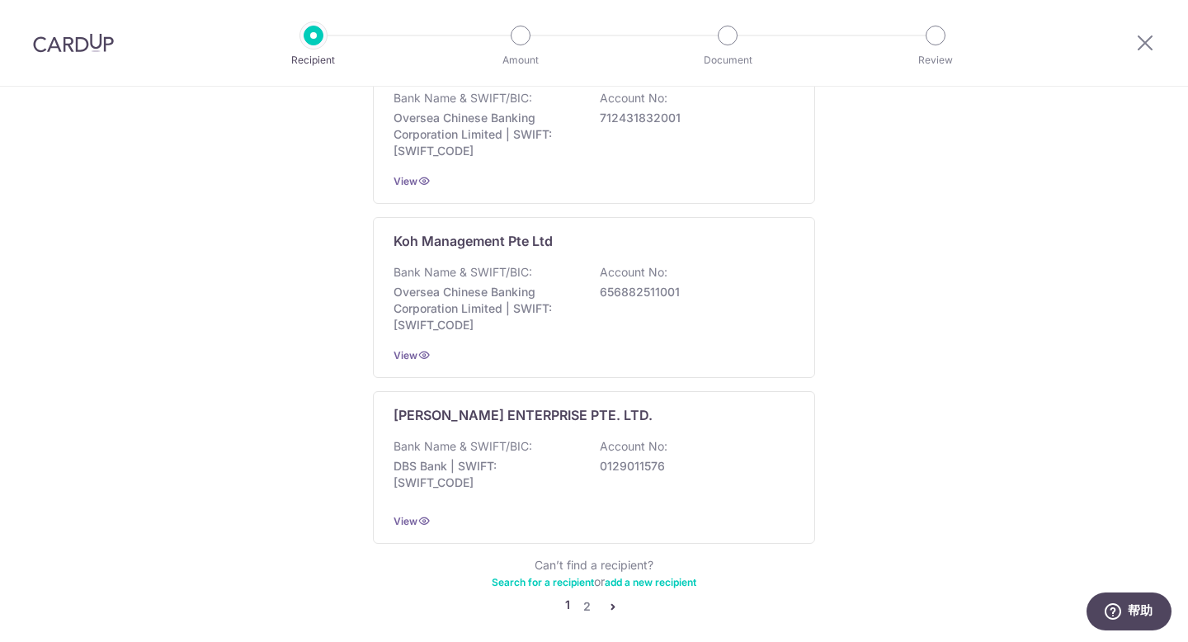
scroll to position [1702, 0]
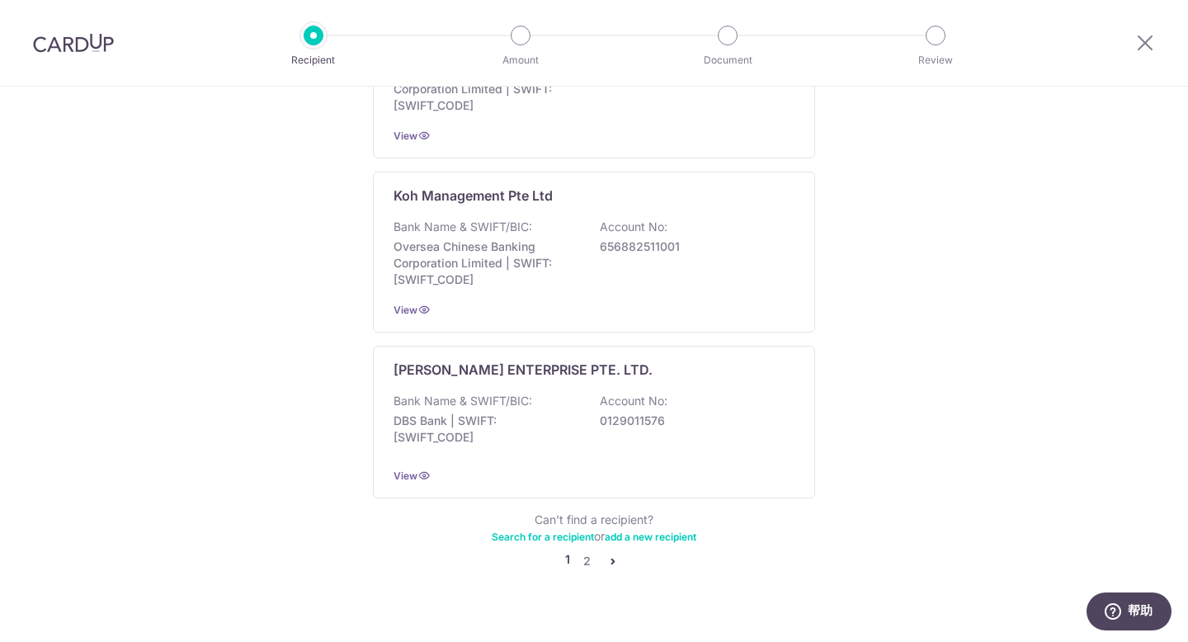
click at [568, 530] on link "Search for a recipient" at bounding box center [543, 536] width 102 height 12
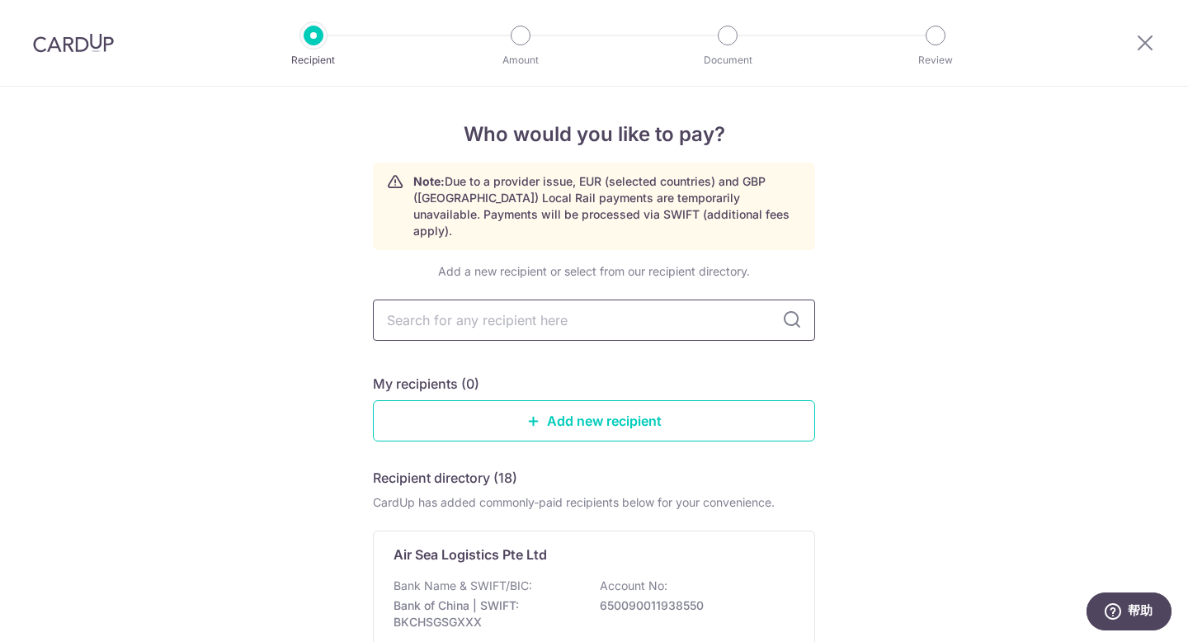
click at [596, 309] on input "text" at bounding box center [594, 319] width 442 height 41
type input "MENGJIEC696"
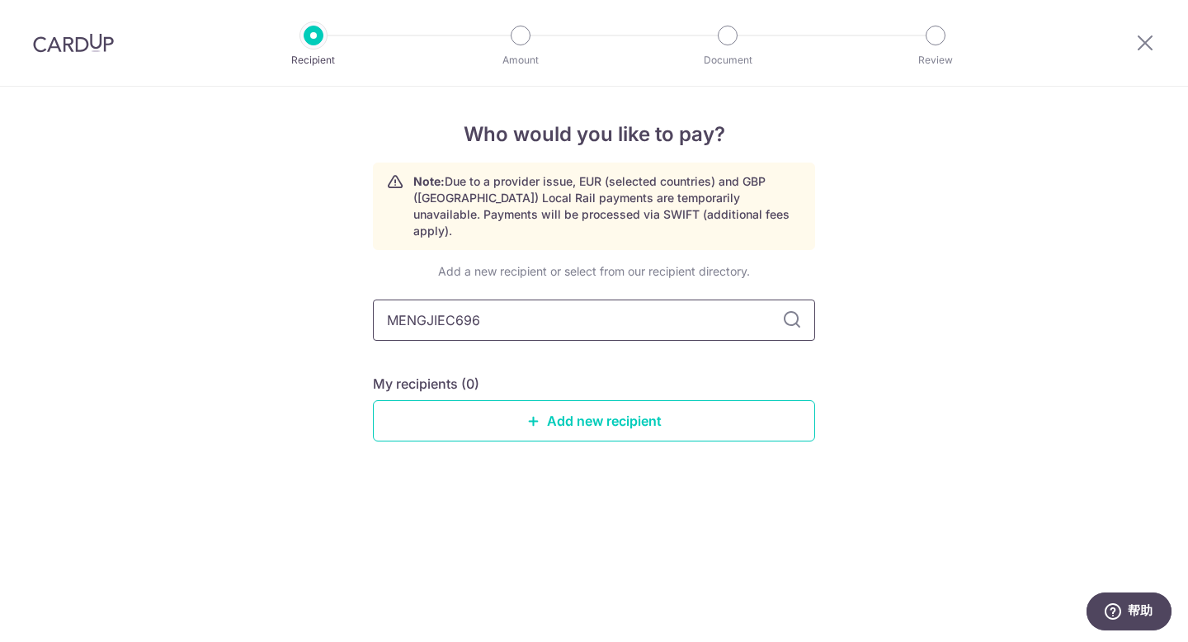
click at [516, 303] on input "MENGJIEC696" at bounding box center [594, 319] width 442 height 41
drag, startPoint x: 490, startPoint y: 303, endPoint x: 307, endPoint y: 290, distance: 183.6
click at [307, 290] on div "Who would you like to pay? Note: Due to a provider issue, EUR (selected countri…" at bounding box center [594, 364] width 1188 height 555
type input "bidfood"
click at [787, 310] on icon at bounding box center [792, 320] width 20 height 20
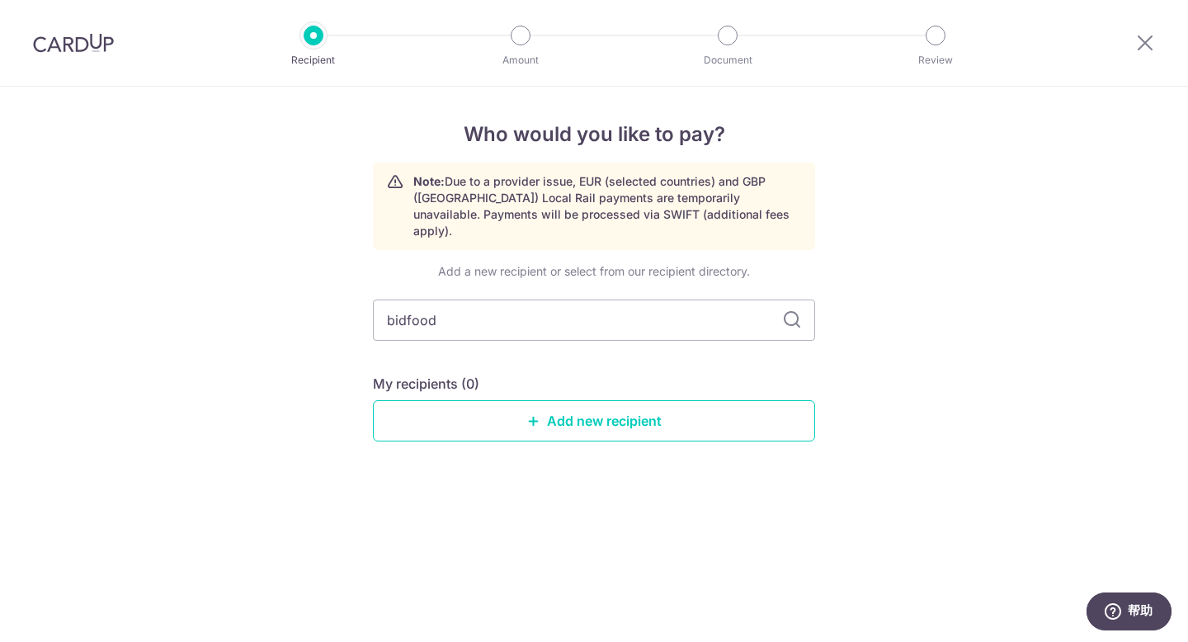
click at [788, 310] on icon at bounding box center [792, 320] width 20 height 20
click at [789, 310] on icon at bounding box center [792, 320] width 20 height 20
click at [708, 405] on link "Add new recipient" at bounding box center [594, 420] width 442 height 41
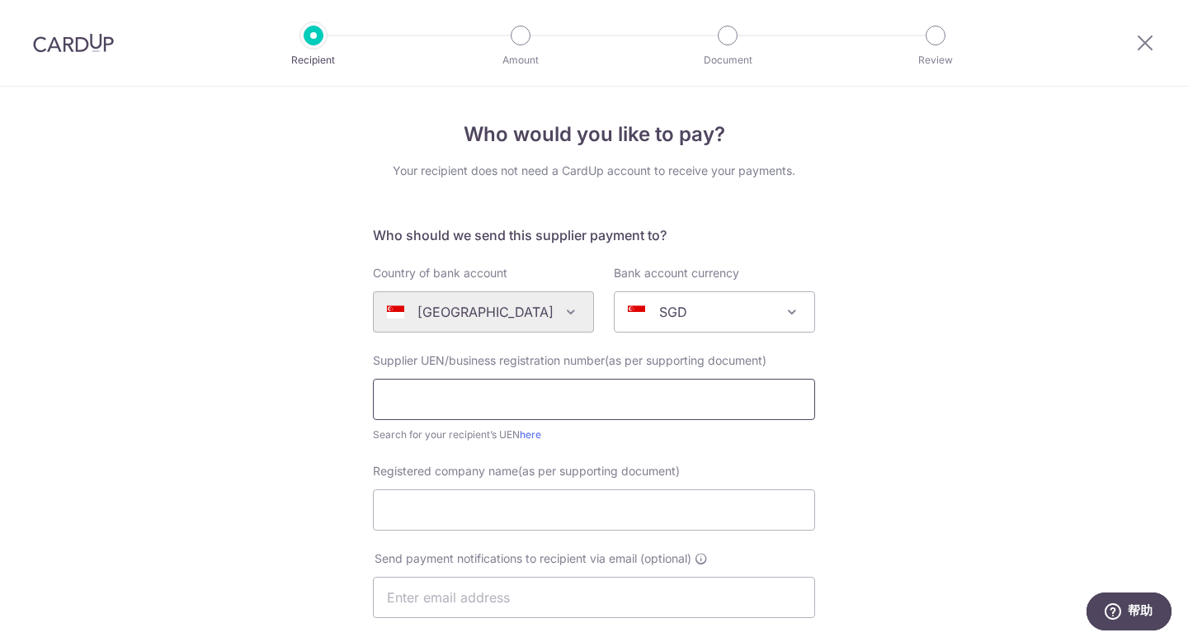
click at [524, 398] on input "text" at bounding box center [594, 399] width 442 height 41
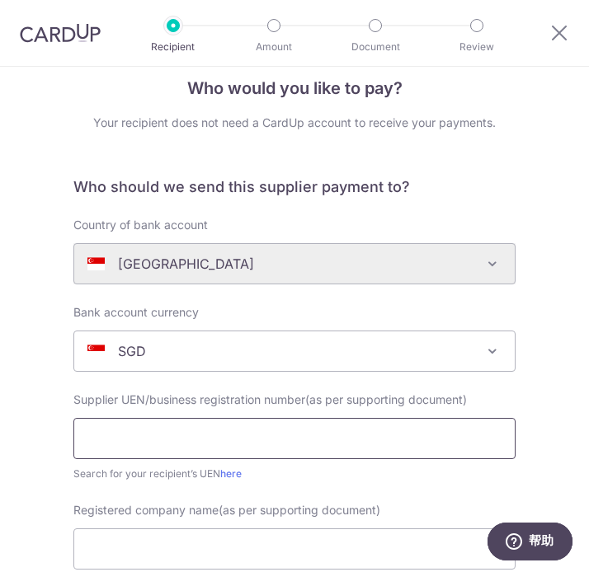
scroll to position [42, 0]
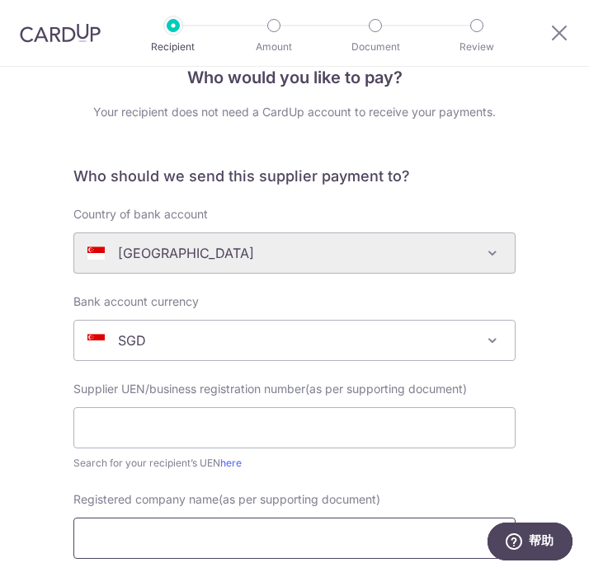
click at [147, 537] on input "Registered company name(as per supporting document)" at bounding box center [294, 538] width 442 height 41
paste input "Bidfood Singapore Pte Ltd"
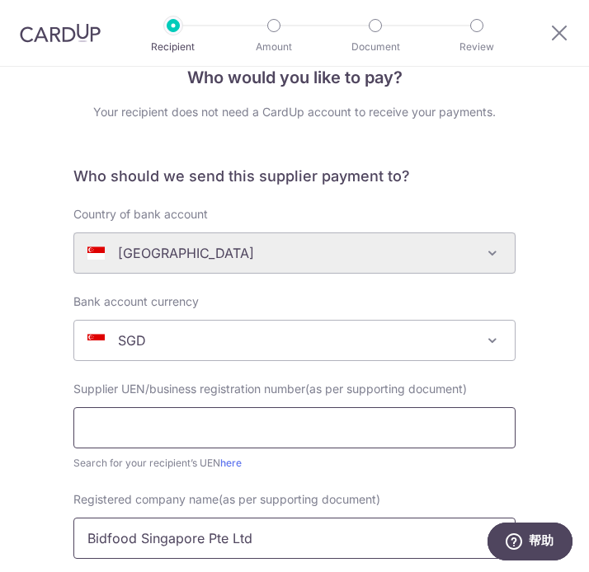
type input "Bidfood Singapore Pte Ltd"
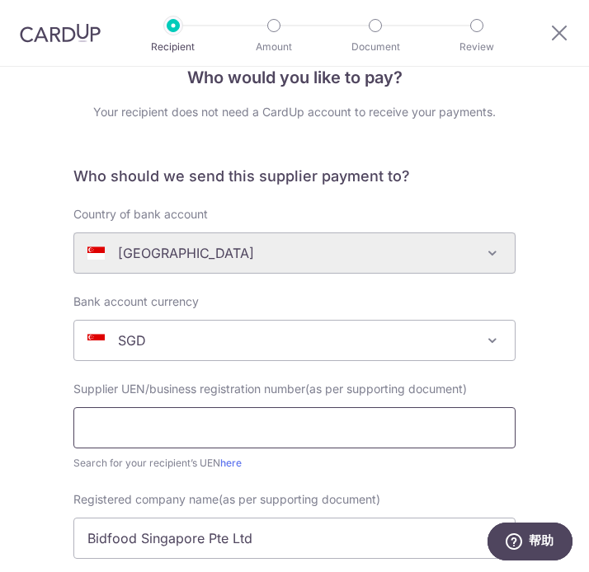
click at [210, 436] on input "text" at bounding box center [294, 427] width 442 height 41
click at [229, 464] on link "here" at bounding box center [230, 463] width 21 height 12
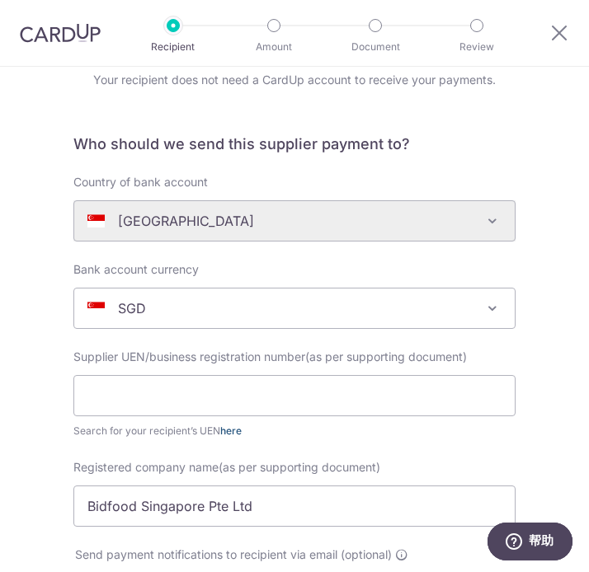
scroll to position [85, 0]
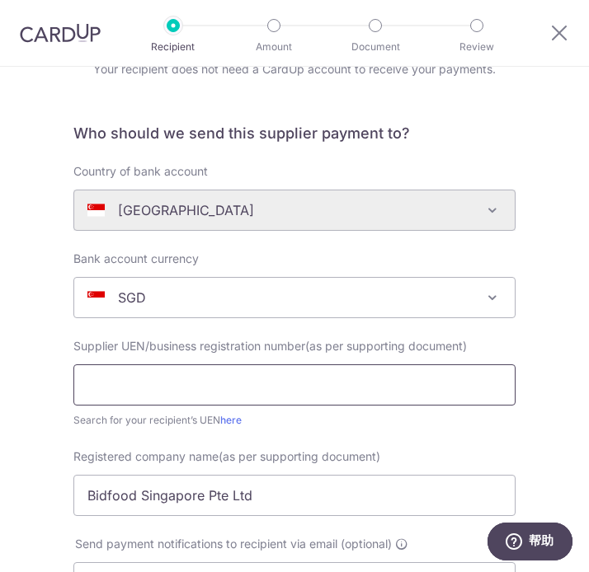
click at [149, 387] on input "text" at bounding box center [294, 385] width 442 height 41
click at [167, 388] on input "text" at bounding box center [294, 385] width 442 height 41
paste input "194800011H"
type input "194800011H"
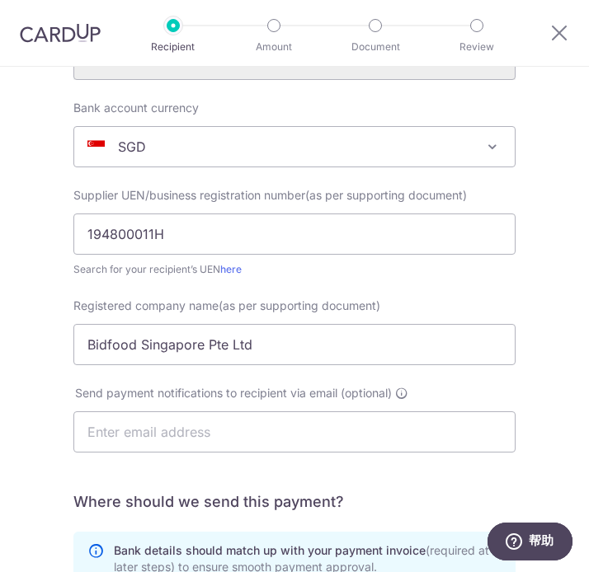
scroll to position [247, 0]
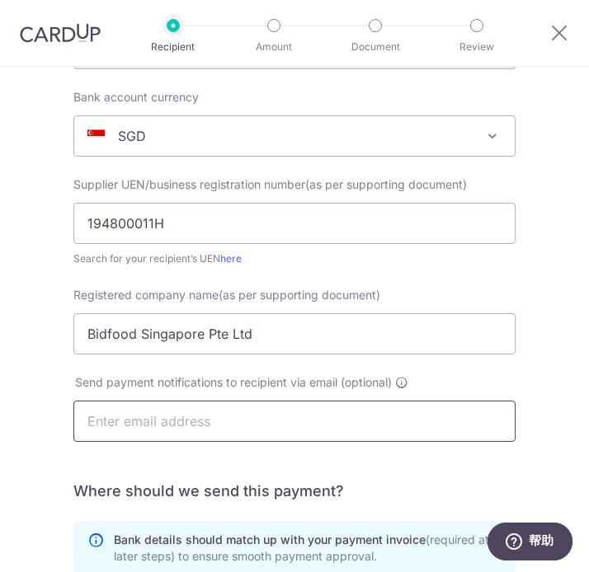
click at [170, 422] on input "text" at bounding box center [294, 421] width 442 height 41
paste input "194800011H"
type input "194800011H"
paste input "[EMAIL_ADDRESS][DOMAIN_NAME]"
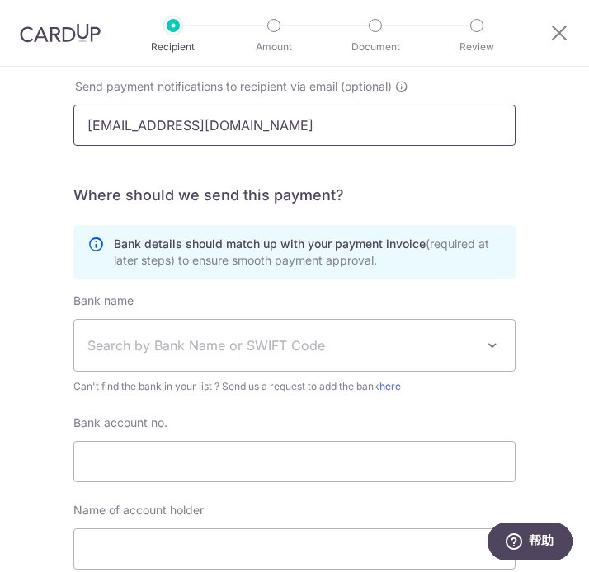
scroll to position [564, 0]
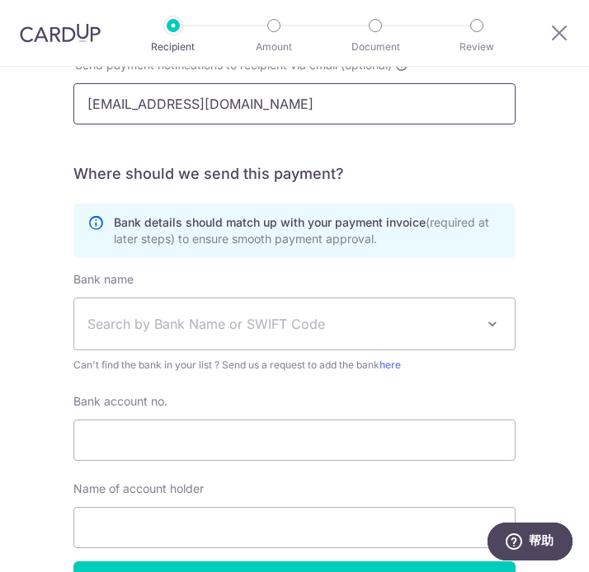
type input "[EMAIL_ADDRESS][DOMAIN_NAME]"
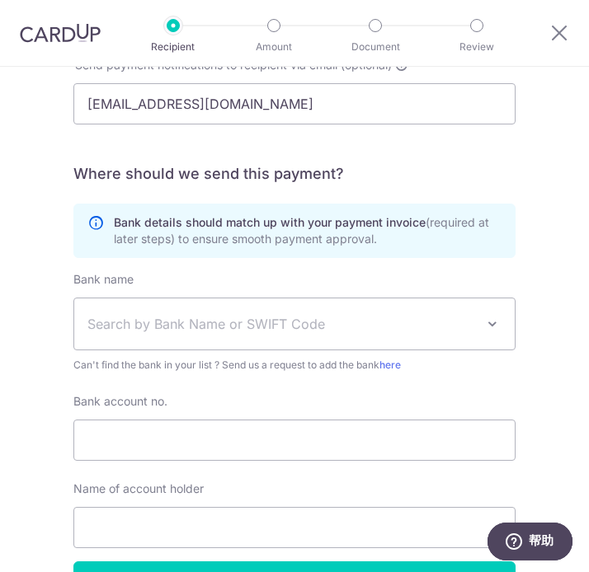
click at [182, 327] on span "Search by Bank Name or SWIFT Code" at bounding box center [281, 324] width 388 height 20
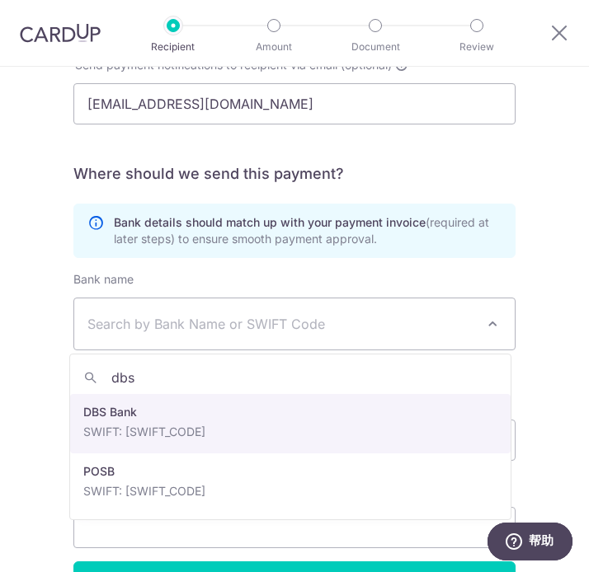
type input "dbs"
select select "6"
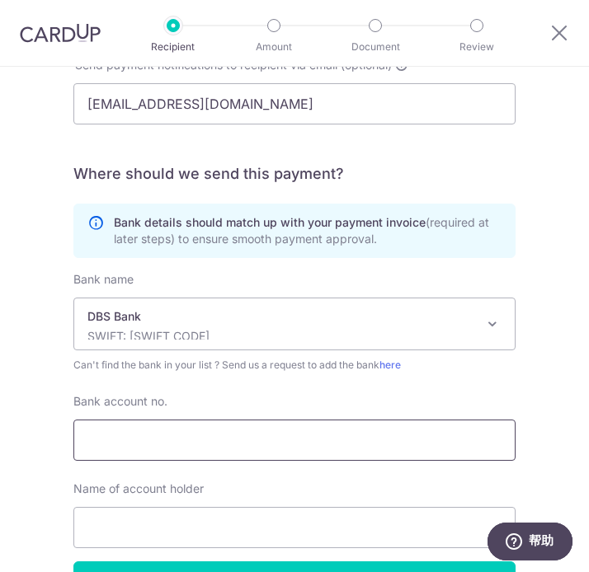
click at [161, 437] on input "Bank account no." at bounding box center [294, 440] width 442 height 41
paste input "002-900-151-3"
click at [173, 439] on input "002-900-151-3" at bounding box center [294, 440] width 442 height 41
click at [117, 440] on input "002-900-1513" at bounding box center [294, 440] width 442 height 41
type input "002900-1513"
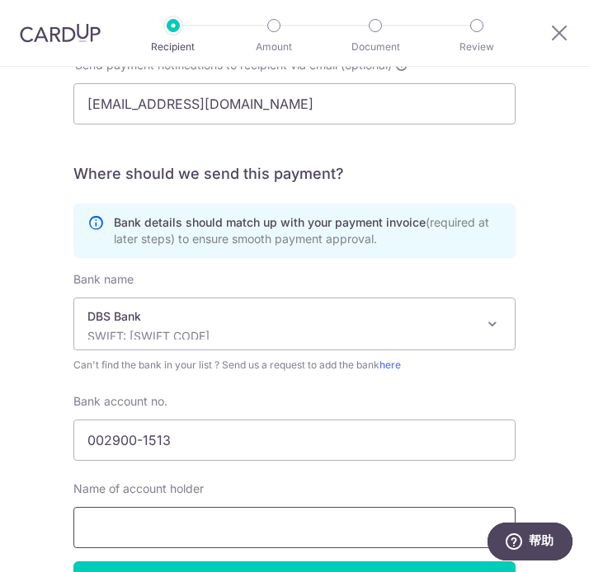
click at [273, 525] on input "text" at bounding box center [294, 527] width 442 height 41
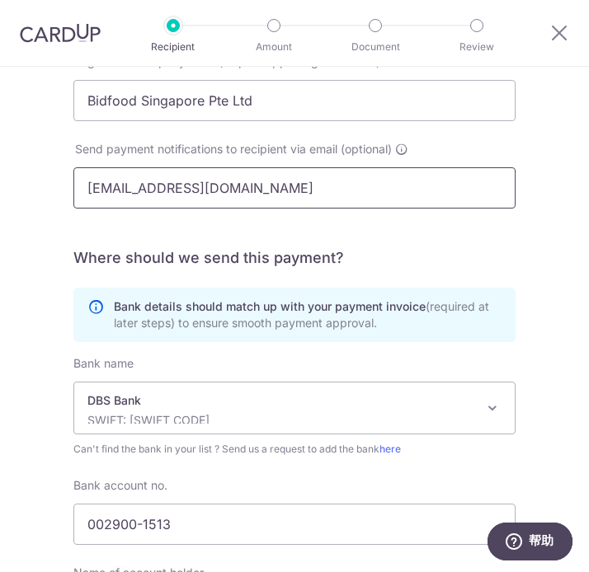
scroll to position [469, 0]
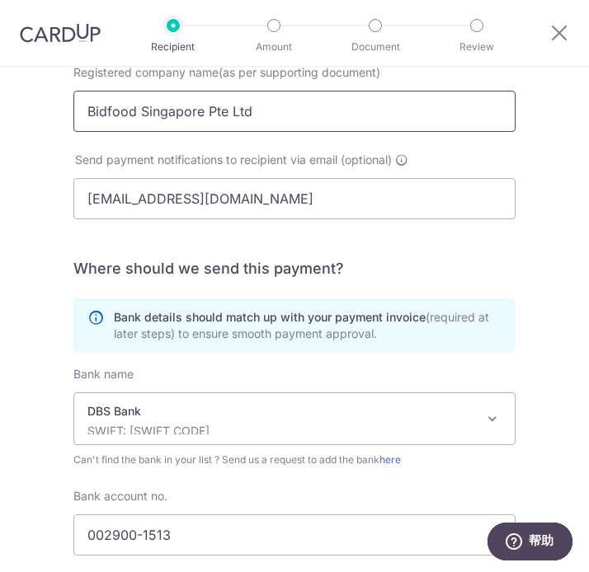
drag, startPoint x: 277, startPoint y: 108, endPoint x: -24, endPoint y: 118, distance: 301.2
click at [0, 118] on html "Recipient Amount Document Review Who would you like to pay? Your recipient does…" at bounding box center [294, 286] width 589 height 572
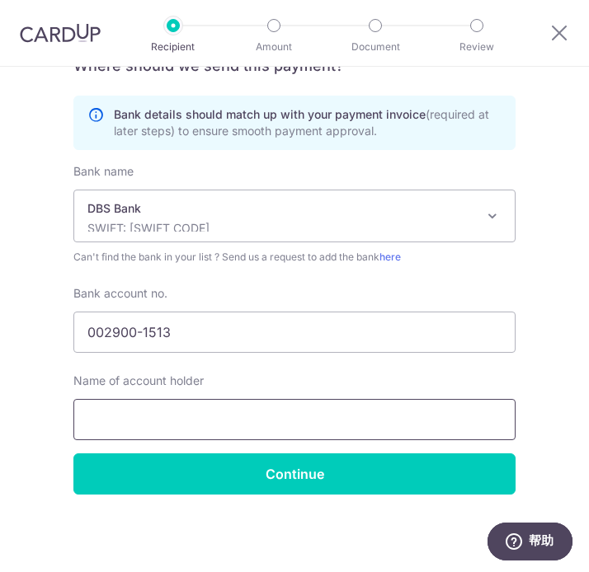
click at [195, 418] on input "text" at bounding box center [294, 419] width 442 height 41
paste input "Bidfood Singapore Pte Ltd"
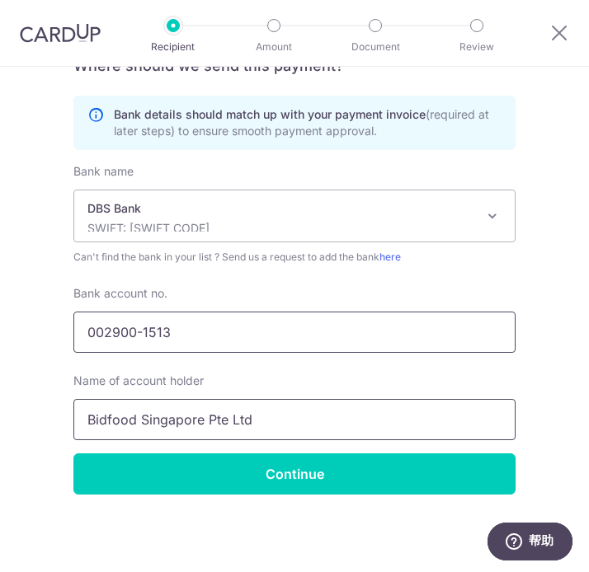
type input "Bidfood Singapore Pte Ltd"
click at [141, 332] on input "002900-1513" at bounding box center [294, 332] width 442 height 41
type input "0029001513"
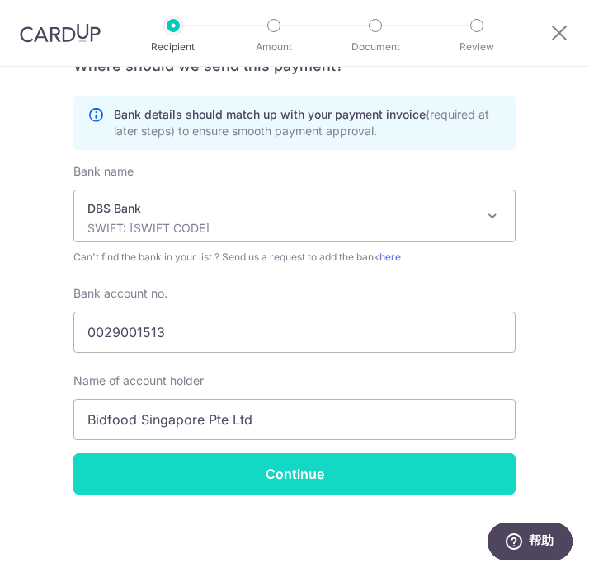
click at [378, 478] on input "Continue" at bounding box center [294, 474] width 442 height 41
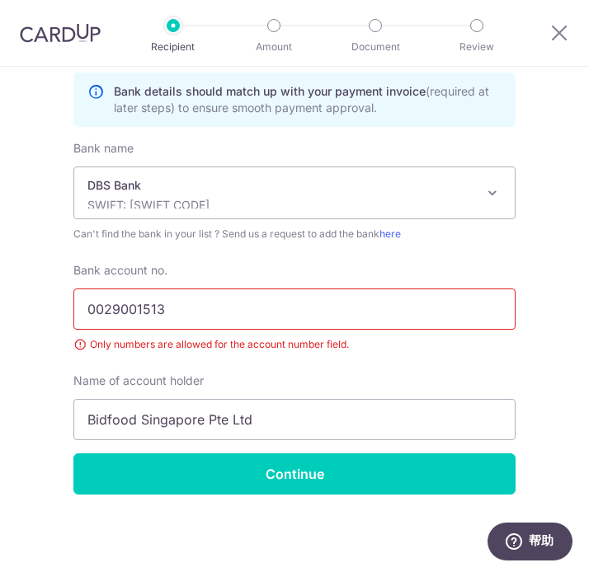
click at [186, 308] on input "0029001513" at bounding box center [294, 309] width 442 height 41
click at [88, 313] on input "0029001513" at bounding box center [294, 309] width 442 height 41
drag, startPoint x: 87, startPoint y: 313, endPoint x: 54, endPoint y: 305, distance: 33.8
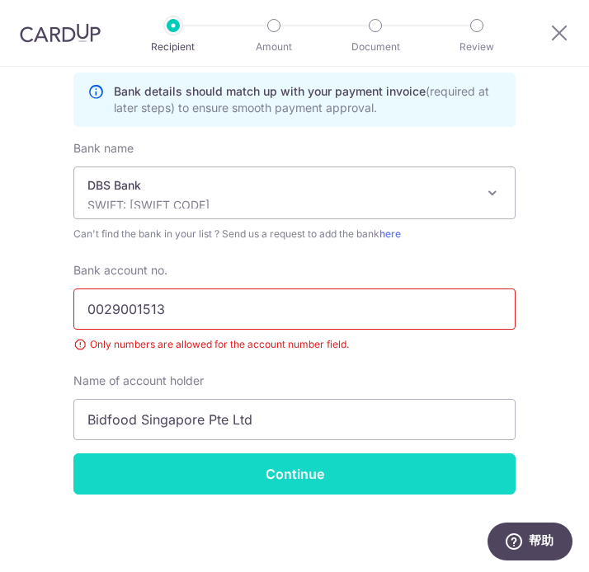
type input "0029001513"
click at [366, 480] on input "Continue" at bounding box center [294, 474] width 442 height 41
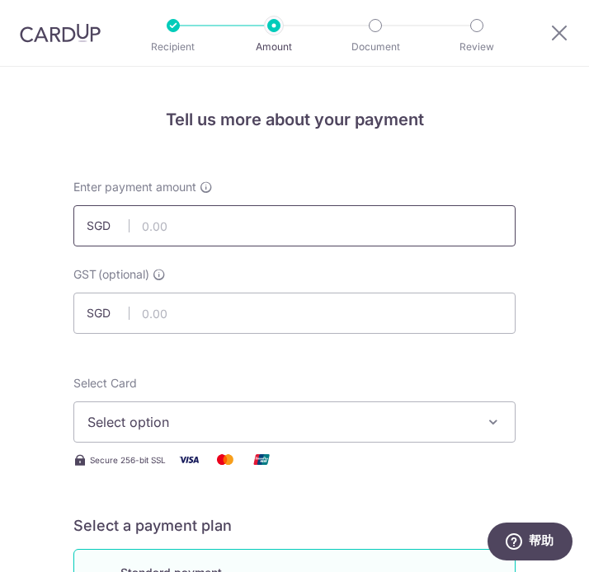
click at [217, 226] on input "text" at bounding box center [294, 225] width 442 height 41
paste input "6,180.33"
type input "6,180.33"
drag, startPoint x: 233, startPoint y: 424, endPoint x: 183, endPoint y: 445, distance: 53.6
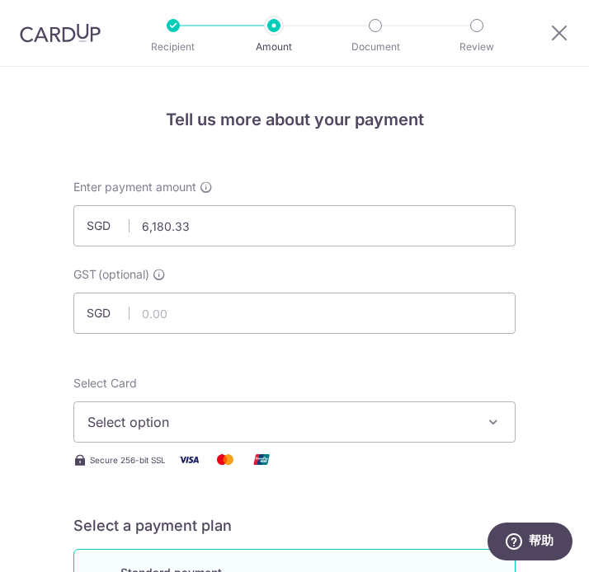
click at [233, 430] on span "Select option" at bounding box center [282, 422] width 391 height 20
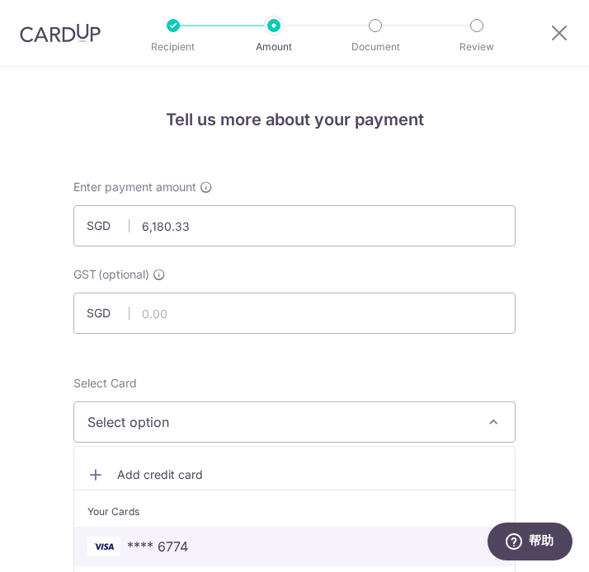
click at [167, 551] on span "**** 6774" at bounding box center [157, 547] width 61 height 20
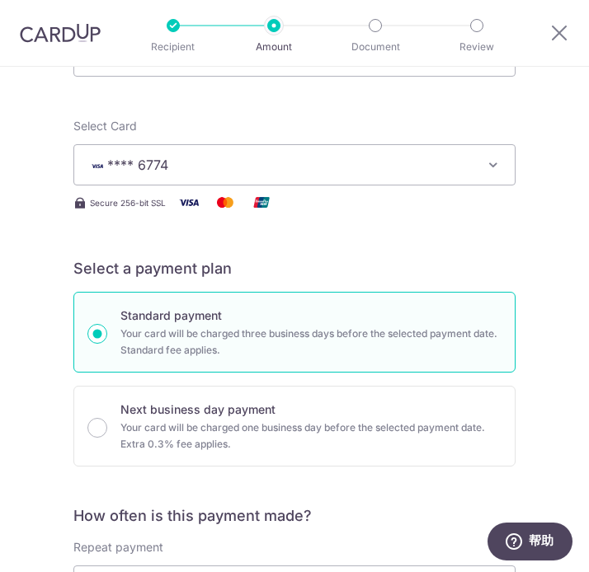
scroll to position [508, 0]
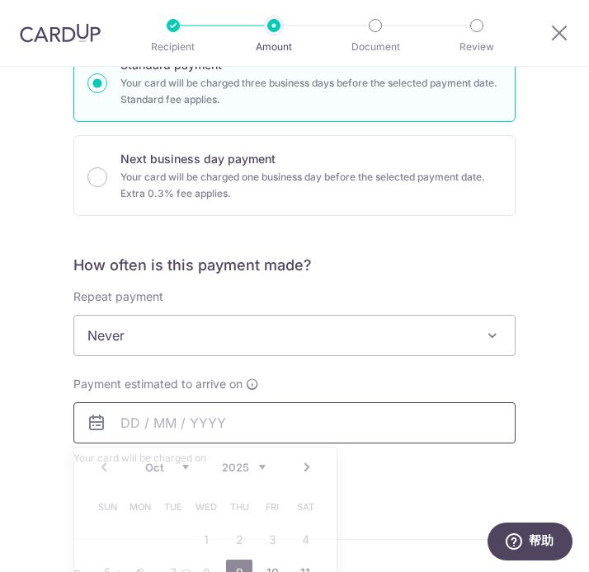
click at [206, 433] on input "text" at bounding box center [294, 423] width 442 height 41
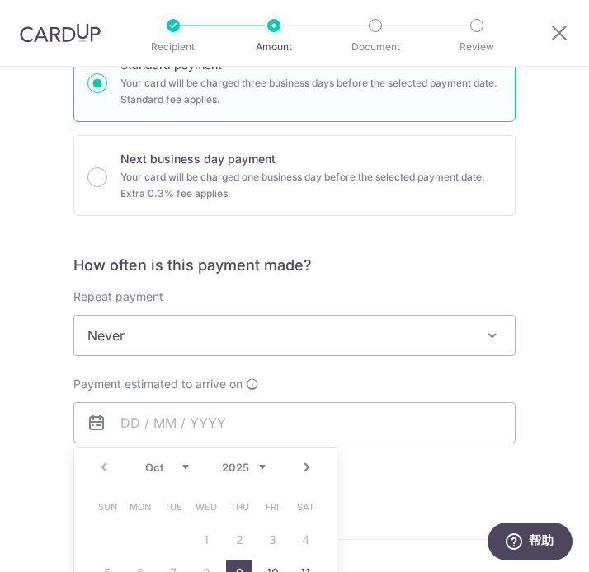
click at [238, 567] on link "9" at bounding box center [239, 573] width 26 height 26
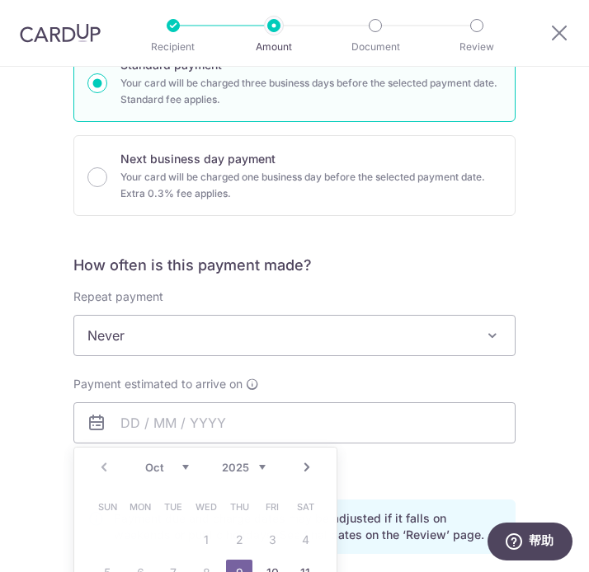
type input "[DATE]"
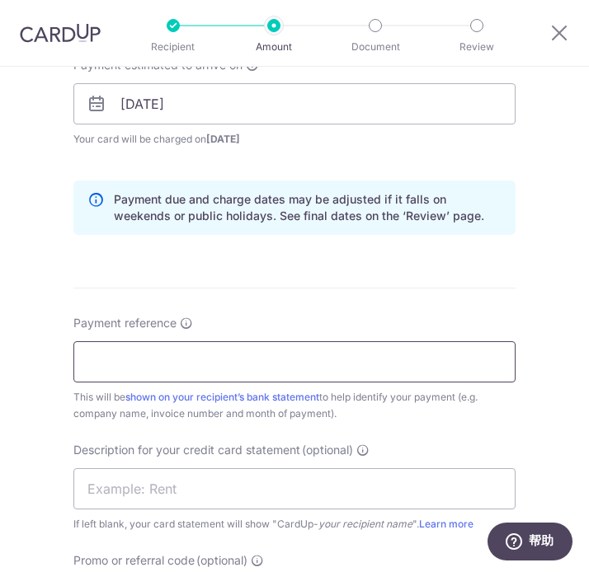
scroll to position [838, 0]
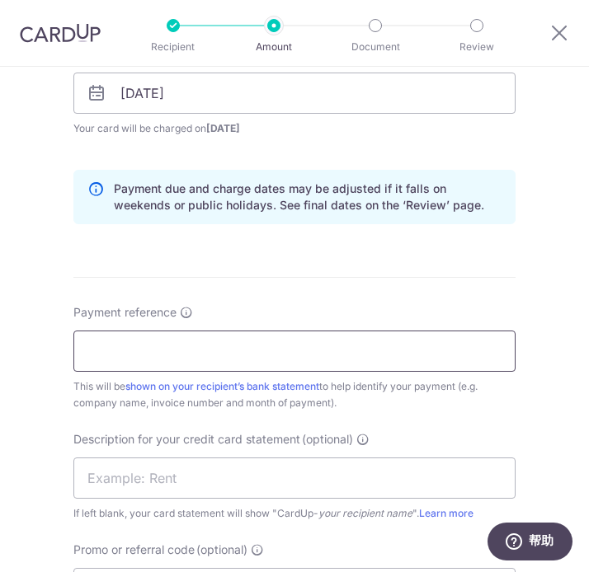
click at [254, 367] on input "Payment reference" at bounding box center [294, 351] width 442 height 41
type input "KCC SOA SEP"
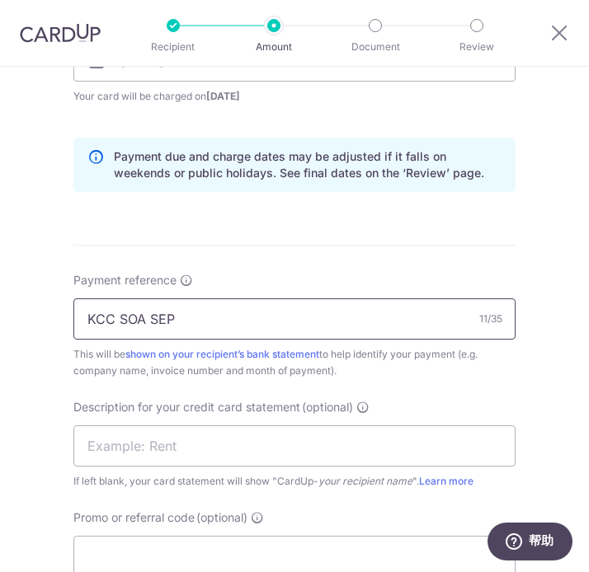
scroll to position [965, 0]
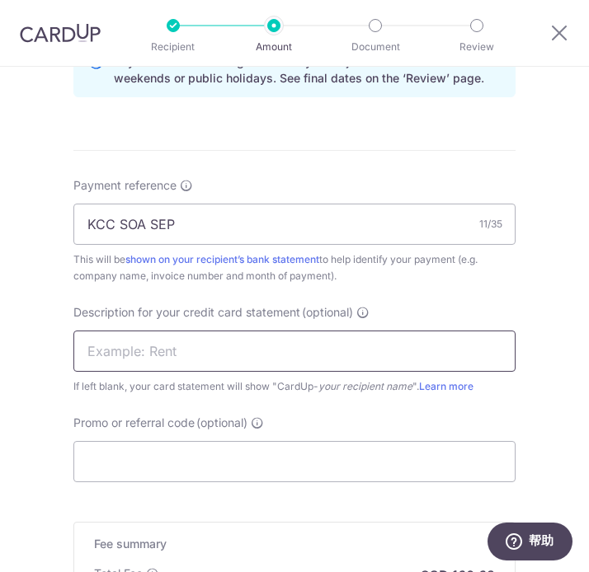
click at [374, 346] on input "text" at bounding box center [294, 351] width 442 height 41
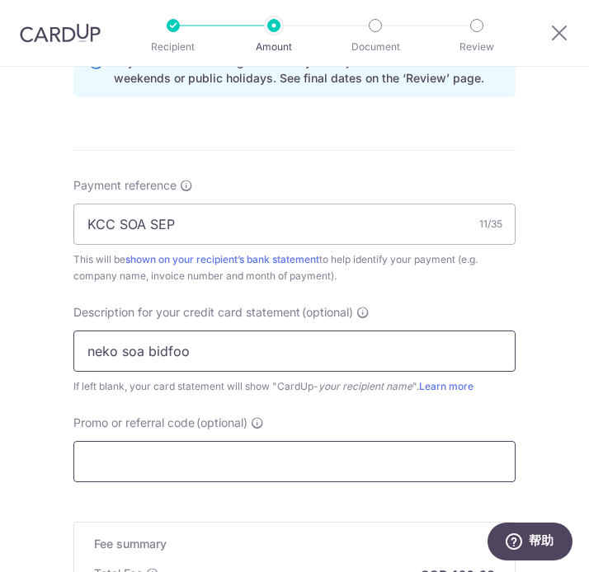
type input "neko soa bidfoo"
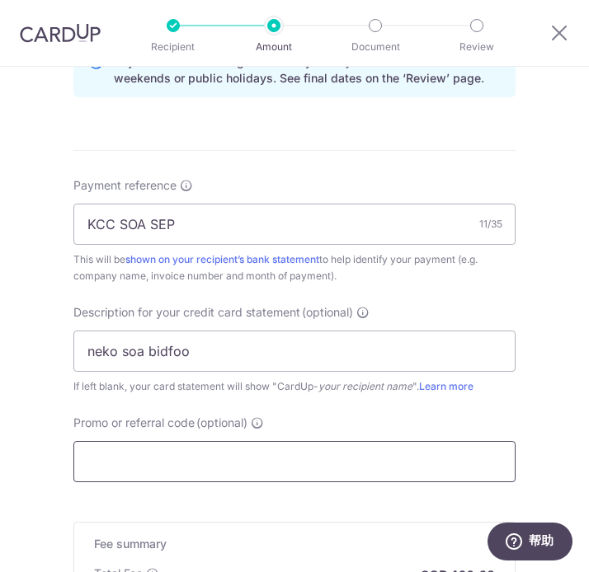
click at [290, 447] on input "Promo or referral code (optional)" at bounding box center [294, 461] width 442 height 41
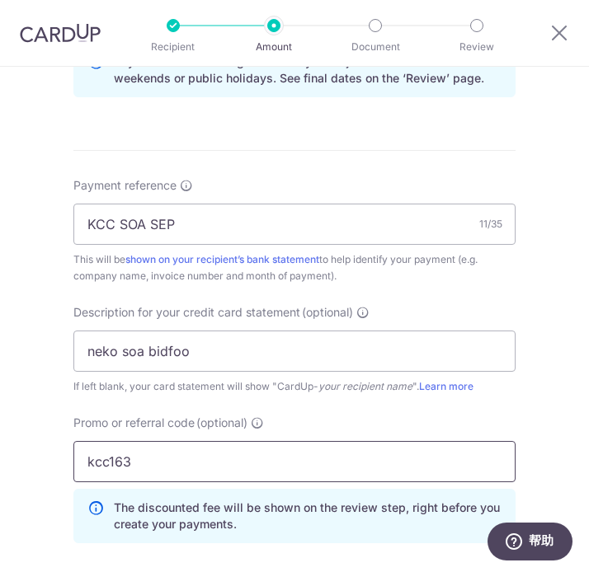
type input "kcc163"
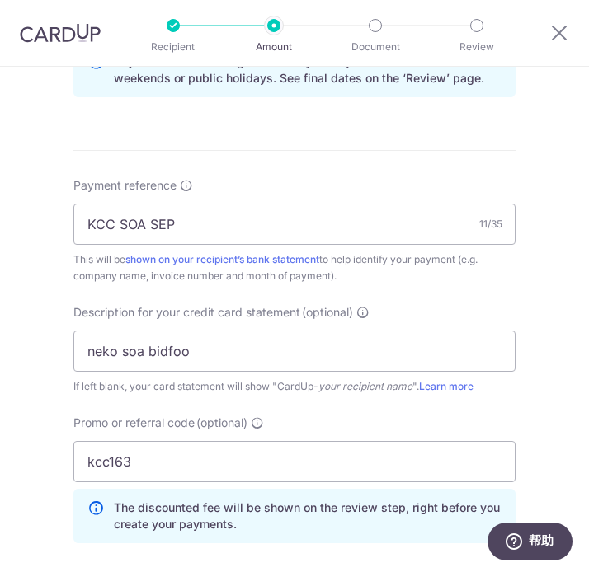
click at [529, 337] on div "Tell us more about your payment Enter payment amount SGD 6,180.33 6180.33 GST (…" at bounding box center [294, 14] width 589 height 1825
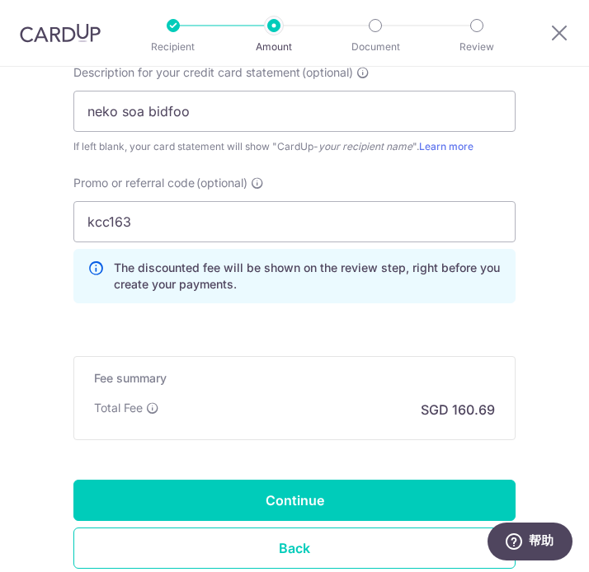
scroll to position [1319, 0]
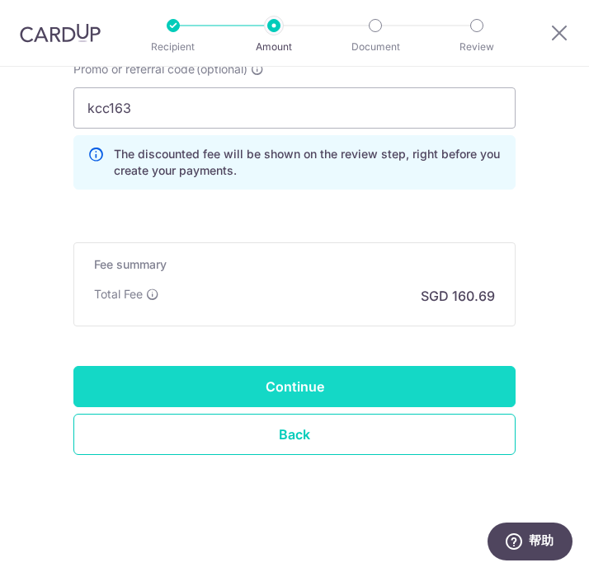
click at [331, 376] on input "Continue" at bounding box center [294, 386] width 442 height 41
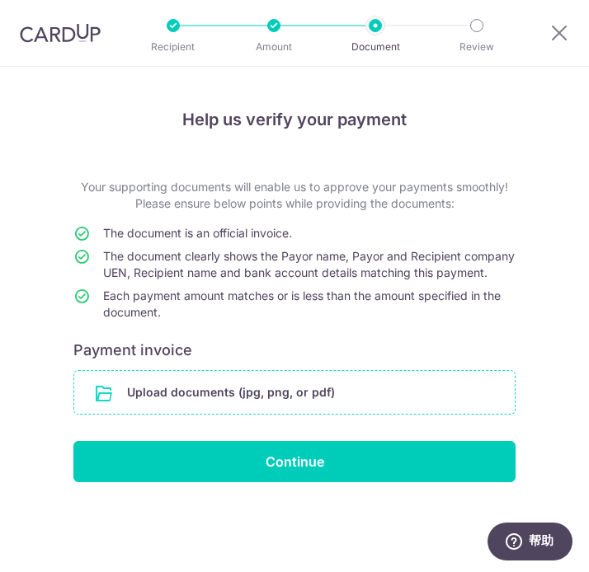
click at [172, 398] on input "file" at bounding box center [294, 392] width 440 height 43
click at [442, 45] on div "Recipient Amount Document Review" at bounding box center [325, 33] width 422 height 66
click at [395, 39] on p "Document" at bounding box center [375, 47] width 66 height 16
click at [379, 23] on div at bounding box center [375, 25] width 13 height 13
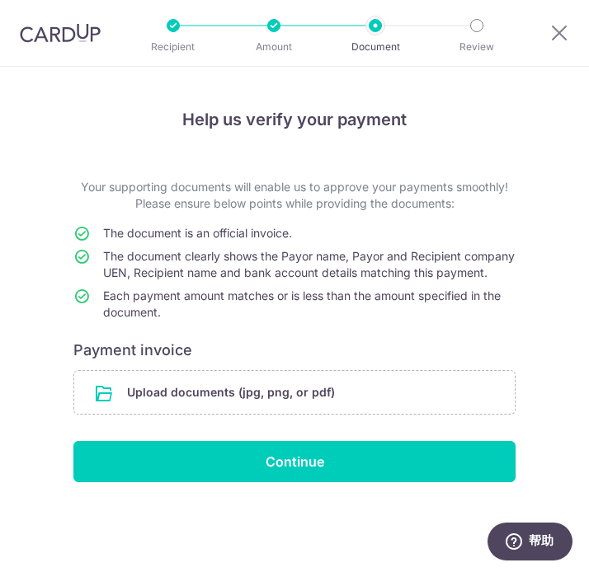
click at [280, 117] on h4 "Help us verify your payment" at bounding box center [294, 119] width 442 height 26
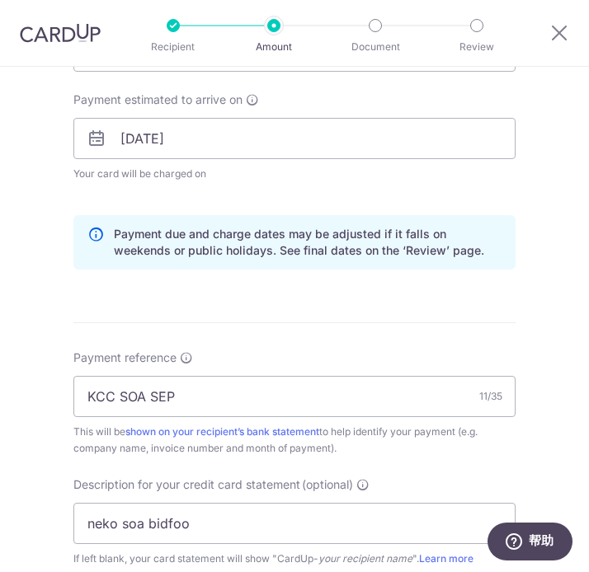
scroll to position [916, 0]
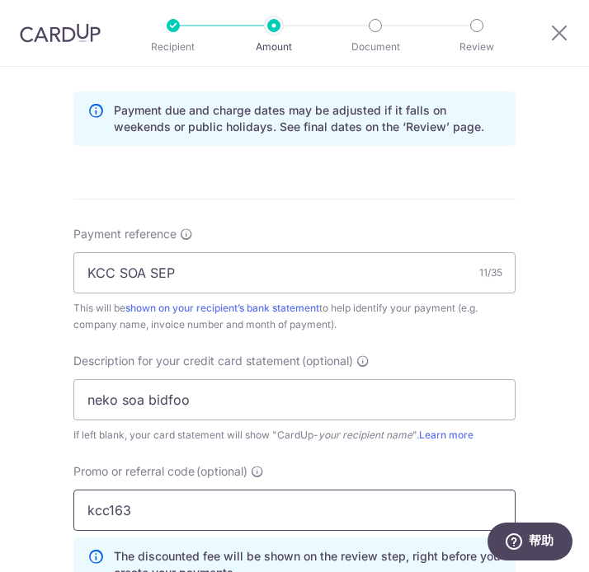
click at [151, 512] on input "kcc163" at bounding box center [294, 510] width 442 height 41
drag, startPoint x: 130, startPoint y: 511, endPoint x: 41, endPoint y: 497, distance: 89.4
click at [41, 497] on div "Tell us more about your payment Enter payment amount SGD 6,180.33 6180.33 GST (…" at bounding box center [294, 62] width 589 height 1825
paste input "MENGJIEC696"
type input "MENGJIEC696"
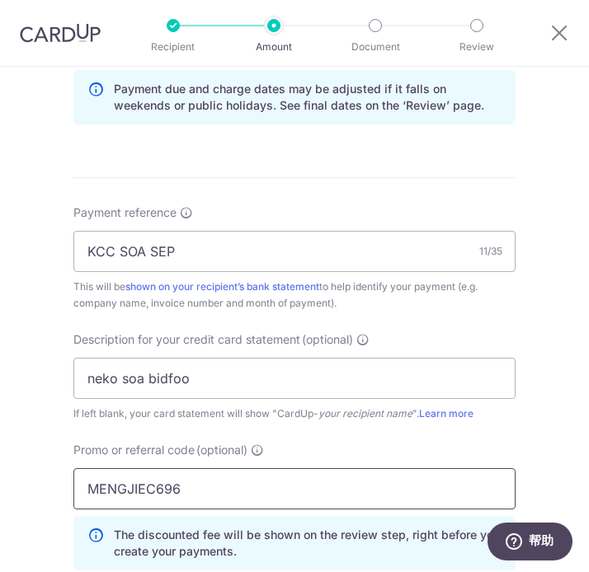
scroll to position [1203, 0]
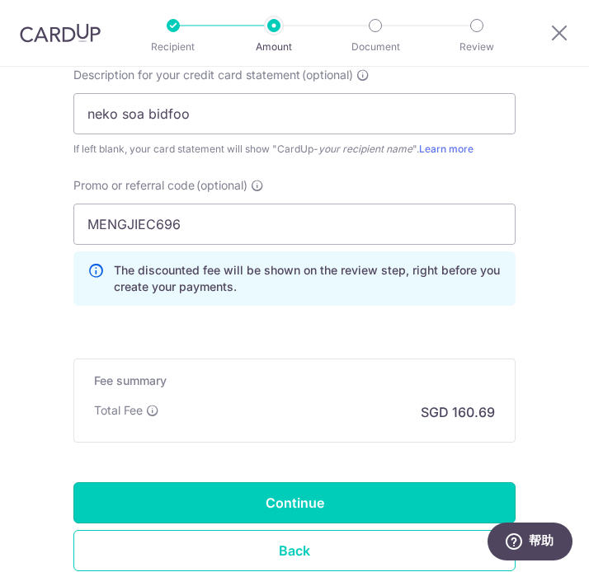
click at [405, 497] on input "Continue" at bounding box center [294, 503] width 442 height 41
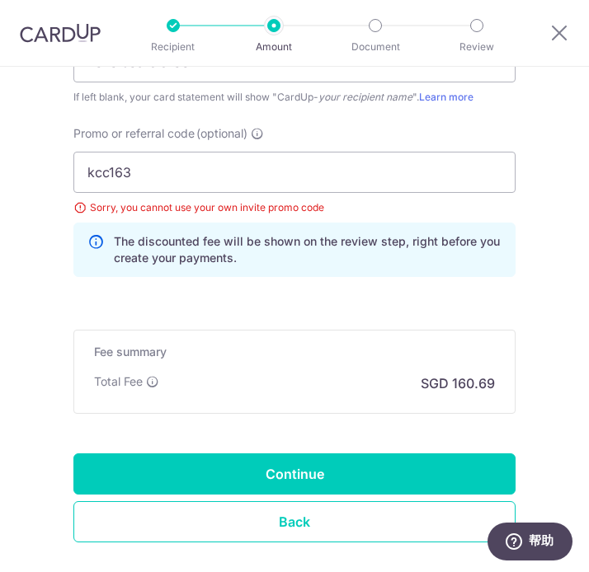
scroll to position [1278, 0]
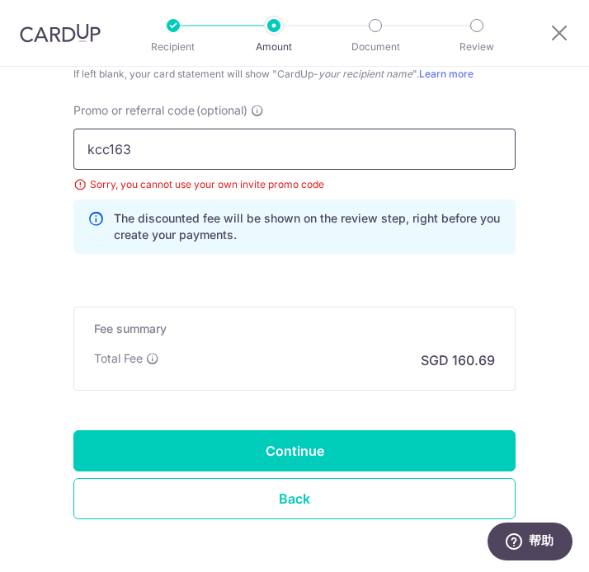
click at [136, 152] on input "kcc163" at bounding box center [294, 149] width 442 height 41
drag, startPoint x: 137, startPoint y: 146, endPoint x: 7, endPoint y: 125, distance: 131.3
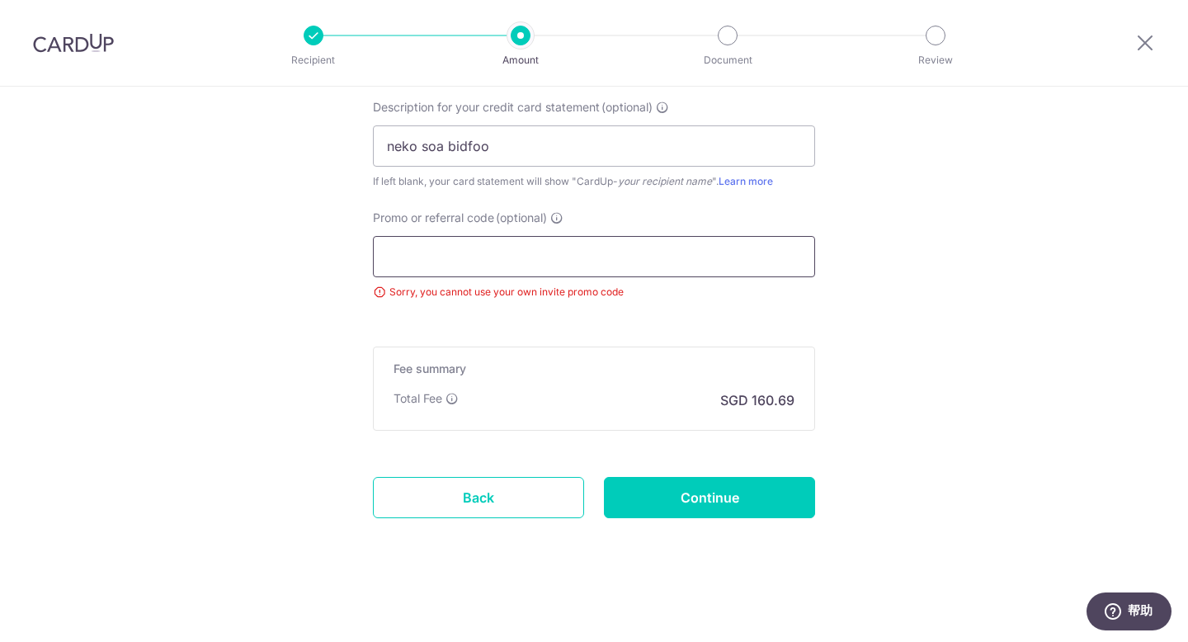
scroll to position [1138, 0]
click at [532, 258] on input "Promo or referral code (optional)" at bounding box center [594, 256] width 442 height 41
paste input "MENGJIEC583"
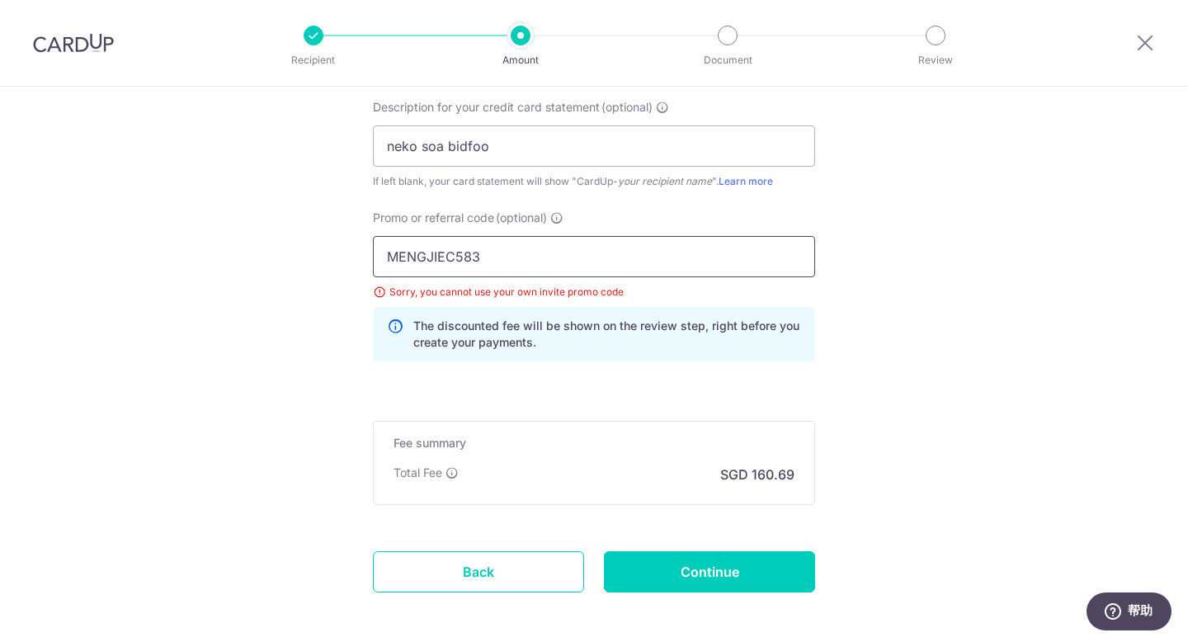
type input "MENGJIEC583"
drag, startPoint x: 730, startPoint y: 576, endPoint x: 753, endPoint y: 564, distance: 25.8
click at [588, 572] on input "Continue" at bounding box center [709, 571] width 211 height 41
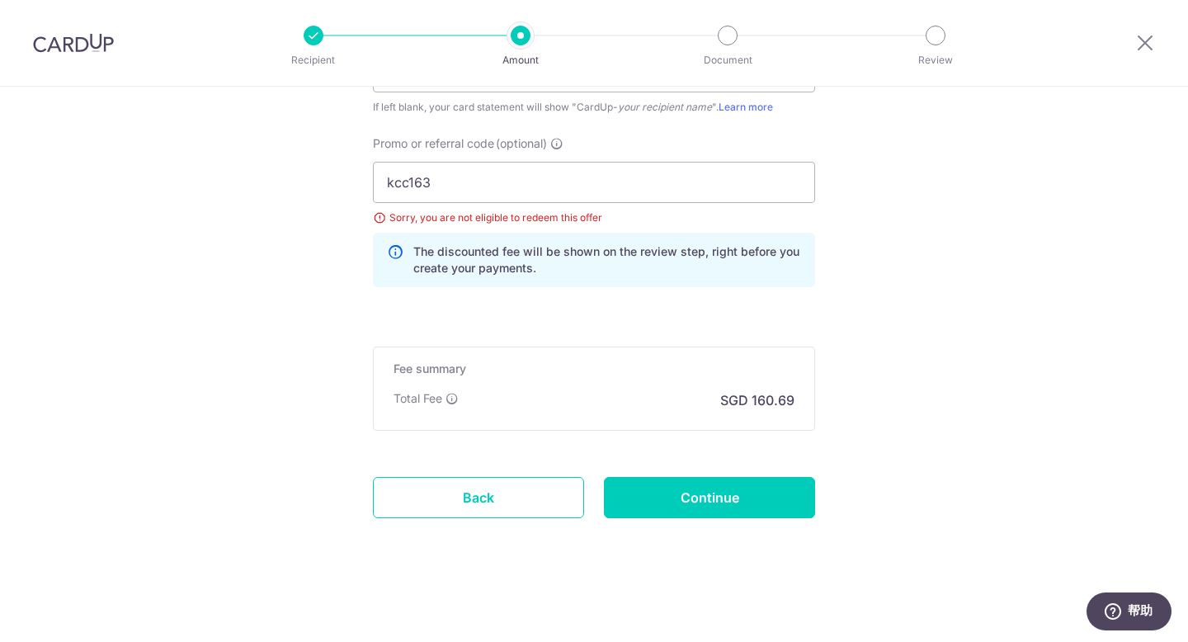
drag, startPoint x: 470, startPoint y: 189, endPoint x: 704, endPoint y: 401, distance: 315.3
click at [471, 189] on input "kcc163" at bounding box center [594, 182] width 442 height 41
click at [740, 490] on input "Continue" at bounding box center [709, 497] width 211 height 41
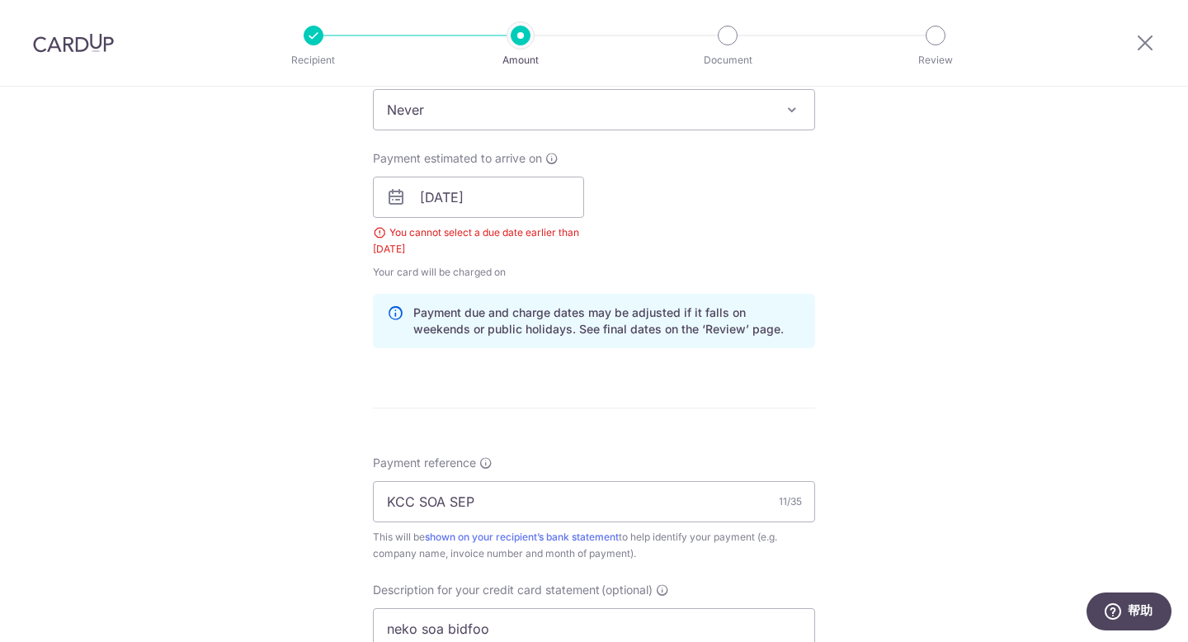
scroll to position [685, 0]
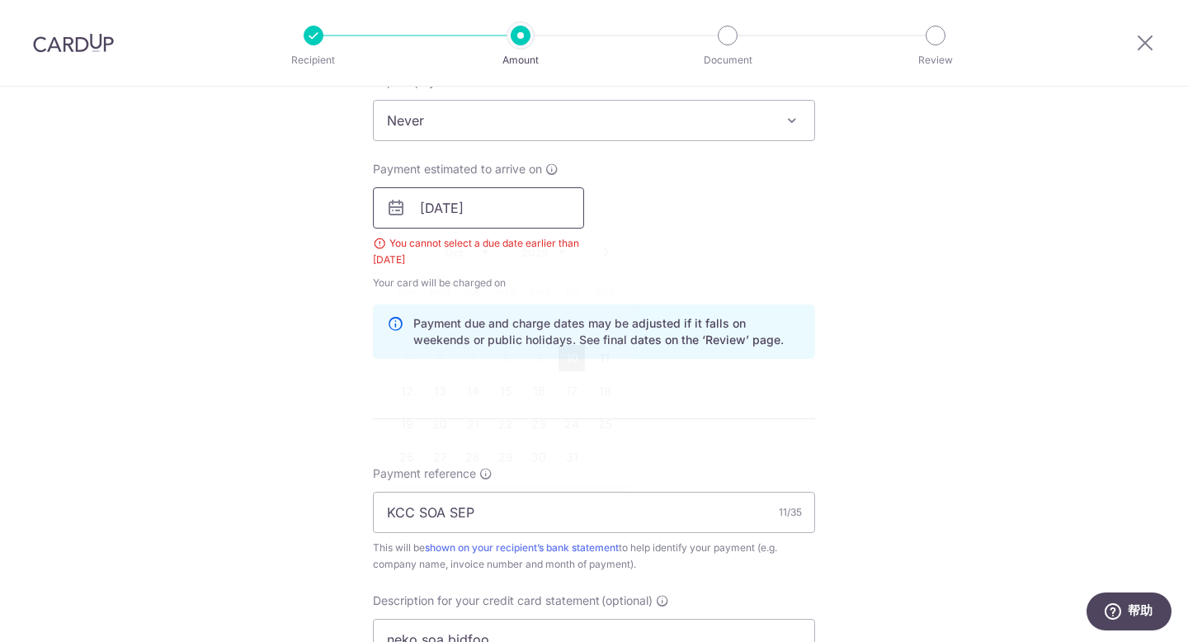
click at [486, 210] on input "09/10/2025" at bounding box center [478, 207] width 211 height 41
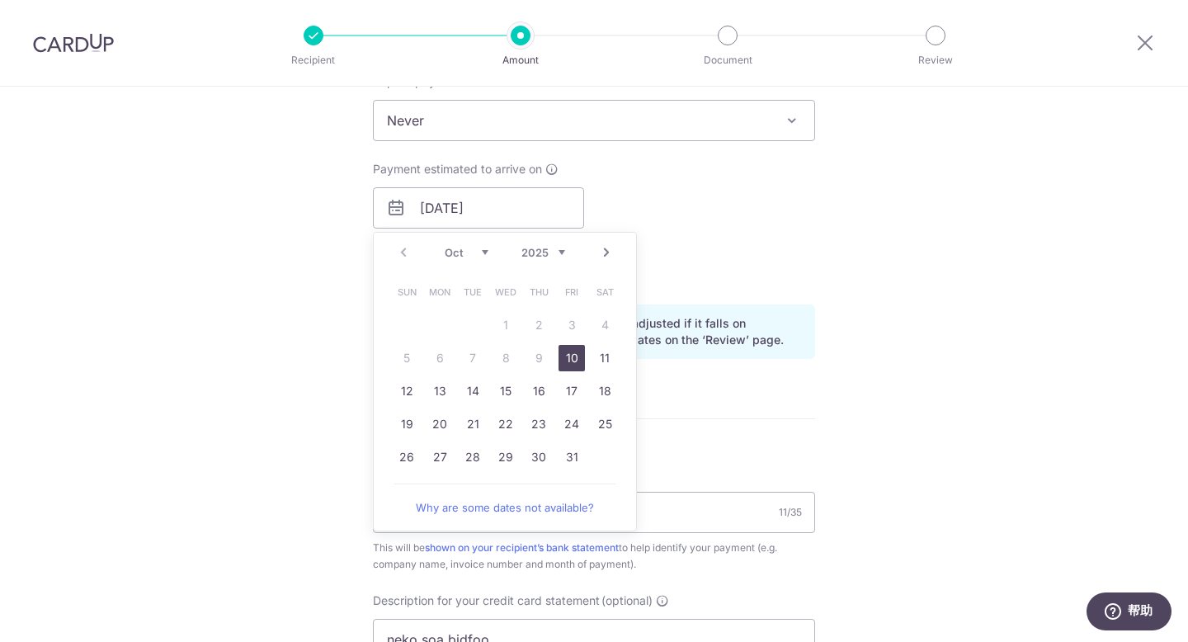
click at [564, 354] on link "10" at bounding box center [571, 358] width 26 height 26
type input "10/10/2025"
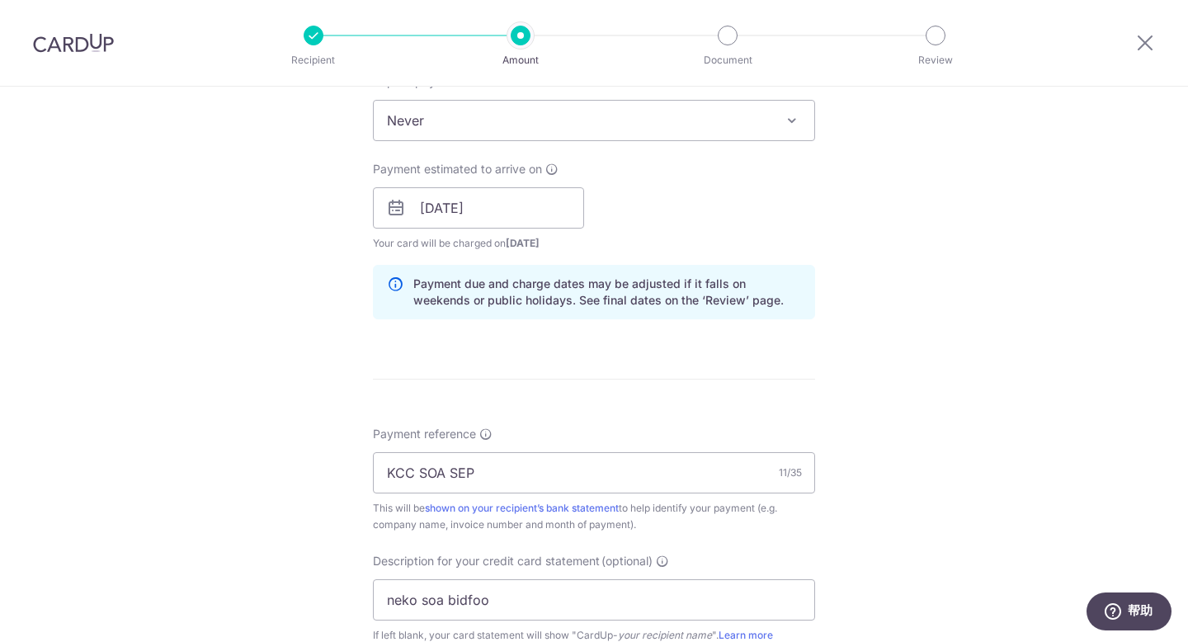
click at [1002, 254] on div "Tell us more about your payment Enter payment amount SGD 6,180.33 6180.33 GST (…" at bounding box center [594, 274] width 1188 height 1745
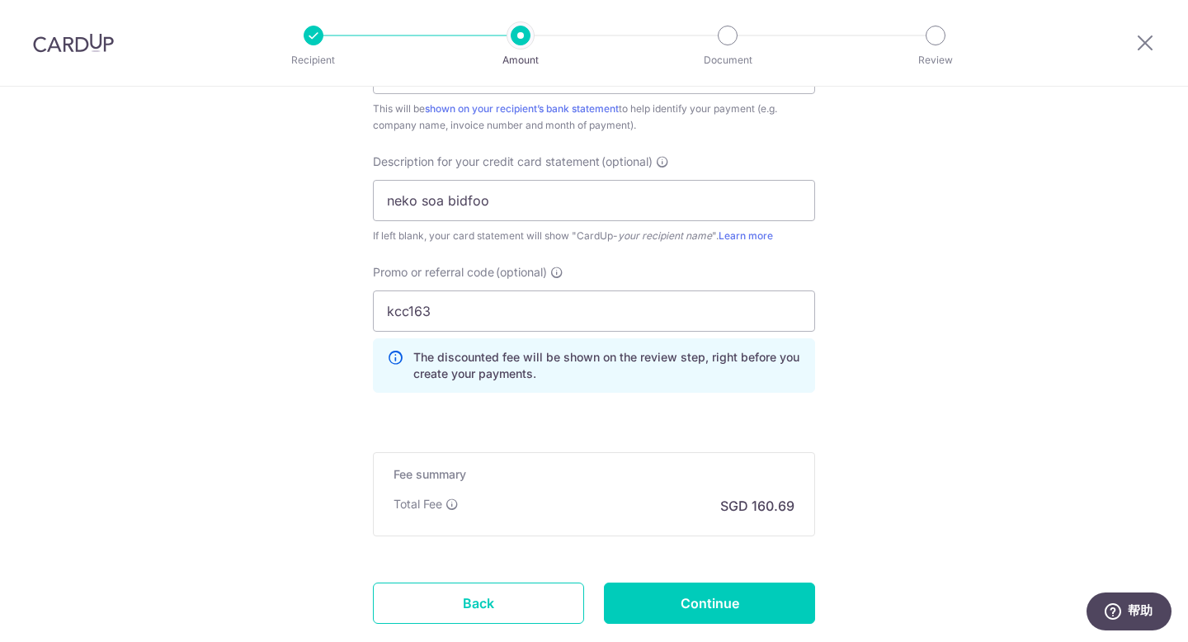
scroll to position [1189, 0]
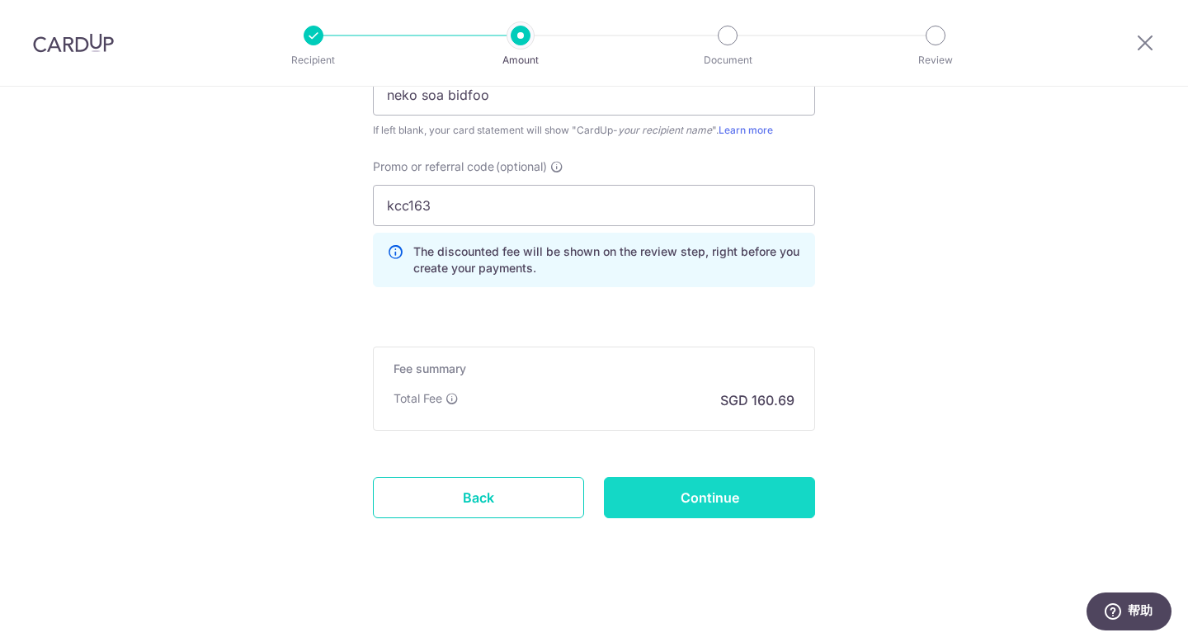
click at [786, 490] on input "Continue" at bounding box center [709, 497] width 211 height 41
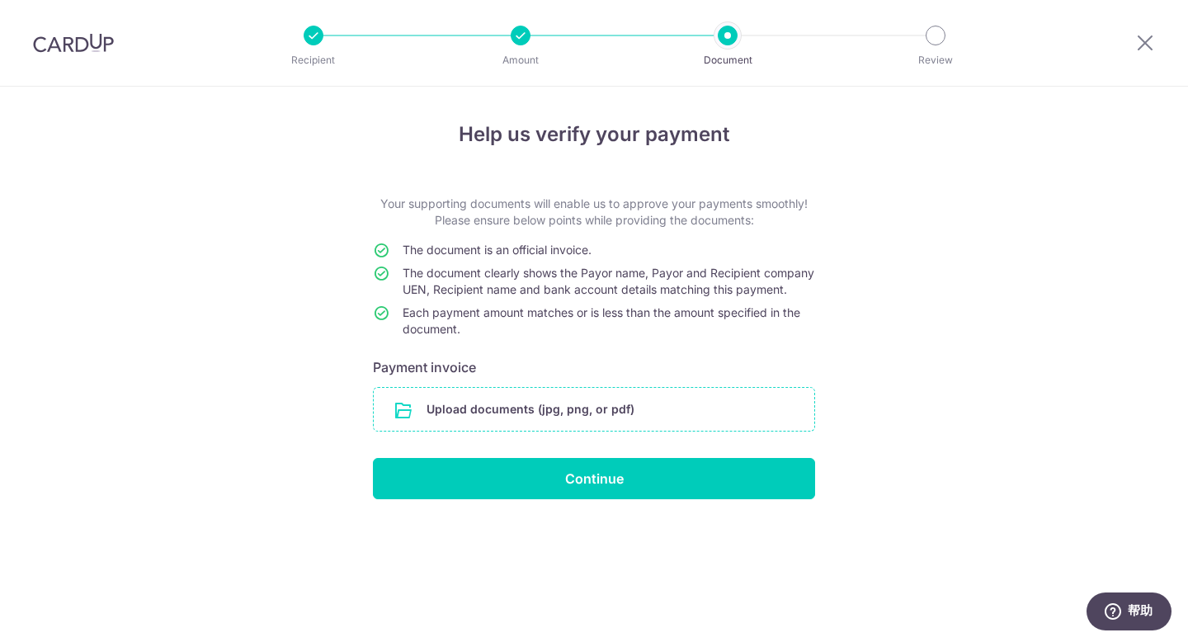
click at [654, 424] on input "file" at bounding box center [594, 409] width 440 height 43
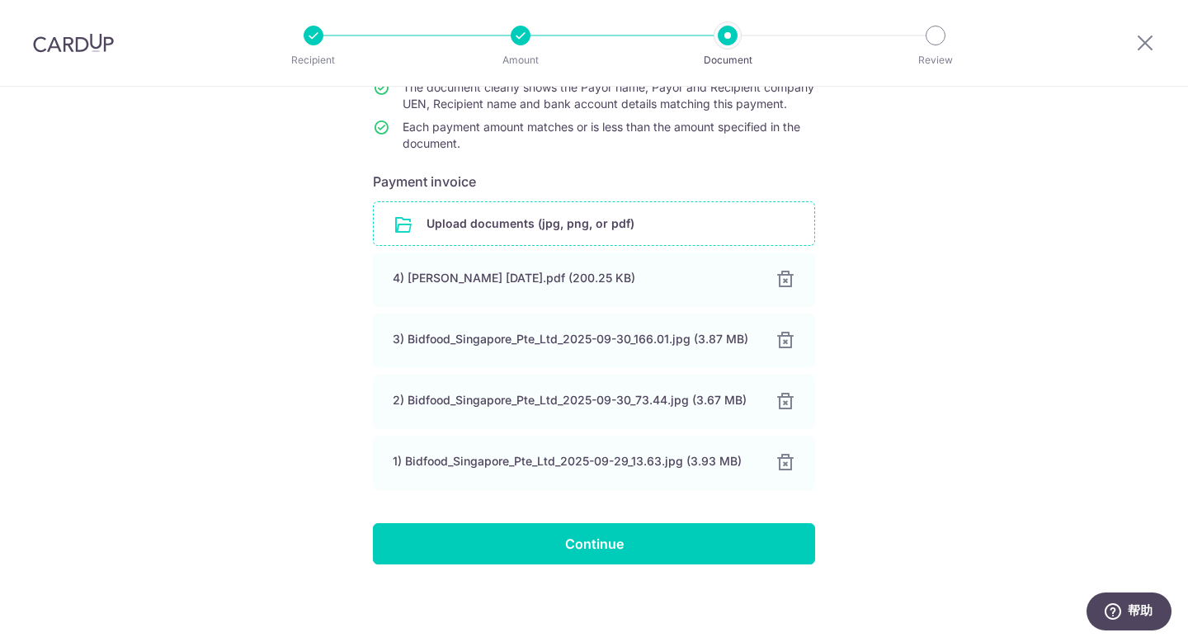
scroll to position [202, 0]
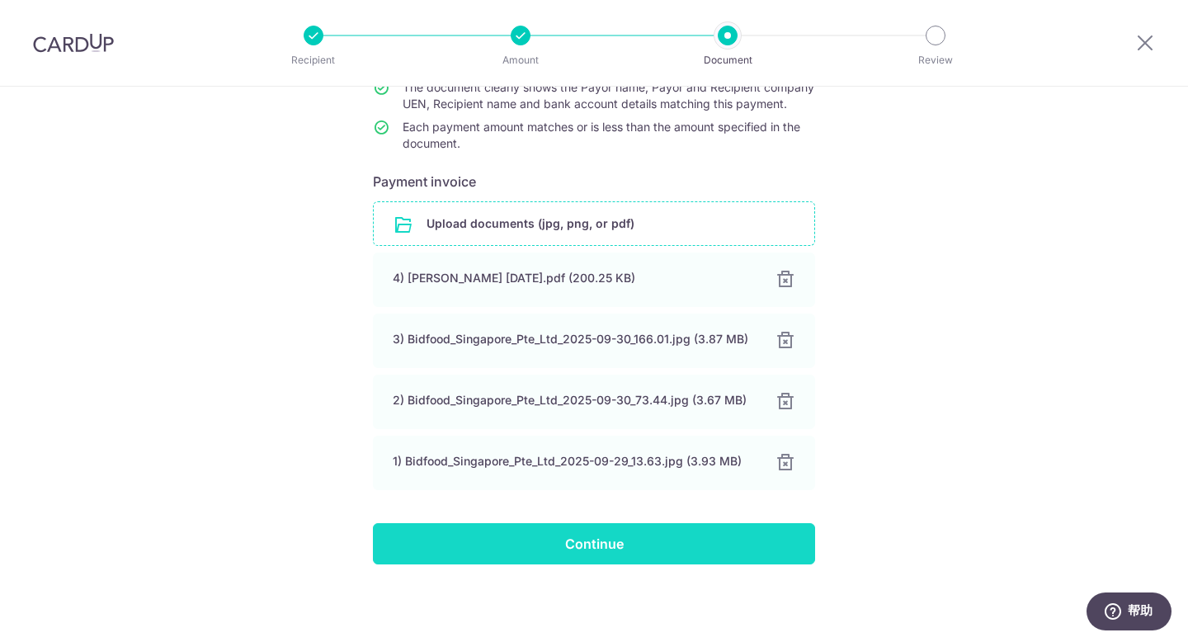
click at [592, 539] on input "Continue" at bounding box center [594, 543] width 442 height 41
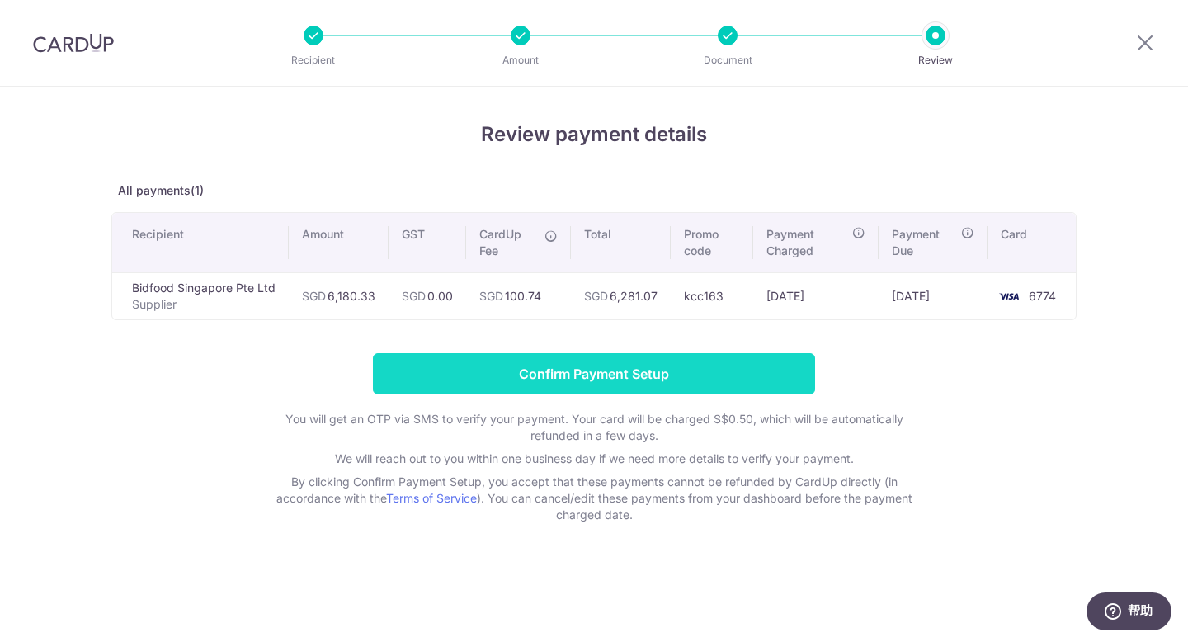
click at [582, 386] on input "Confirm Payment Setup" at bounding box center [594, 373] width 442 height 41
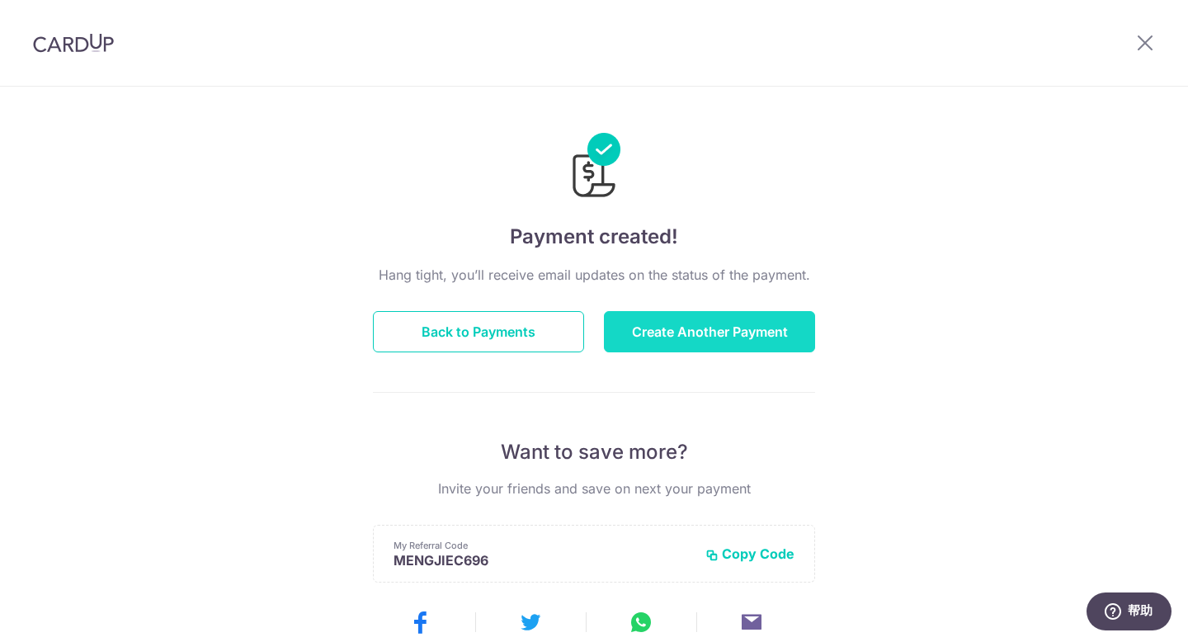
click at [724, 322] on button "Create Another Payment" at bounding box center [709, 331] width 211 height 41
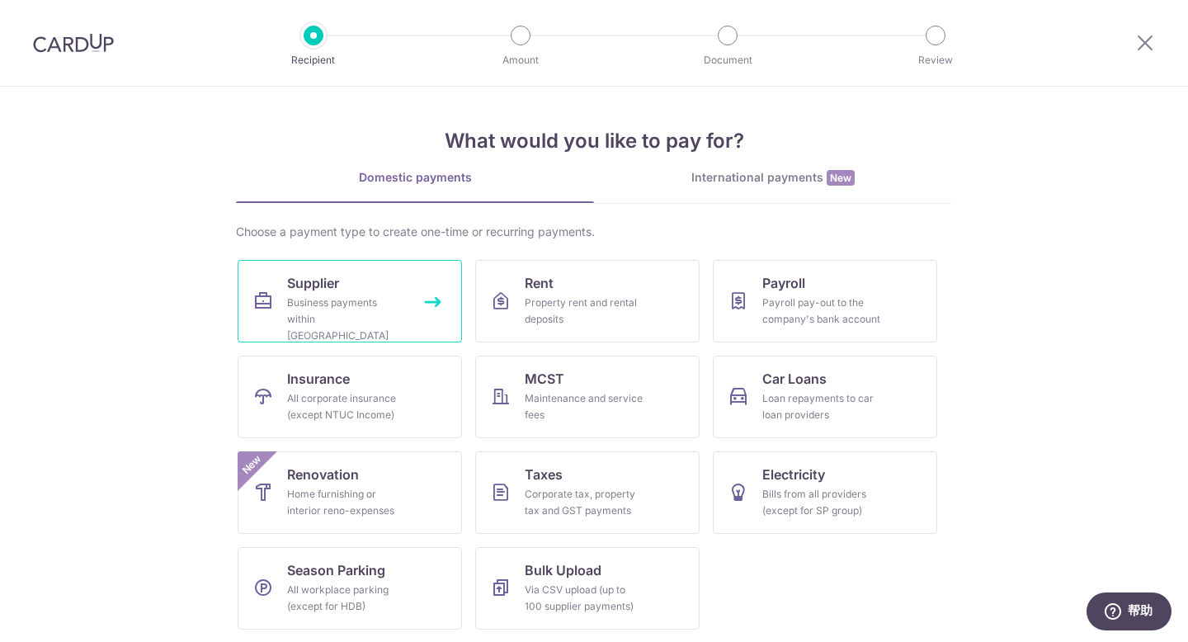
click at [287, 277] on span "Supplier" at bounding box center [313, 283] width 52 height 20
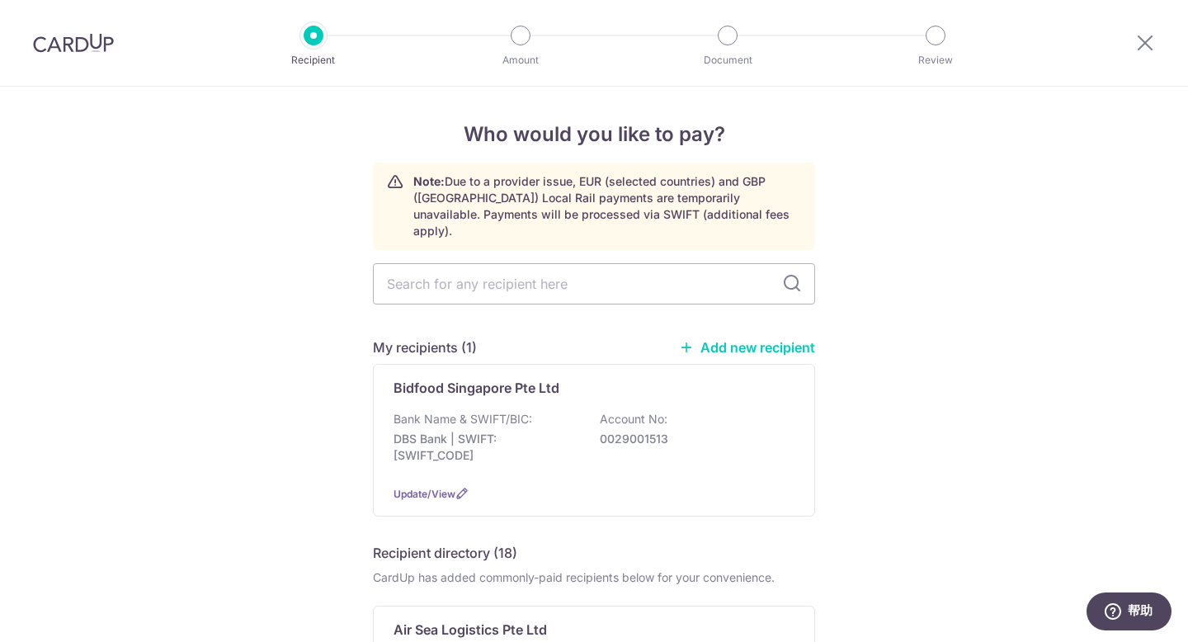
click at [647, 275] on input "text" at bounding box center [594, 283] width 442 height 41
click at [733, 339] on link "Add new recipient" at bounding box center [747, 347] width 136 height 16
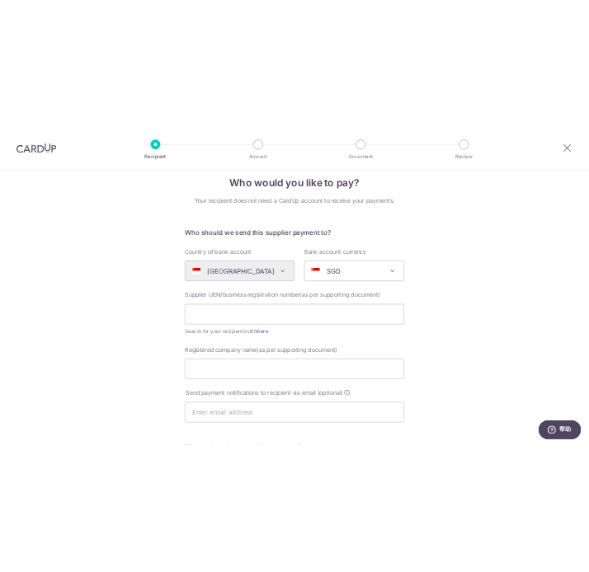
scroll to position [140, 0]
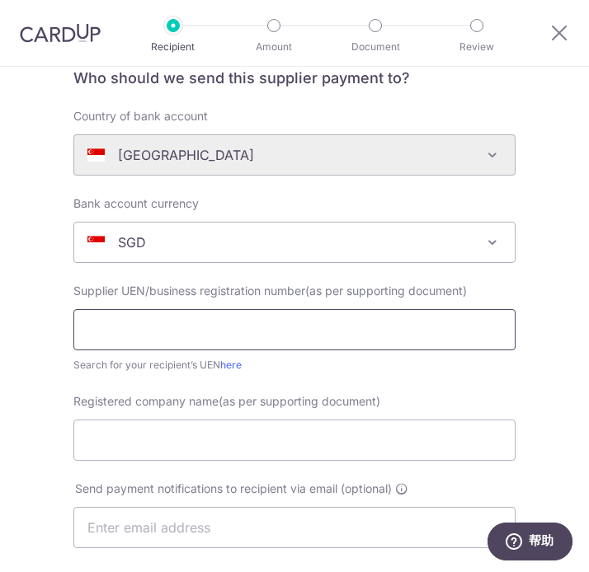
click at [217, 316] on input "text" at bounding box center [294, 329] width 442 height 41
type input "198201112K"
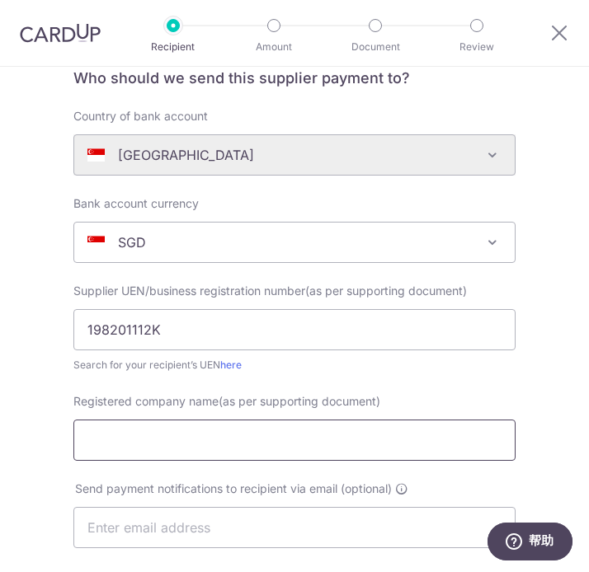
click at [143, 434] on input "Registered company name(as per supporting document)" at bounding box center [294, 440] width 442 height 41
paste input "Kirei Japanese Food Supply Pte Ltd"
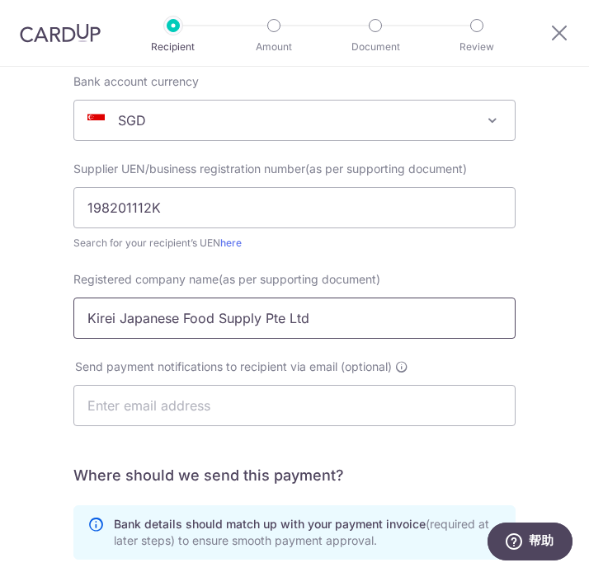
scroll to position [273, 0]
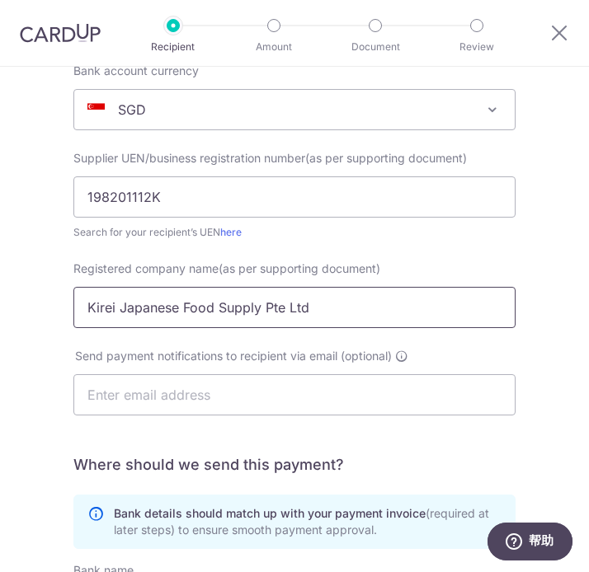
type input "Kirei Japanese Food Supply Pte Ltd"
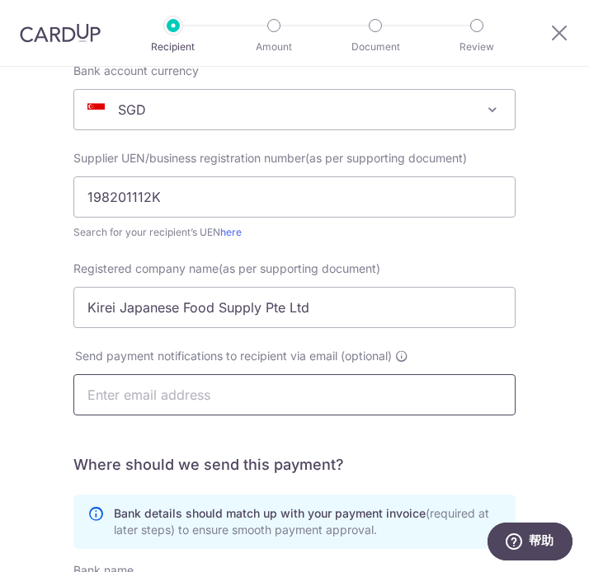
click at [187, 399] on input "text" at bounding box center [294, 394] width 442 height 41
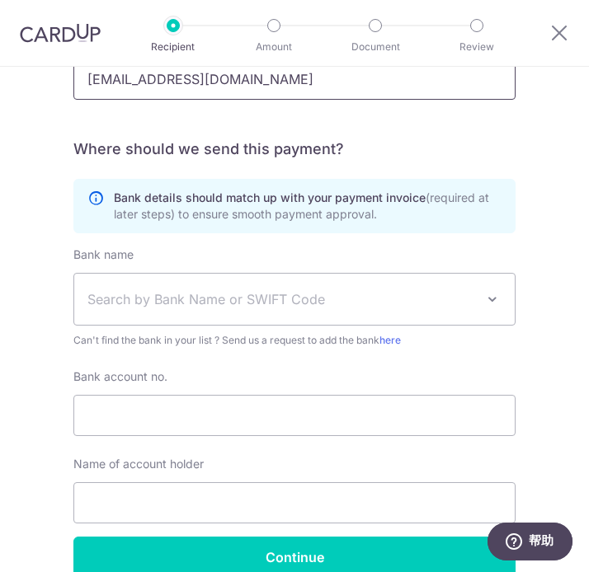
scroll to position [672, 0]
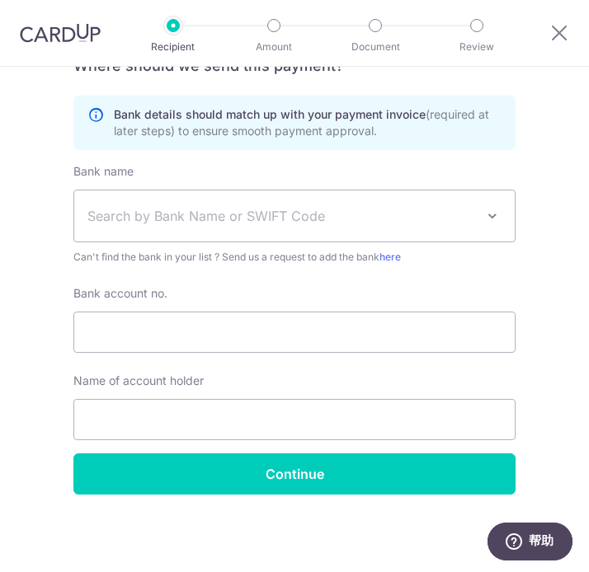
type input "[EMAIL_ADDRESS][DOMAIN_NAME]"
click at [216, 221] on span "Search by Bank Name or SWIFT Code" at bounding box center [281, 216] width 388 height 20
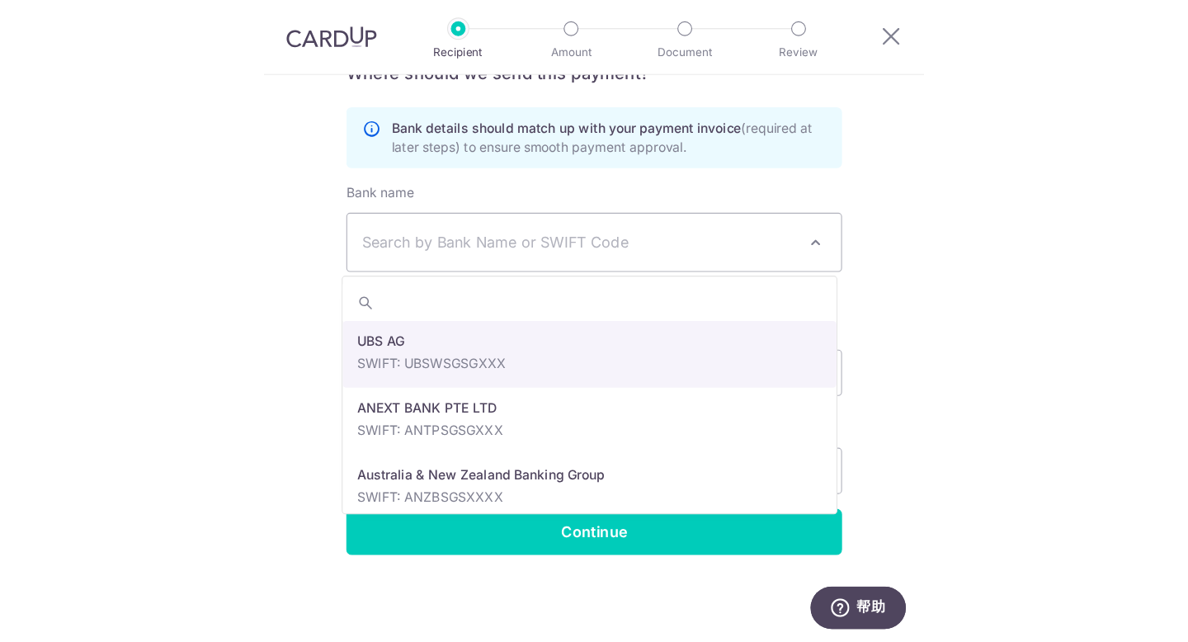
scroll to position [183, 0]
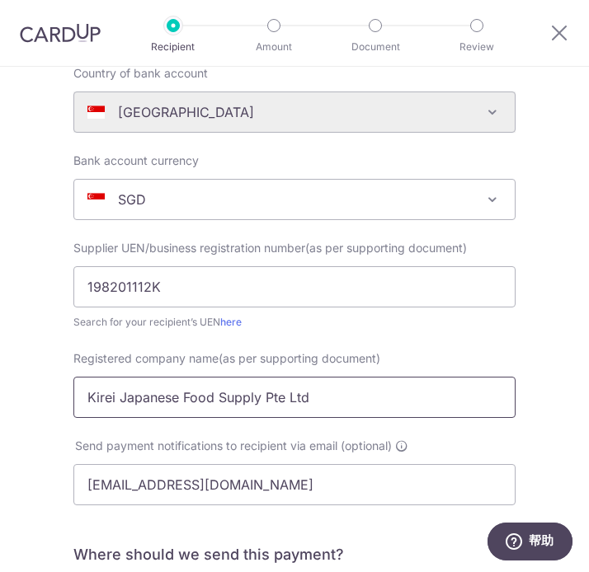
drag, startPoint x: 327, startPoint y: 398, endPoint x: 32, endPoint y: 386, distance: 295.5
click at [32, 386] on div "Who would you like to pay? Your recipient does not need a CardUp account to rec…" at bounding box center [294, 473] width 589 height 1178
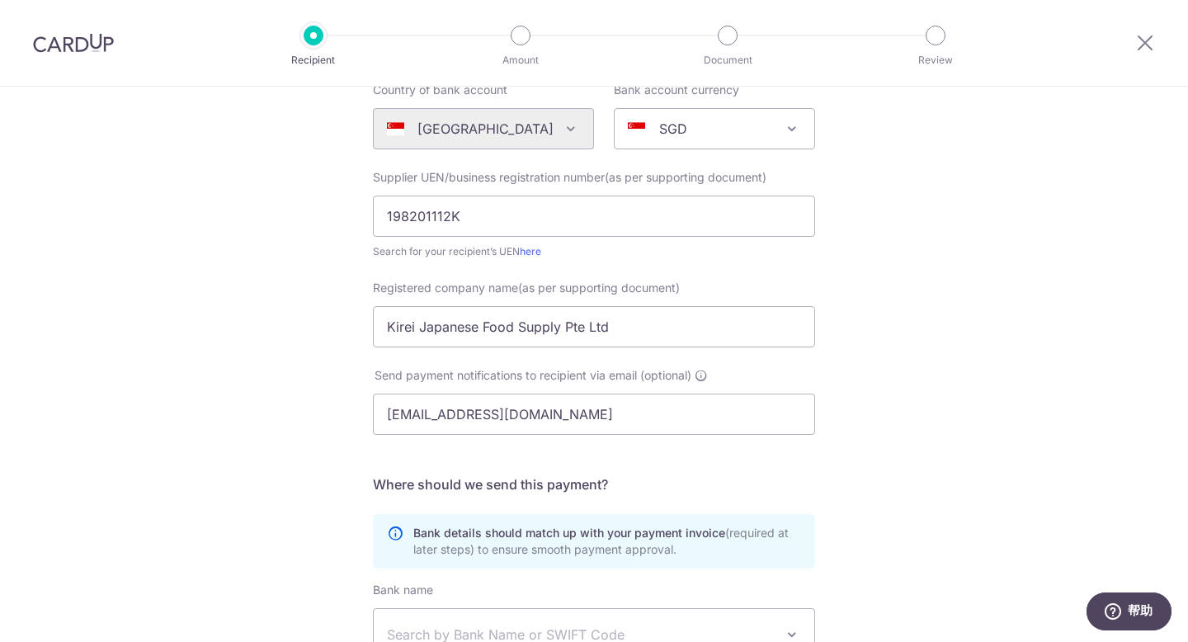
click at [949, 479] on div "Who would you like to pay? Your recipient does not need a CardUp account to rec…" at bounding box center [594, 403] width 1188 height 1000
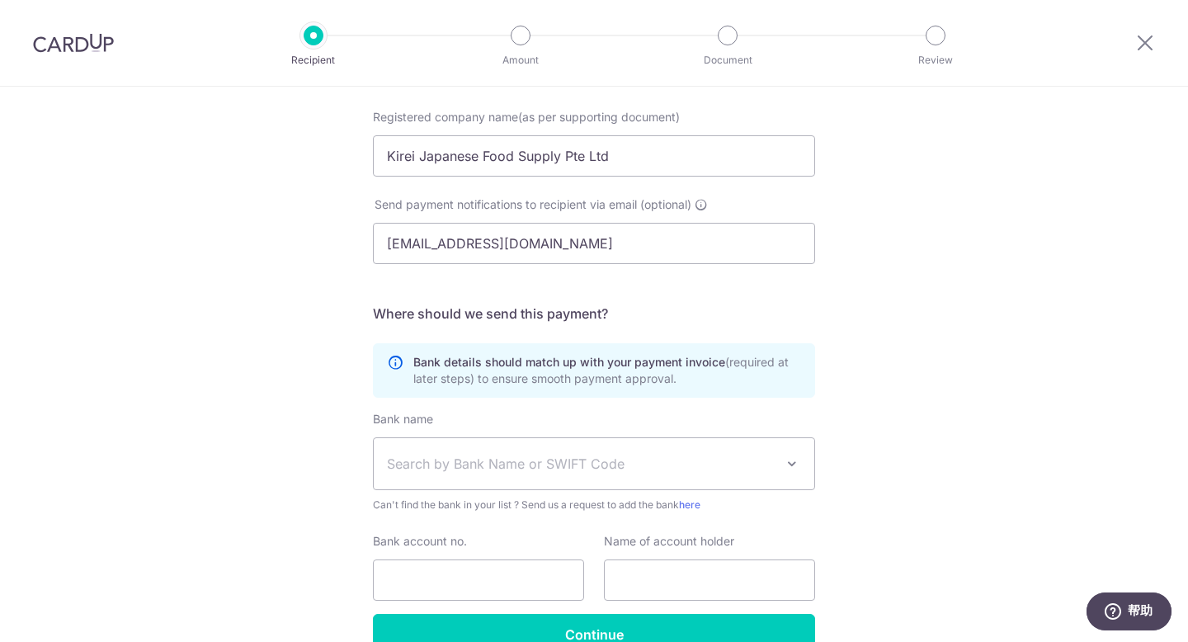
scroll to position [400, 0]
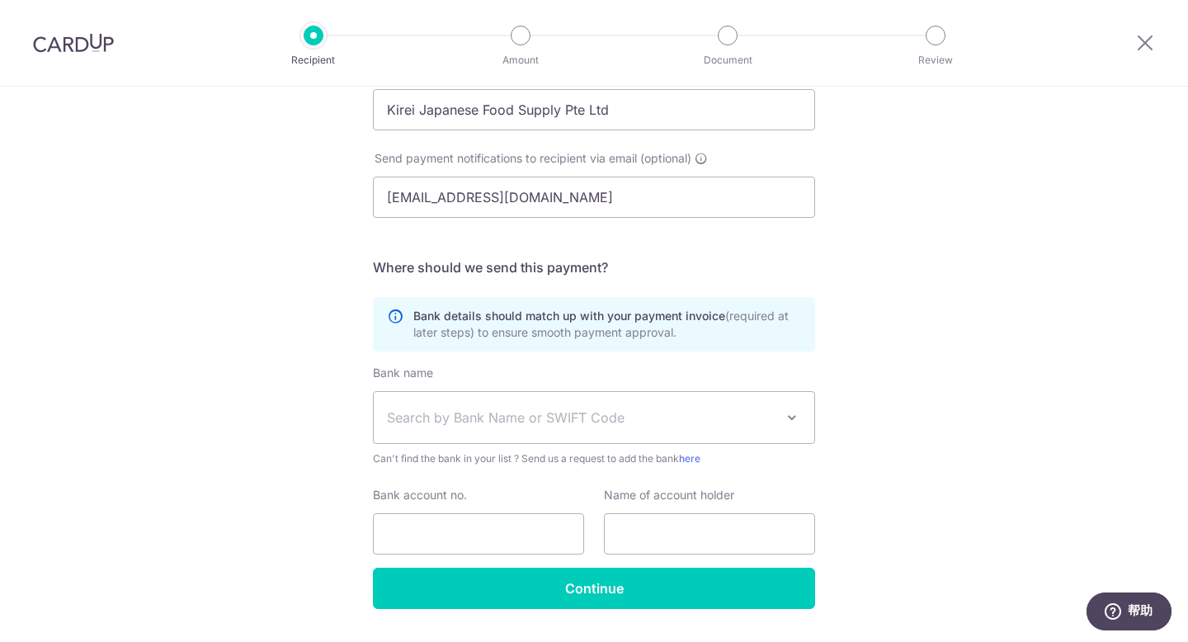
click at [906, 345] on div "Who would you like to pay? Your recipient does not need a CardUp account to rec…" at bounding box center [594, 187] width 1188 height 1000
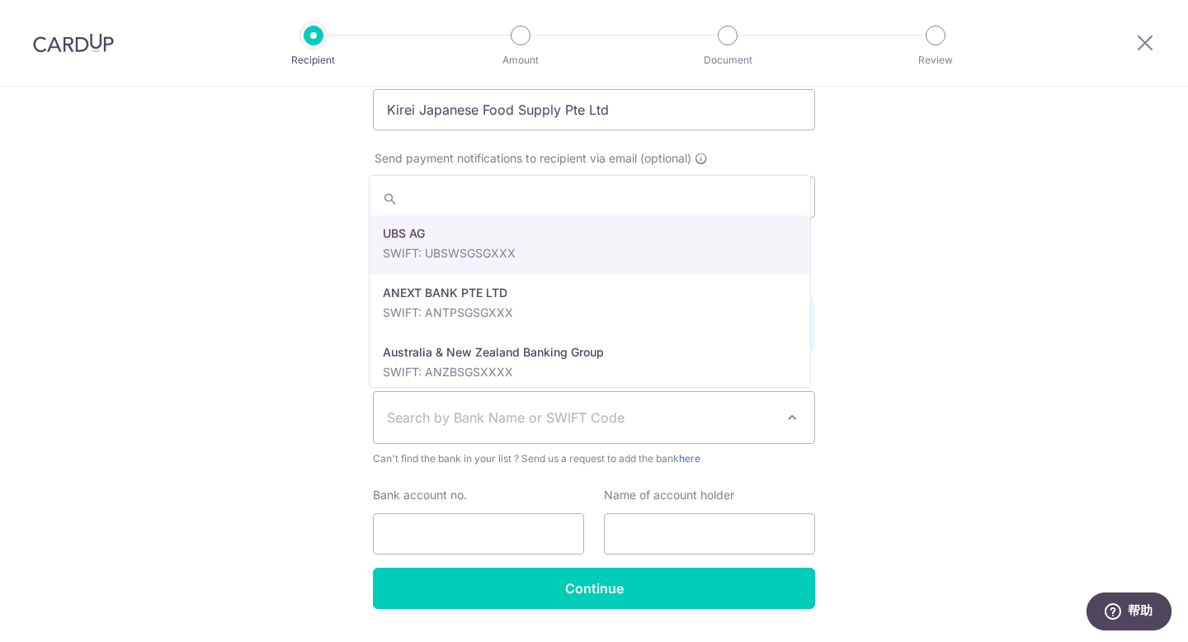
click at [758, 421] on span "Search by Bank Name or SWIFT Code" at bounding box center [581, 417] width 388 height 20
click at [758, 420] on span "Search by Bank Name or SWIFT Code" at bounding box center [581, 417] width 388 height 20
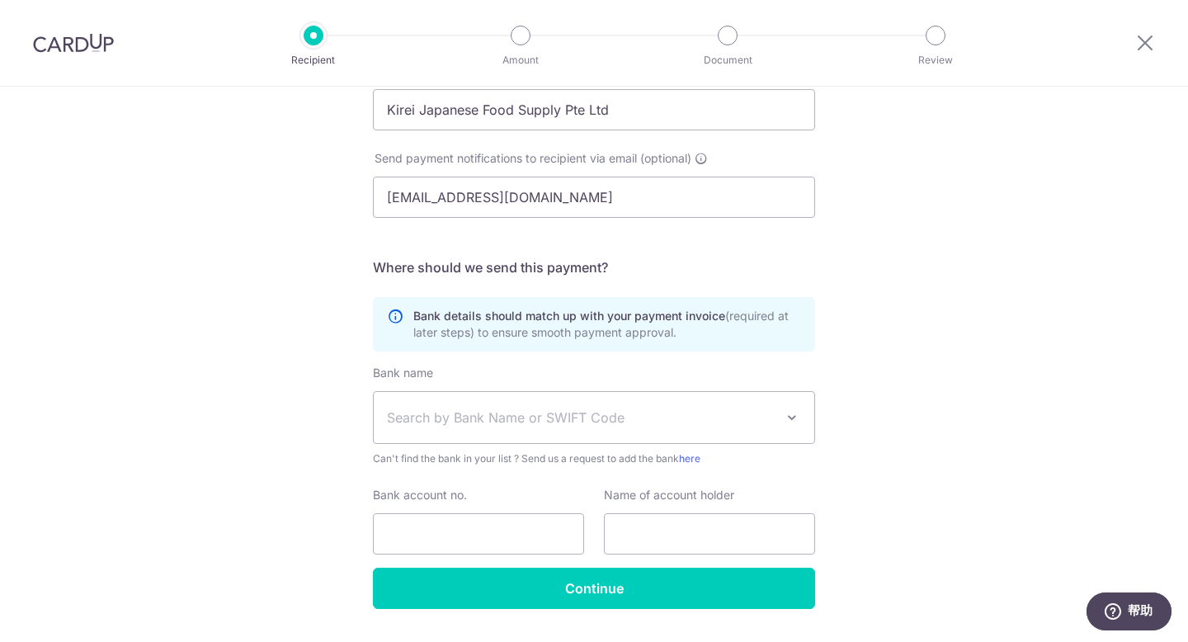
click at [985, 398] on div "Who would you like to pay? Your recipient does not need a CardUp account to rec…" at bounding box center [594, 187] width 1188 height 1000
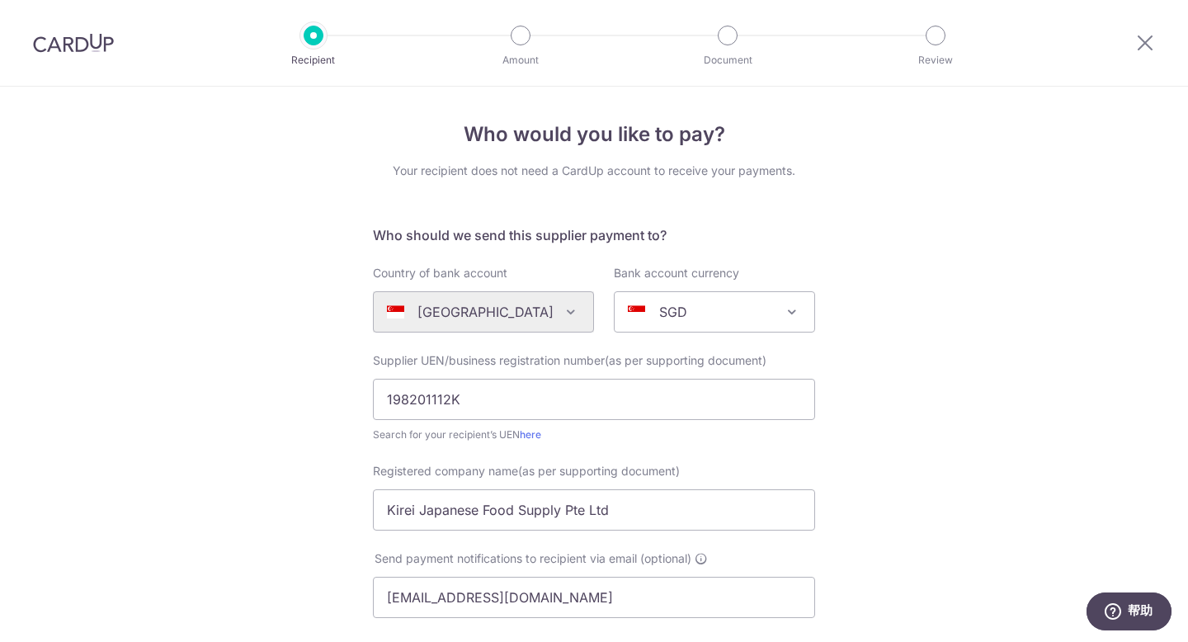
scroll to position [445, 0]
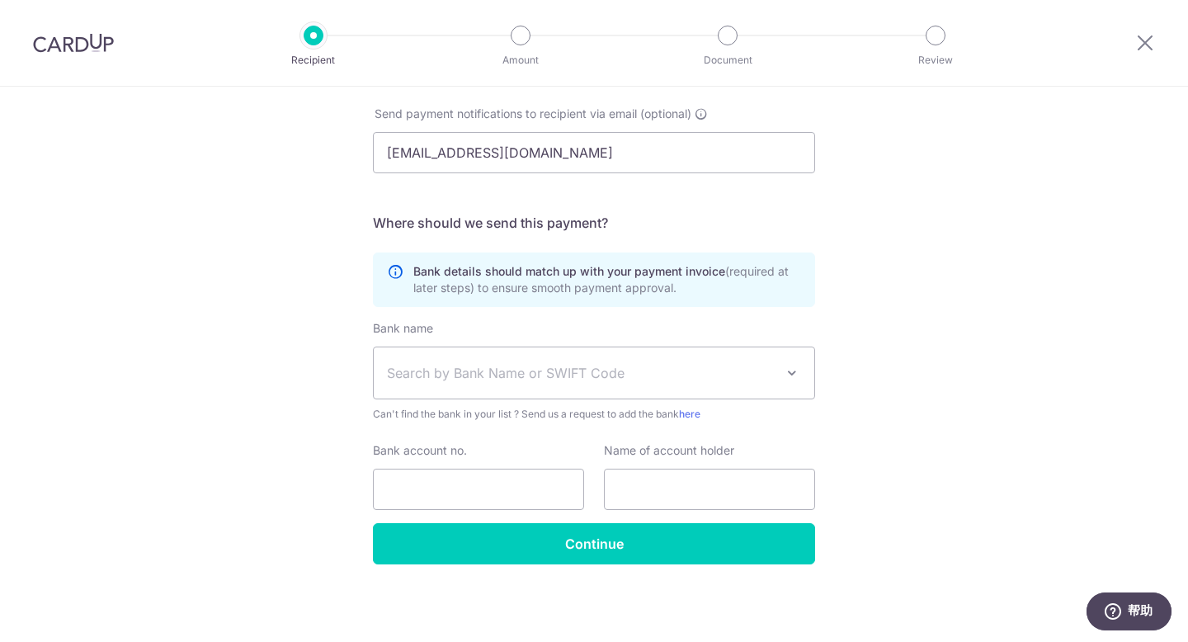
click at [1011, 336] on div "Who would you like to pay? Your recipient does not need a CardUp account to rec…" at bounding box center [594, 142] width 1188 height 1000
click at [1146, 43] on icon at bounding box center [1145, 42] width 20 height 21
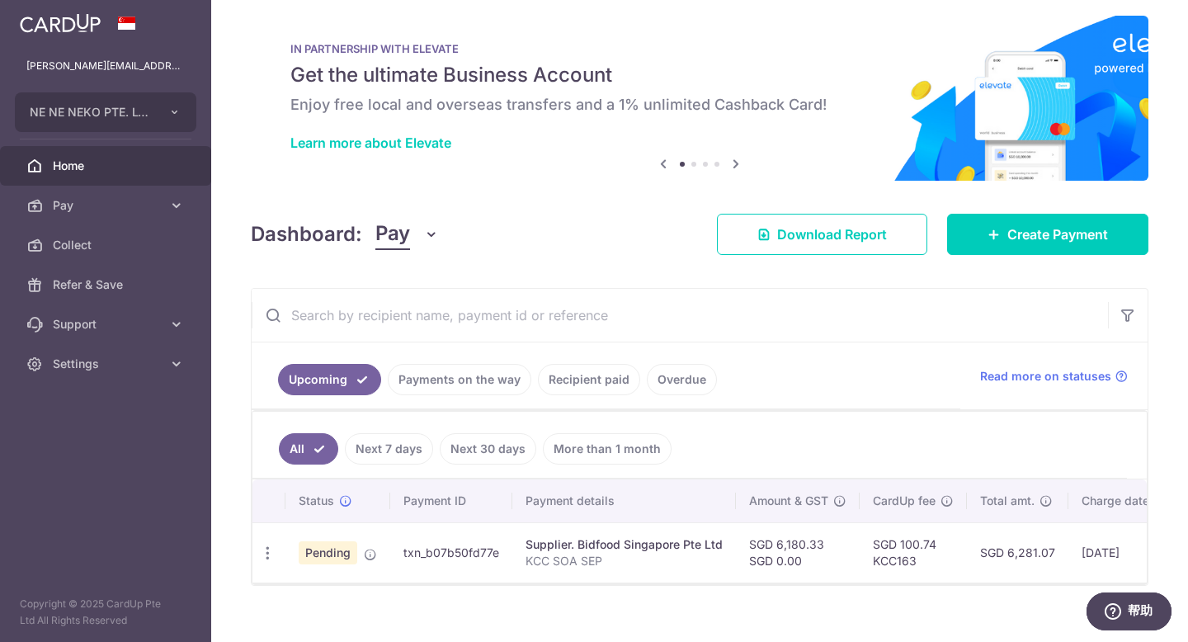
scroll to position [41, 0]
